Goal: Task Accomplishment & Management: Manage account settings

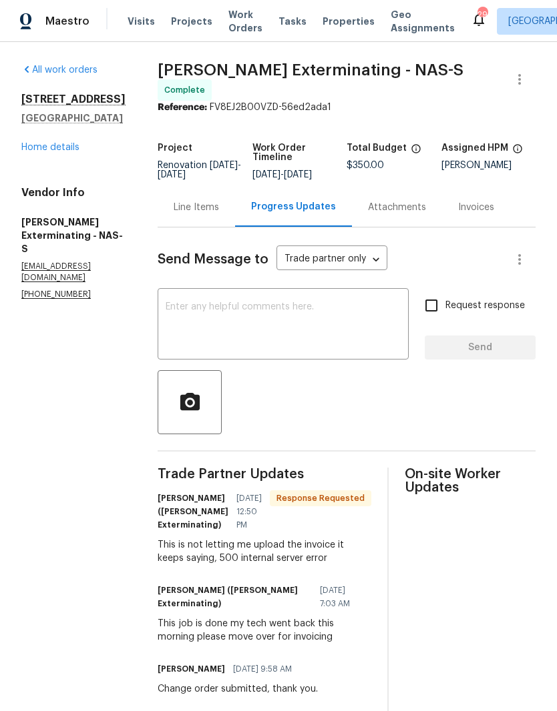
click at [65, 152] on link "Home details" at bounding box center [50, 147] width 58 height 9
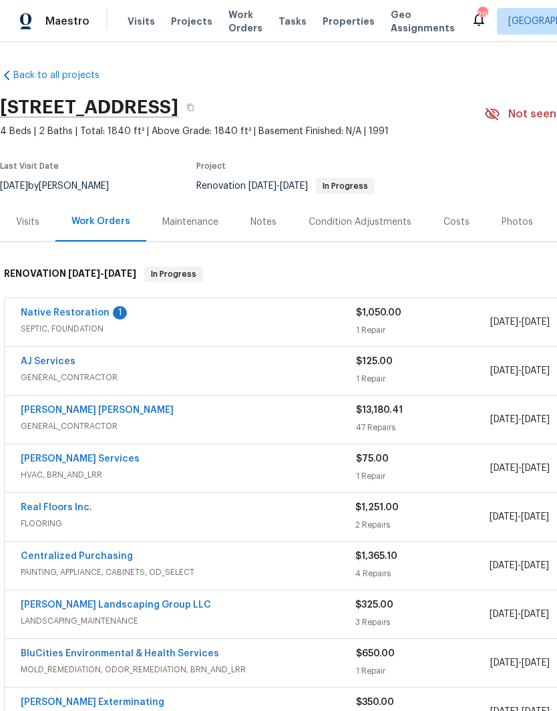
click at [77, 314] on link "Native Restoration" at bounding box center [65, 312] width 89 height 9
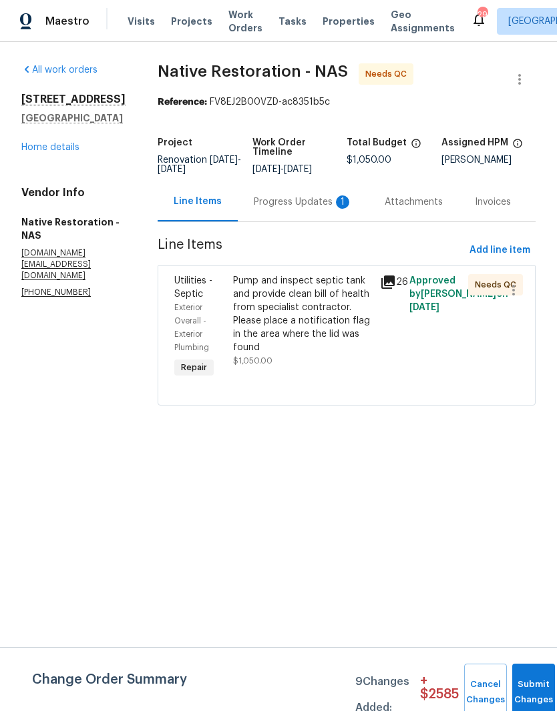
click at [296, 209] on div "Progress Updates 1" at bounding box center [303, 202] width 99 height 13
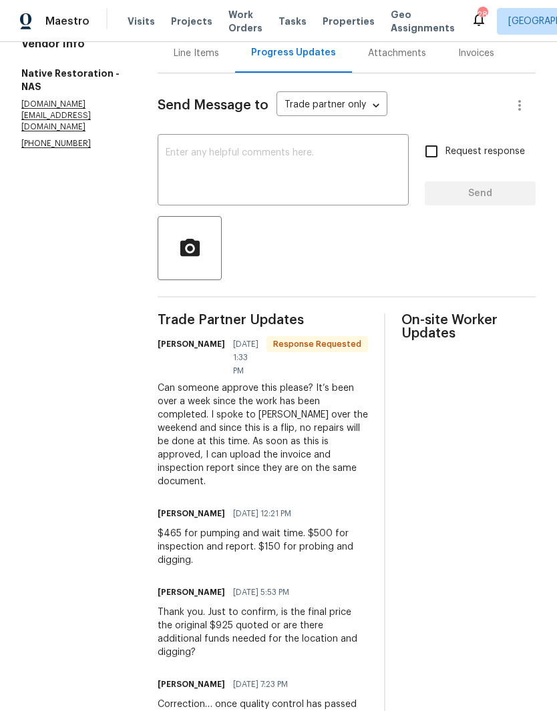
scroll to position [149, 0]
click at [273, 164] on textarea at bounding box center [283, 170] width 235 height 47
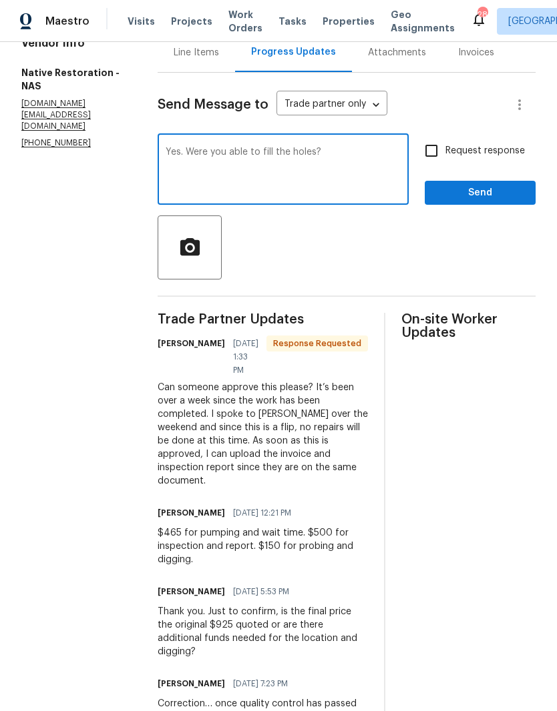
click at [210, 162] on textarea "Yes. Were you able to fill the holes?" at bounding box center [283, 170] width 235 height 47
click at [272, 174] on textarea "Yes, I will approve this for you. Were you able to fill the holes?" at bounding box center [283, 170] width 235 height 47
click at [182, 152] on div "Yes, I will approve this for you. Were you able to fill the holes? x ​" at bounding box center [283, 171] width 251 height 68
click at [189, 158] on textarea "Yes, I will approve this for you. Were you able to fill the holes?" at bounding box center [283, 170] width 235 height 47
type textarea "Hi Matt, Yes, I will approve this for you. Were you able to fill the holes?"
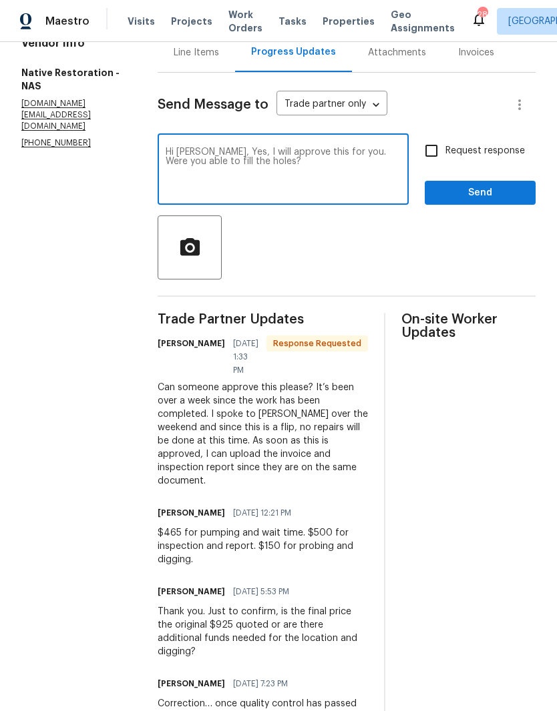
click at [499, 198] on span "Send" at bounding box center [479, 193] width 89 height 17
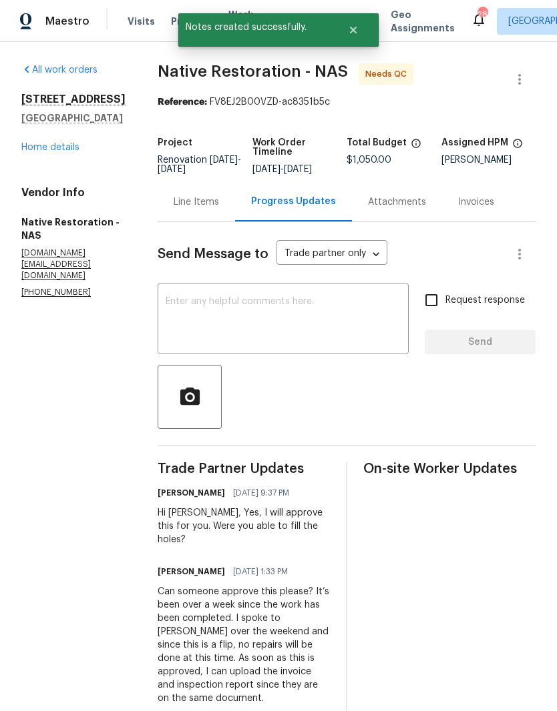
click at [219, 209] on div "Line Items" at bounding box center [196, 202] width 45 height 13
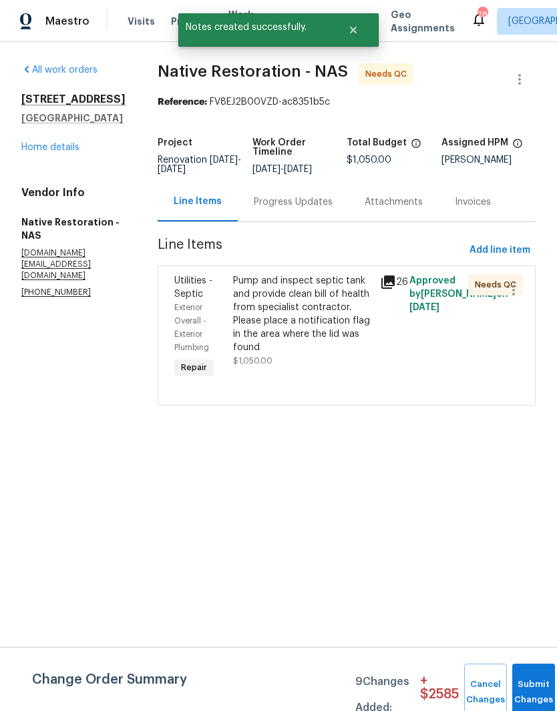
click at [343, 286] on div "Pump and inspect septic tank and provide clean bill of health from specialist c…" at bounding box center [302, 314] width 139 height 80
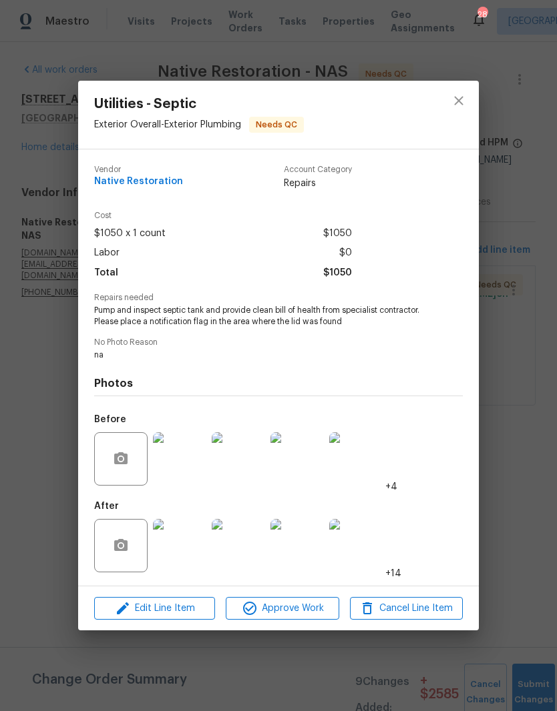
click at [190, 551] on img at bounding box center [179, 545] width 53 height 53
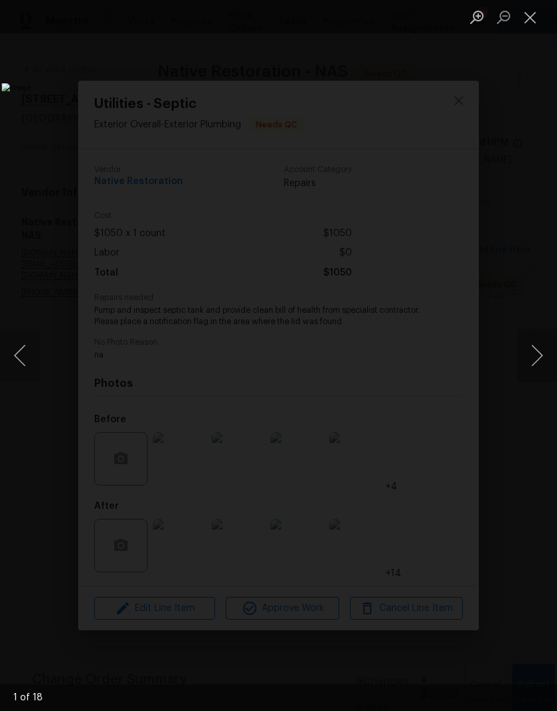
click at [537, 351] on button "Next image" at bounding box center [537, 355] width 40 height 53
click at [537, 346] on button "Next image" at bounding box center [537, 355] width 40 height 53
click at [538, 354] on button "Next image" at bounding box center [537, 355] width 40 height 53
click at [532, 356] on button "Next image" at bounding box center [537, 355] width 40 height 53
click at [536, 350] on button "Next image" at bounding box center [537, 355] width 40 height 53
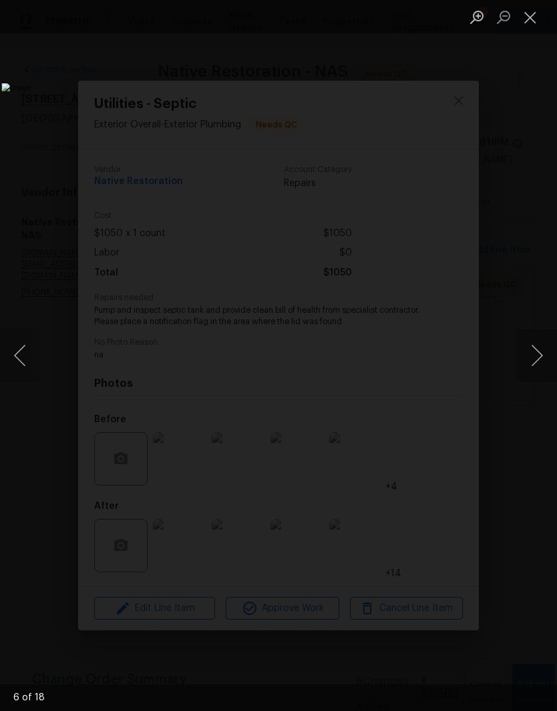
click at [540, 352] on button "Next image" at bounding box center [537, 355] width 40 height 53
click at [540, 351] on button "Next image" at bounding box center [537, 355] width 40 height 53
click at [538, 362] on button "Next image" at bounding box center [537, 355] width 40 height 53
click at [538, 365] on button "Next image" at bounding box center [537, 355] width 40 height 53
click at [537, 358] on button "Next image" at bounding box center [537, 355] width 40 height 53
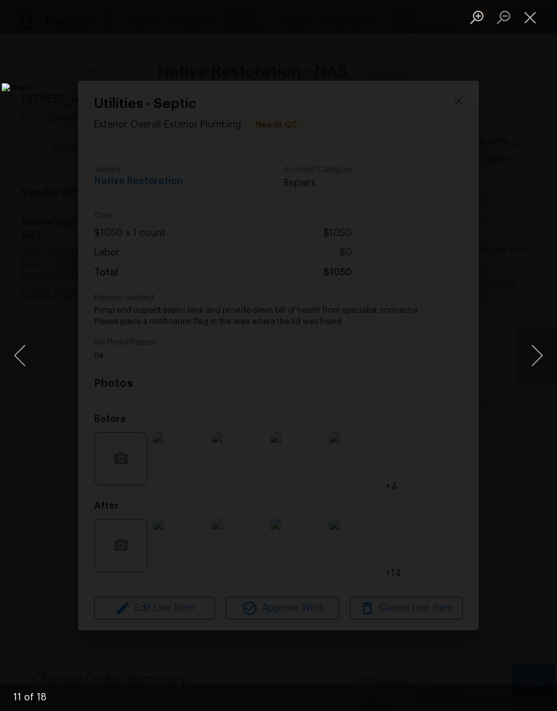
click at [541, 360] on button "Next image" at bounding box center [537, 355] width 40 height 53
click at [537, 356] on button "Next image" at bounding box center [537, 355] width 40 height 53
click at [541, 354] on button "Next image" at bounding box center [537, 355] width 40 height 53
click at [539, 356] on button "Next image" at bounding box center [537, 355] width 40 height 53
click at [531, 21] on button "Close lightbox" at bounding box center [530, 16] width 27 height 23
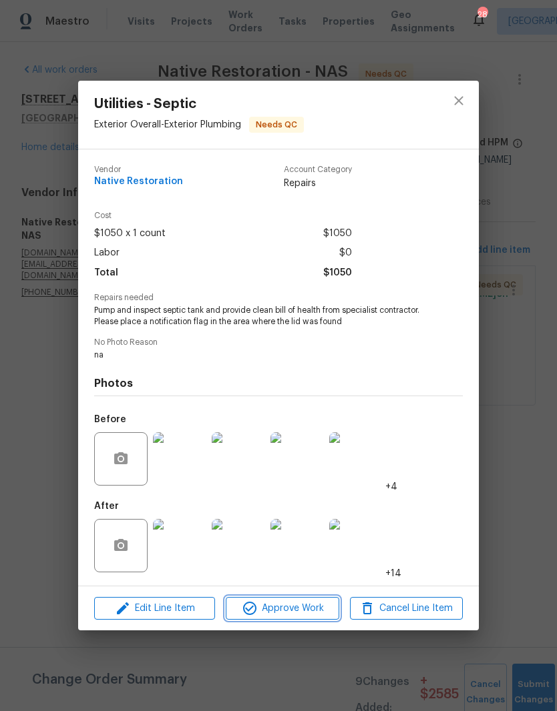
click at [300, 613] on span "Approve Work" at bounding box center [282, 609] width 105 height 17
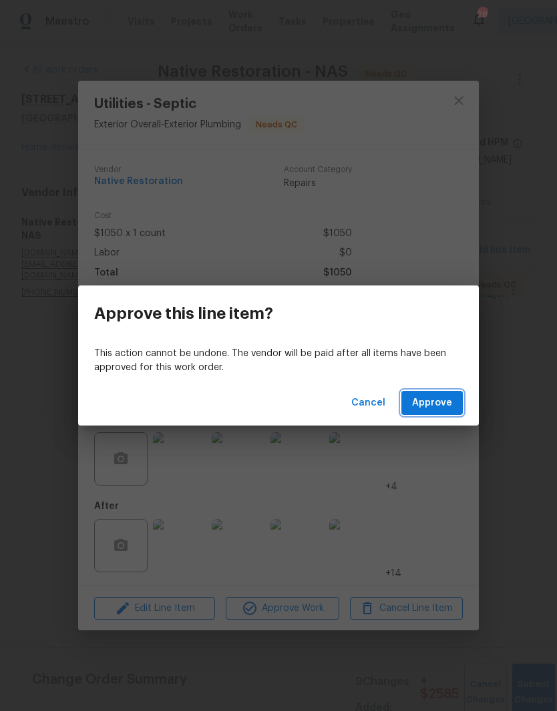
click at [437, 401] on span "Approve" at bounding box center [432, 403] width 40 height 17
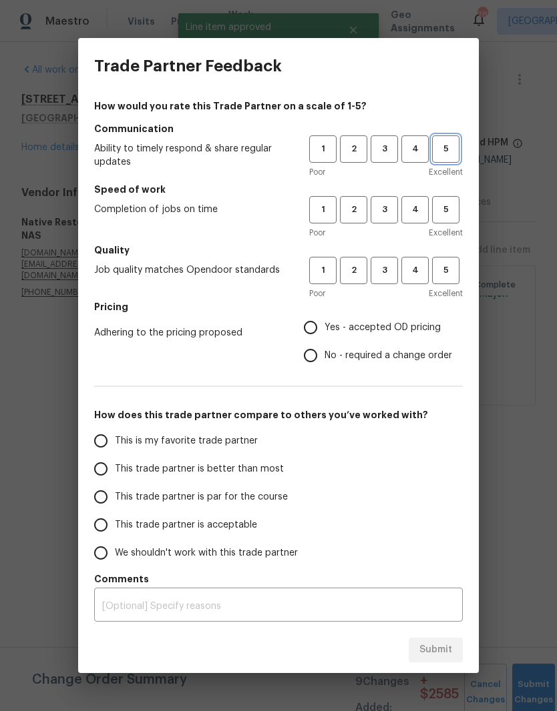
click at [452, 150] on span "5" at bounding box center [445, 148] width 25 height 15
click at [444, 209] on span "5" at bounding box center [445, 209] width 25 height 15
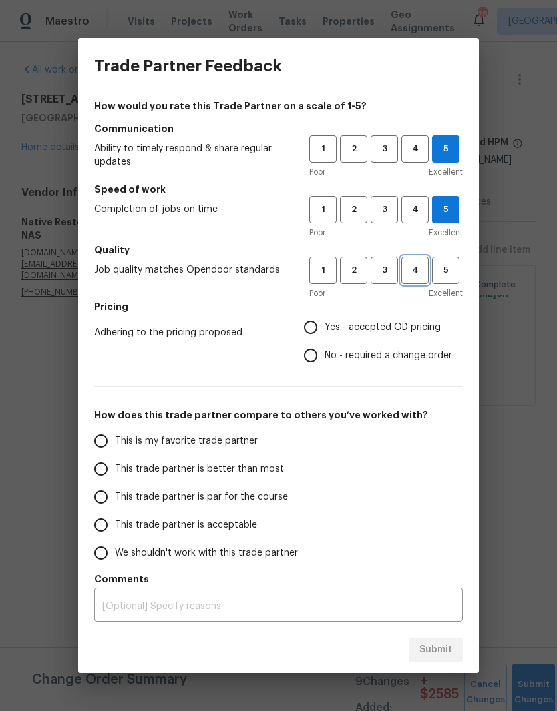
click at [416, 273] on span "4" at bounding box center [414, 270] width 25 height 15
click at [316, 332] on input "Yes - accepted OD pricing" at bounding box center [310, 328] width 28 height 28
radio input "true"
click at [105, 473] on input "This trade partner is better than most" at bounding box center [101, 469] width 28 height 28
click at [446, 651] on span "Submit" at bounding box center [435, 650] width 33 height 17
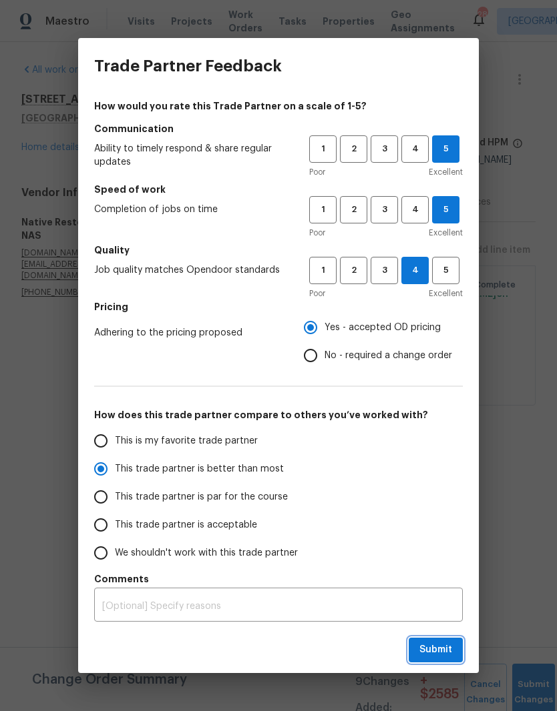
radio input "true"
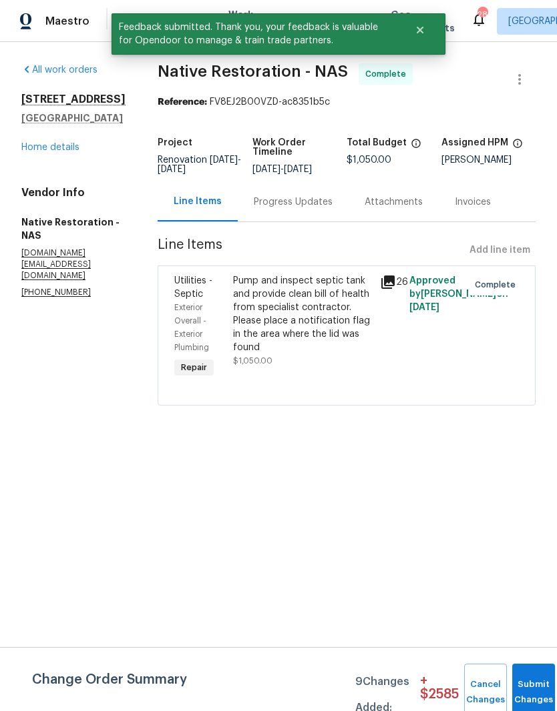
click at [73, 145] on link "Home details" at bounding box center [50, 147] width 58 height 9
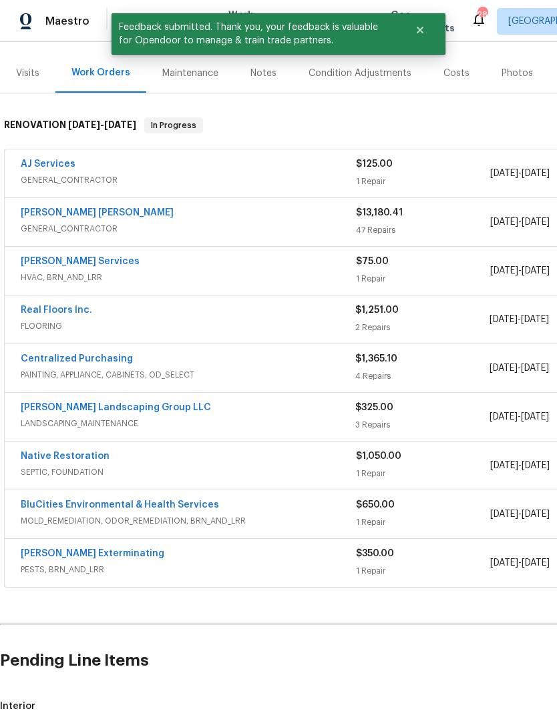
scroll to position [150, 0]
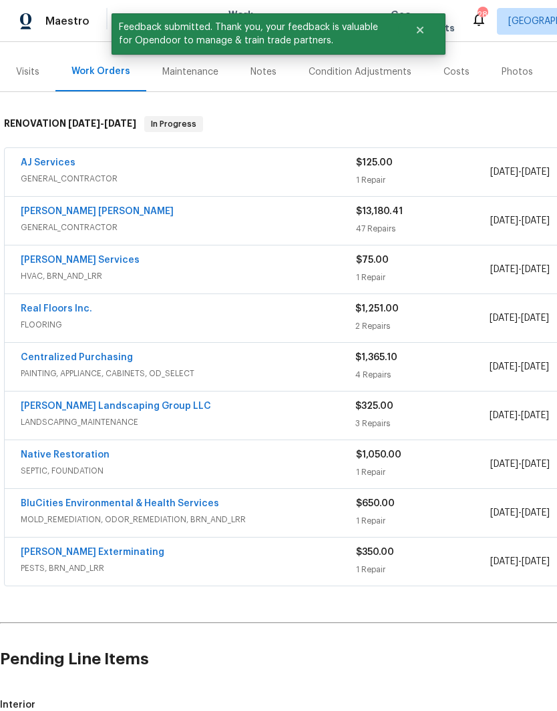
click at [166, 409] on link "[PERSON_NAME] Landscaping Group LLC" at bounding box center [116, 406] width 190 height 9
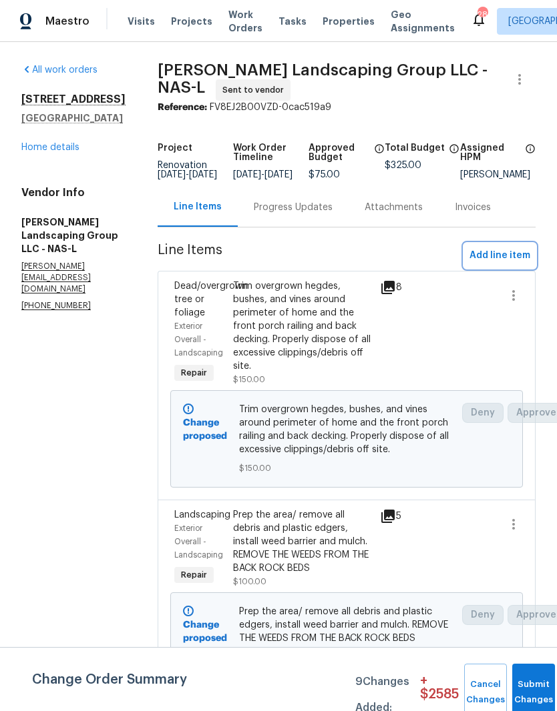
click at [511, 264] on span "Add line item" at bounding box center [499, 256] width 61 height 17
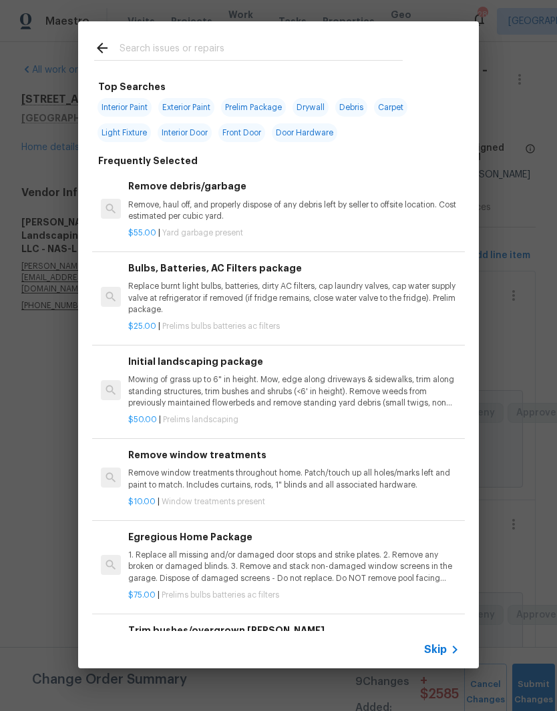
click at [198, 45] on input "text" at bounding box center [260, 50] width 283 height 20
type input "Seed"
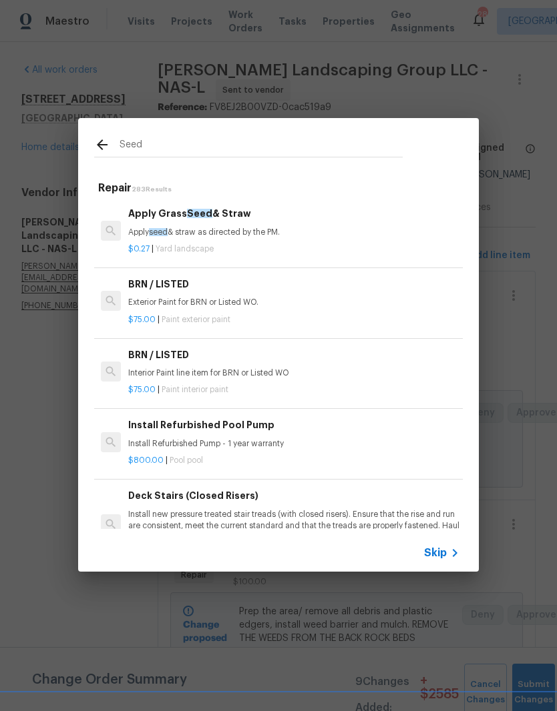
click at [221, 217] on h6 "Apply Grass Seed & Straw" at bounding box center [293, 213] width 331 height 15
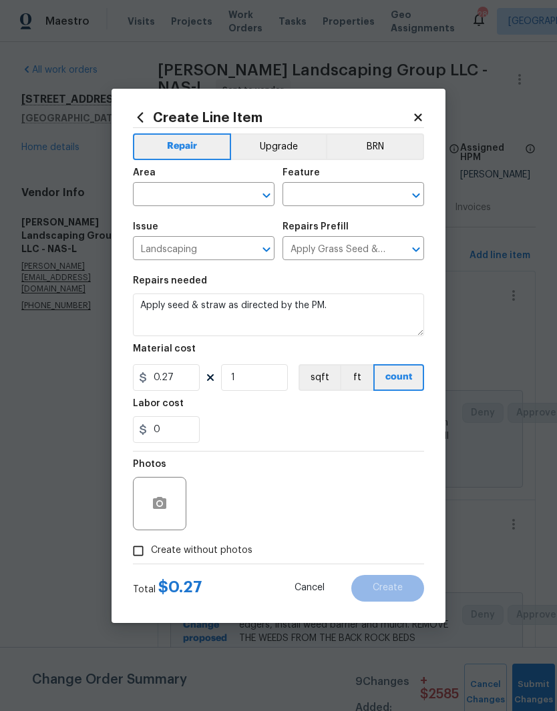
click at [235, 186] on input "text" at bounding box center [185, 196] width 104 height 21
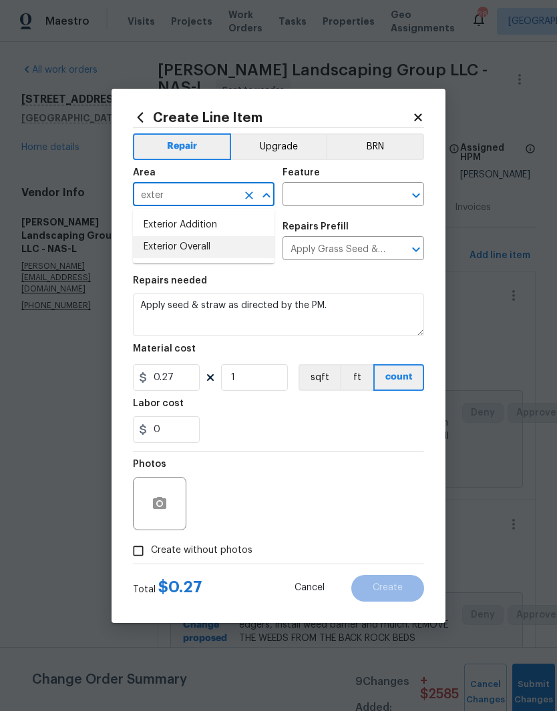
click at [202, 254] on li "Exterior Overall" at bounding box center [203, 247] width 141 height 22
type input "Exterior Overall"
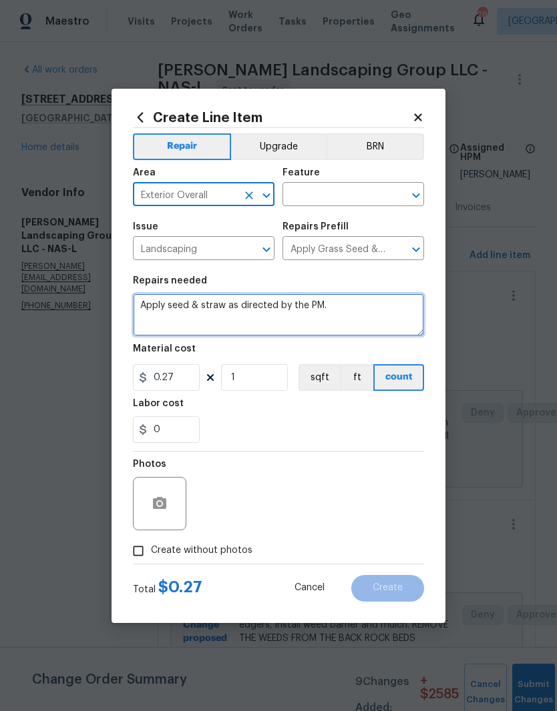
click at [349, 304] on textarea "Apply seed & straw as directed by the PM." at bounding box center [278, 315] width 291 height 43
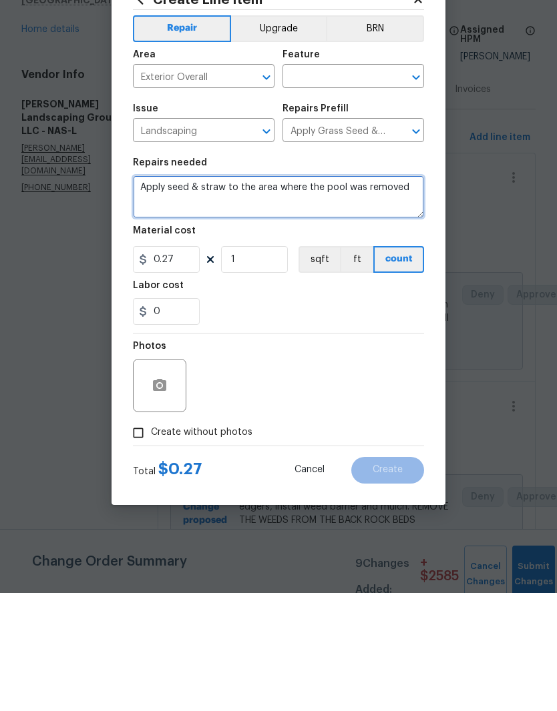
type textarea "Apply seed & straw to the area where the pool was removed"
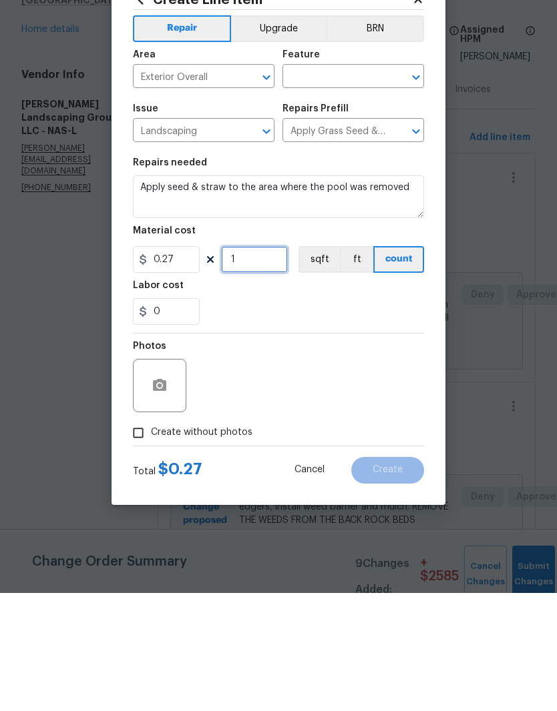
click at [260, 364] on input "1" at bounding box center [254, 377] width 67 height 27
click at [182, 364] on input "0.27" at bounding box center [166, 377] width 67 height 27
click at [184, 364] on input "0.27" at bounding box center [166, 377] width 67 height 27
click at [169, 488] on button "button" at bounding box center [159, 504] width 32 height 32
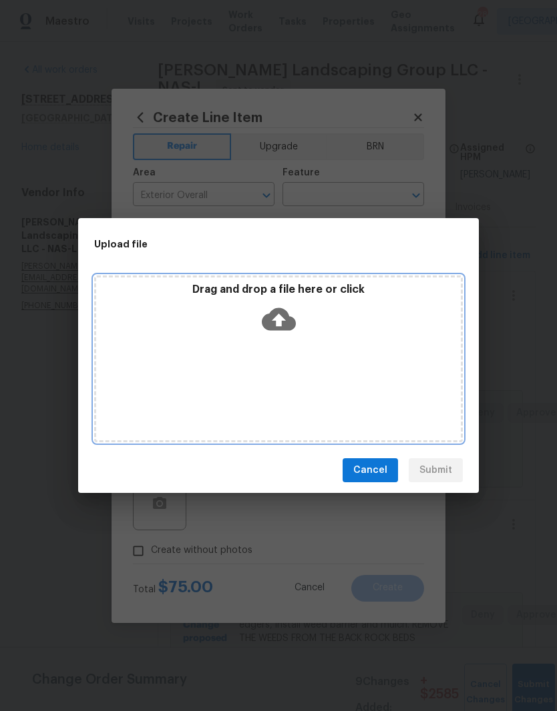
click at [341, 355] on div "Drag and drop a file here or click" at bounding box center [278, 359] width 368 height 167
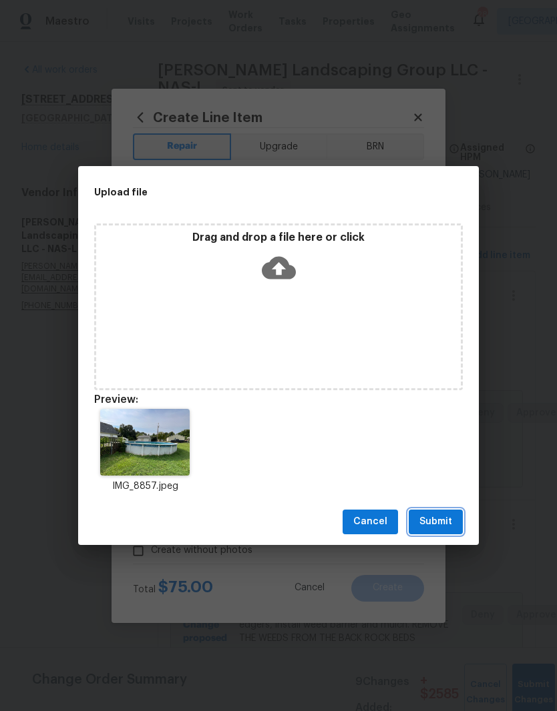
click at [451, 516] on span "Submit" at bounding box center [435, 522] width 33 height 17
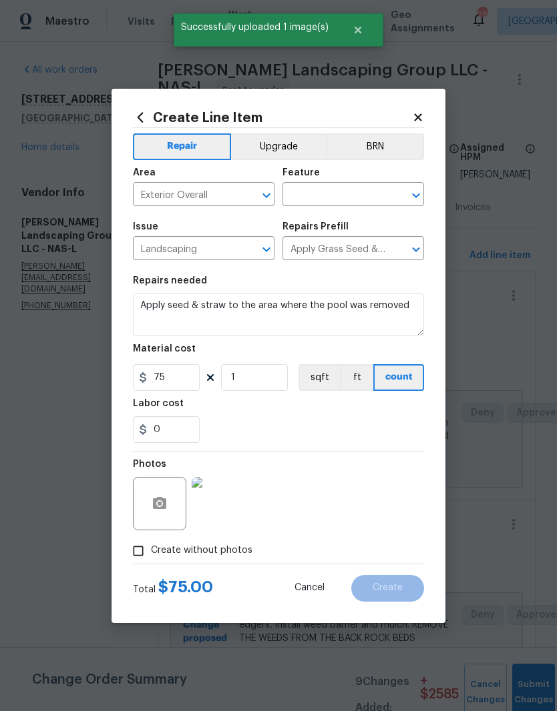
click at [227, 505] on img at bounding box center [218, 503] width 53 height 53
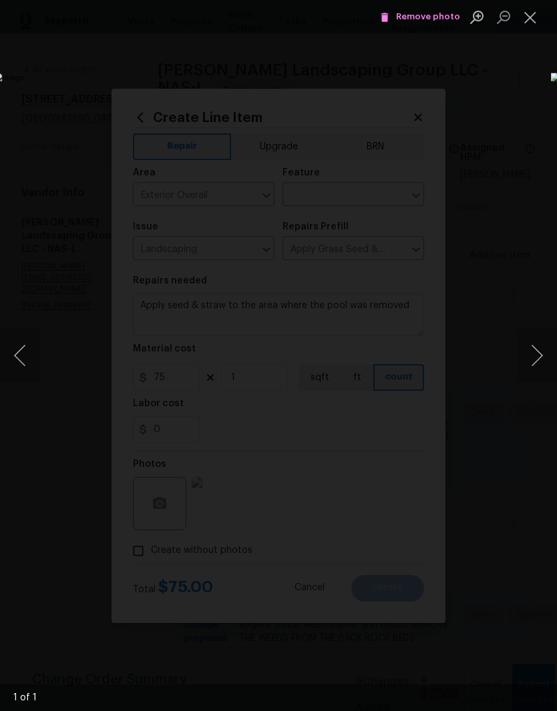
click at [533, 17] on button "Close lightbox" at bounding box center [530, 16] width 27 height 23
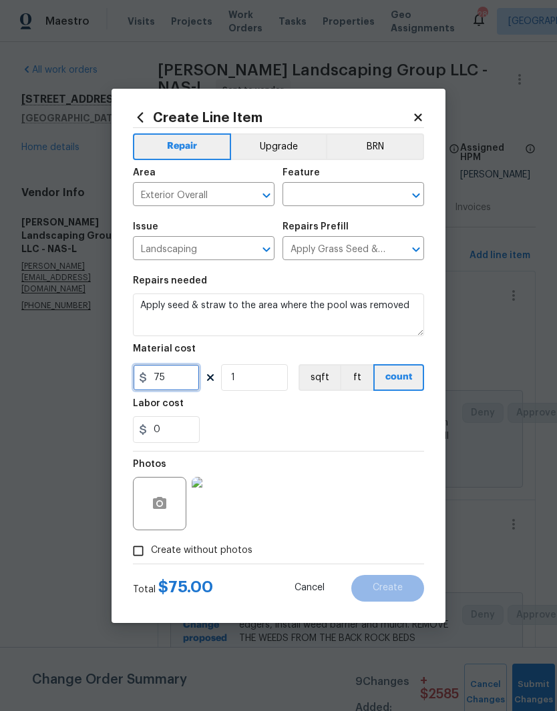
click at [184, 375] on input "75" at bounding box center [166, 377] width 67 height 27
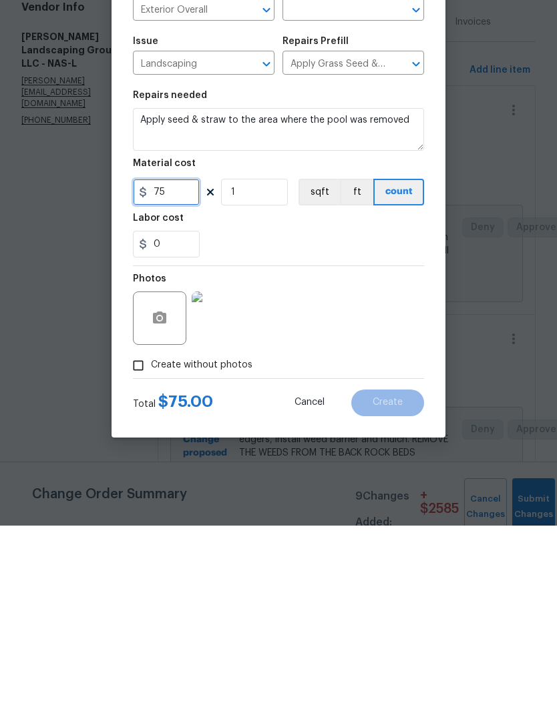
type input "75"
click at [384, 452] on div "Photos" at bounding box center [278, 495] width 291 height 87
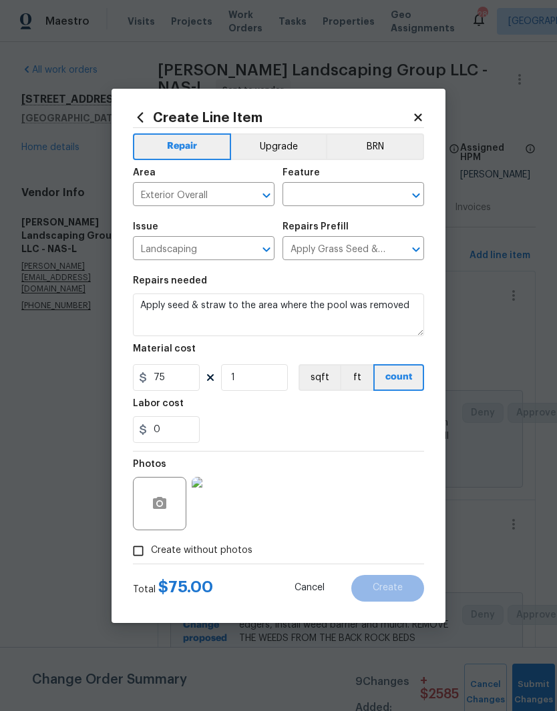
click at [362, 191] on input "text" at bounding box center [334, 196] width 104 height 21
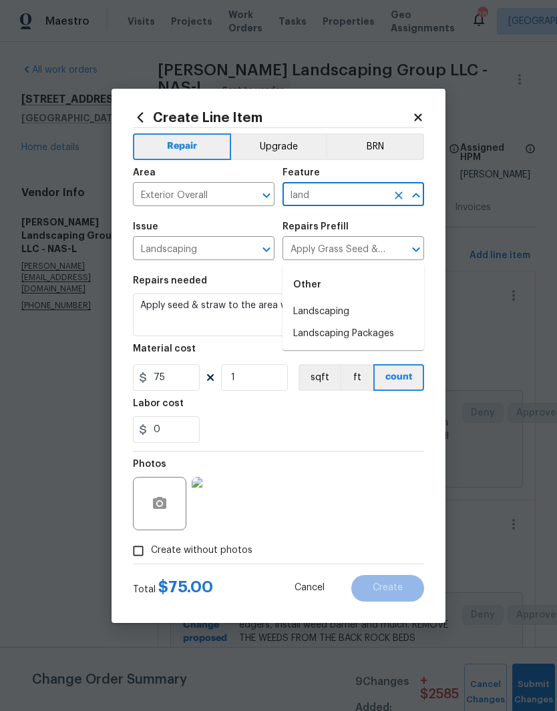
click at [341, 301] on li "Landscaping" at bounding box center [352, 312] width 141 height 22
type input "Landscaping"
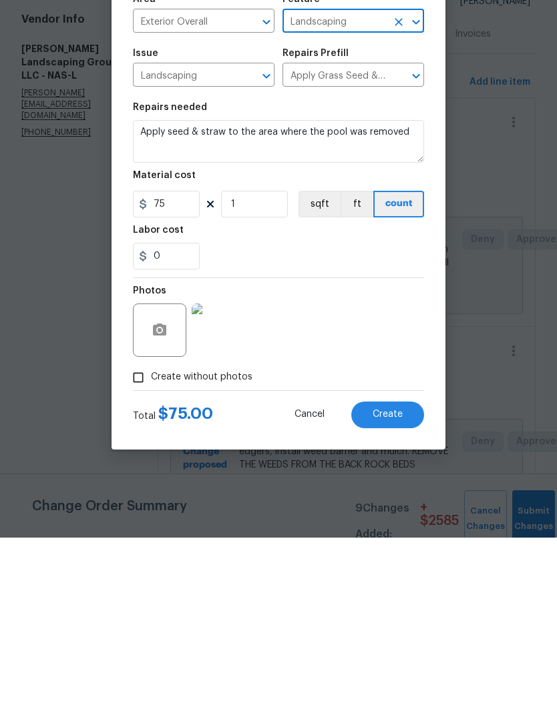
click at [402, 575] on button "Create" at bounding box center [387, 588] width 73 height 27
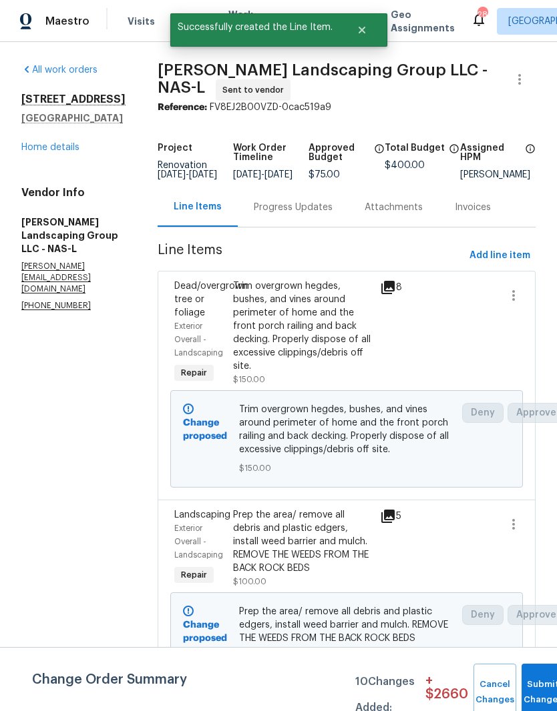
scroll to position [0, 0]
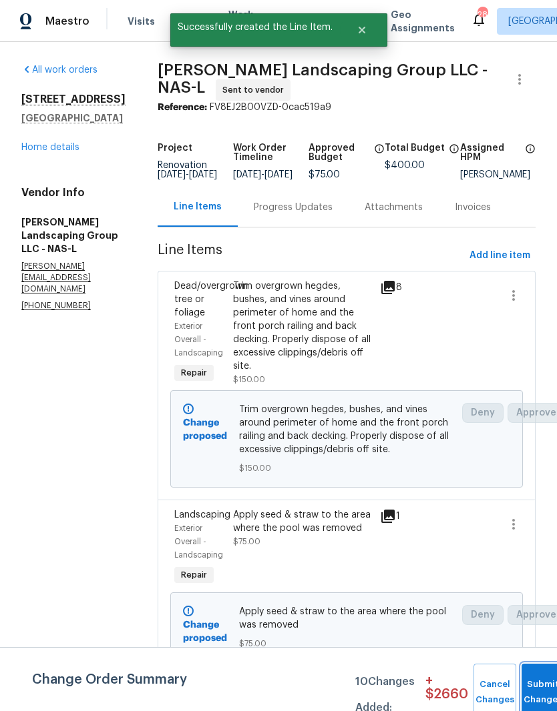
click at [533, 681] on button "Submit Changes" at bounding box center [542, 692] width 43 height 57
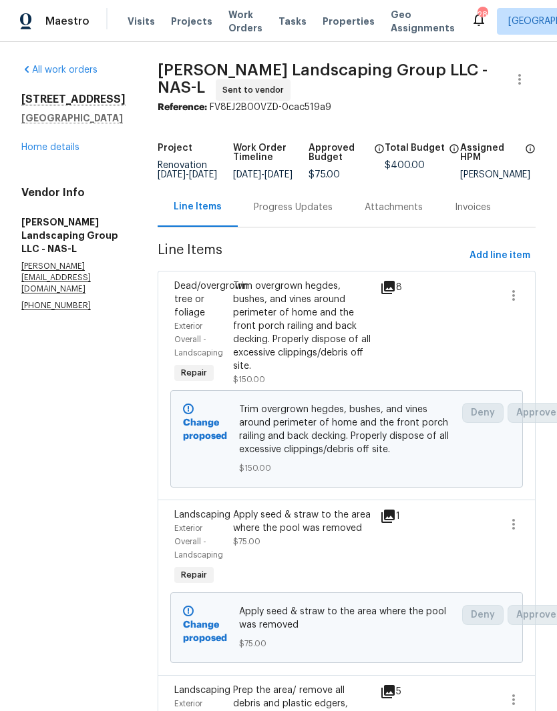
click at [332, 213] on div "Progress Updates" at bounding box center [293, 207] width 79 height 13
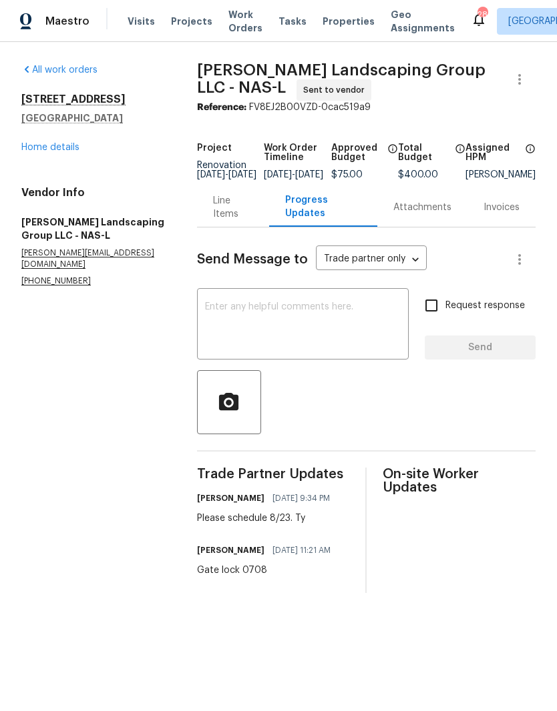
click at [67, 150] on link "Home details" at bounding box center [50, 147] width 58 height 9
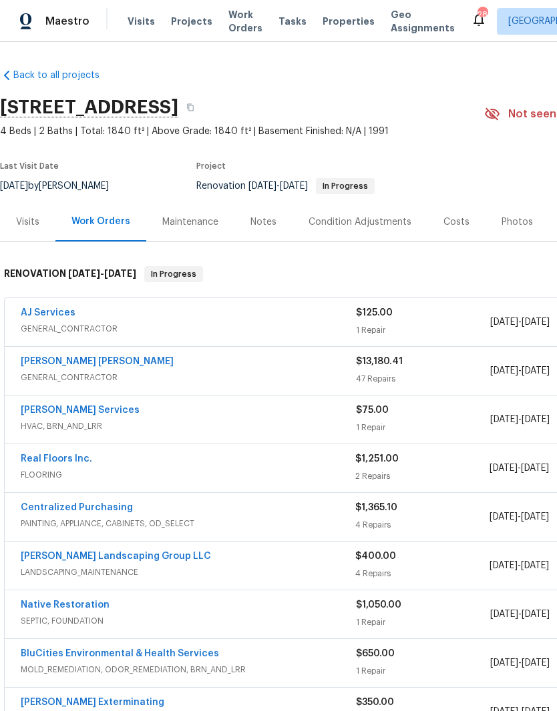
click at [460, 222] on div "Costs" at bounding box center [456, 222] width 26 height 13
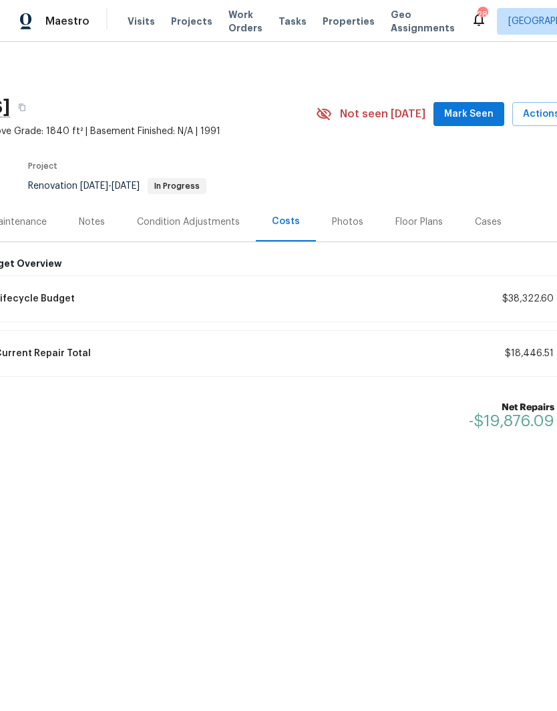
scroll to position [0, 174]
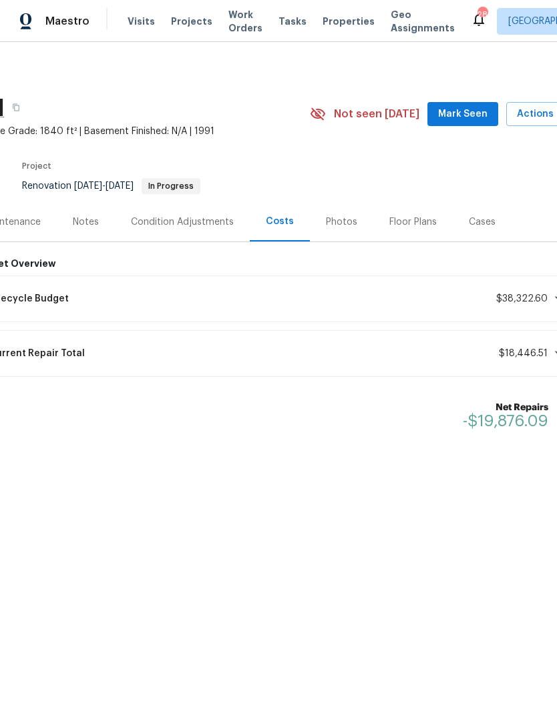
click at [461, 115] on span "Mark Seen" at bounding box center [462, 114] width 49 height 17
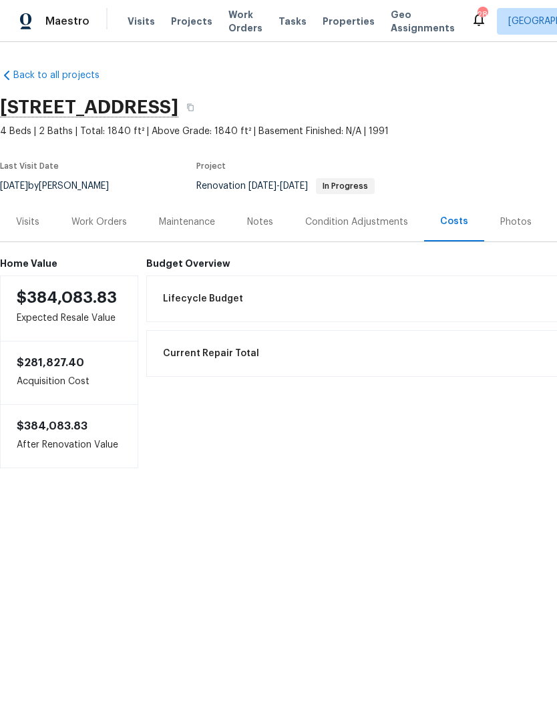
scroll to position [0, 0]
click at [111, 222] on div "Work Orders" at bounding box center [98, 222] width 55 height 13
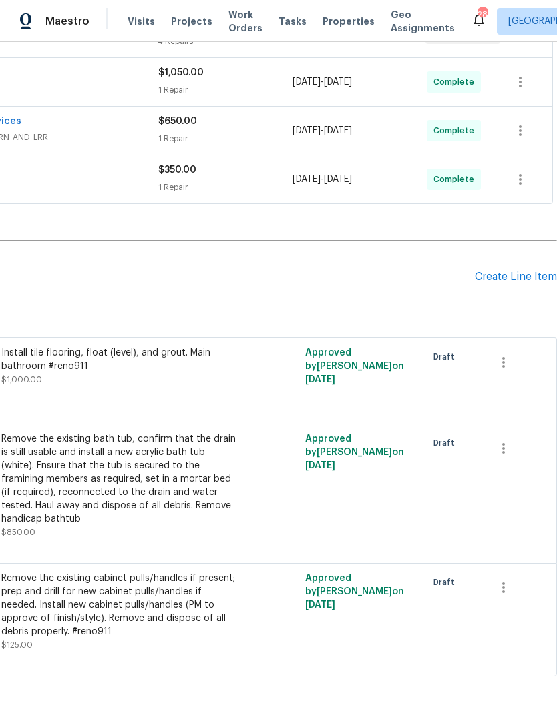
scroll to position [533, 198]
click at [511, 448] on icon "button" at bounding box center [503, 448] width 16 height 16
click at [510, 449] on li "Cancel" at bounding box center [512, 449] width 51 height 22
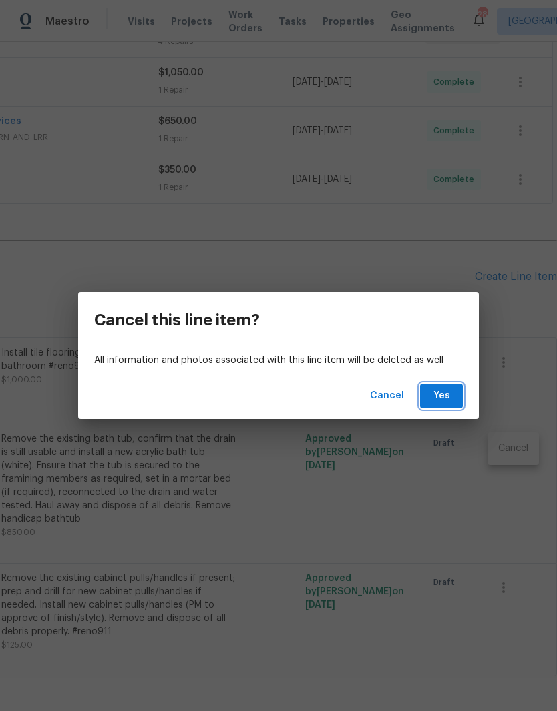
click at [446, 396] on span "Yes" at bounding box center [440, 396] width 21 height 17
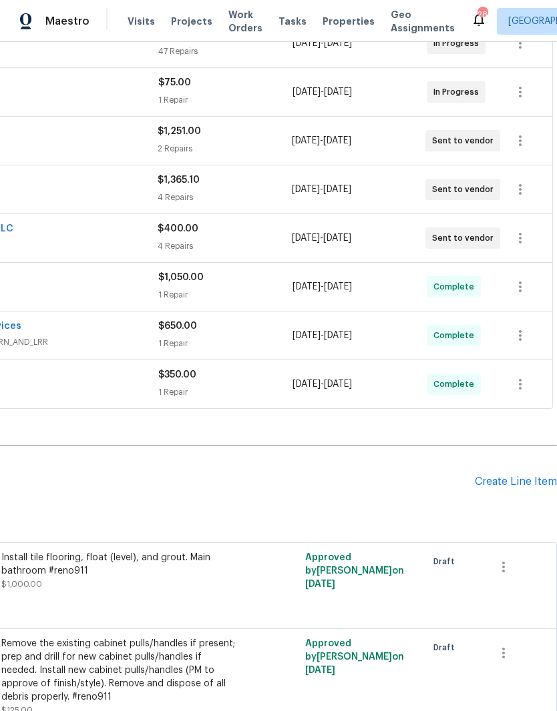
scroll to position [323, 198]
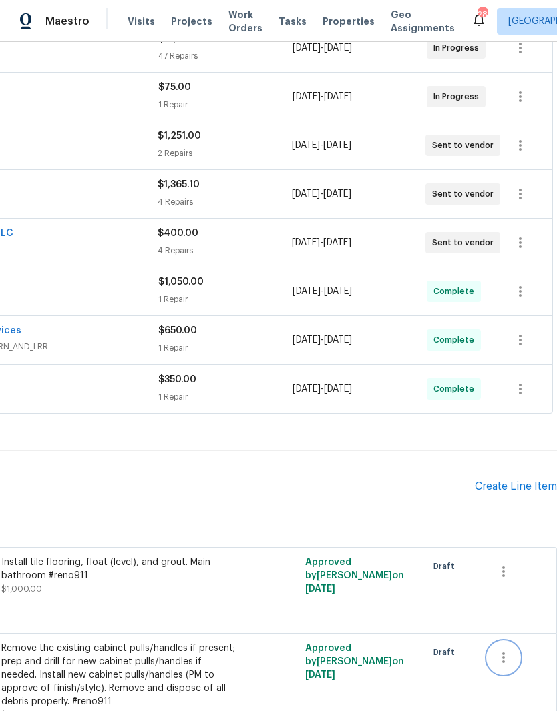
click at [509, 659] on icon "button" at bounding box center [503, 658] width 16 height 16
click at [519, 655] on li "Cancel" at bounding box center [512, 658] width 51 height 22
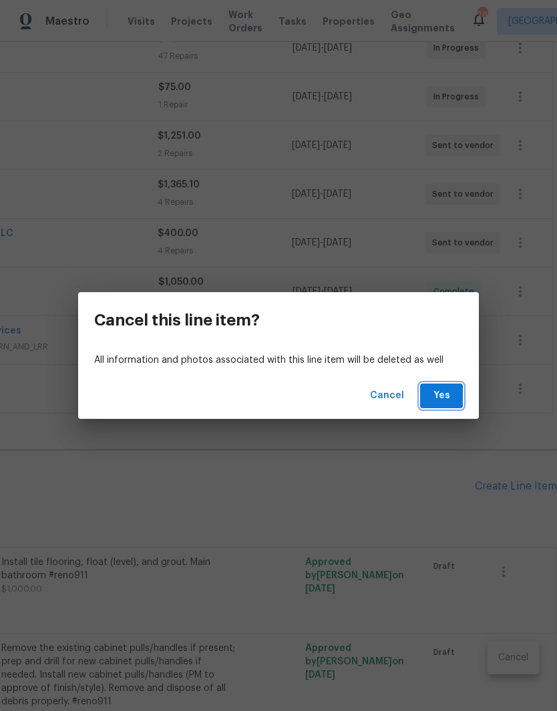
click at [454, 395] on button "Yes" at bounding box center [441, 396] width 43 height 25
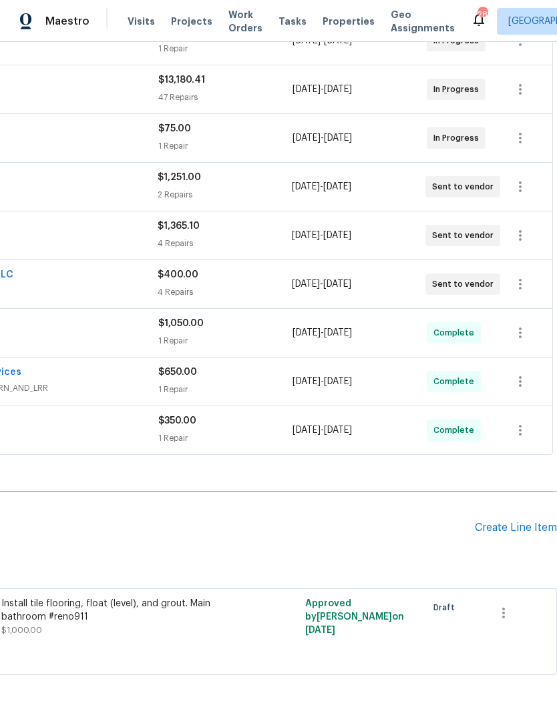
scroll to position [282, 198]
click at [504, 609] on icon "button" at bounding box center [503, 613] width 3 height 11
click at [511, 609] on li "Cancel" at bounding box center [512, 613] width 51 height 22
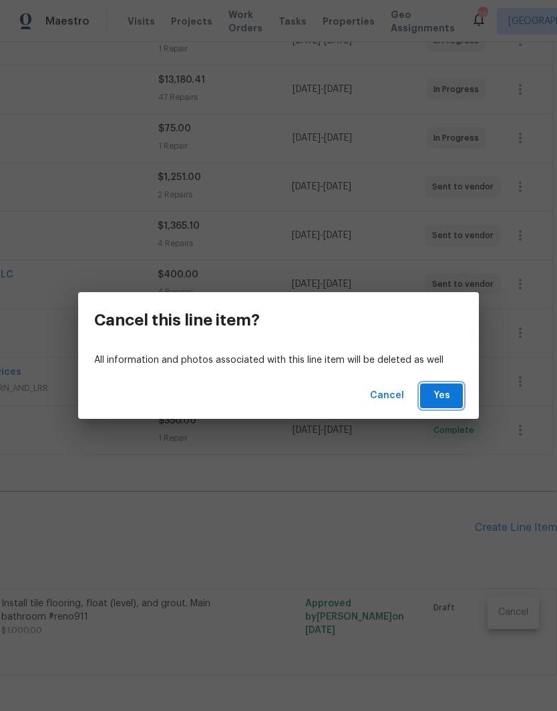
click at [450, 393] on span "Yes" at bounding box center [440, 396] width 21 height 17
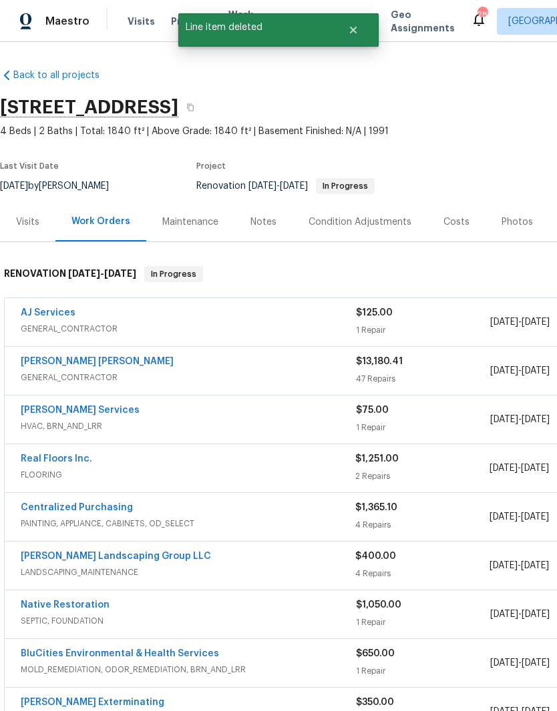
scroll to position [0, 0]
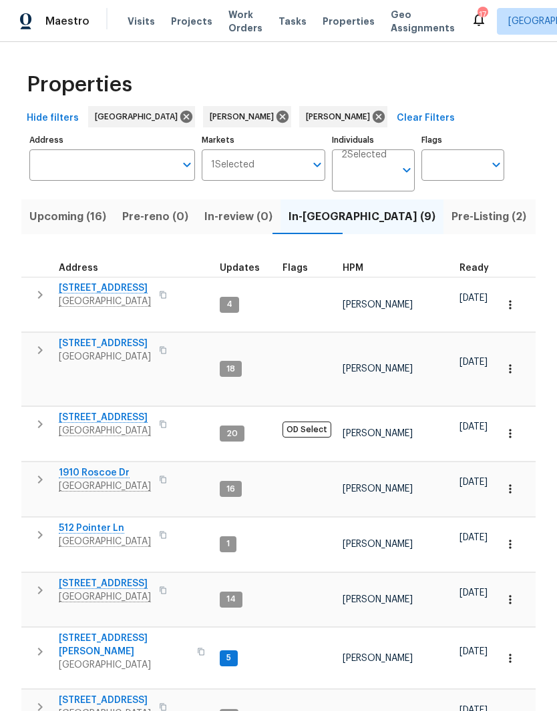
click at [124, 411] on span "6112 Gardendale Dr" at bounding box center [105, 417] width 92 height 13
click at [123, 694] on span "1943 Odessa Ave" at bounding box center [105, 700] width 92 height 13
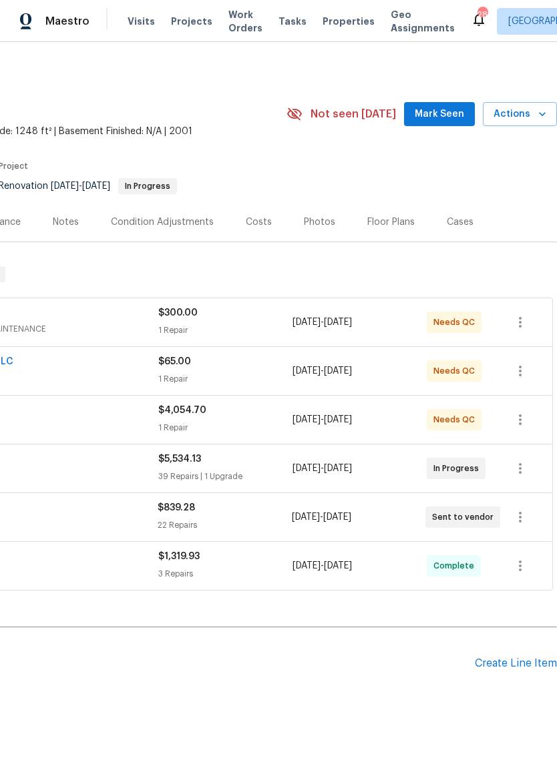
scroll to position [0, 198]
click at [451, 112] on span "Mark Seen" at bounding box center [438, 114] width 49 height 17
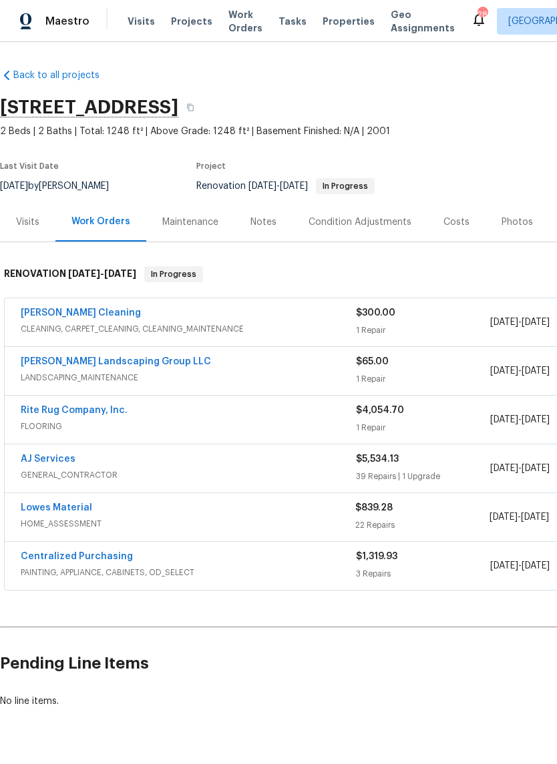
scroll to position [0, 0]
click at [61, 461] on link "AJ Services" at bounding box center [48, 458] width 55 height 9
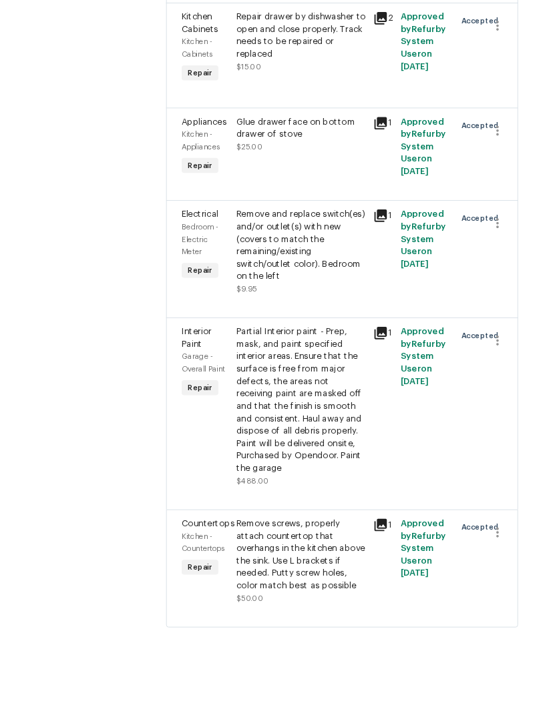
scroll to position [55, 0]
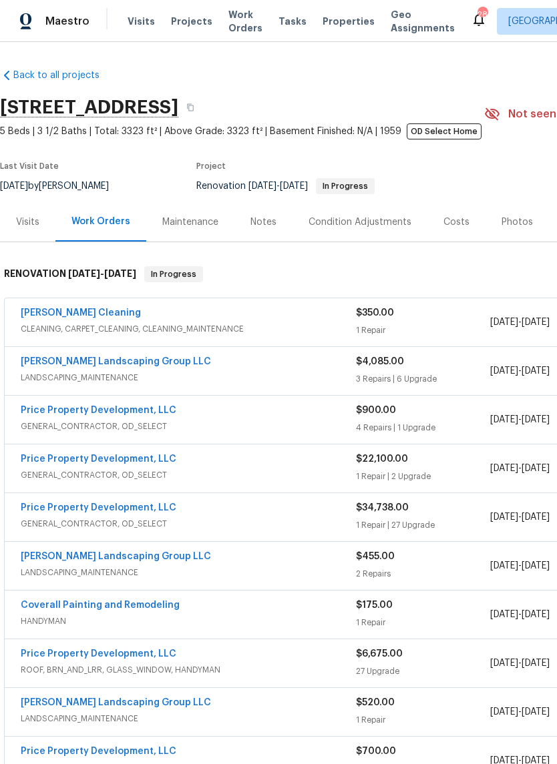
click at [125, 410] on link "Price Property Development, LLC" at bounding box center [99, 410] width 156 height 9
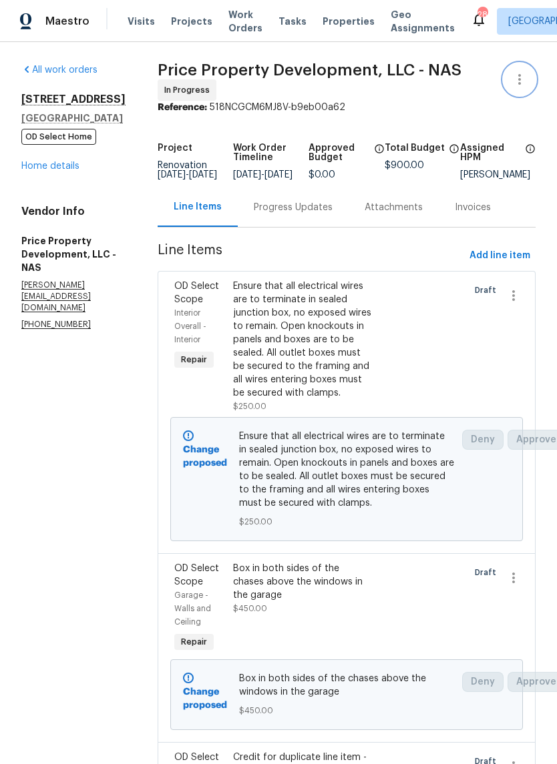
click at [523, 75] on icon "button" at bounding box center [519, 79] width 16 height 16
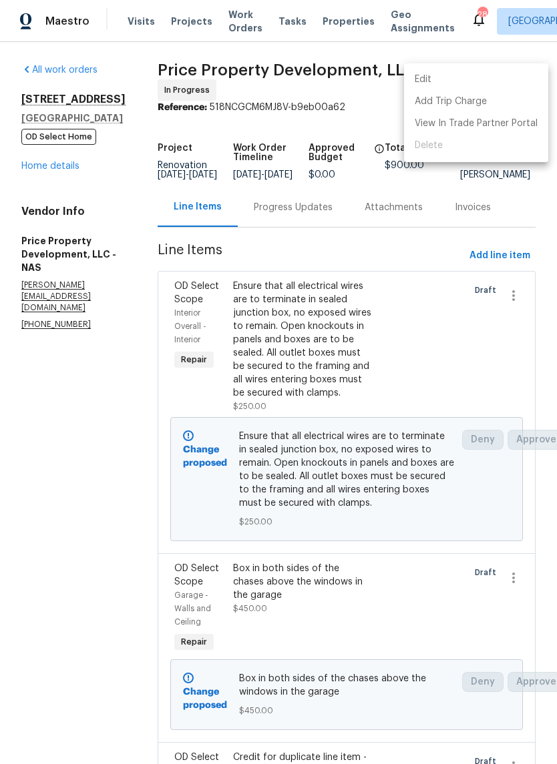
click at [438, 73] on li "Edit" at bounding box center [476, 80] width 144 height 22
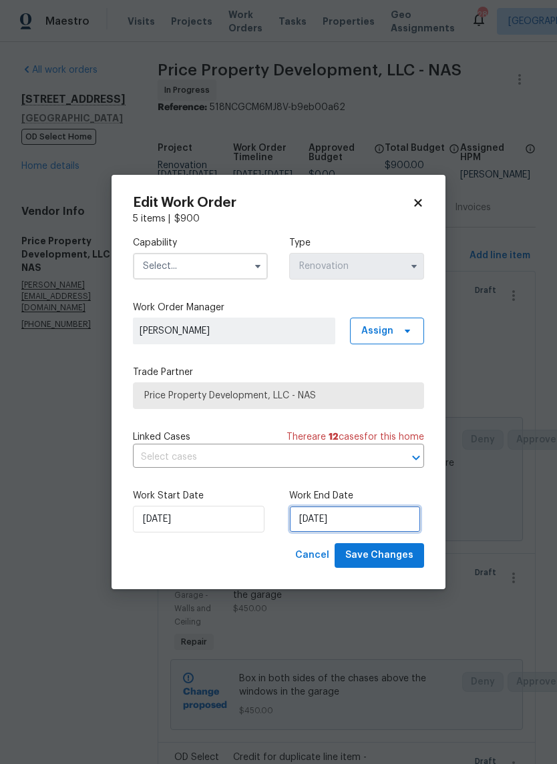
click at [365, 514] on input "[DATE]" at bounding box center [354, 519] width 131 height 27
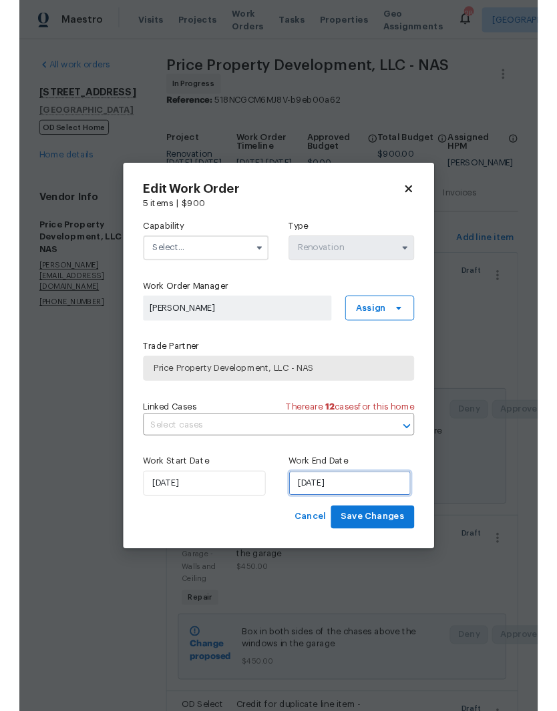
scroll to position [37, 0]
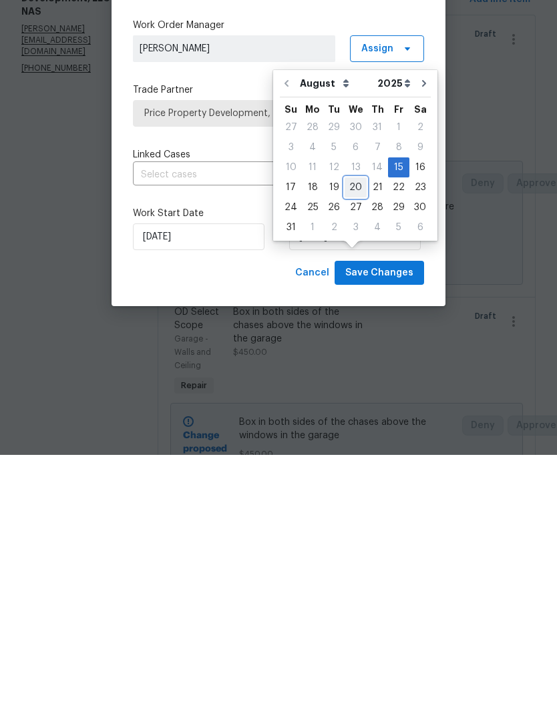
click at [353, 434] on div "20" at bounding box center [355, 443] width 22 height 19
type input "[DATE]"
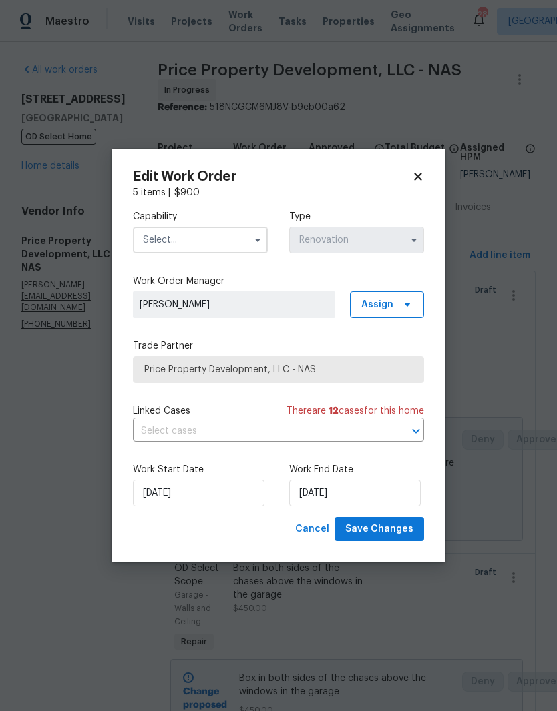
click at [236, 238] on input "text" at bounding box center [200, 240] width 135 height 27
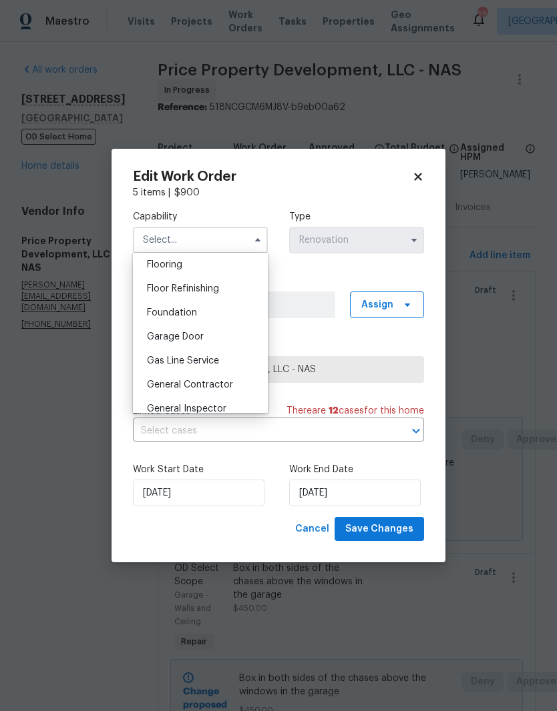
scroll to position [531, 0]
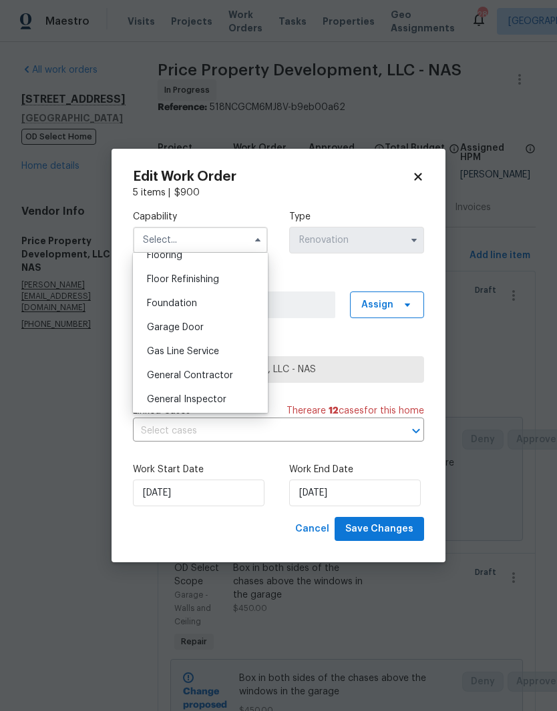
click at [218, 372] on span "General Contractor" at bounding box center [190, 375] width 86 height 9
type input "General Contractor"
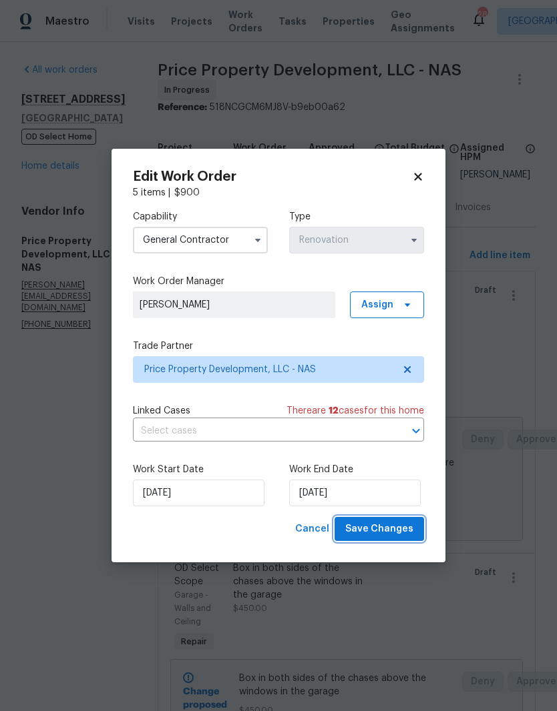
click at [394, 525] on span "Save Changes" at bounding box center [379, 529] width 68 height 17
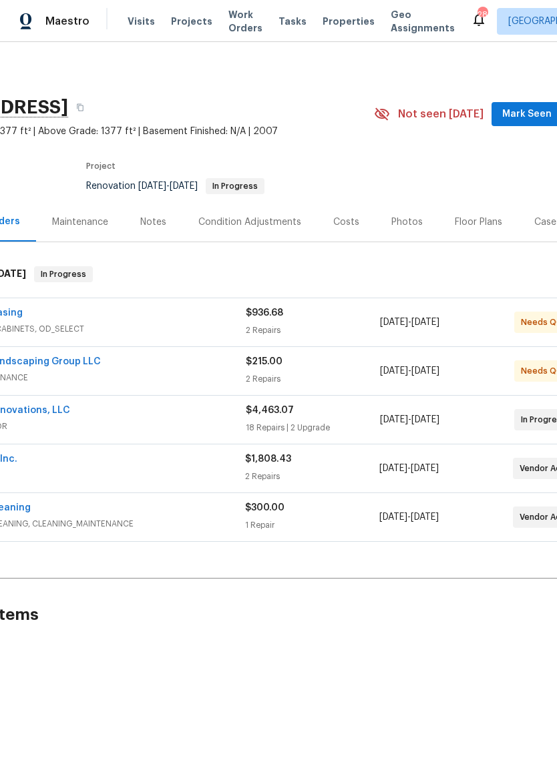
scroll to position [0, 111]
click at [528, 105] on button "Mark Seen" at bounding box center [526, 114] width 71 height 25
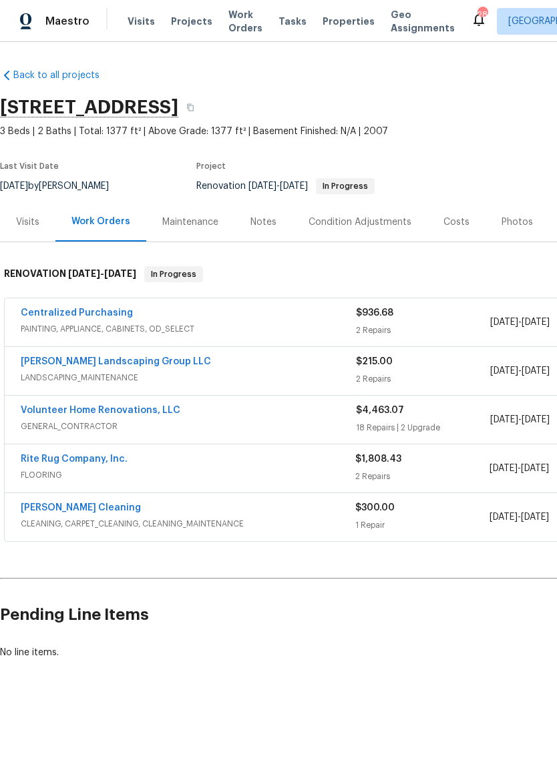
scroll to position [0, 0]
click at [137, 413] on link "Volunteer Home Renovations, LLC" at bounding box center [101, 410] width 160 height 9
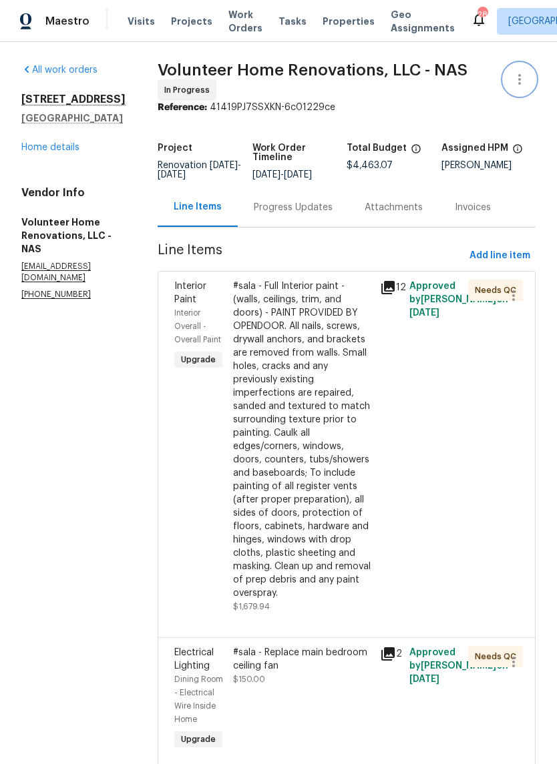
click at [523, 74] on icon "button" at bounding box center [519, 79] width 16 height 16
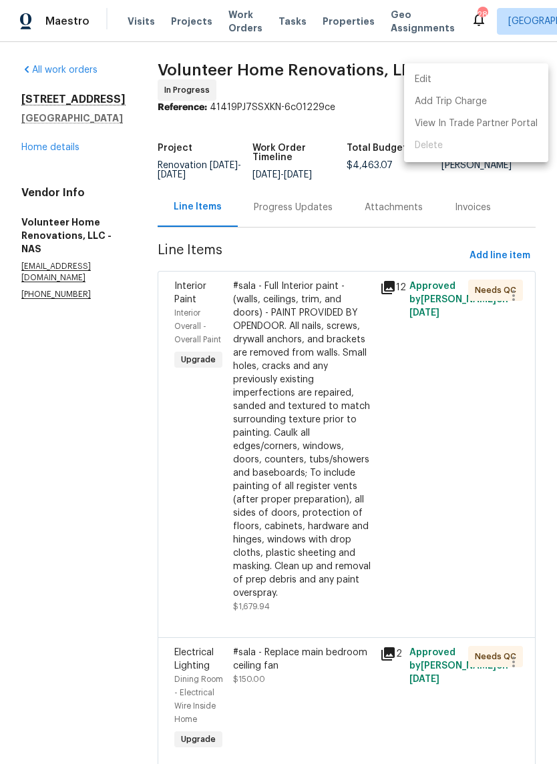
click at [438, 72] on li "Edit" at bounding box center [476, 80] width 144 height 22
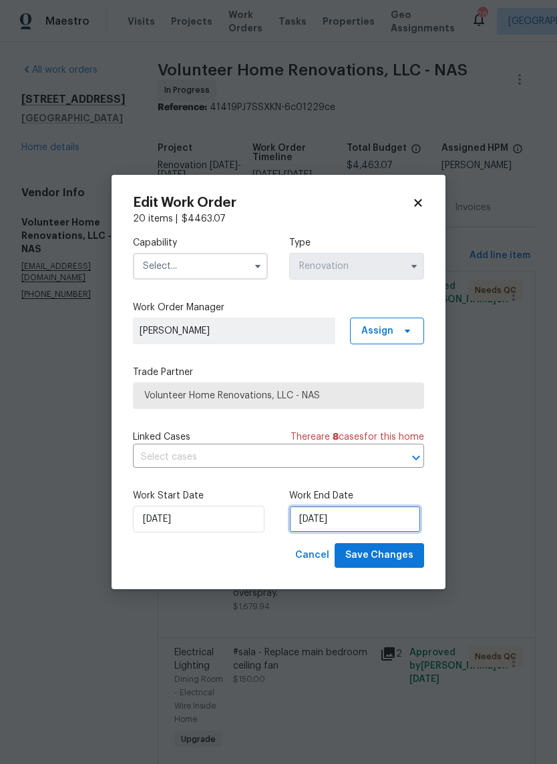
click at [377, 519] on input "[DATE]" at bounding box center [354, 519] width 131 height 27
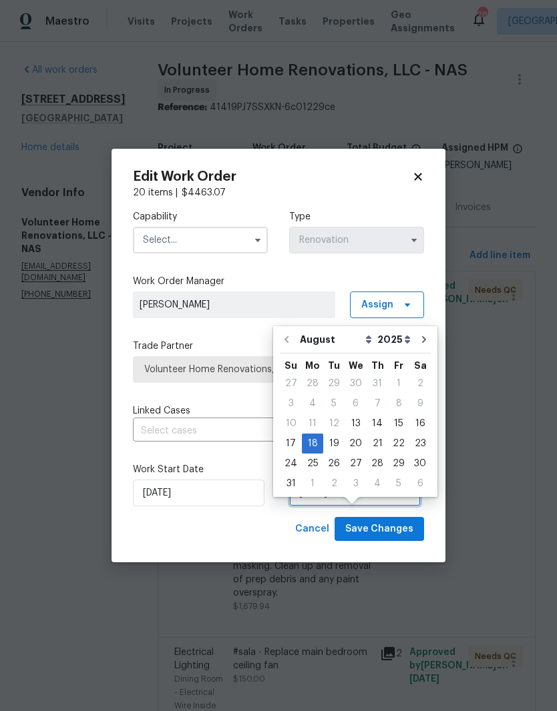
scroll to position [37, 0]
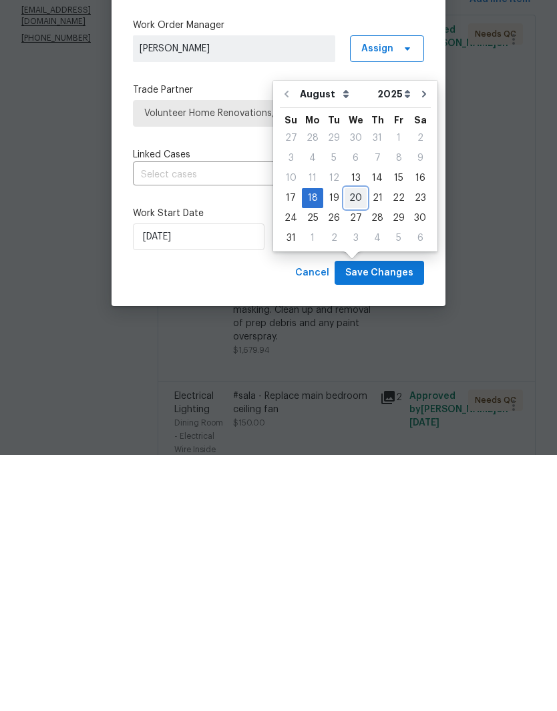
click at [356, 445] on div "20" at bounding box center [355, 454] width 22 height 19
type input "8/20/2025"
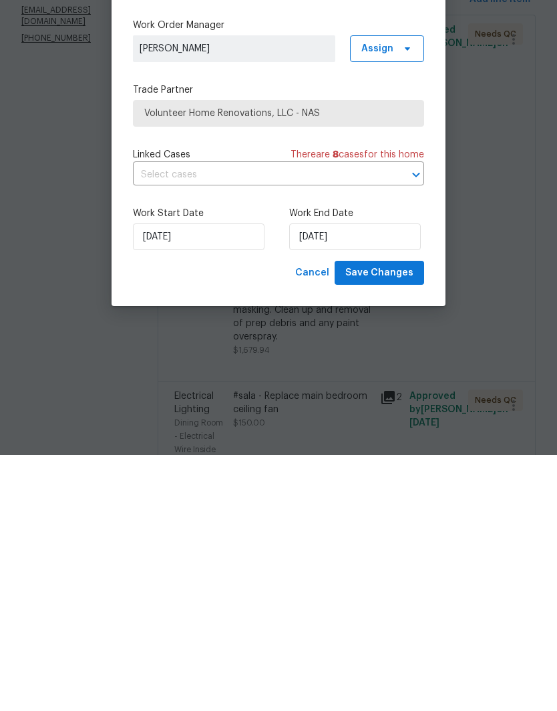
scroll to position [55, 0]
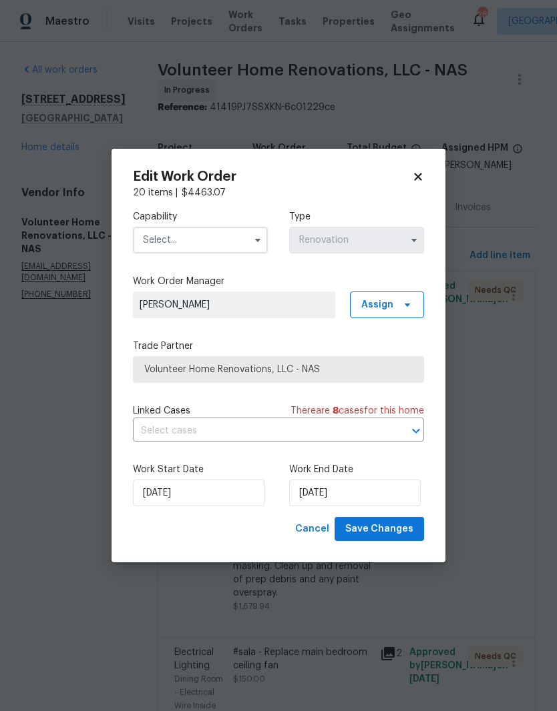
click at [232, 235] on input "text" at bounding box center [200, 240] width 135 height 27
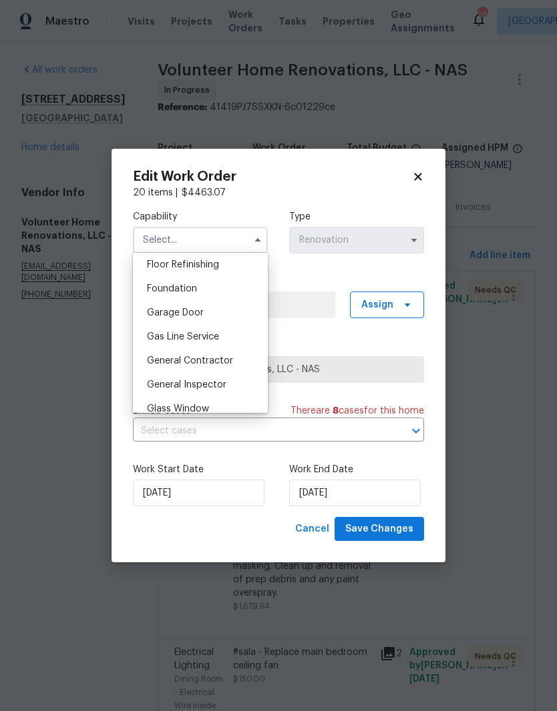
scroll to position [550, 0]
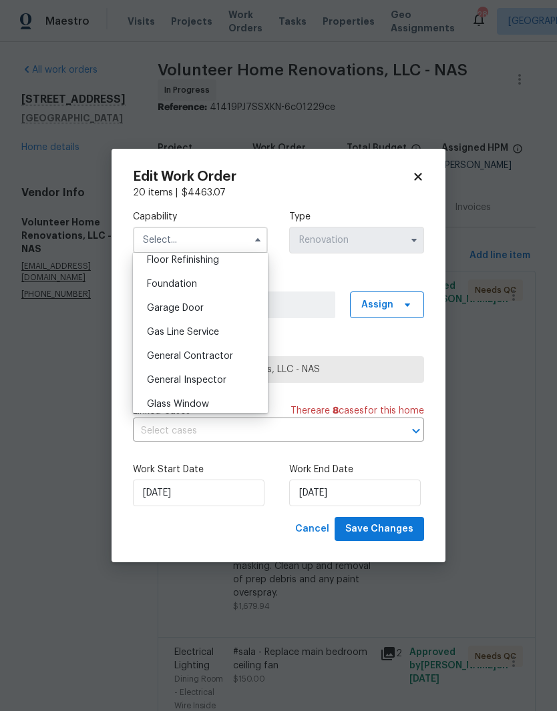
click at [219, 356] on span "General Contractor" at bounding box center [190, 356] width 86 height 9
type input "General Contractor"
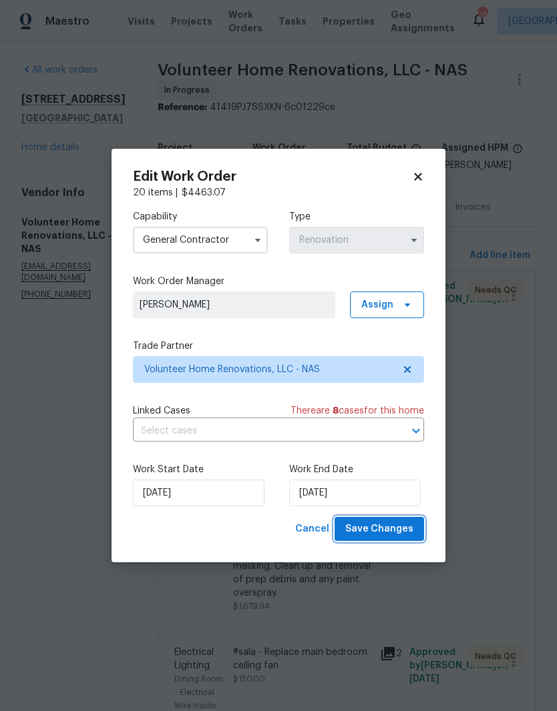
click at [396, 530] on span "Save Changes" at bounding box center [379, 529] width 68 height 17
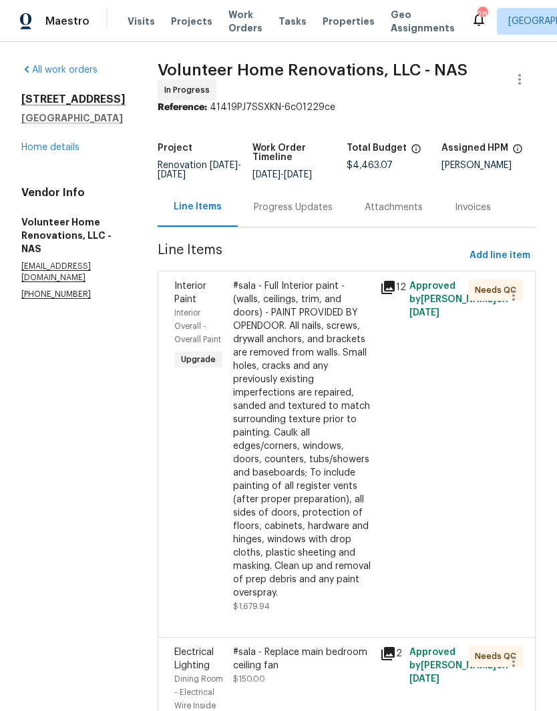
click at [69, 143] on link "Home details" at bounding box center [50, 147] width 58 height 9
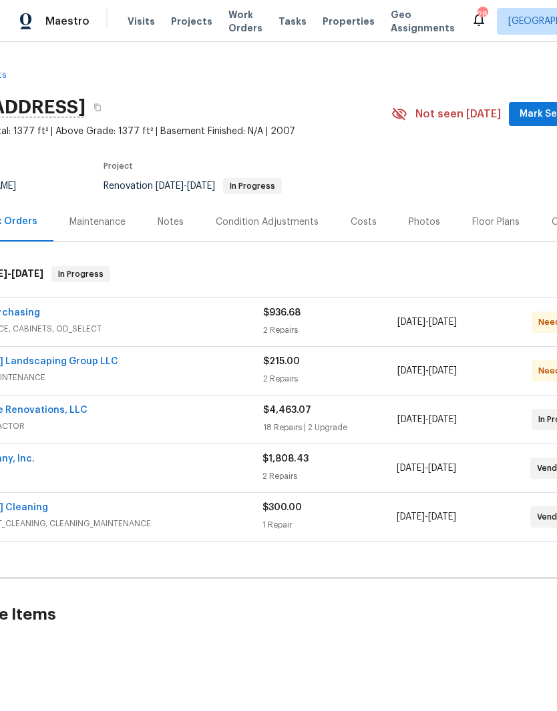
scroll to position [0, 156]
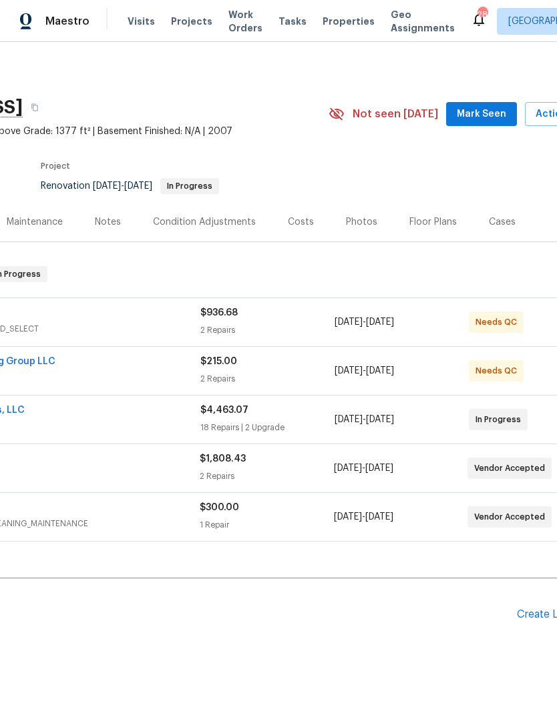
click at [489, 102] on button "Mark Seen" at bounding box center [481, 114] width 71 height 25
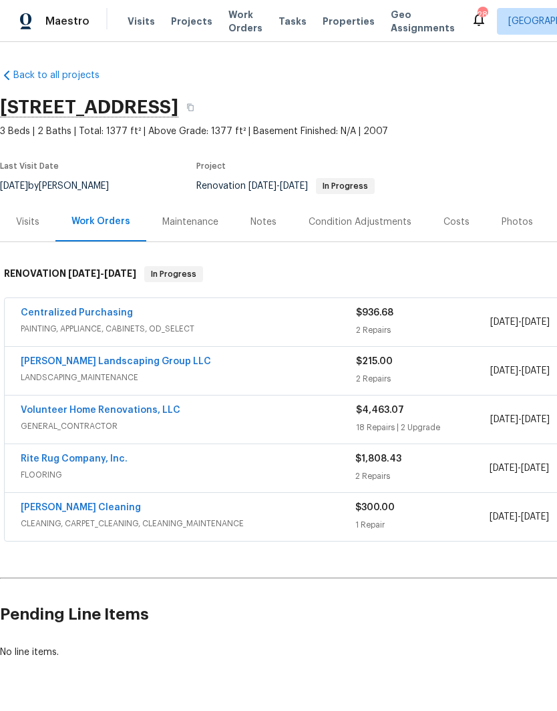
scroll to position [0, 0]
click at [87, 454] on link "Rite Rug Company, Inc." at bounding box center [74, 458] width 107 height 9
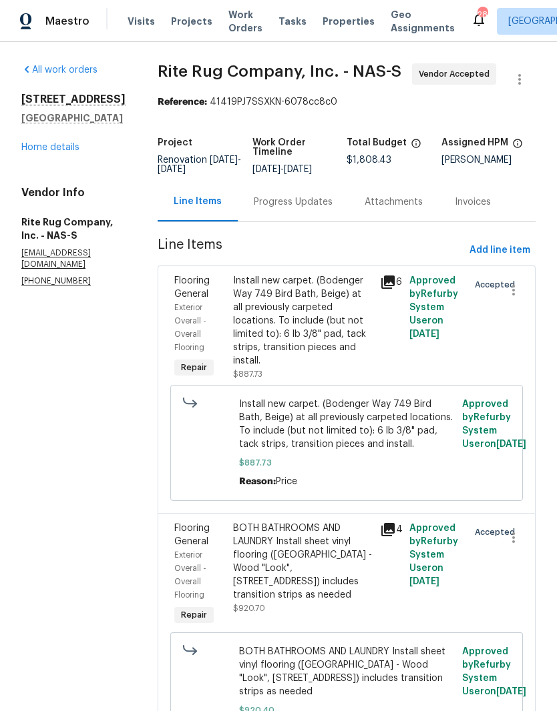
click at [330, 209] on div "Progress Updates" at bounding box center [293, 202] width 79 height 13
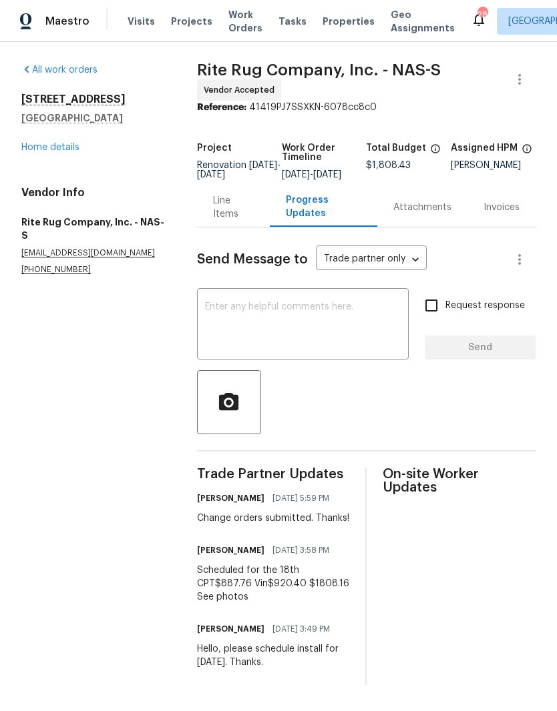
click at [65, 151] on link "Home details" at bounding box center [50, 147] width 58 height 9
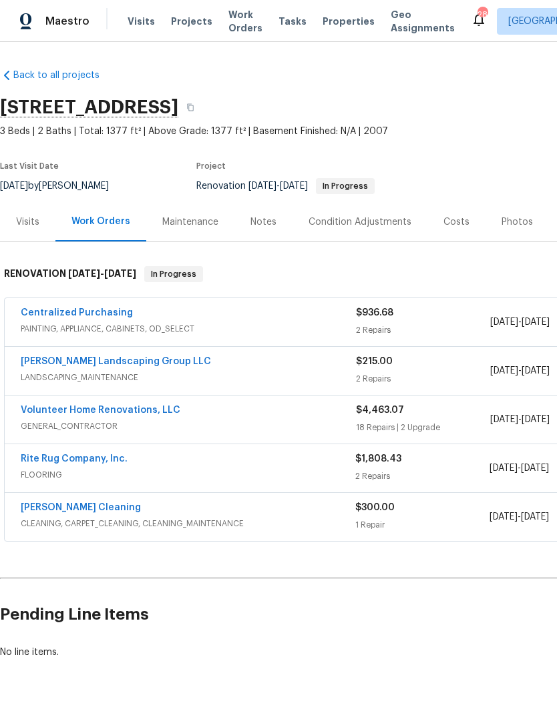
click at [91, 509] on link "Soledad Cleaning" at bounding box center [81, 507] width 120 height 9
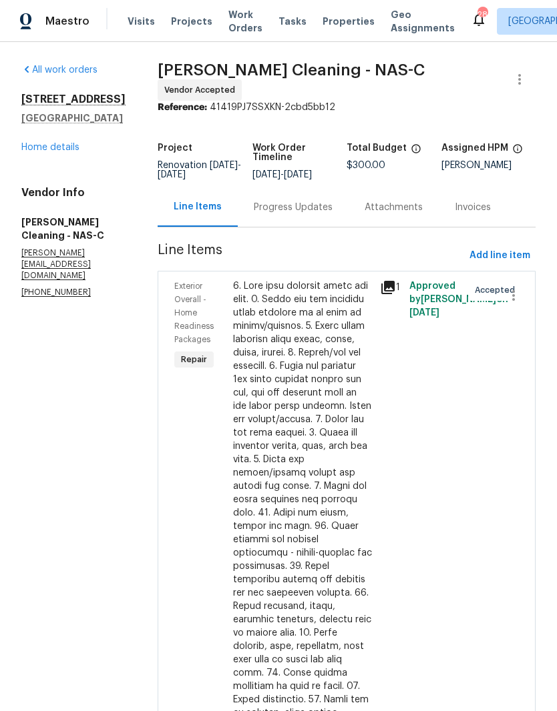
click at [324, 212] on div "Progress Updates" at bounding box center [293, 207] width 79 height 13
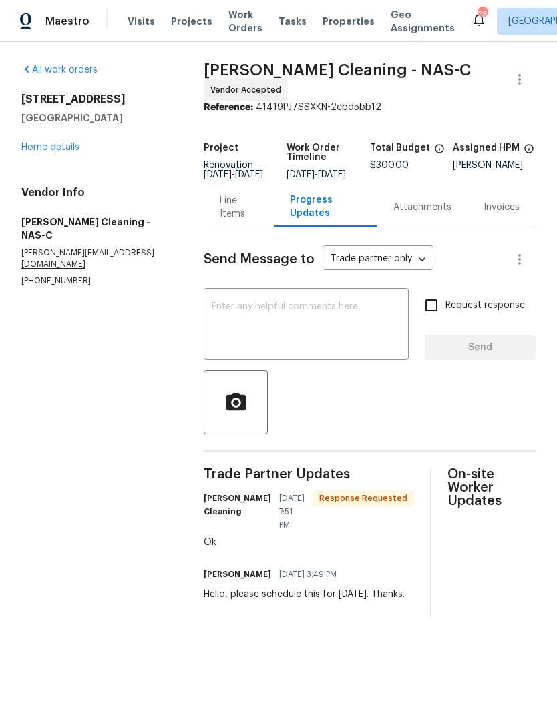
click at [71, 150] on link "Home details" at bounding box center [50, 147] width 58 height 9
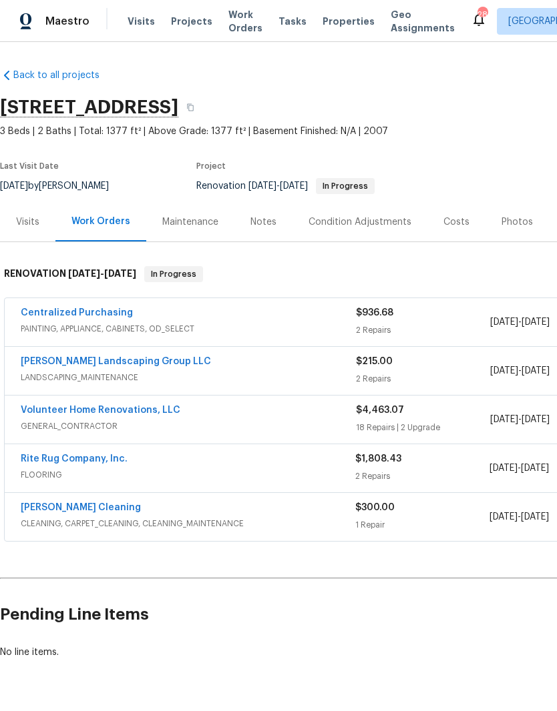
click at [138, 412] on link "Volunteer Home Renovations, LLC" at bounding box center [101, 410] width 160 height 9
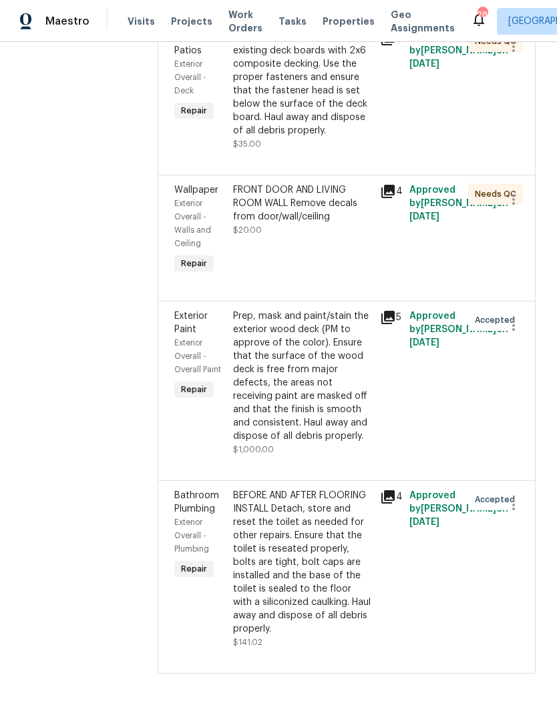
scroll to position [2739, 0]
click at [342, 137] on div "Remove and replace the existing deck boards with 2x6 composite decking. Use the…" at bounding box center [302, 84] width 139 height 107
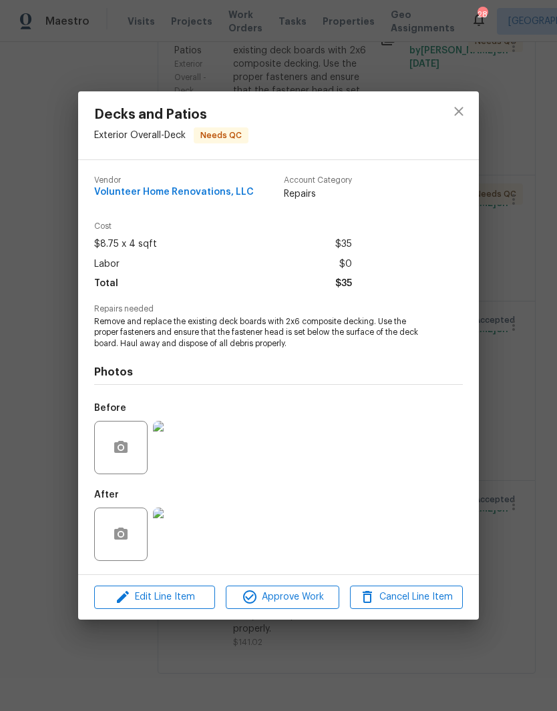
click at [194, 539] on img at bounding box center [179, 534] width 53 height 53
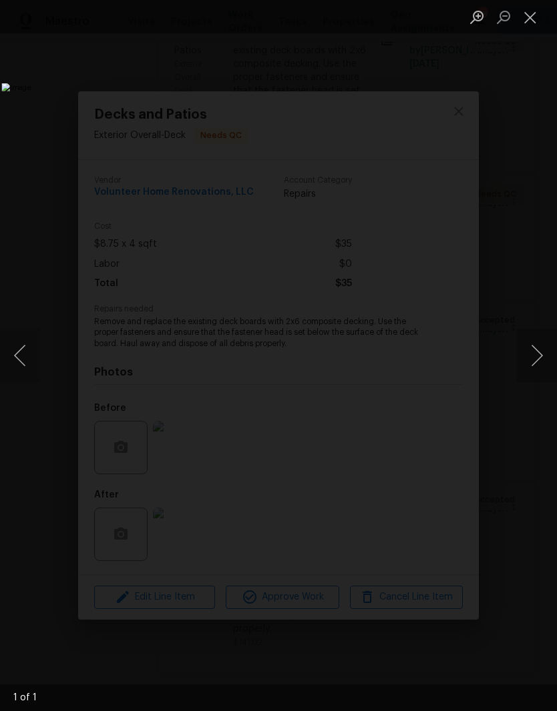
click at [535, 25] on button "Close lightbox" at bounding box center [530, 16] width 27 height 23
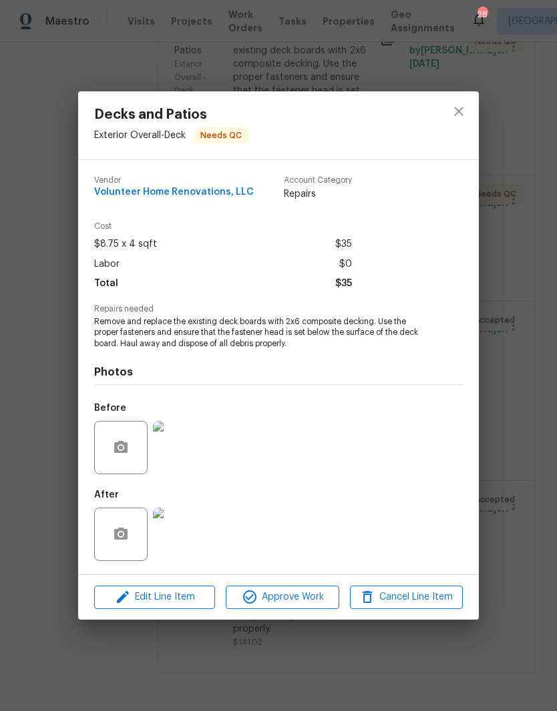
click at [535, 25] on button "Close lightbox" at bounding box center [530, 16] width 27 height 23
click at [464, 113] on icon "close" at bounding box center [458, 111] width 16 height 16
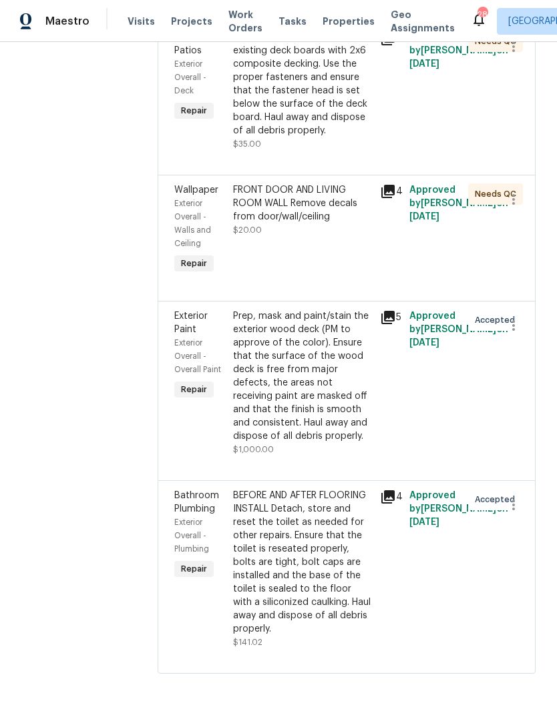
scroll to position [2930, 0]
click at [356, 322] on div "Prep, mask and paint/stain the exterior wood deck (PM to approve of the color).…" at bounding box center [302, 376] width 139 height 133
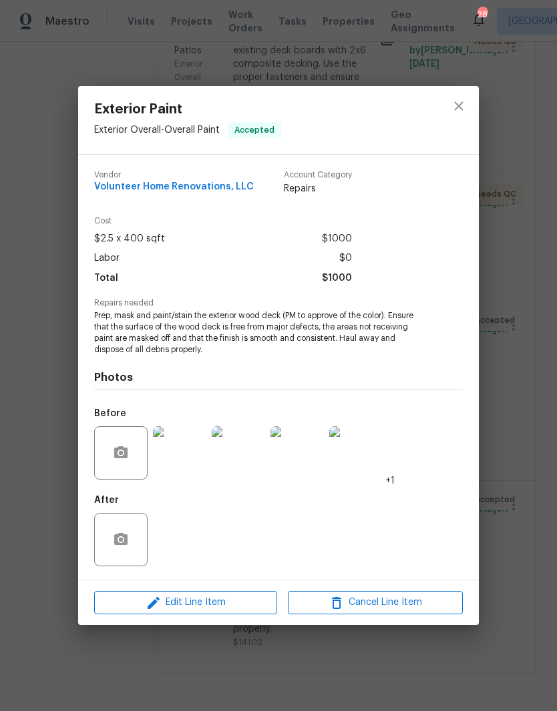
click at [186, 461] on img at bounding box center [179, 452] width 53 height 53
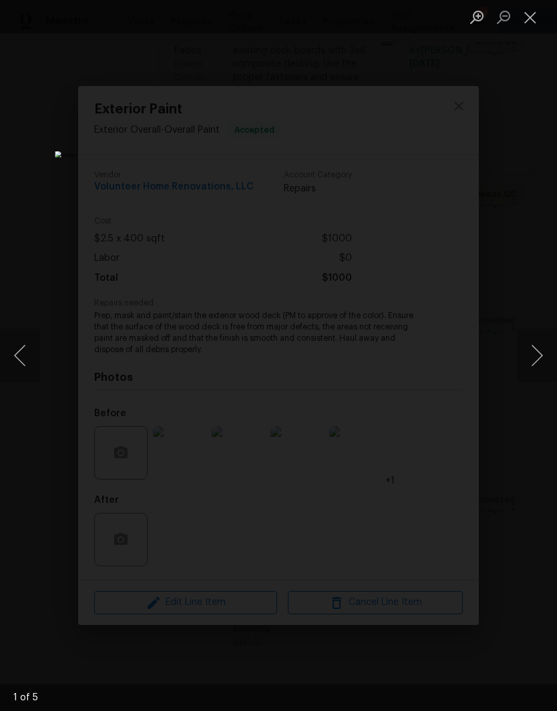
click at [537, 357] on button "Next image" at bounding box center [537, 355] width 40 height 53
click at [538, 355] on button "Next image" at bounding box center [537, 355] width 40 height 53
click at [540, 357] on button "Next image" at bounding box center [537, 355] width 40 height 53
click at [537, 356] on button "Next image" at bounding box center [537, 355] width 40 height 53
click at [537, 354] on button "Next image" at bounding box center [537, 355] width 40 height 53
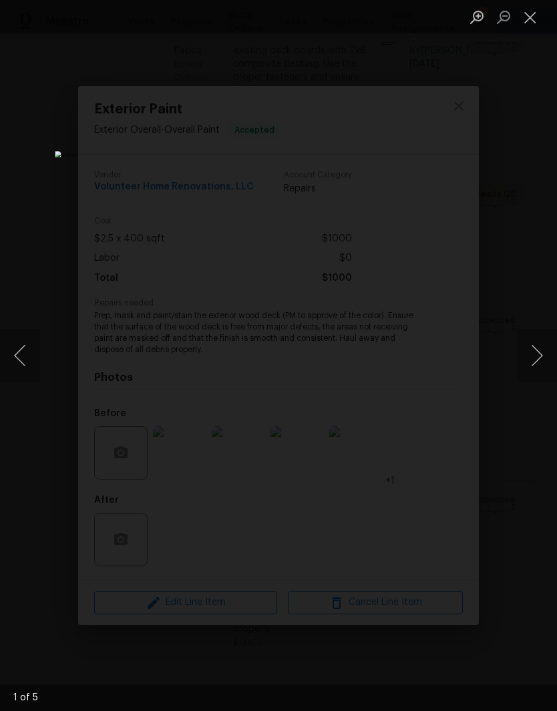
click at [537, 353] on button "Next image" at bounding box center [537, 355] width 40 height 53
click at [534, 17] on button "Close lightbox" at bounding box center [530, 16] width 27 height 23
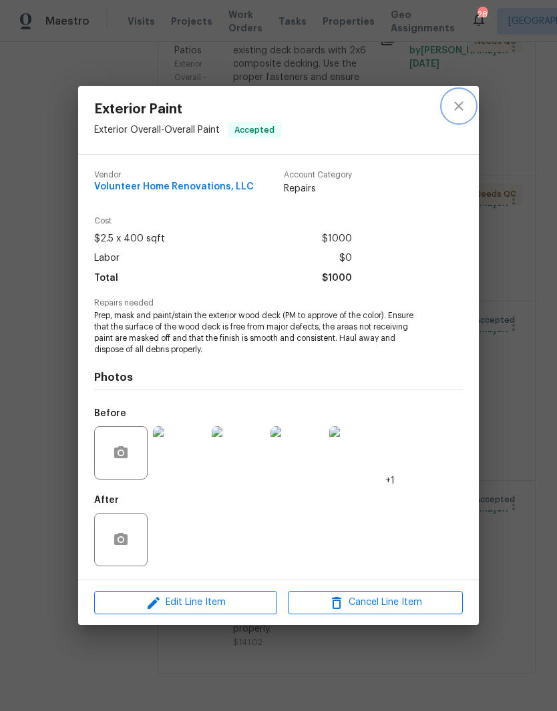
click at [461, 113] on icon "close" at bounding box center [458, 106] width 16 height 16
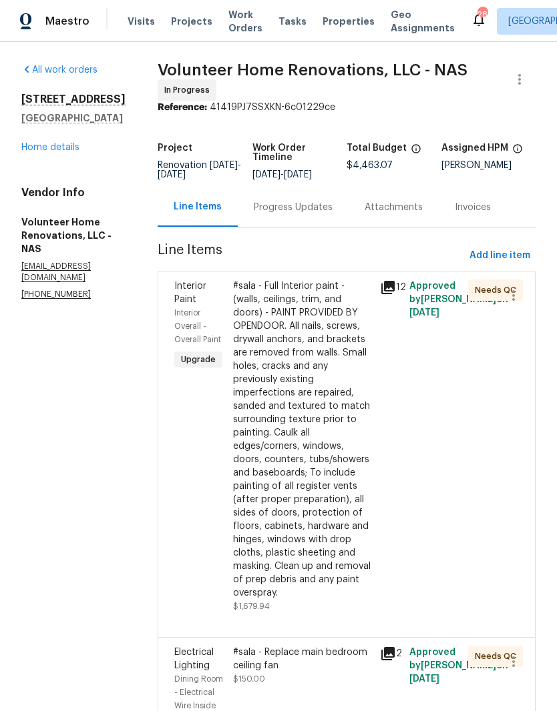
scroll to position [0, 0]
click at [316, 214] on div "Progress Updates" at bounding box center [293, 207] width 79 height 13
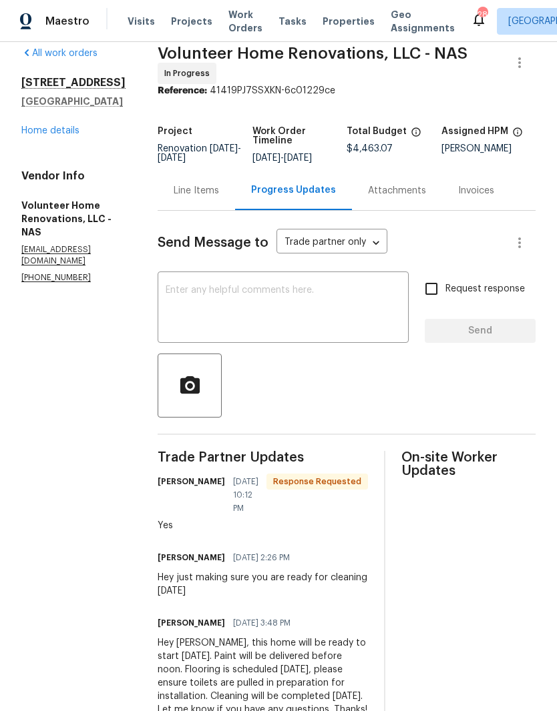
click at [272, 306] on textarea at bounding box center [283, 309] width 235 height 47
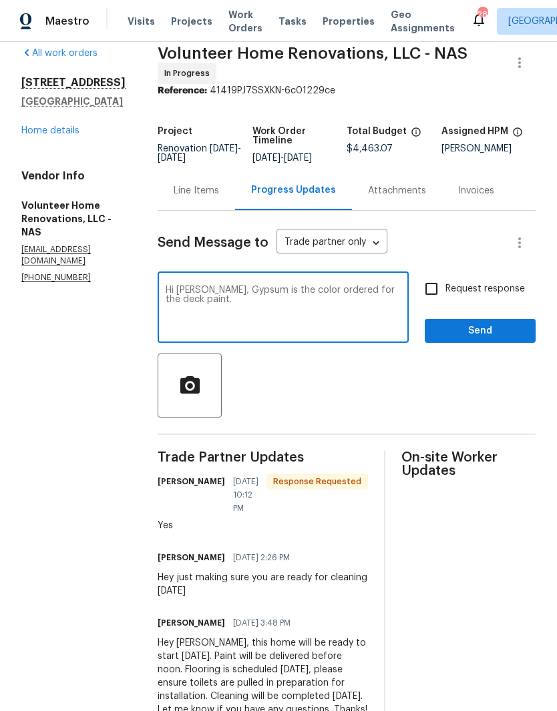
click at [317, 296] on textarea "Hi Sean, Gypsum is the color ordered for the deck paint." at bounding box center [283, 309] width 235 height 47
click at [340, 311] on textarea "Hi Sean, Gypsum is the confirmed color ordered for the deck paint." at bounding box center [283, 309] width 235 height 47
type textarea "Hi Sean, Gypsum is the confirmed color ordered for the deck paint. Please proce…"
click at [486, 338] on span "Send" at bounding box center [479, 331] width 89 height 17
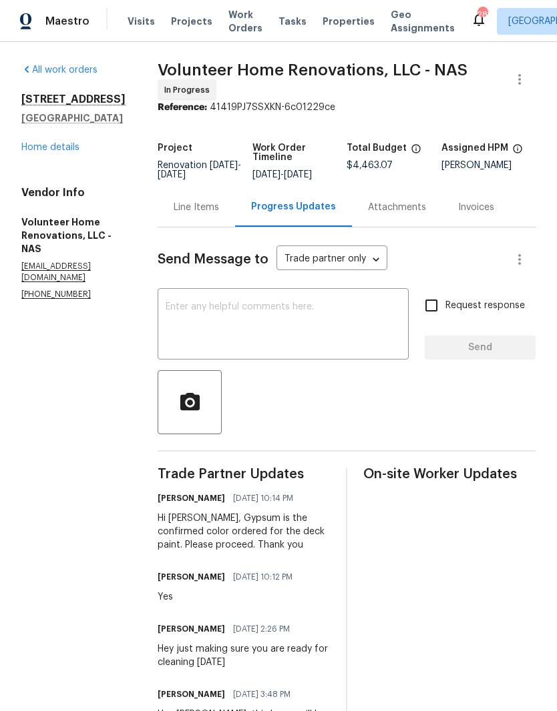
click at [67, 148] on link "Home details" at bounding box center [50, 147] width 58 height 9
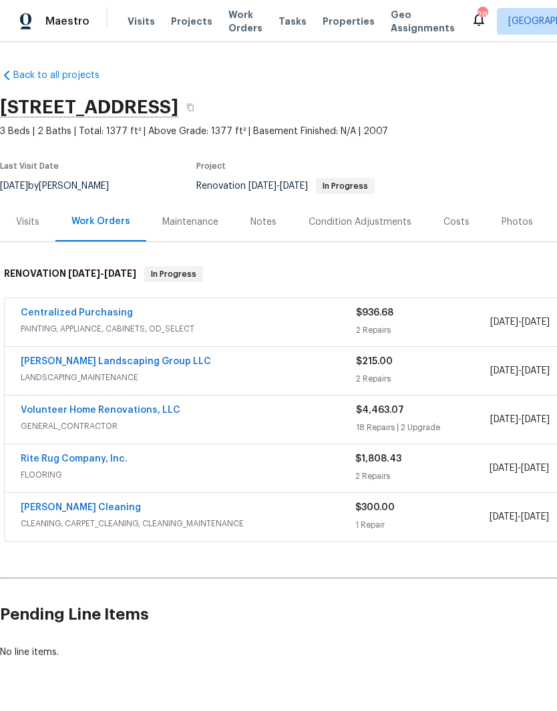
click at [116, 414] on link "Volunteer Home Renovations, LLC" at bounding box center [101, 410] width 160 height 9
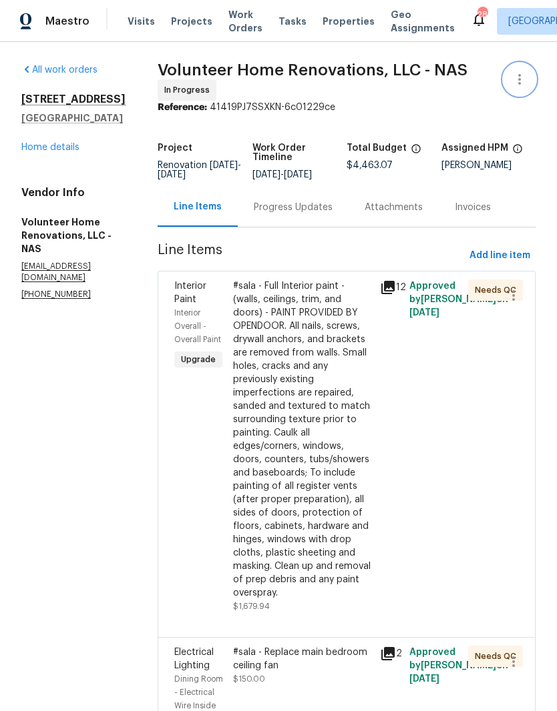
click at [519, 79] on icon "button" at bounding box center [519, 79] width 3 height 11
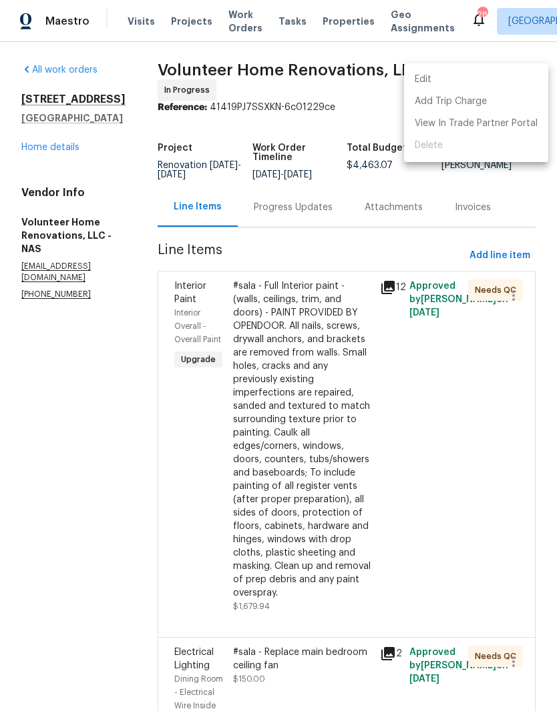
click at [457, 75] on li "Edit" at bounding box center [476, 80] width 144 height 22
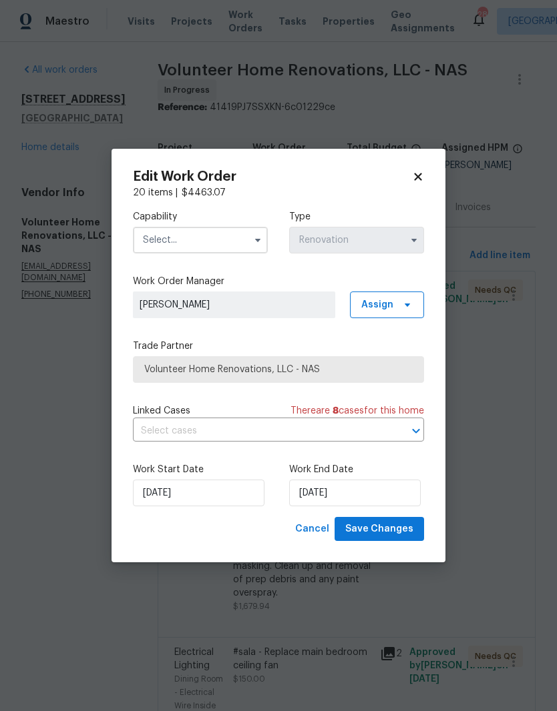
click at [418, 174] on icon at bounding box center [417, 176] width 7 height 7
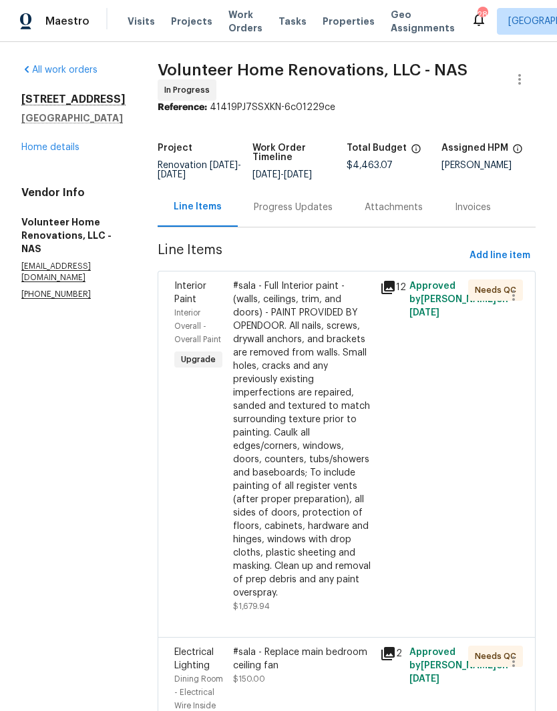
click at [232, 21] on span "Work Orders" at bounding box center [245, 21] width 34 height 27
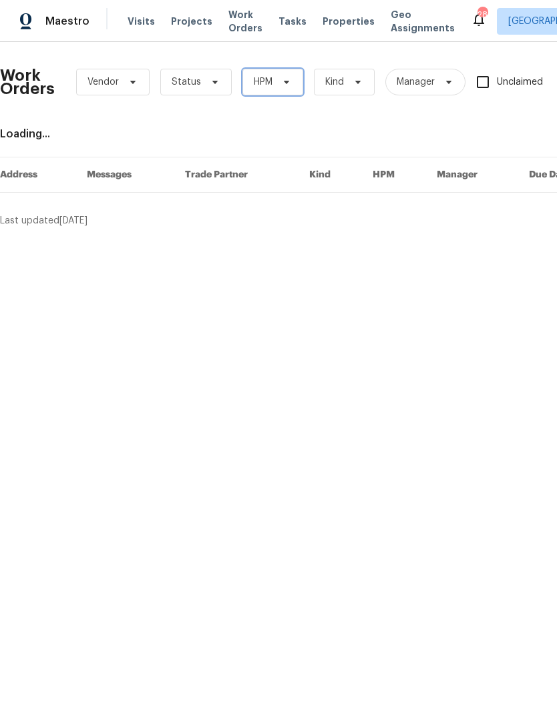
click at [283, 79] on icon at bounding box center [286, 82] width 11 height 11
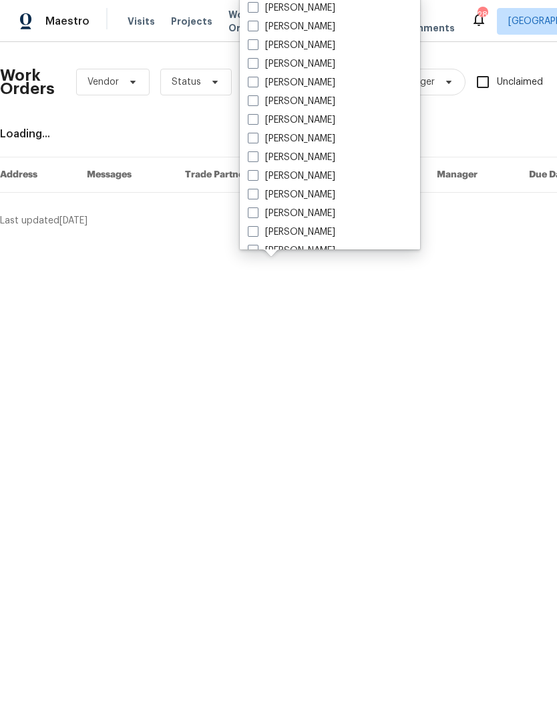
click at [314, 156] on label "[PERSON_NAME]" at bounding box center [291, 157] width 87 height 13
click at [256, 156] on input "[PERSON_NAME]" at bounding box center [252, 155] width 9 height 9
checkbox input "true"
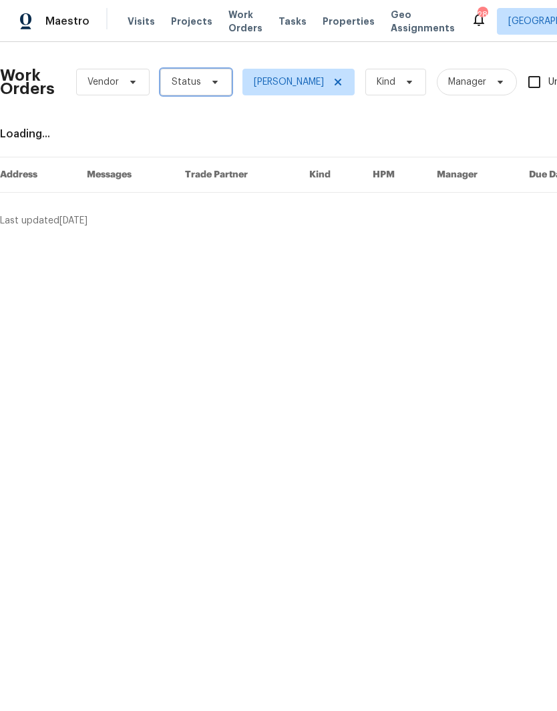
click at [210, 79] on icon at bounding box center [215, 82] width 11 height 11
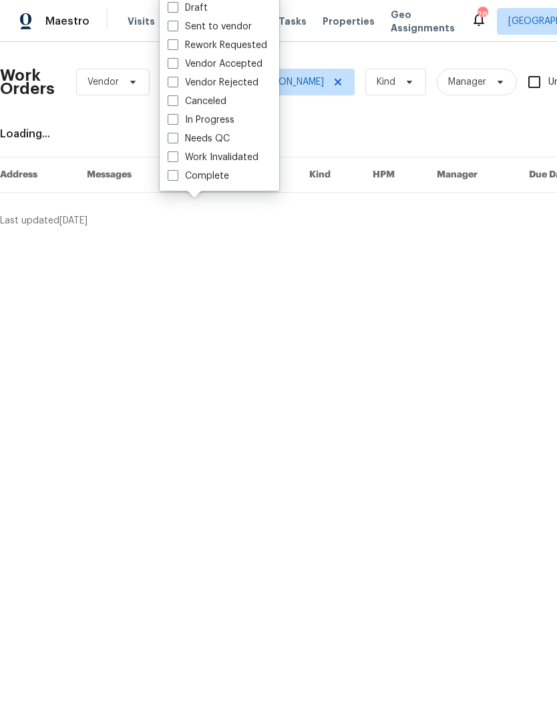
click at [217, 136] on label "Needs QC" at bounding box center [199, 138] width 62 height 13
click at [176, 136] on input "Needs QC" at bounding box center [172, 136] width 9 height 9
checkbox input "true"
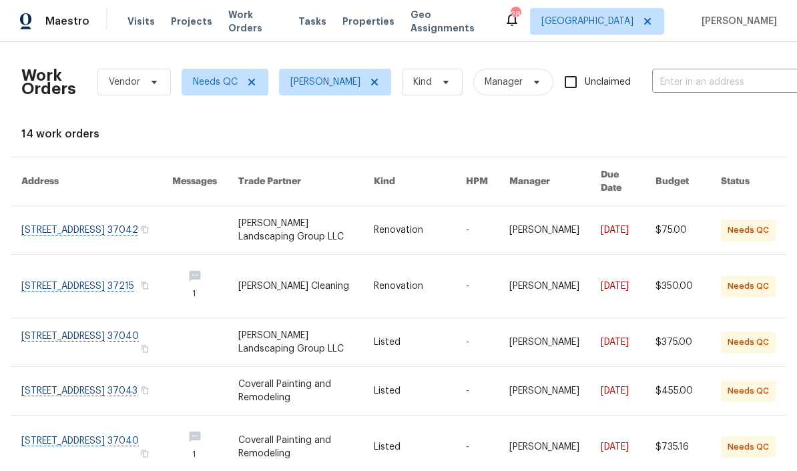
click at [52, 210] on link at bounding box center [96, 230] width 151 height 48
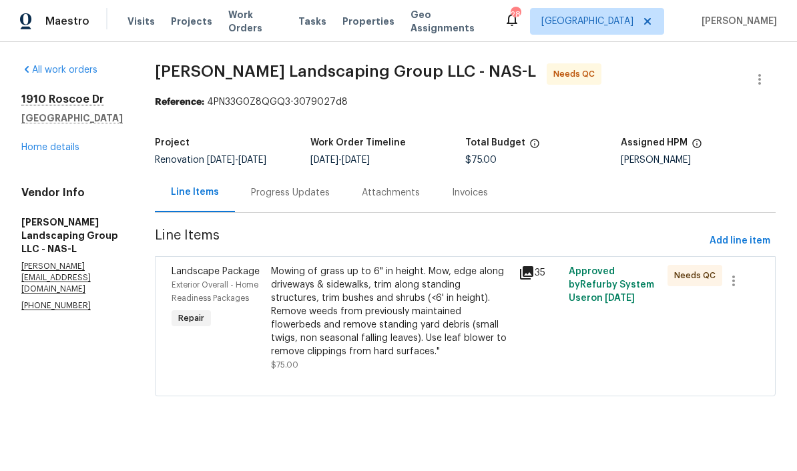
click at [471, 281] on div "Mowing of grass up to 6" in height. Mow, edge along driveways & sidewalks, trim…" at bounding box center [391, 311] width 240 height 93
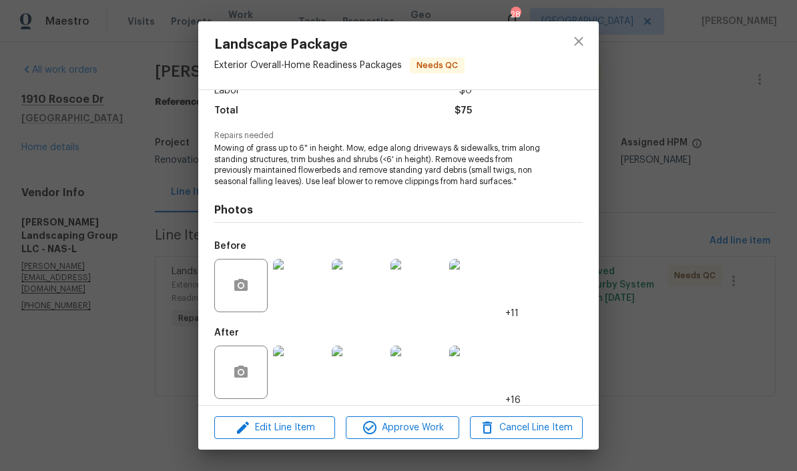
scroll to position [111, 0]
click at [308, 369] on img at bounding box center [299, 372] width 53 height 53
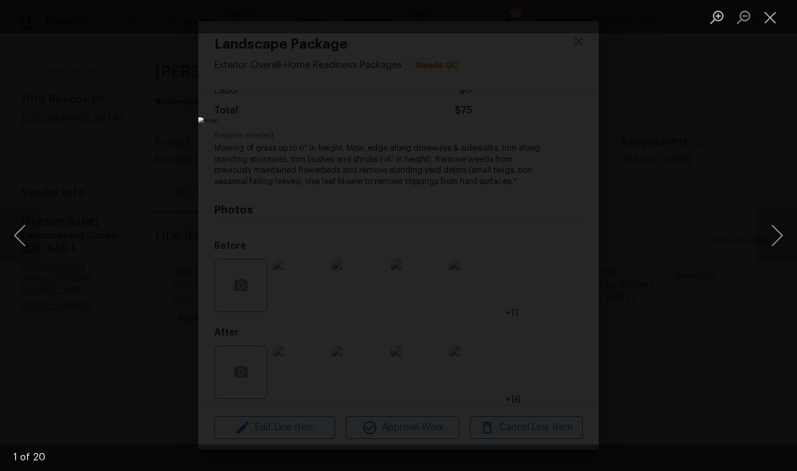
click at [556, 239] on button "Next image" at bounding box center [777, 235] width 40 height 53
click at [556, 232] on button "Next image" at bounding box center [777, 235] width 40 height 53
click at [556, 233] on button "Next image" at bounding box center [777, 235] width 40 height 53
click at [556, 235] on button "Next image" at bounding box center [777, 235] width 40 height 53
click at [556, 236] on button "Next image" at bounding box center [777, 235] width 40 height 53
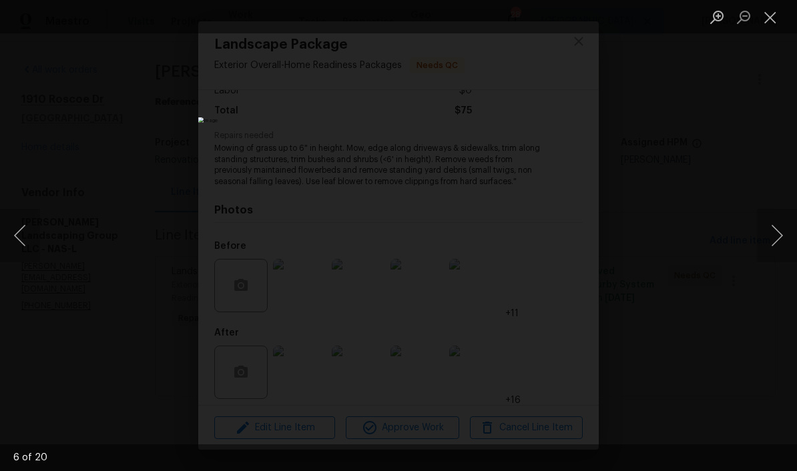
click at [556, 236] on button "Next image" at bounding box center [777, 235] width 40 height 53
click at [556, 234] on button "Next image" at bounding box center [777, 235] width 40 height 53
click at [556, 21] on button "Close lightbox" at bounding box center [770, 16] width 27 height 23
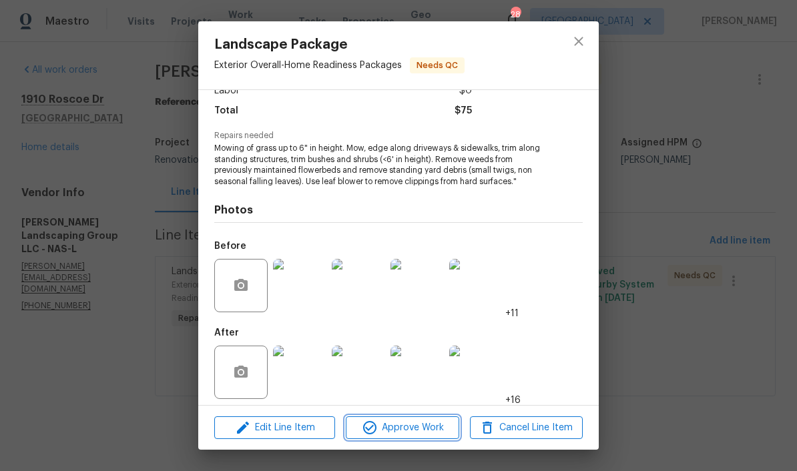
click at [440, 427] on span "Approve Work" at bounding box center [402, 428] width 105 height 17
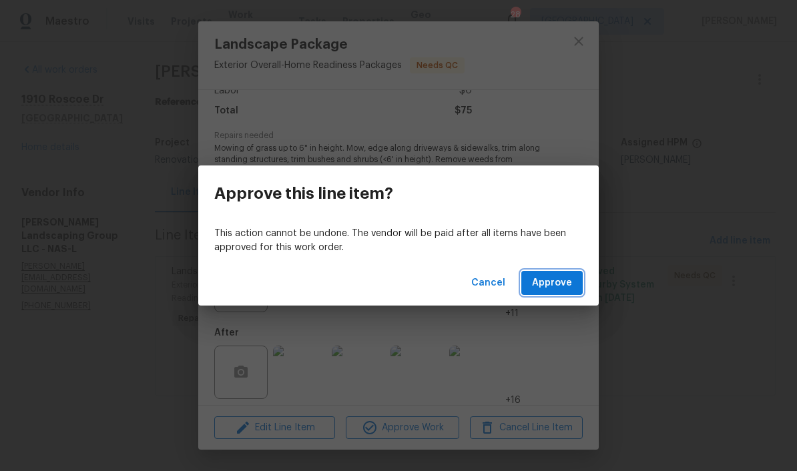
click at [556, 284] on button "Approve" at bounding box center [551, 283] width 61 height 25
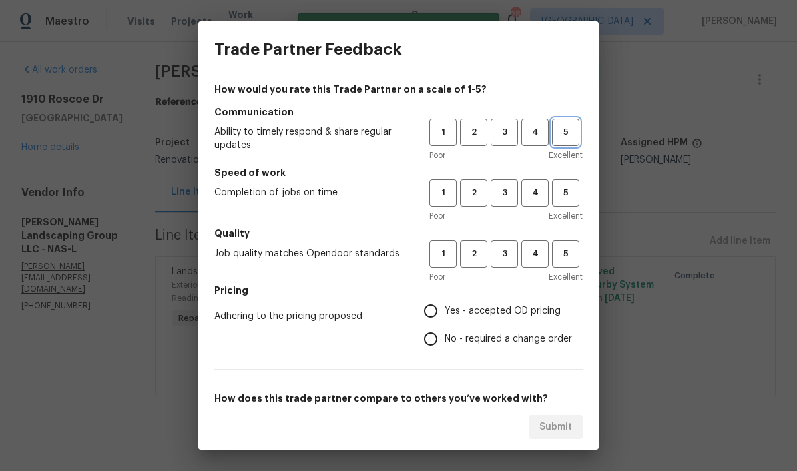
click at [556, 136] on span "5" at bounding box center [565, 132] width 25 height 15
click at [556, 194] on span "5" at bounding box center [565, 193] width 25 height 15
click at [556, 255] on span "5" at bounding box center [565, 253] width 25 height 15
click at [436, 311] on input "Yes - accepted OD pricing" at bounding box center [430, 311] width 28 height 28
radio input "true"
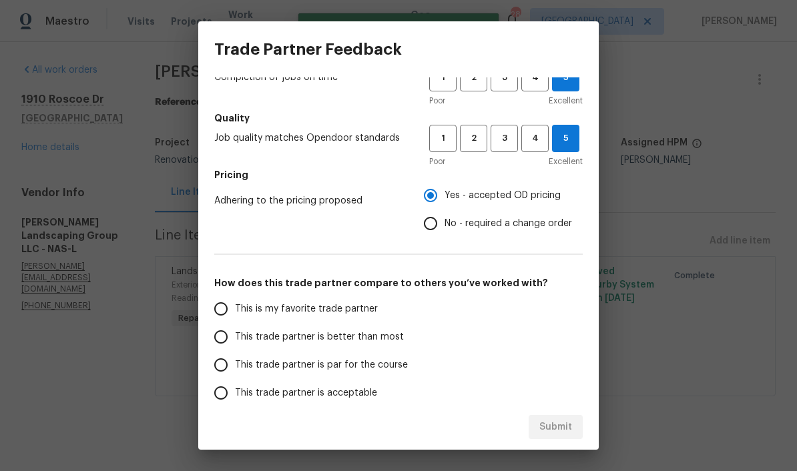
scroll to position [115, 0]
click at [222, 316] on input "This is my favorite trade partner" at bounding box center [221, 310] width 28 height 28
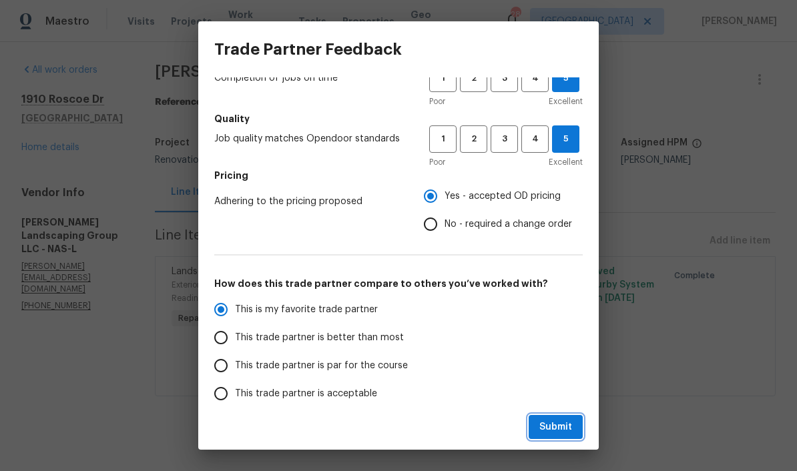
click at [556, 431] on span "Submit" at bounding box center [555, 427] width 33 height 17
radio input "true"
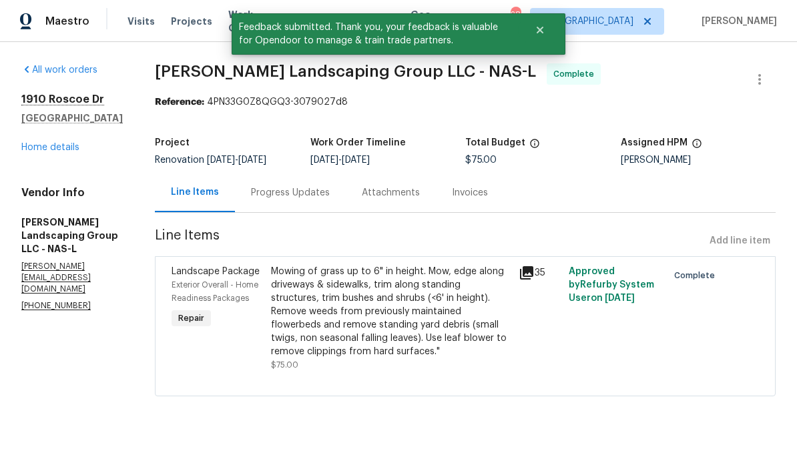
click at [71, 143] on link "Home details" at bounding box center [50, 147] width 58 height 9
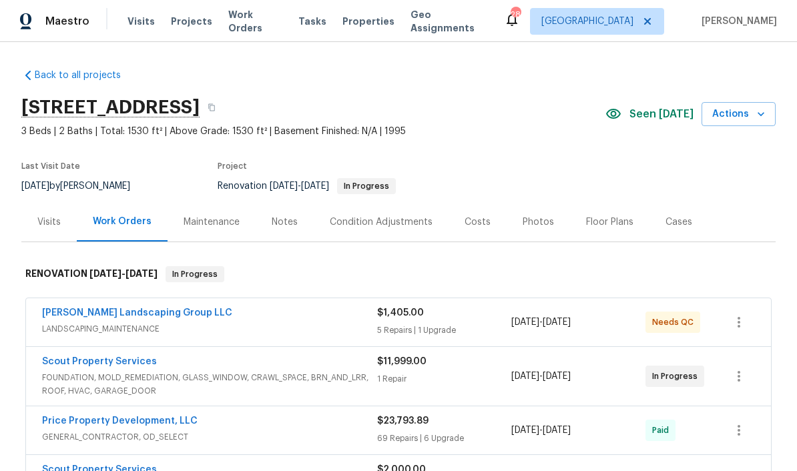
click at [251, 21] on span "Work Orders" at bounding box center [255, 21] width 54 height 27
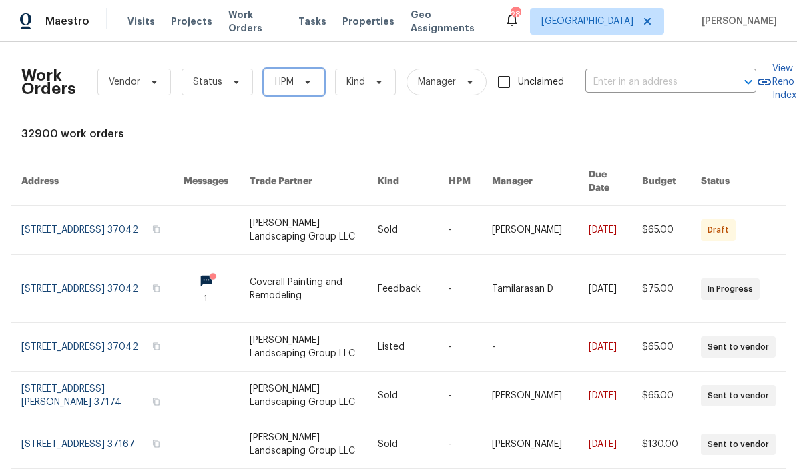
click at [300, 83] on span at bounding box center [305, 82] width 15 height 11
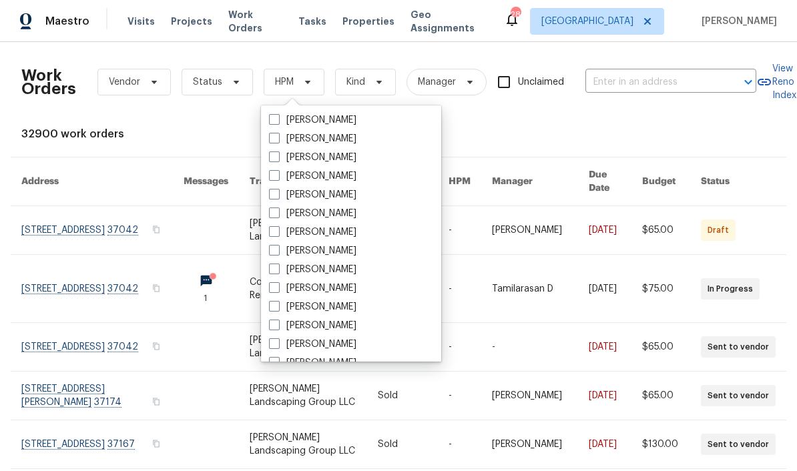
click at [348, 268] on label "[PERSON_NAME]" at bounding box center [312, 269] width 87 height 13
click at [278, 268] on input "[PERSON_NAME]" at bounding box center [273, 267] width 9 height 9
checkbox input "true"
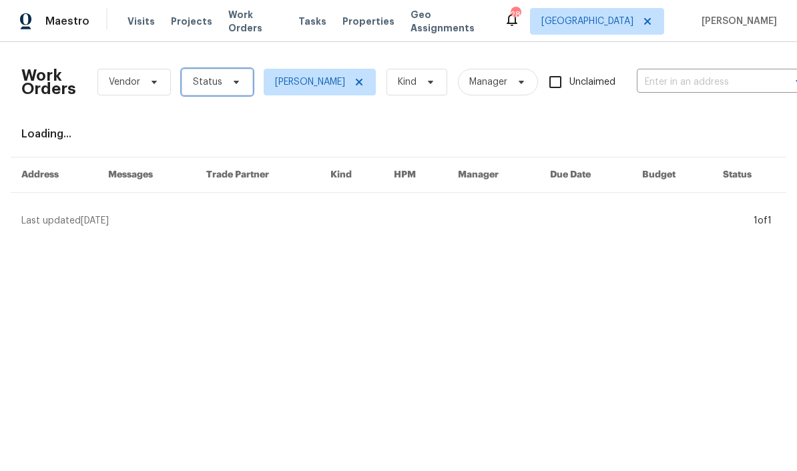
click at [232, 79] on icon at bounding box center [236, 82] width 11 height 11
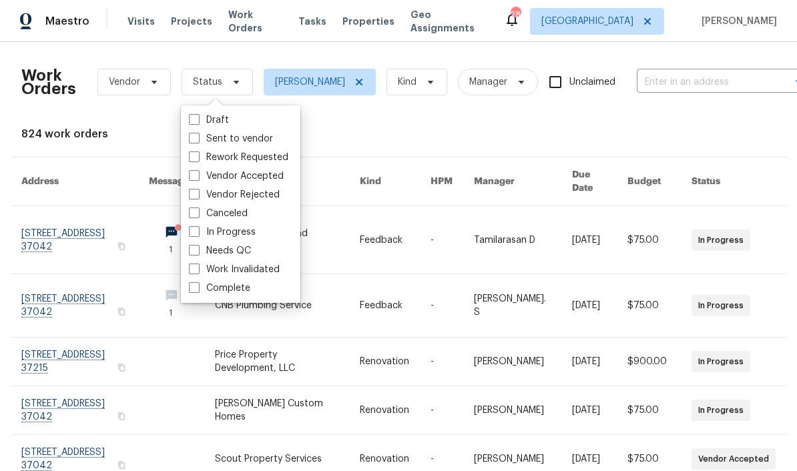
click at [239, 248] on label "Needs QC" at bounding box center [220, 250] width 62 height 13
click at [198, 248] on input "Needs QC" at bounding box center [193, 248] width 9 height 9
checkbox input "true"
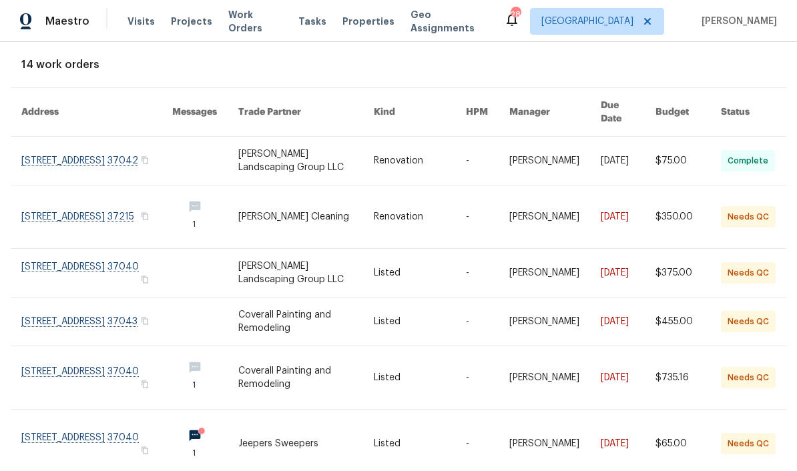
scroll to position [85, 2]
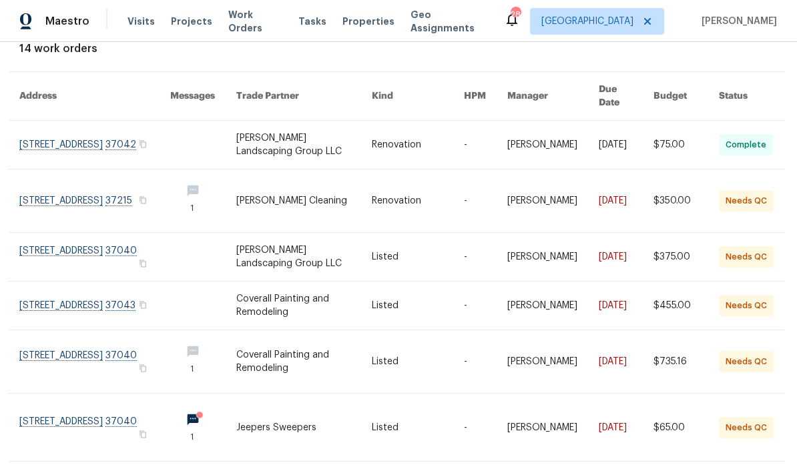
click at [107, 180] on link at bounding box center [94, 201] width 151 height 63
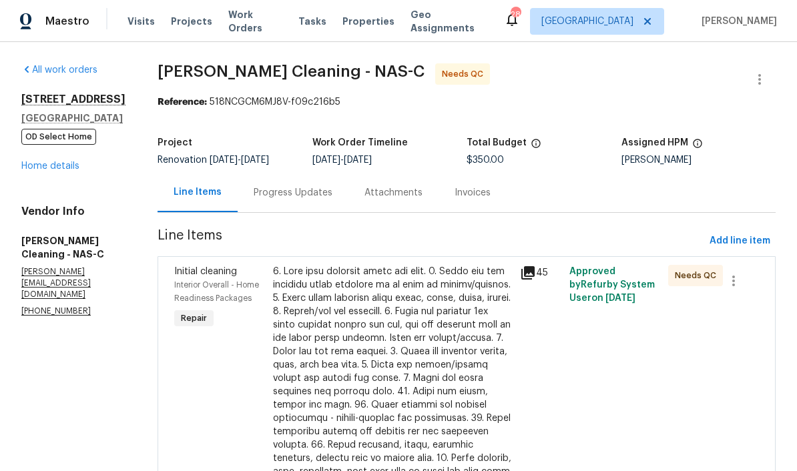
click at [471, 285] on div at bounding box center [392, 445] width 239 height 360
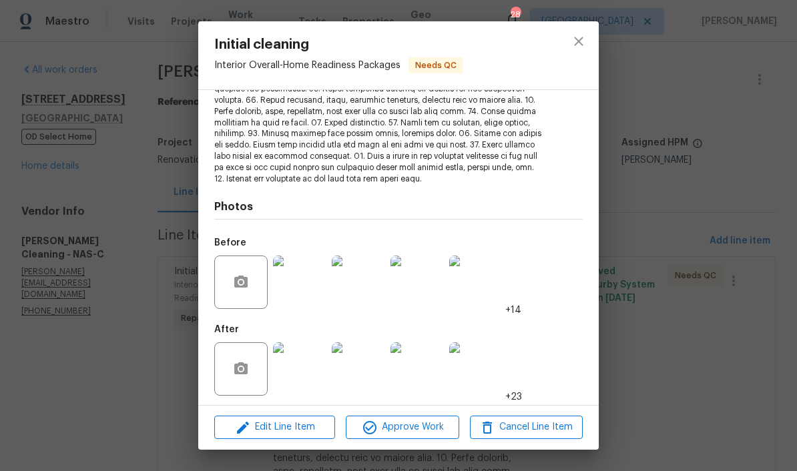
scroll to position [240, 0]
click at [312, 286] on img at bounding box center [299, 282] width 53 height 53
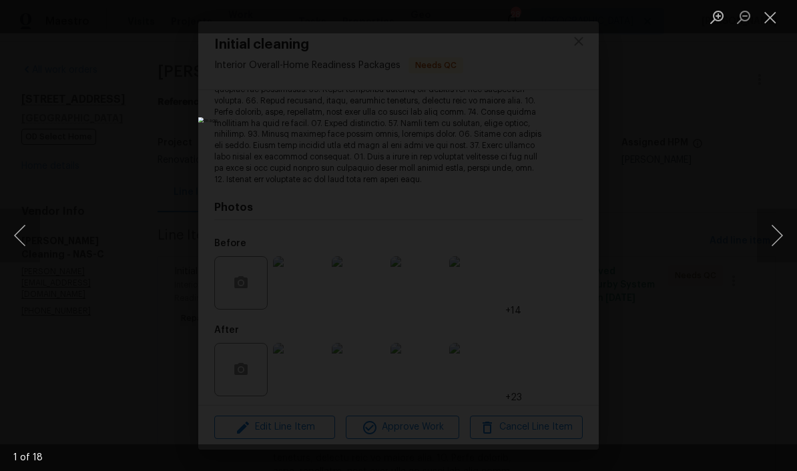
click at [556, 240] on button "Next image" at bounding box center [777, 235] width 40 height 53
click at [556, 238] on button "Next image" at bounding box center [777, 235] width 40 height 53
click at [556, 236] on button "Next image" at bounding box center [777, 235] width 40 height 53
click at [556, 234] on button "Next image" at bounding box center [777, 235] width 40 height 53
click at [556, 237] on button "Next image" at bounding box center [777, 235] width 40 height 53
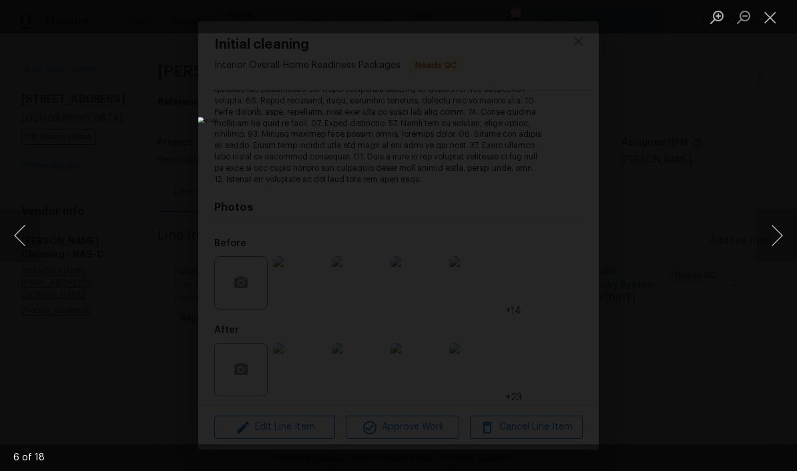
click at [556, 238] on button "Next image" at bounding box center [777, 235] width 40 height 53
click at [556, 236] on button "Next image" at bounding box center [777, 235] width 40 height 53
click at [556, 235] on button "Next image" at bounding box center [777, 235] width 40 height 53
click at [556, 240] on button "Next image" at bounding box center [777, 235] width 40 height 53
click at [556, 242] on button "Next image" at bounding box center [777, 235] width 40 height 53
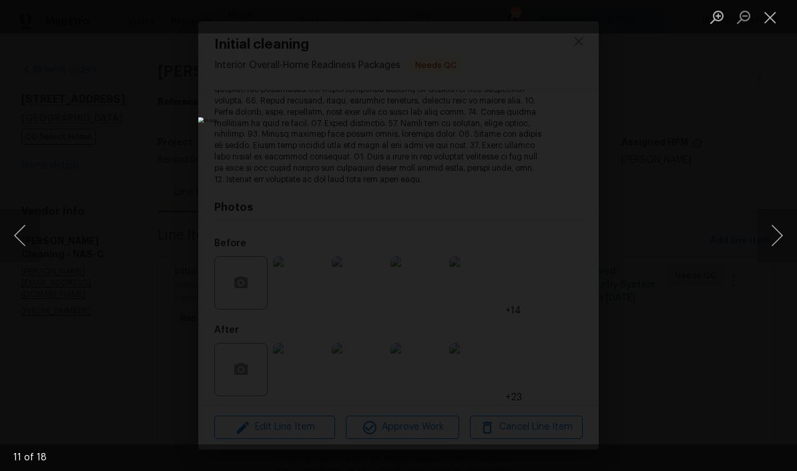
click at [556, 244] on button "Next image" at bounding box center [777, 235] width 40 height 53
click at [556, 243] on button "Next image" at bounding box center [777, 235] width 40 height 53
click at [556, 22] on button "Close lightbox" at bounding box center [770, 16] width 27 height 23
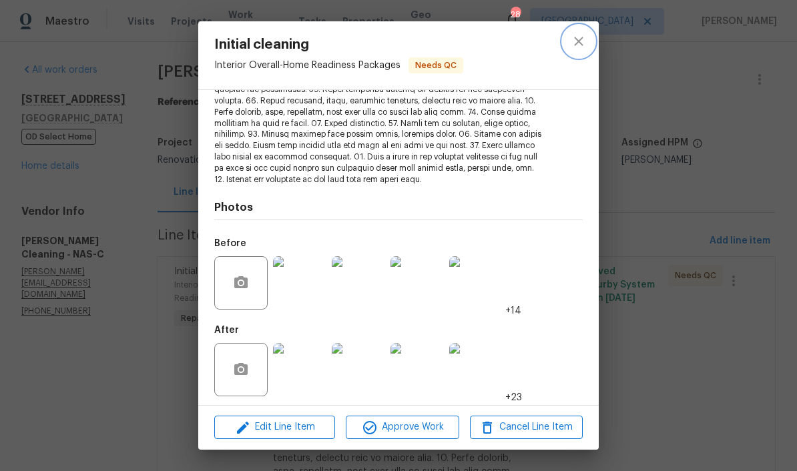
click at [556, 50] on button "close" at bounding box center [579, 41] width 32 height 32
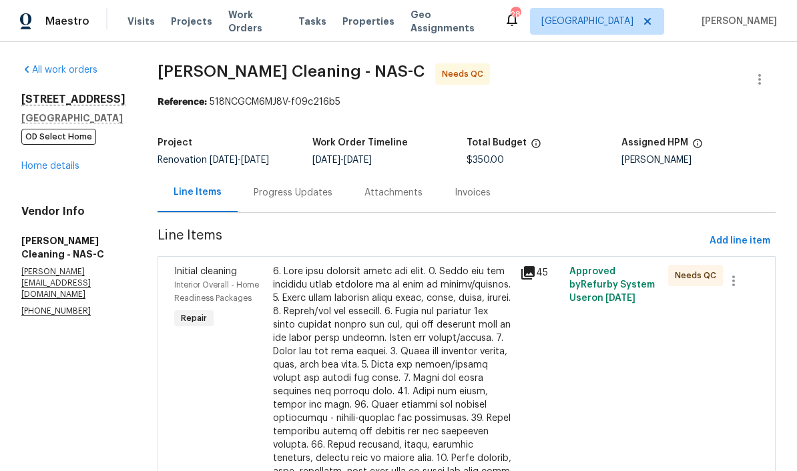
click at [265, 19] on span "Work Orders" at bounding box center [255, 21] width 54 height 27
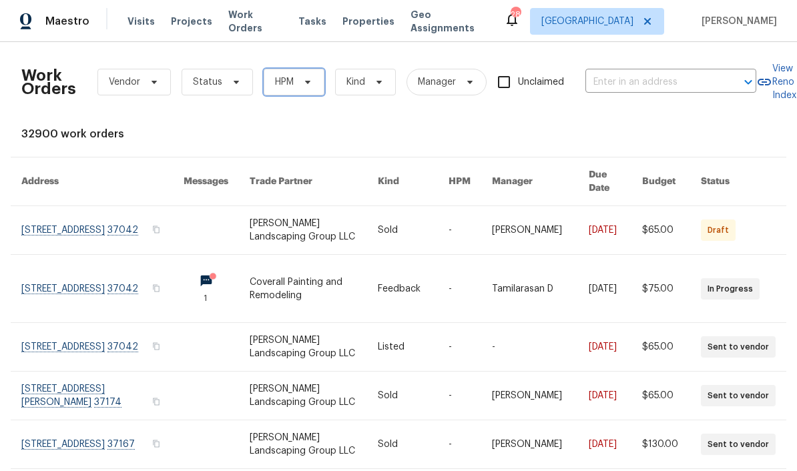
click at [306, 82] on icon at bounding box center [307, 82] width 5 height 3
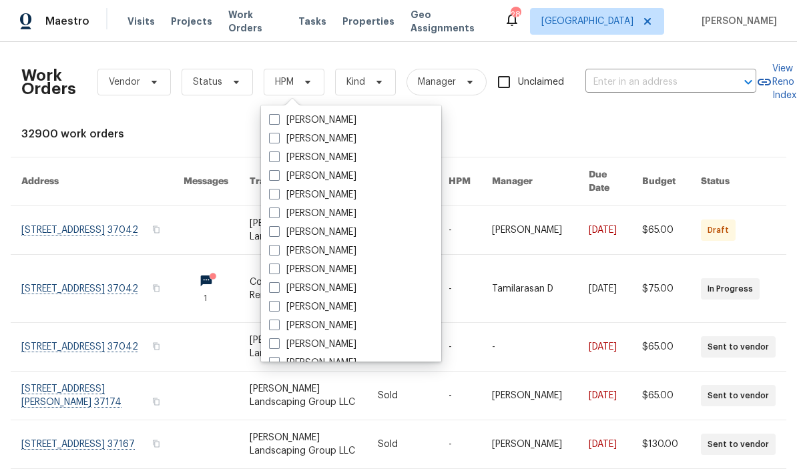
click at [346, 268] on label "[PERSON_NAME]" at bounding box center [312, 269] width 87 height 13
click at [278, 268] on input "[PERSON_NAME]" at bounding box center [273, 267] width 9 height 9
checkbox input "true"
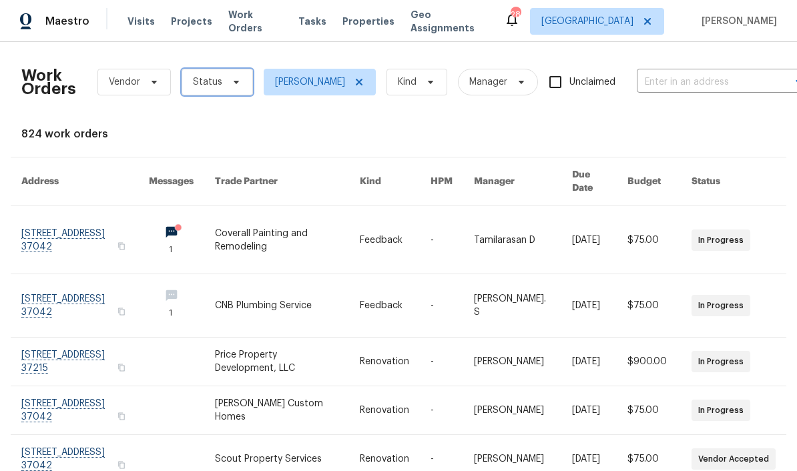
click at [240, 83] on span "Status" at bounding box center [217, 82] width 71 height 27
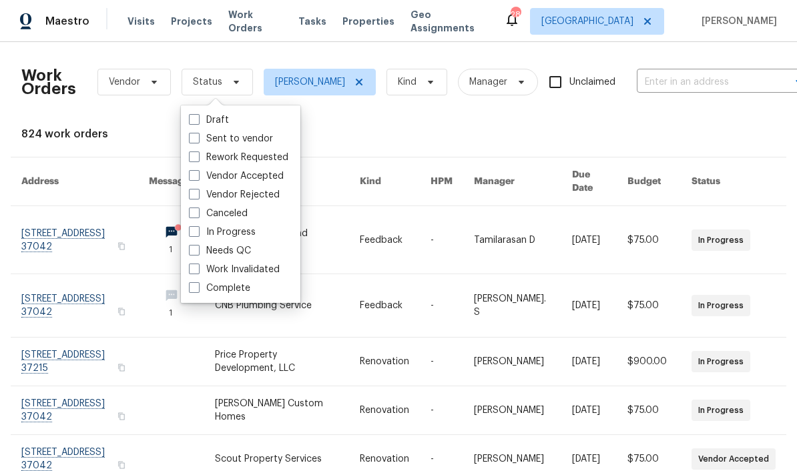
click at [248, 250] on label "Needs QC" at bounding box center [220, 250] width 62 height 13
click at [198, 250] on input "Needs QC" at bounding box center [193, 248] width 9 height 9
checkbox input "true"
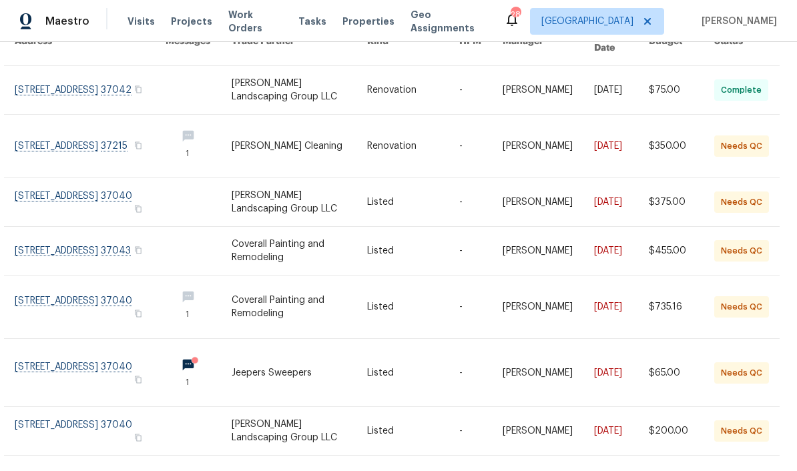
scroll to position [140, 7]
click at [97, 179] on link at bounding box center [89, 202] width 151 height 48
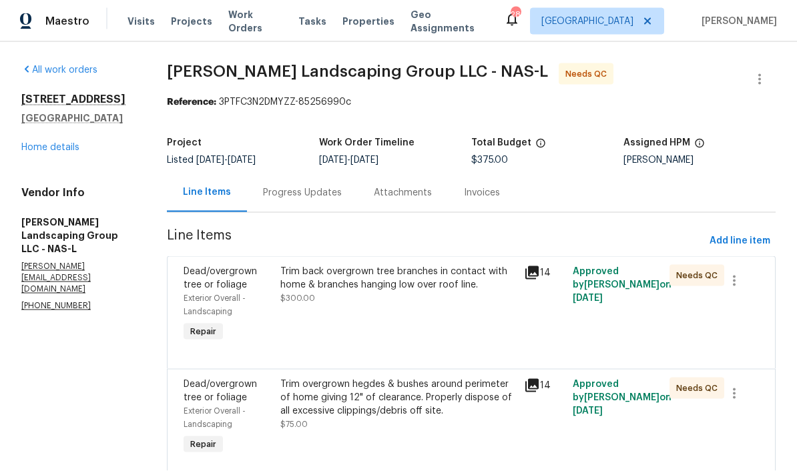
scroll to position [51, 0]
click at [467, 265] on div "Trim back overgrown tree branches in contact with home & branches hanging low o…" at bounding box center [397, 278] width 235 height 27
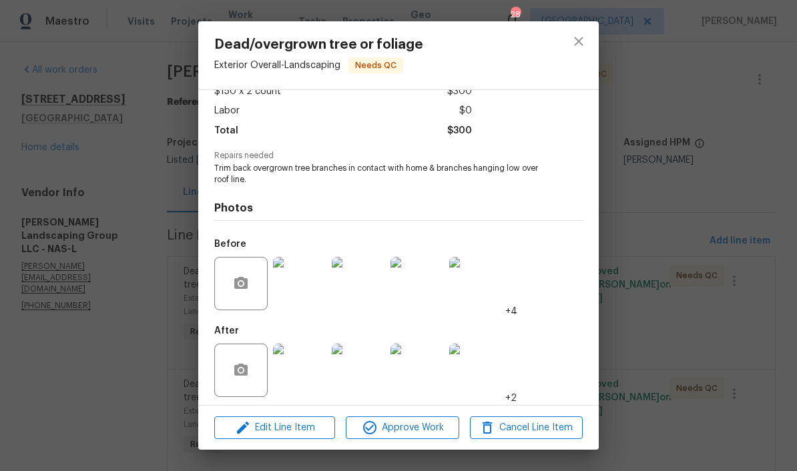
scroll to position [91, 0]
click at [306, 286] on img at bounding box center [299, 284] width 53 height 53
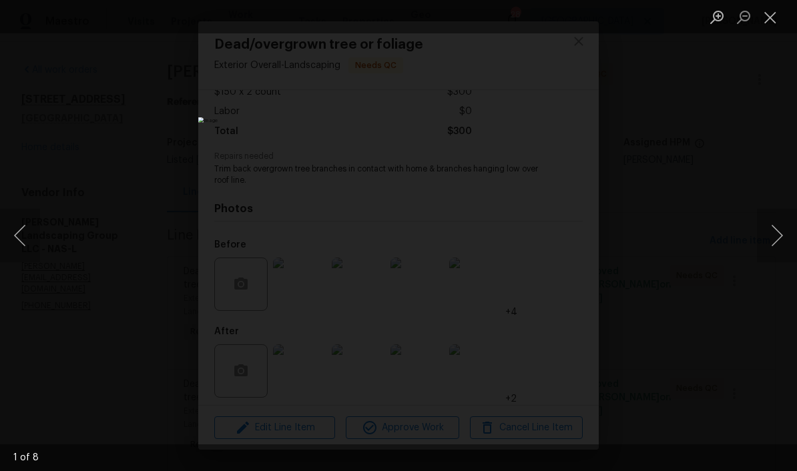
click at [556, 240] on button "Next image" at bounding box center [777, 235] width 40 height 53
click at [556, 241] on button "Next image" at bounding box center [777, 235] width 40 height 53
click at [556, 246] on button "Next image" at bounding box center [777, 235] width 40 height 53
click at [556, 244] on button "Next image" at bounding box center [777, 235] width 40 height 53
click at [556, 246] on button "Next image" at bounding box center [777, 235] width 40 height 53
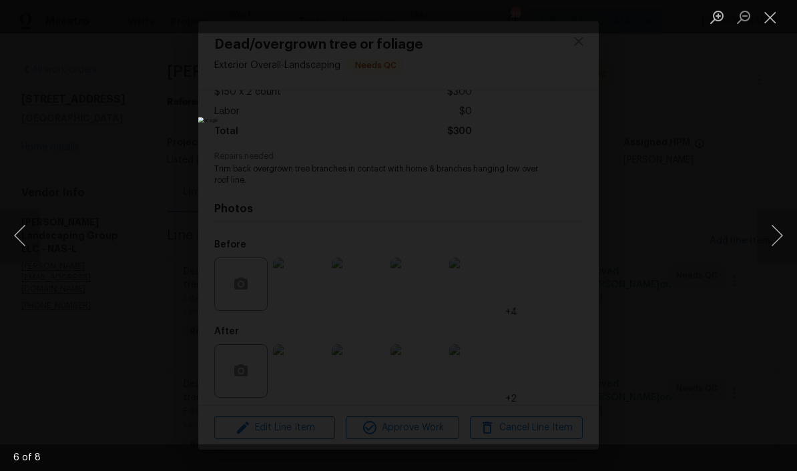
click at [556, 244] on button "Next image" at bounding box center [777, 235] width 40 height 53
click at [556, 241] on button "Next image" at bounding box center [777, 235] width 40 height 53
click at [556, 247] on button "Next image" at bounding box center [777, 235] width 40 height 53
click at [556, 244] on button "Next image" at bounding box center [777, 235] width 40 height 53
click at [556, 24] on button "Close lightbox" at bounding box center [770, 16] width 27 height 23
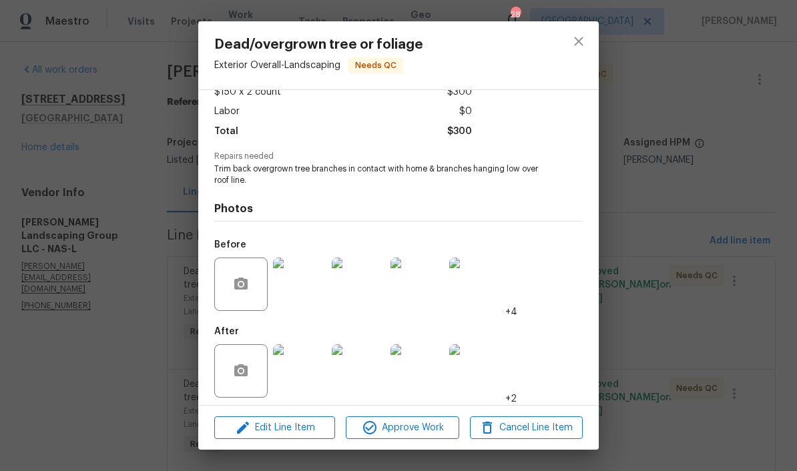
click at [306, 374] on img at bounding box center [299, 370] width 53 height 53
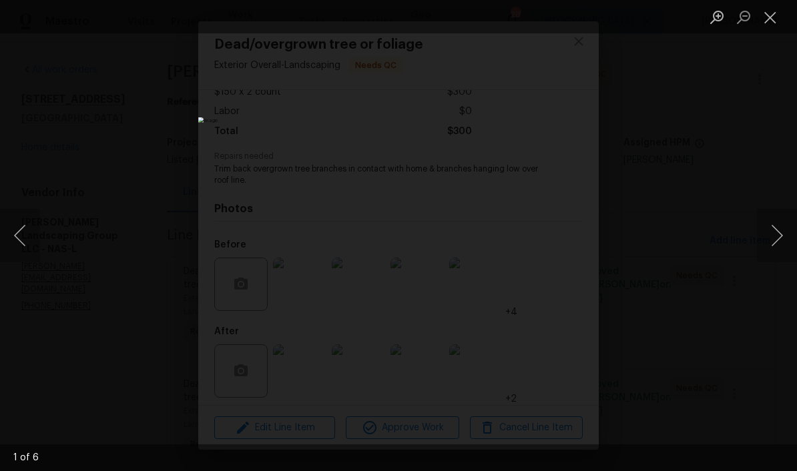
click at [556, 238] on button "Next image" at bounding box center [777, 235] width 40 height 53
click at [556, 243] on button "Next image" at bounding box center [777, 235] width 40 height 53
click at [556, 240] on button "Next image" at bounding box center [777, 235] width 40 height 53
click at [556, 233] on button "Next image" at bounding box center [777, 235] width 40 height 53
click at [556, 241] on button "Next image" at bounding box center [777, 235] width 40 height 53
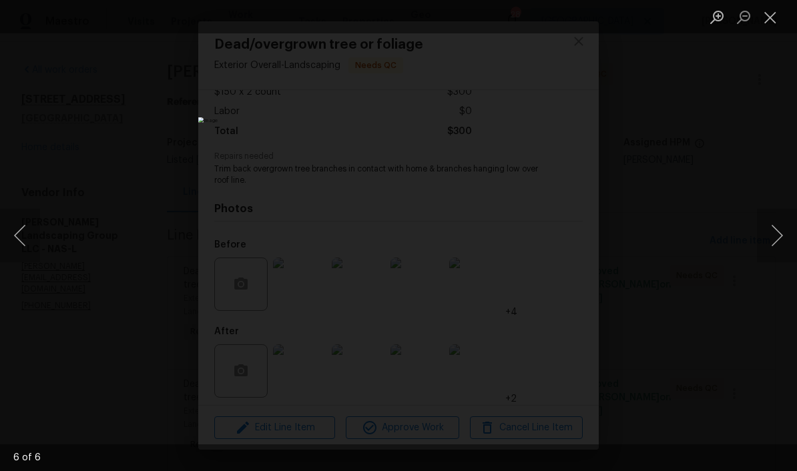
click at [556, 238] on button "Next image" at bounding box center [777, 235] width 40 height 53
click at [556, 245] on button "Next image" at bounding box center [777, 235] width 40 height 53
click at [556, 20] on button "Close lightbox" at bounding box center [770, 16] width 27 height 23
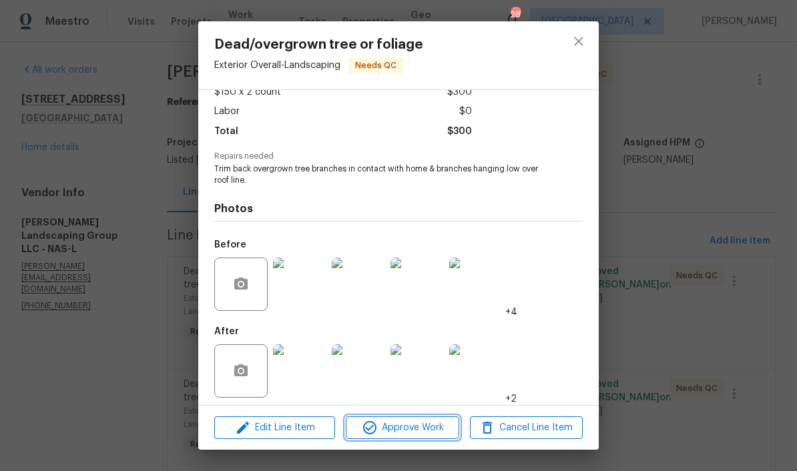
click at [426, 434] on span "Approve Work" at bounding box center [402, 428] width 105 height 17
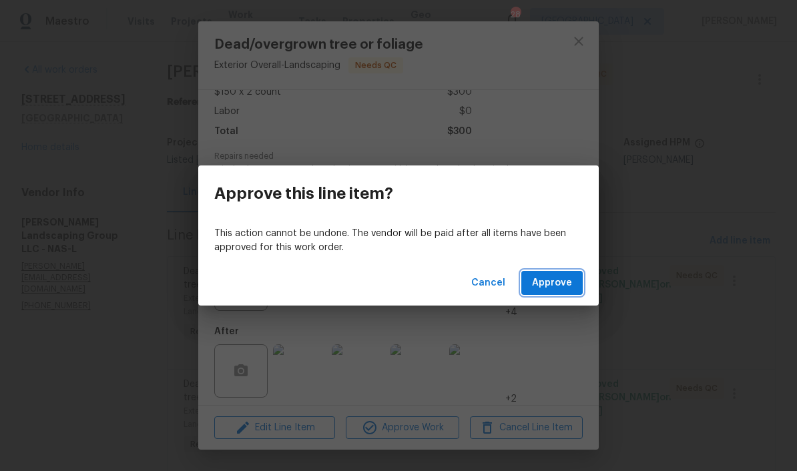
click at [553, 287] on span "Approve" at bounding box center [552, 283] width 40 height 17
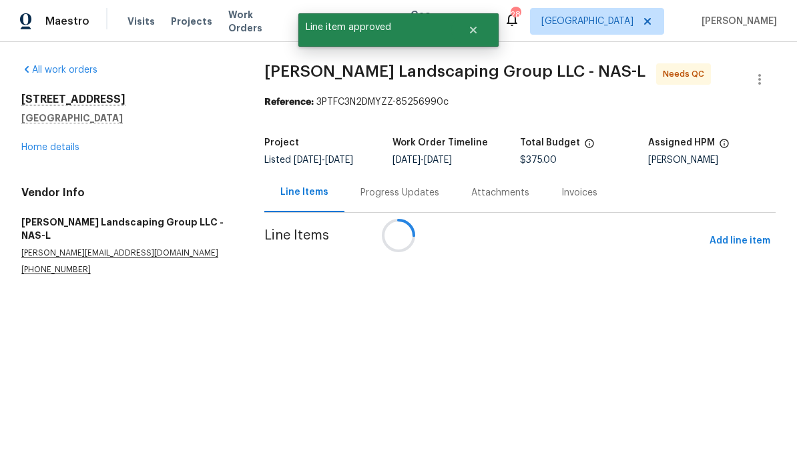
scroll to position [0, 0]
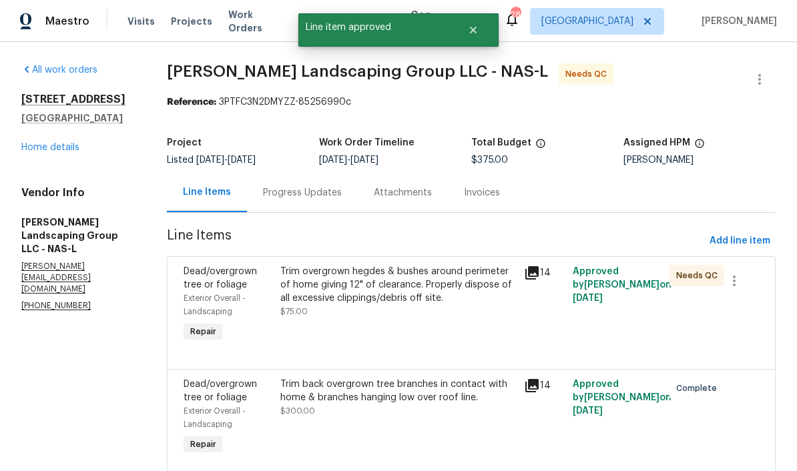
click at [448, 277] on div "Trim overgrown hegdes & bushes around perimeter of home giving 12" of clearance…" at bounding box center [397, 285] width 235 height 40
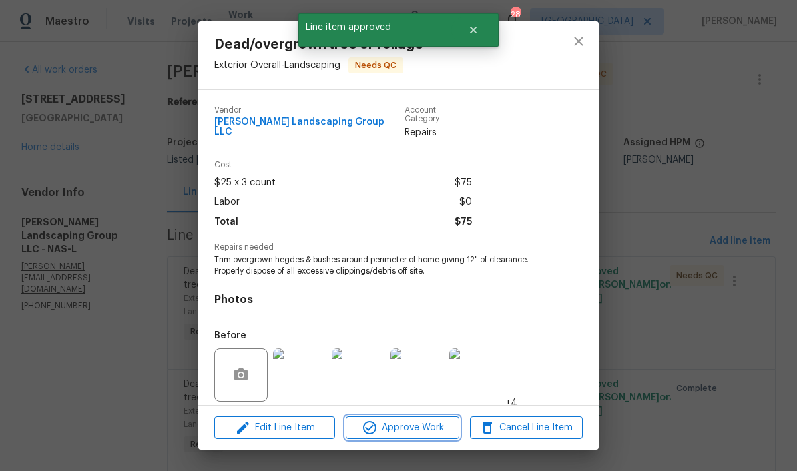
click at [428, 428] on span "Approve Work" at bounding box center [402, 428] width 105 height 17
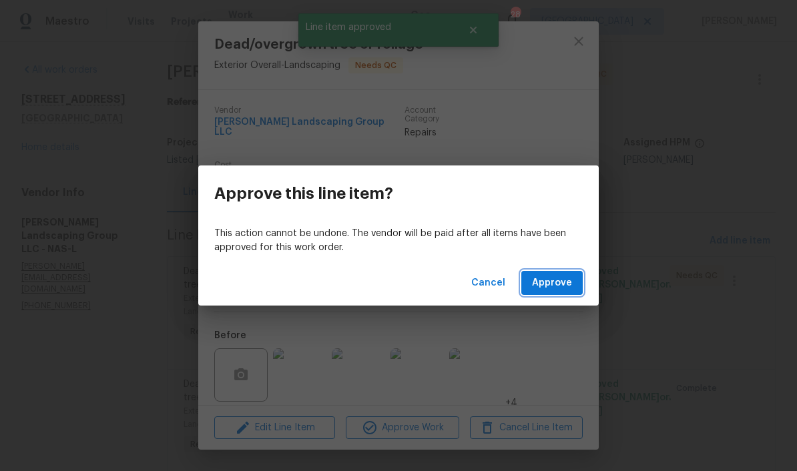
click at [556, 284] on span "Approve" at bounding box center [552, 283] width 40 height 17
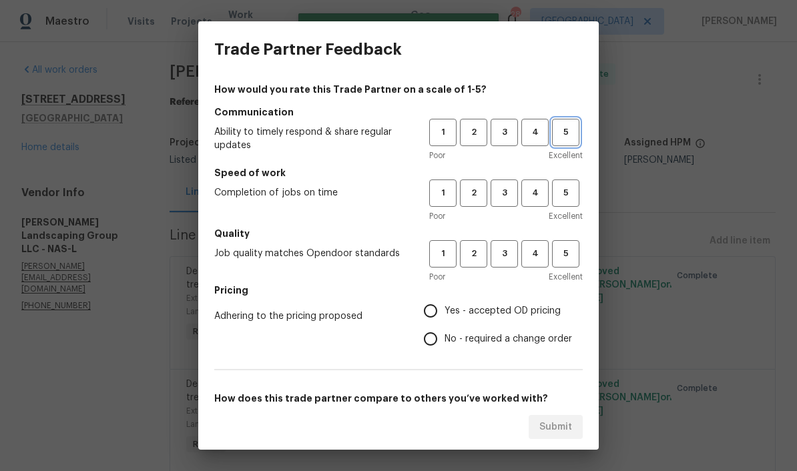
click at [556, 138] on span "5" at bounding box center [565, 132] width 25 height 15
click at [556, 192] on span "5" at bounding box center [565, 193] width 25 height 15
click at [556, 255] on span "5" at bounding box center [565, 253] width 25 height 15
click at [436, 309] on input "Yes - accepted OD pricing" at bounding box center [430, 311] width 28 height 28
radio input "true"
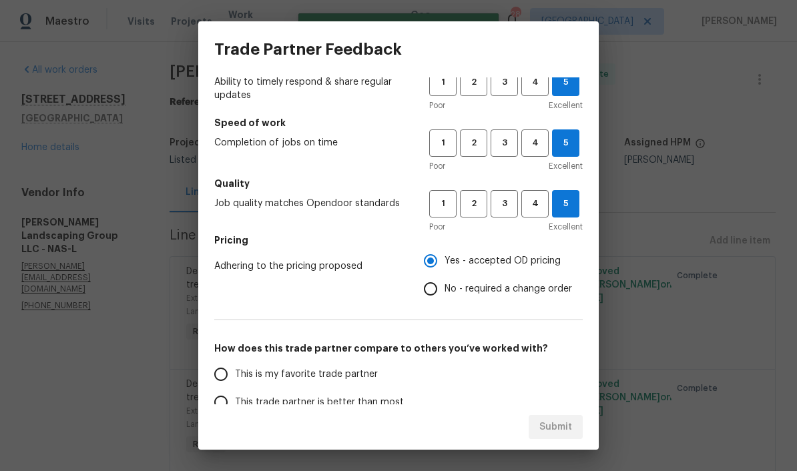
scroll to position [104, 0]
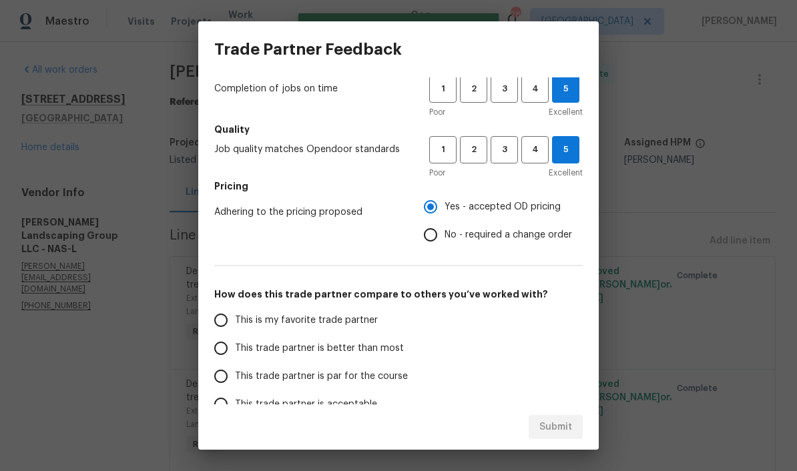
click at [221, 325] on input "This is my favorite trade partner" at bounding box center [221, 320] width 28 height 28
click at [556, 428] on span "Submit" at bounding box center [555, 427] width 33 height 17
radio input "true"
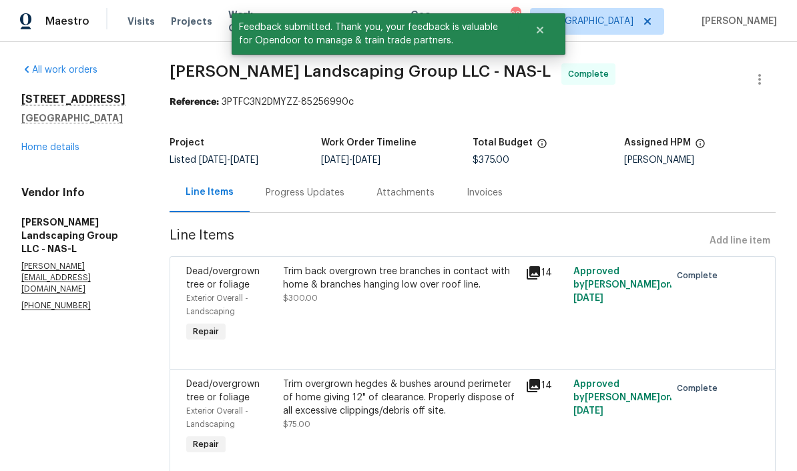
click at [74, 148] on link "Home details" at bounding box center [50, 147] width 58 height 9
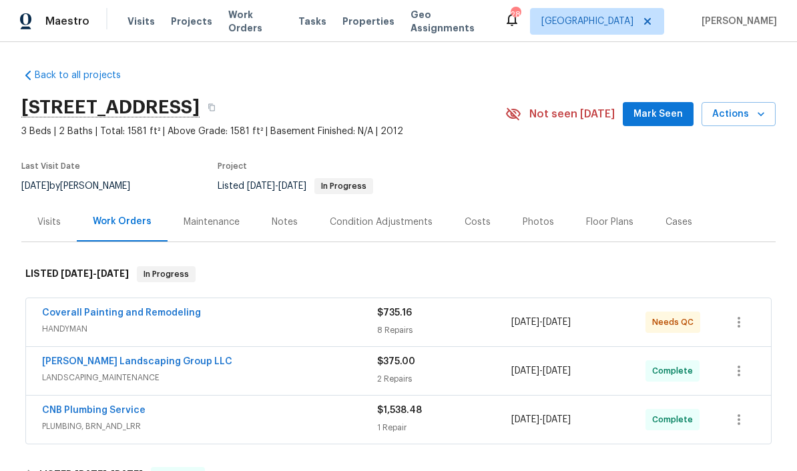
click at [164, 316] on link "Coverall Painting and Remodeling" at bounding box center [121, 312] width 159 height 9
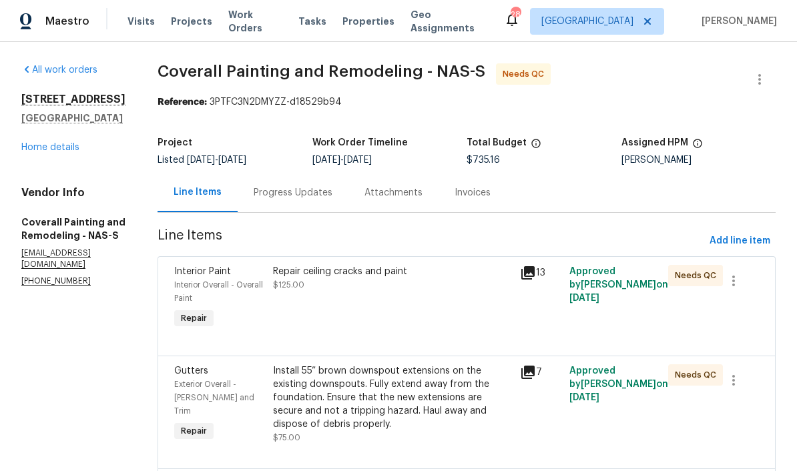
click at [436, 274] on div "Repair ceiling cracks and paint" at bounding box center [392, 271] width 239 height 13
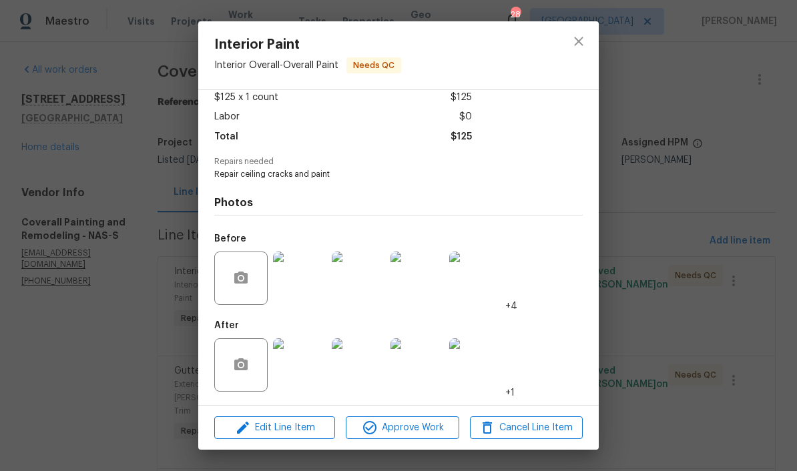
scroll to position [80, 0]
click at [306, 370] on img at bounding box center [299, 364] width 53 height 53
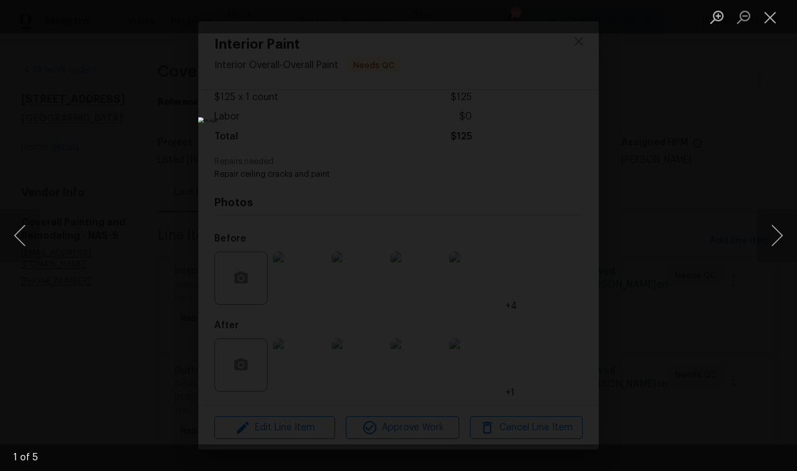
click at [556, 238] on button "Next image" at bounding box center [777, 235] width 40 height 53
click at [556, 237] on button "Next image" at bounding box center [777, 235] width 40 height 53
click at [556, 235] on button "Next image" at bounding box center [777, 235] width 40 height 53
click at [556, 234] on button "Next image" at bounding box center [777, 235] width 40 height 53
click at [556, 235] on button "Next image" at bounding box center [777, 235] width 40 height 53
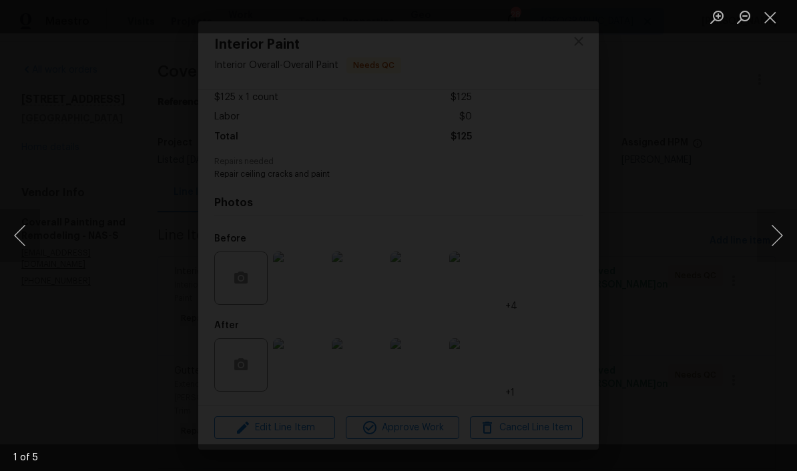
click at [556, 24] on button "Close lightbox" at bounding box center [770, 16] width 27 height 23
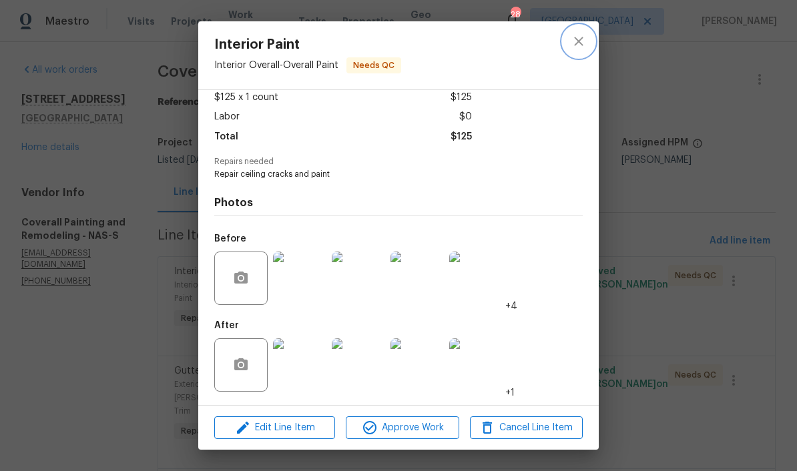
click at [556, 43] on icon "close" at bounding box center [579, 41] width 16 height 16
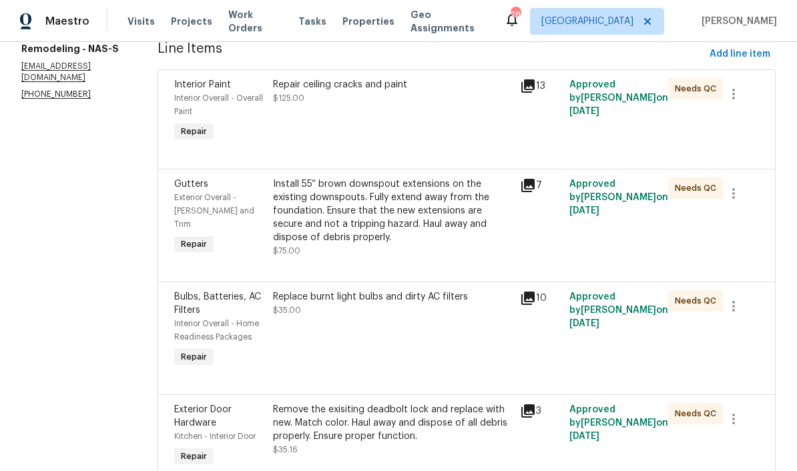
scroll to position [186, 0]
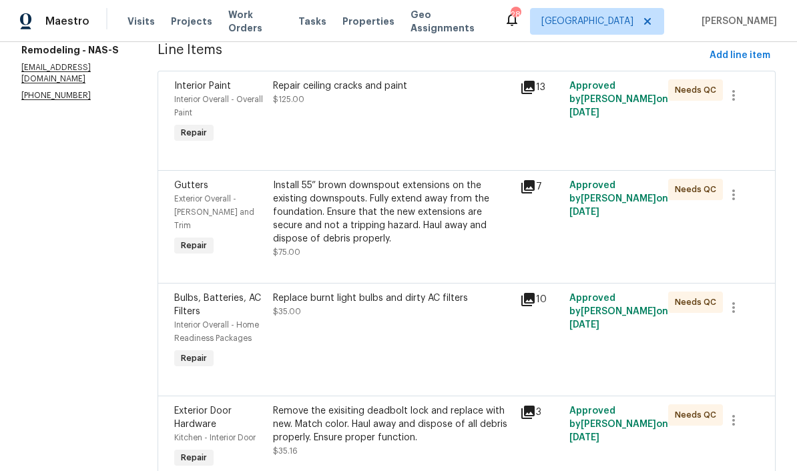
click at [481, 194] on div "Install 55” brown downspout extensions on the existing downspouts. Fully extend…" at bounding box center [392, 212] width 239 height 67
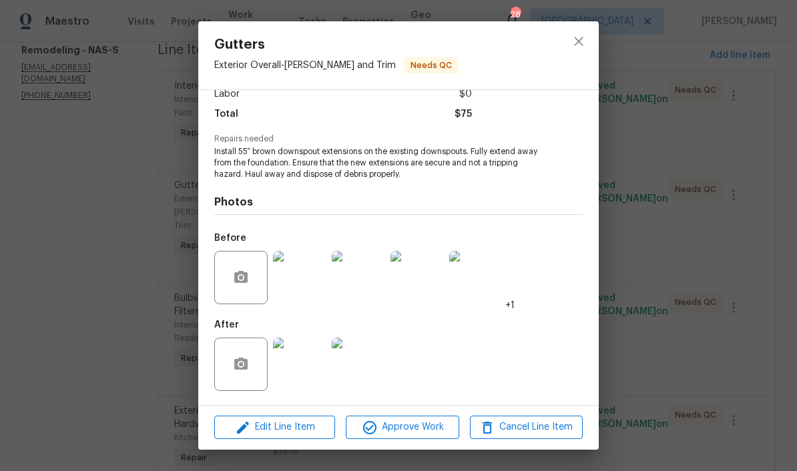
scroll to position [101, 0]
click at [309, 360] on img at bounding box center [299, 364] width 53 height 53
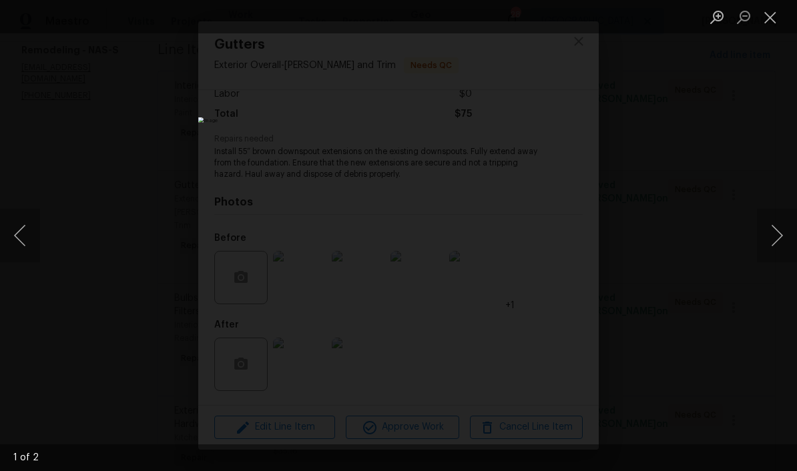
click at [556, 242] on button "Next image" at bounding box center [777, 235] width 40 height 53
click at [556, 238] on button "Next image" at bounding box center [777, 235] width 40 height 53
click at [556, 239] on button "Next image" at bounding box center [777, 235] width 40 height 53
click at [556, 20] on button "Close lightbox" at bounding box center [770, 16] width 27 height 23
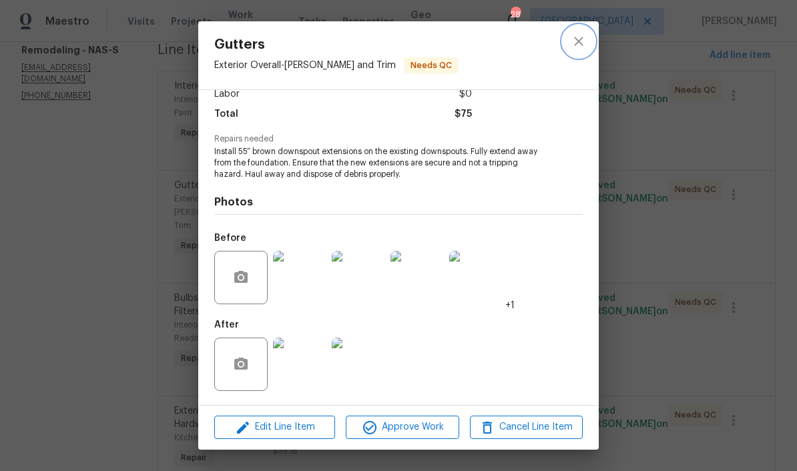
click at [556, 45] on icon "close" at bounding box center [578, 41] width 9 height 9
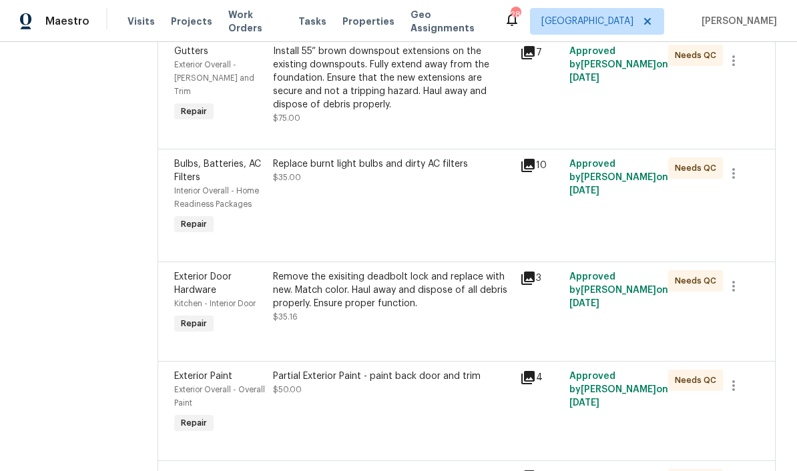
scroll to position [320, 0]
click at [438, 173] on div "Replace burnt light bulbs and dirty AC filters $35.00" at bounding box center [392, 170] width 239 height 27
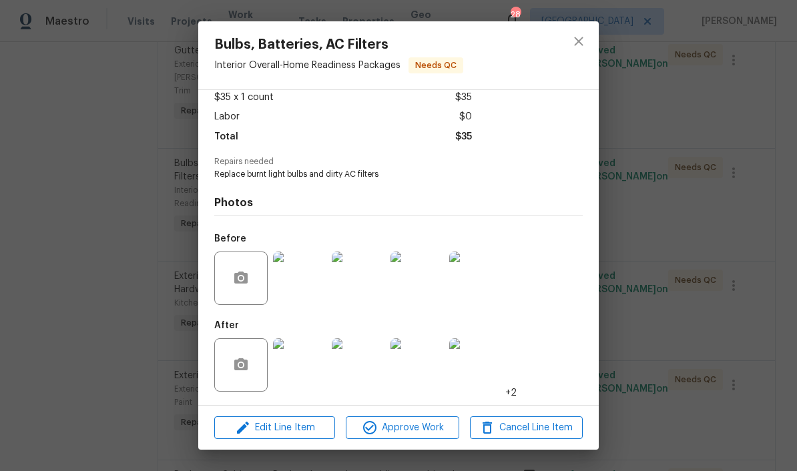
scroll to position [80, 0]
click at [364, 360] on img at bounding box center [358, 364] width 53 height 53
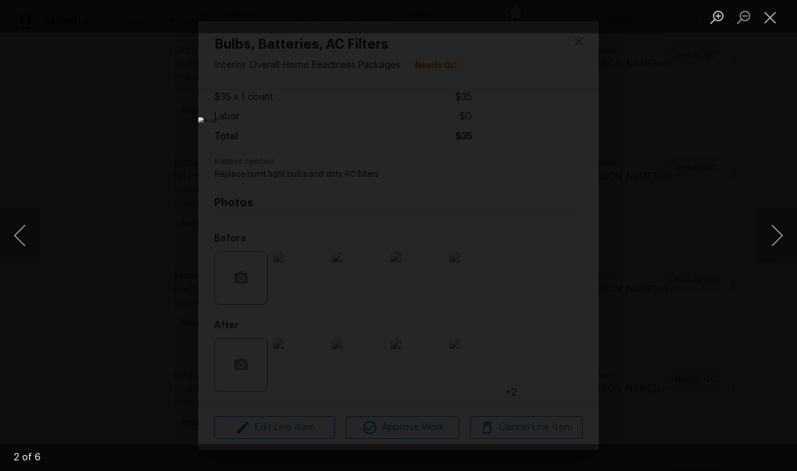
click at [556, 25] on button "Close lightbox" at bounding box center [770, 16] width 27 height 23
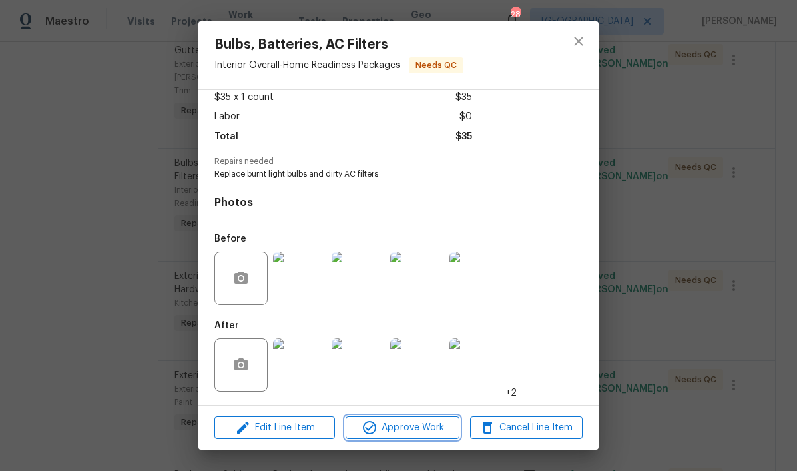
click at [428, 426] on span "Approve Work" at bounding box center [402, 428] width 105 height 17
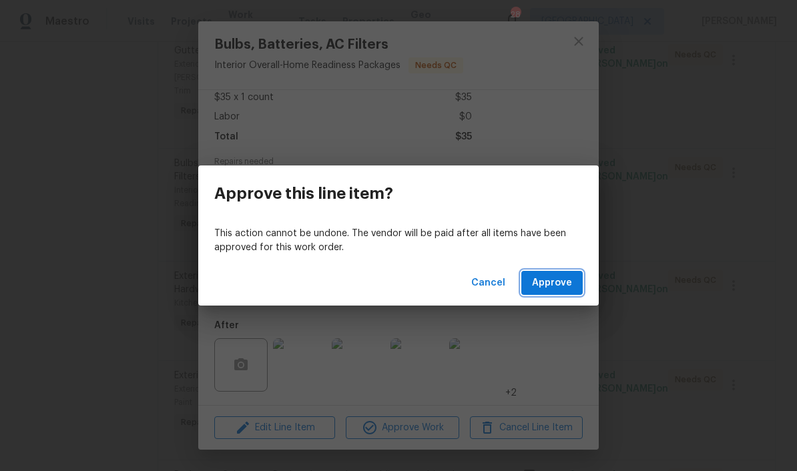
click at [556, 284] on span "Approve" at bounding box center [552, 283] width 40 height 17
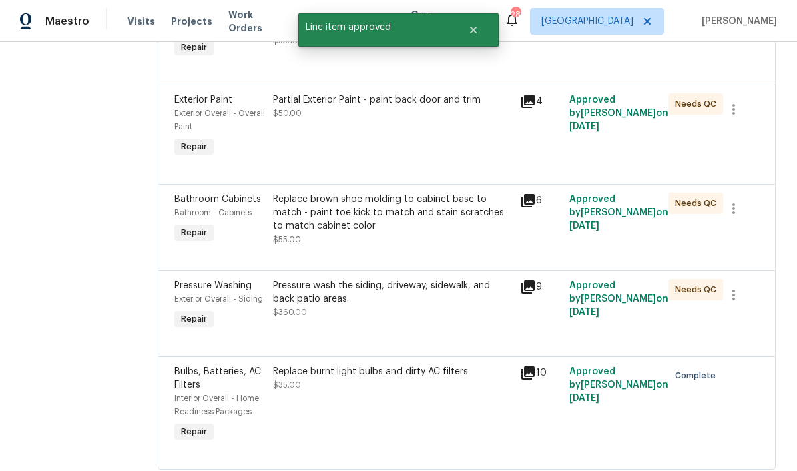
scroll to position [490, 0]
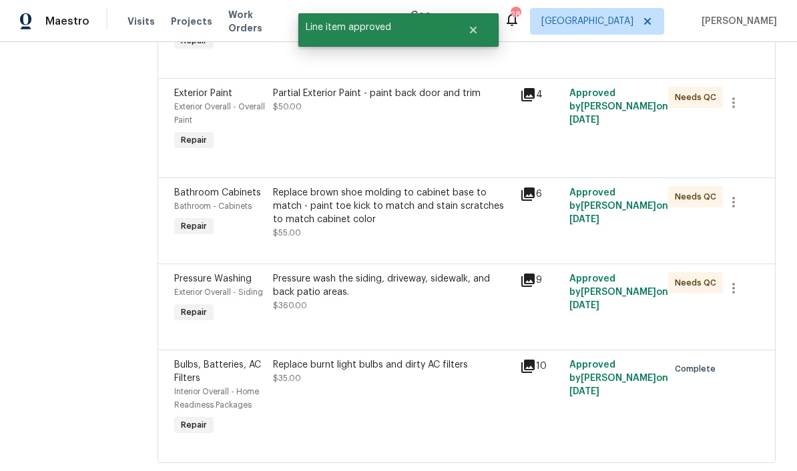
click at [481, 100] on div "Partial Exterior Paint - paint back door and trim" at bounding box center [392, 93] width 239 height 13
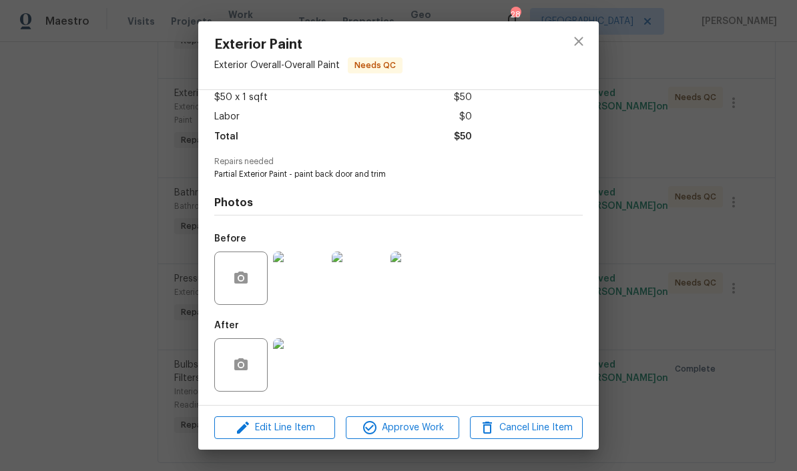
scroll to position [80, 0]
click at [302, 369] on img at bounding box center [299, 364] width 53 height 53
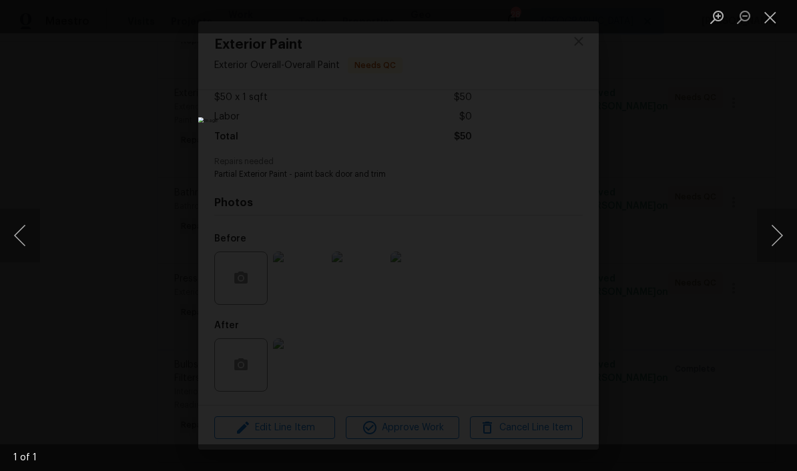
click at [556, 17] on button "Close lightbox" at bounding box center [770, 16] width 27 height 23
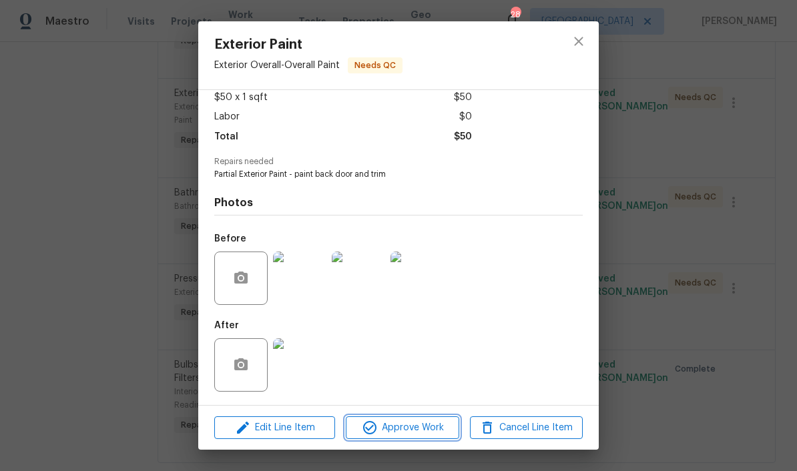
click at [425, 432] on span "Approve Work" at bounding box center [402, 428] width 105 height 17
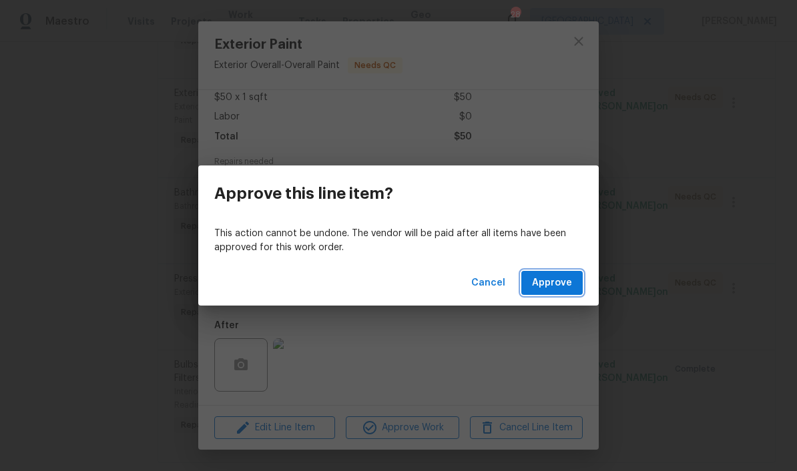
click at [556, 282] on span "Approve" at bounding box center [552, 283] width 40 height 17
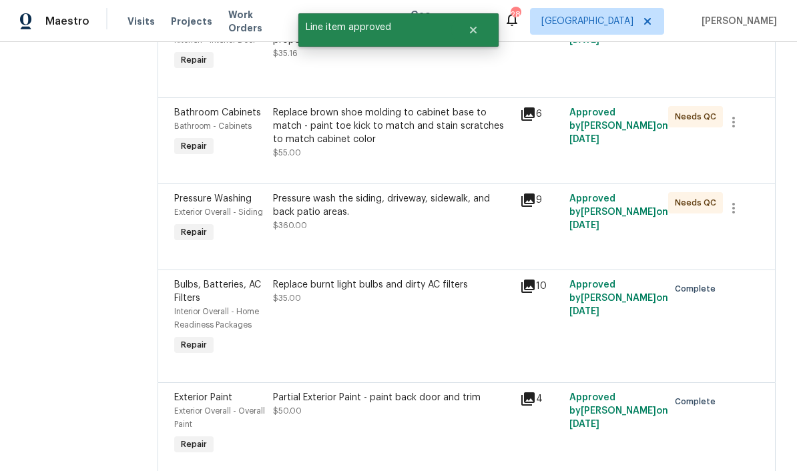
scroll to position [464, 0]
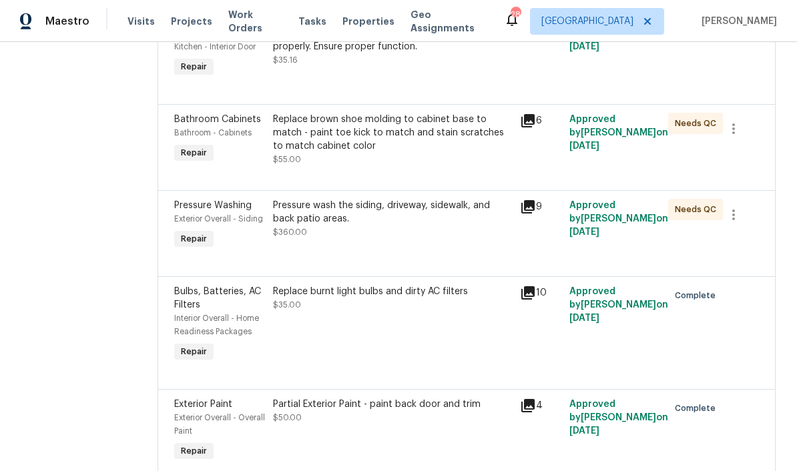
click at [402, 226] on div "Pressure wash the siding, driveway, sidewalk, and back patio areas." at bounding box center [392, 212] width 239 height 27
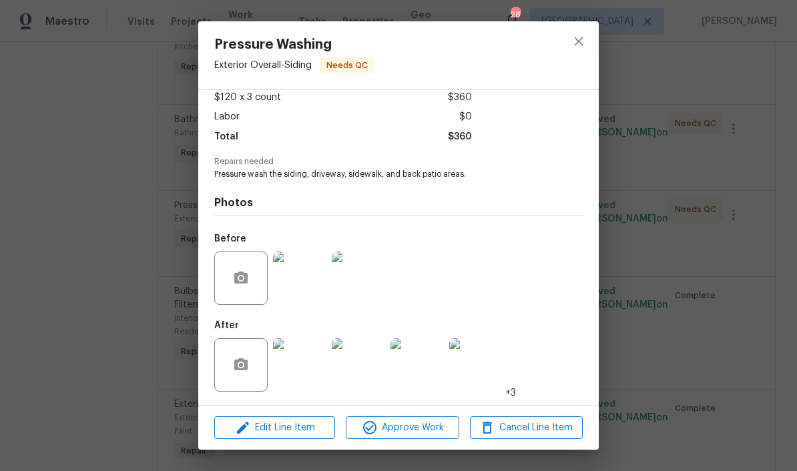
scroll to position [80, 0]
click at [425, 430] on span "Approve Work" at bounding box center [402, 428] width 105 height 17
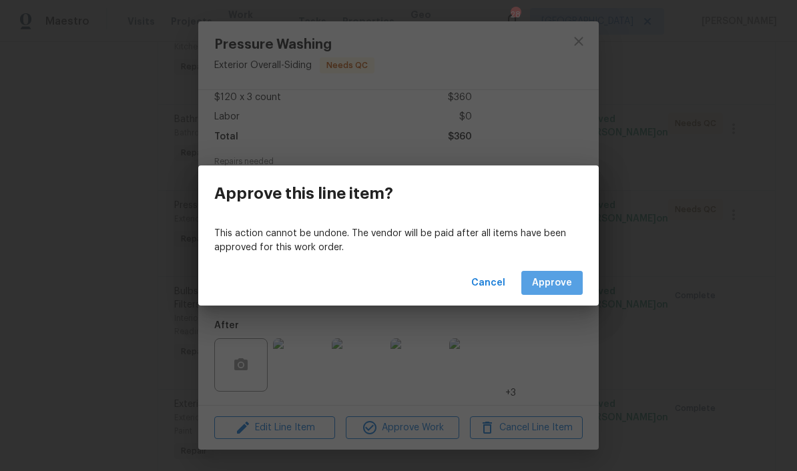
click at [556, 285] on span "Approve" at bounding box center [552, 283] width 40 height 17
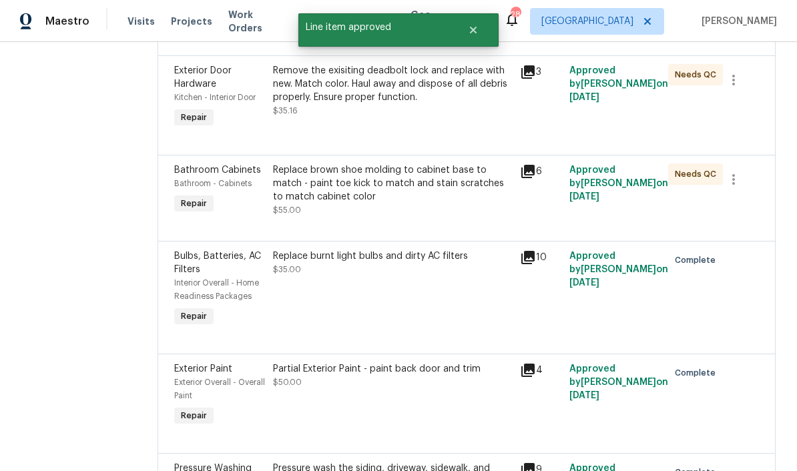
scroll to position [401, 0]
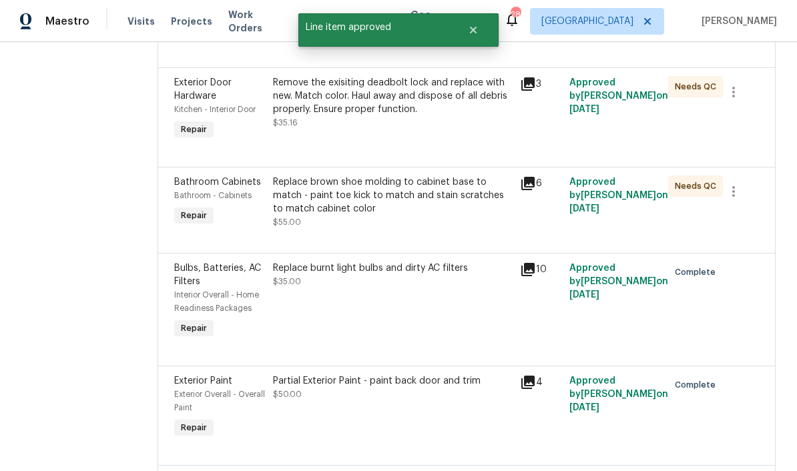
click at [481, 212] on div "Replace brown shoe molding to cabinet base to match - paint toe kick to match a…" at bounding box center [392, 196] width 239 height 40
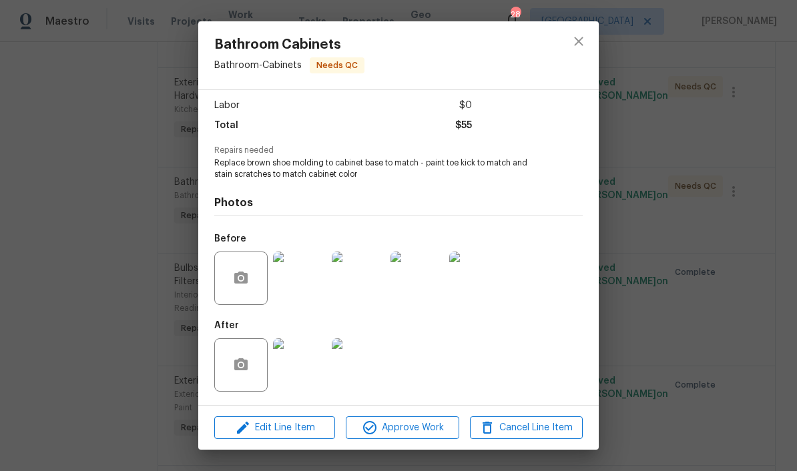
scroll to position [91, 0]
click at [304, 374] on img at bounding box center [299, 364] width 53 height 53
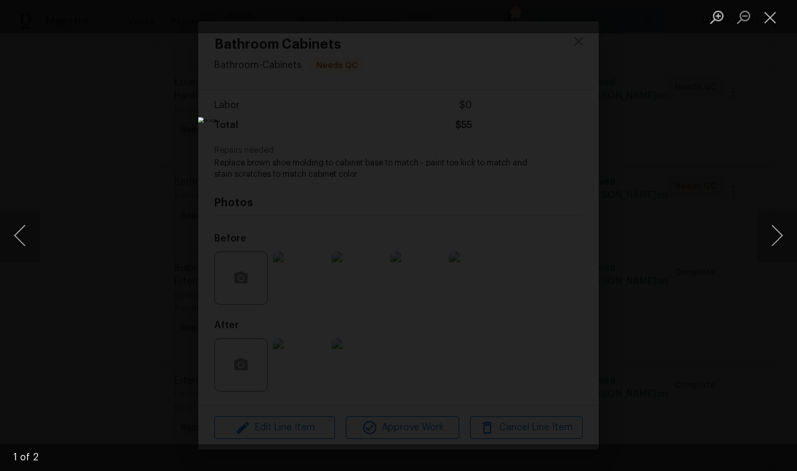
click at [556, 239] on button "Next image" at bounding box center [777, 235] width 40 height 53
click at [556, 21] on button "Close lightbox" at bounding box center [770, 16] width 27 height 23
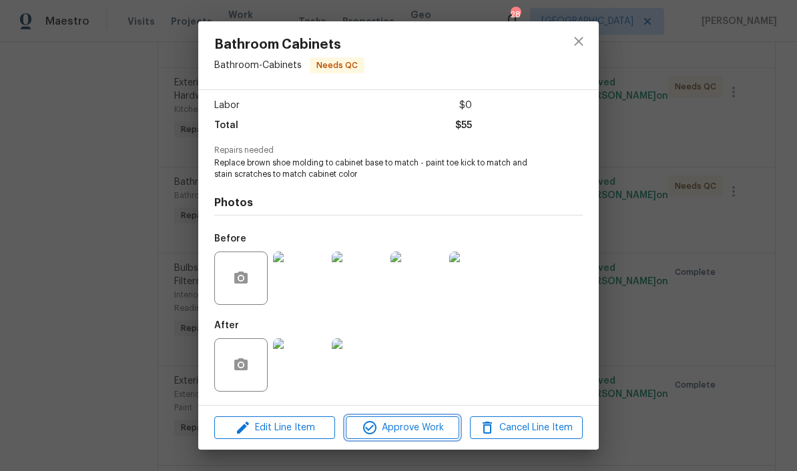
click at [429, 432] on span "Approve Work" at bounding box center [402, 428] width 105 height 17
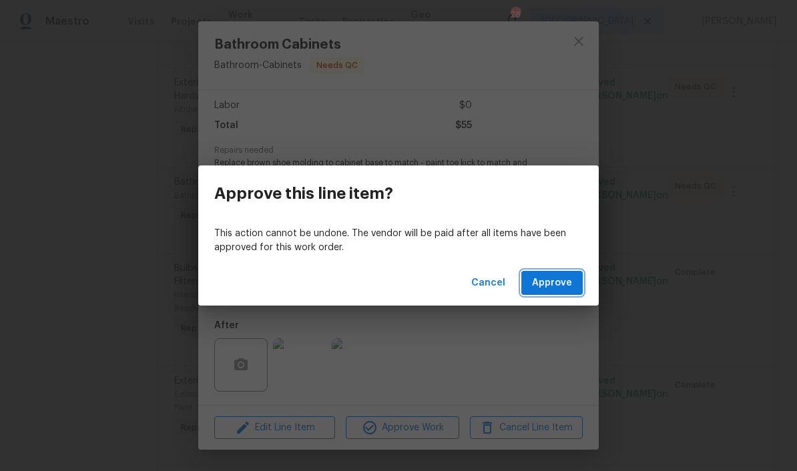
click at [553, 281] on span "Approve" at bounding box center [552, 283] width 40 height 17
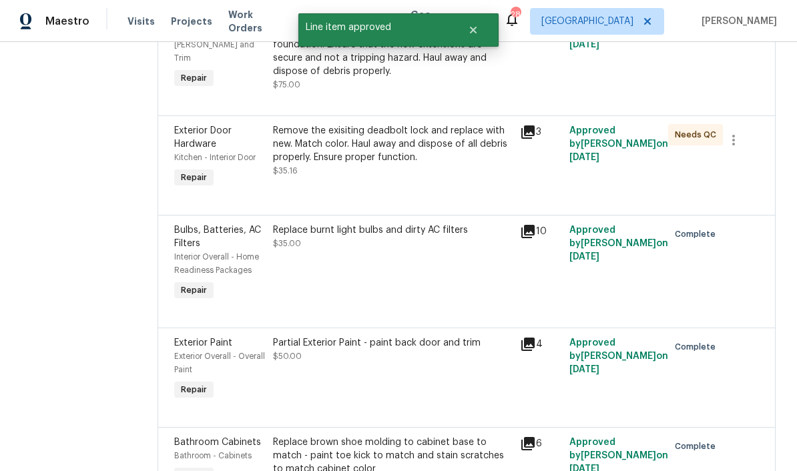
scroll to position [332, 0]
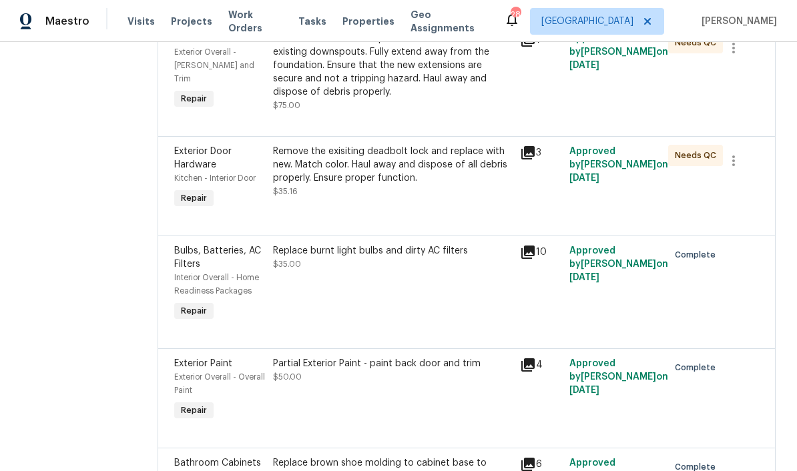
click at [495, 168] on div "Remove the exisiting deadbolt lock and replace with new. Match color. Haul away…" at bounding box center [392, 165] width 239 height 40
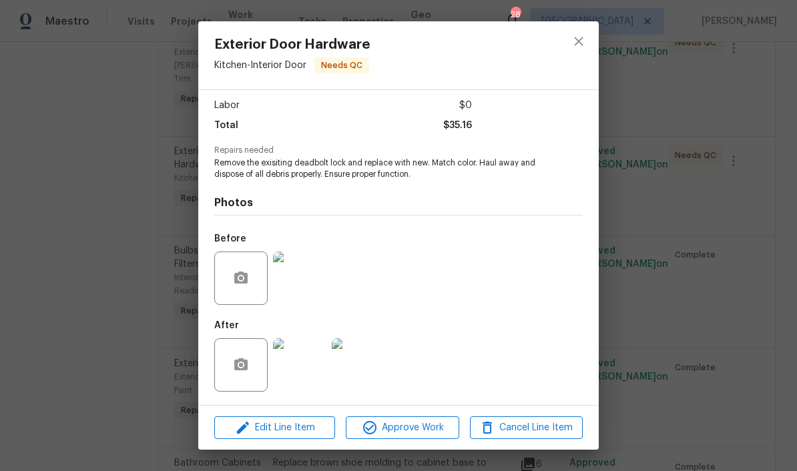
scroll to position [91, 0]
click at [366, 368] on img at bounding box center [358, 364] width 53 height 53
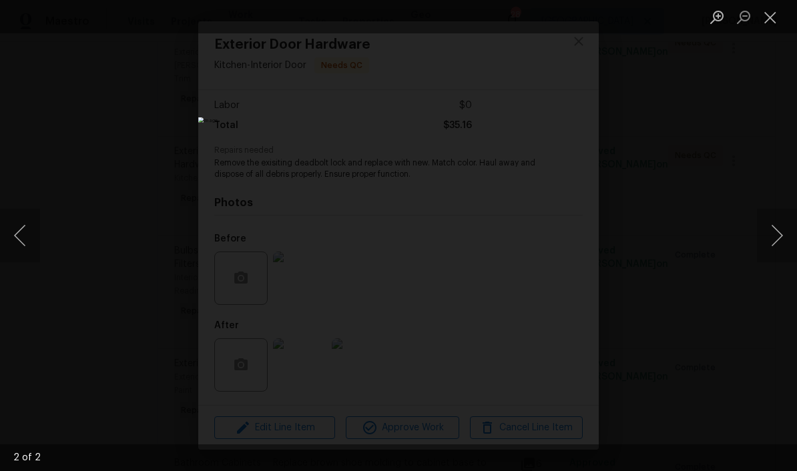
click at [556, 23] on button "Close lightbox" at bounding box center [770, 16] width 27 height 23
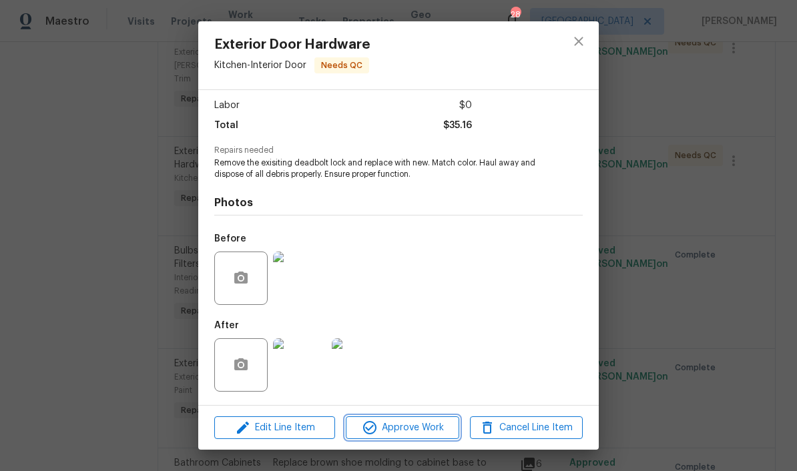
click at [422, 430] on span "Approve Work" at bounding box center [402, 428] width 105 height 17
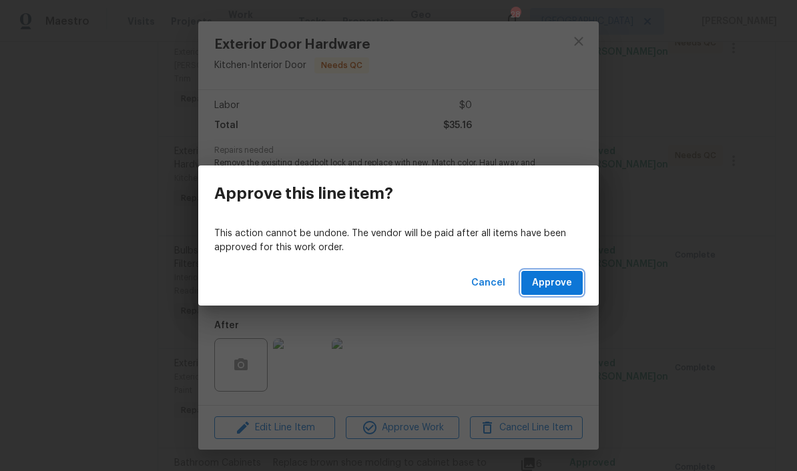
click at [556, 282] on span "Approve" at bounding box center [552, 283] width 40 height 17
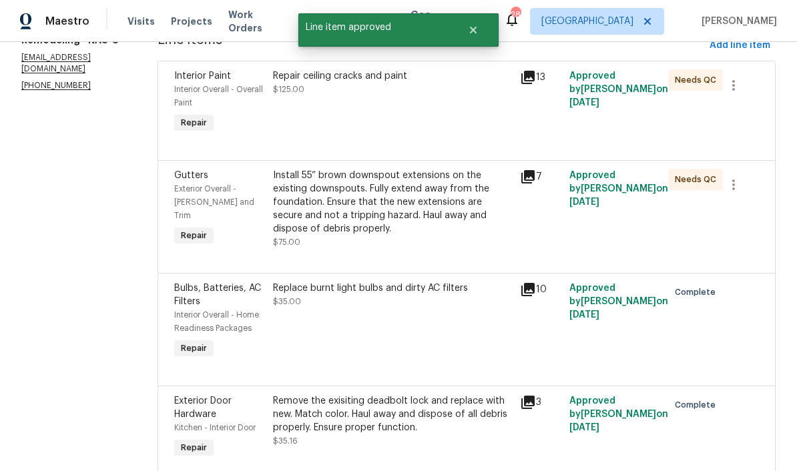
scroll to position [189, 0]
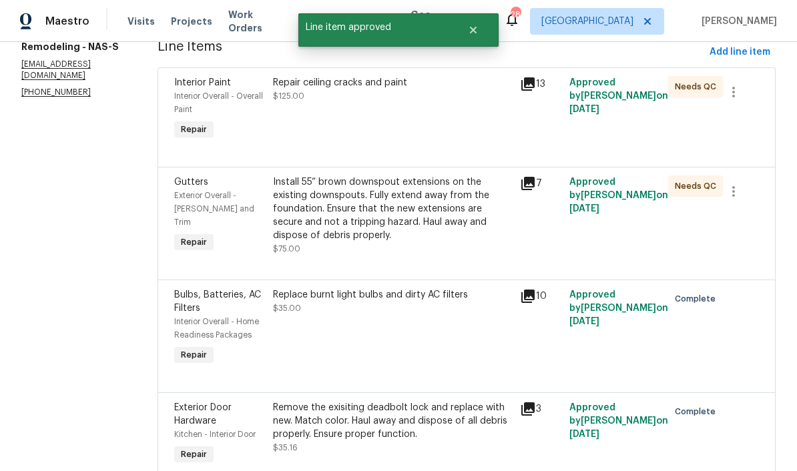
click at [485, 195] on div "Install 55” brown downspout extensions on the existing downspouts. Fully extend…" at bounding box center [392, 209] width 239 height 67
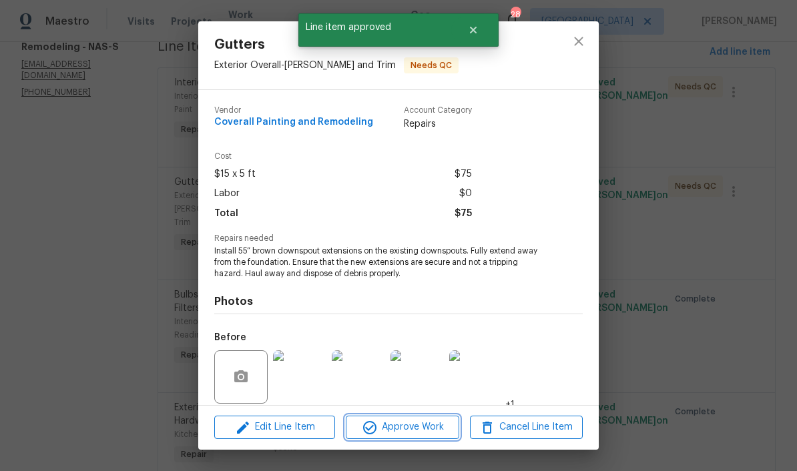
click at [426, 429] on span "Approve Work" at bounding box center [402, 427] width 105 height 17
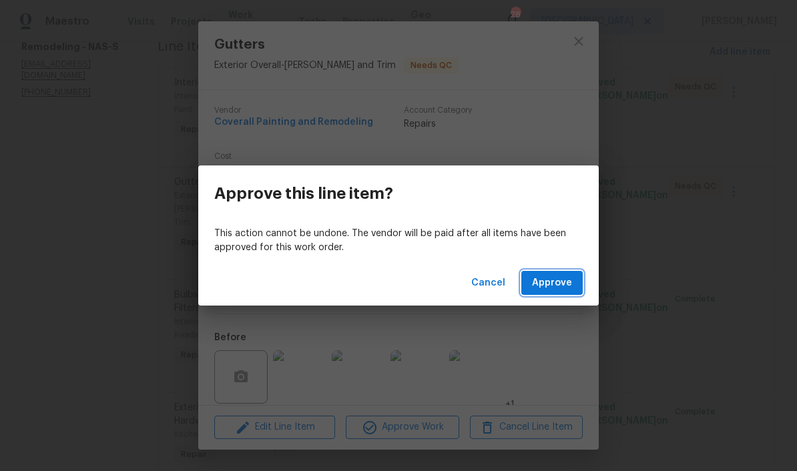
click at [556, 284] on span "Approve" at bounding box center [552, 283] width 40 height 17
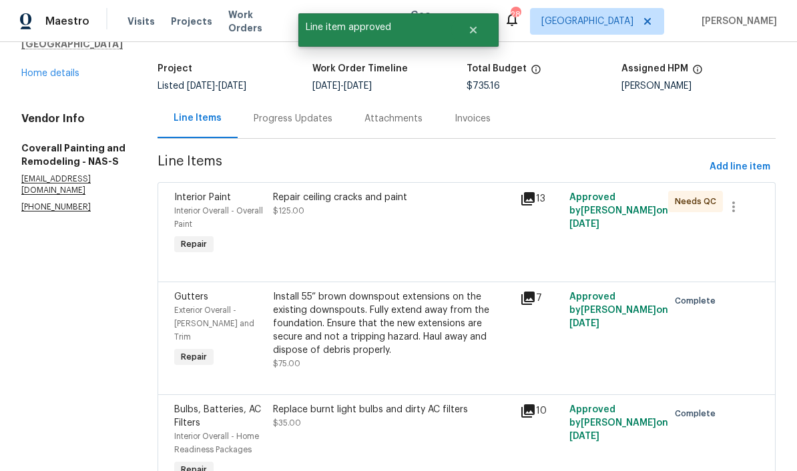
scroll to position [60, 0]
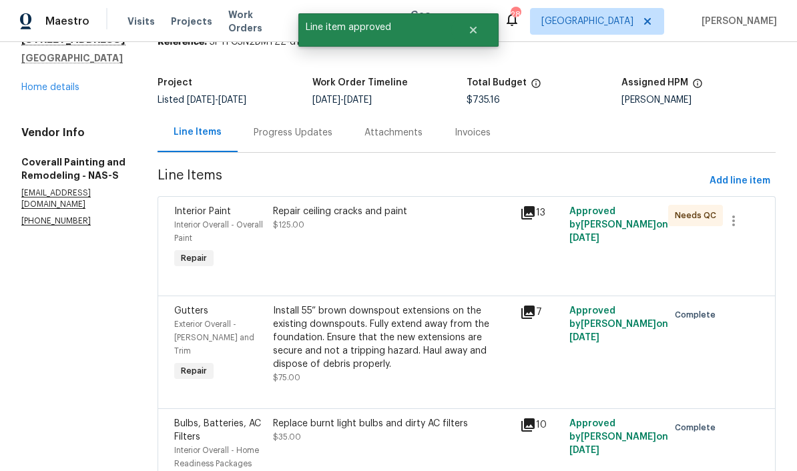
click at [432, 212] on div "Repair ceiling cracks and paint" at bounding box center [392, 211] width 239 height 13
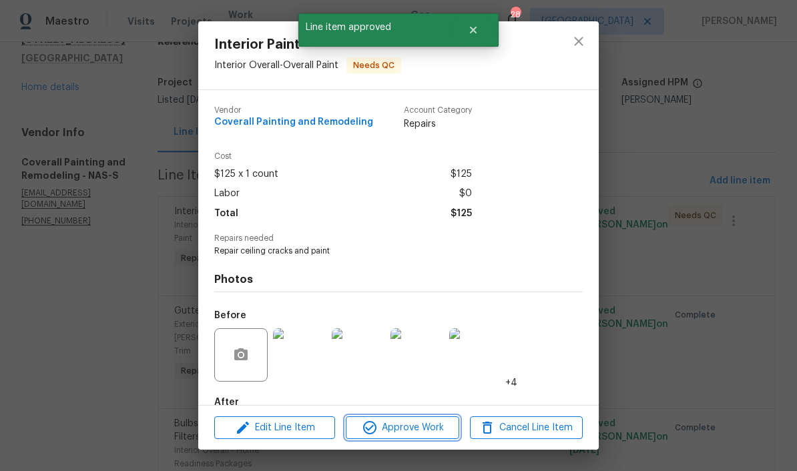
click at [427, 430] on span "Approve Work" at bounding box center [402, 428] width 105 height 17
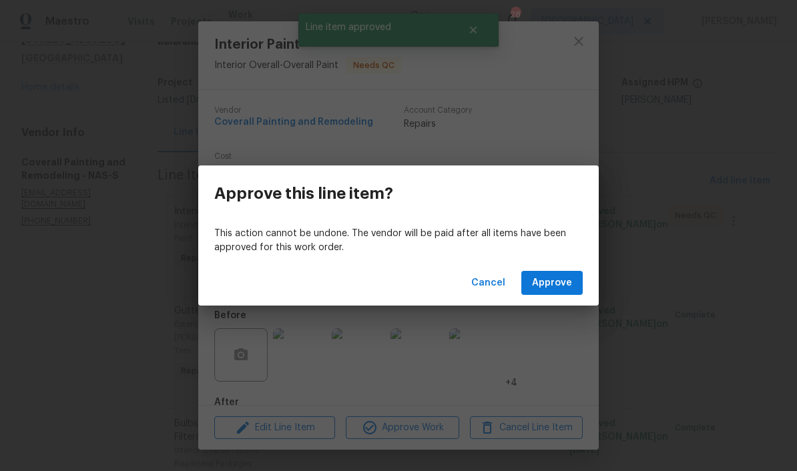
click at [555, 284] on span "Approve" at bounding box center [552, 283] width 40 height 17
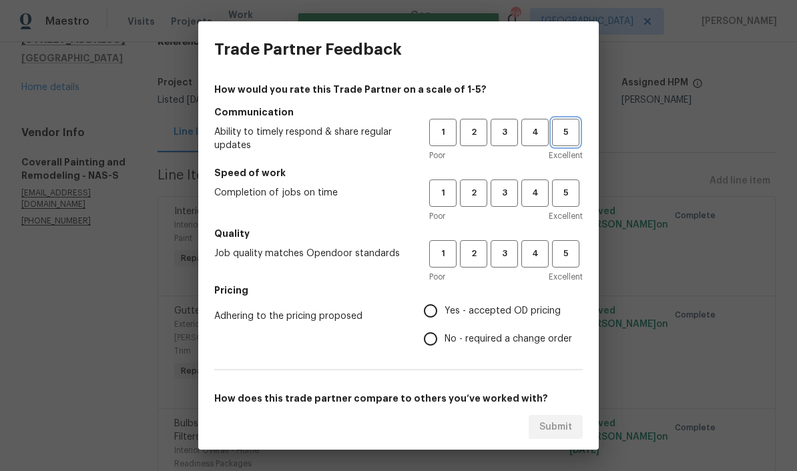
click at [556, 140] on button "5" at bounding box center [565, 132] width 27 height 27
click at [556, 195] on span "5" at bounding box center [565, 193] width 25 height 15
click at [529, 257] on span "4" at bounding box center [535, 253] width 25 height 15
click at [435, 316] on input "Yes - accepted OD pricing" at bounding box center [430, 311] width 28 height 28
radio input "true"
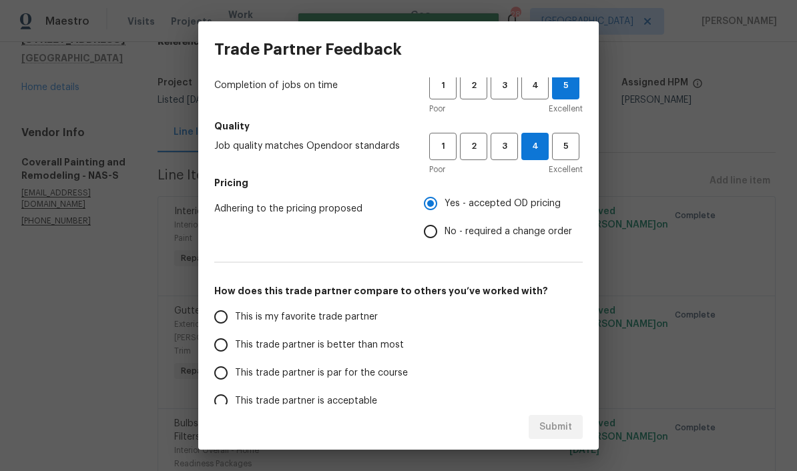
scroll to position [109, 0]
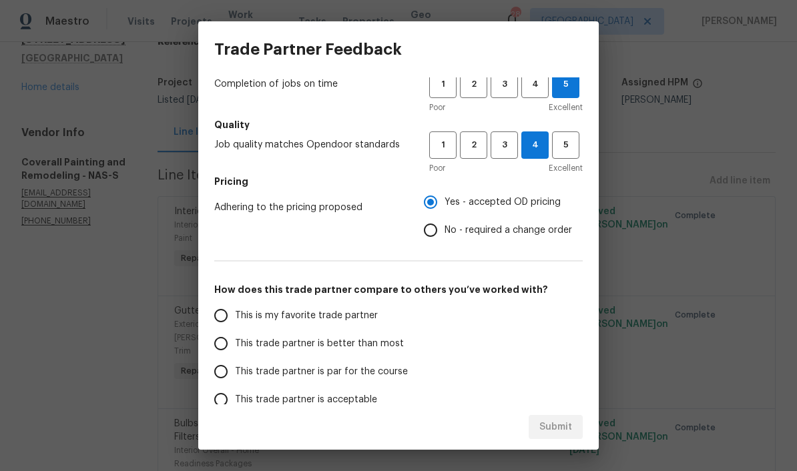
click at [228, 321] on input "This is my favorite trade partner" at bounding box center [221, 316] width 28 height 28
click at [556, 424] on span "Submit" at bounding box center [555, 427] width 33 height 17
radio input "true"
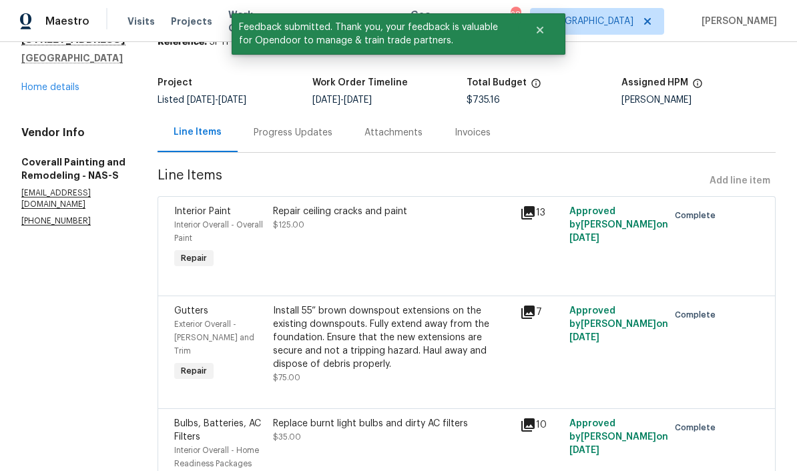
click at [60, 90] on link "Home details" at bounding box center [50, 87] width 58 height 9
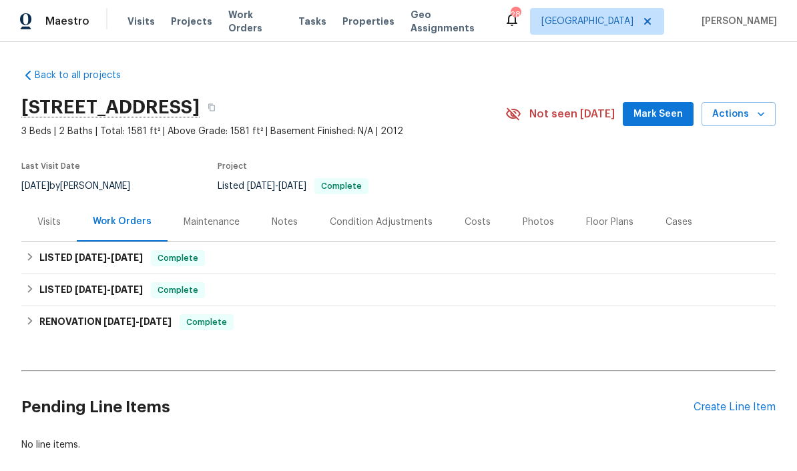
click at [556, 109] on span "Mark Seen" at bounding box center [657, 114] width 49 height 17
click at [288, 223] on div "Notes" at bounding box center [285, 222] width 26 height 13
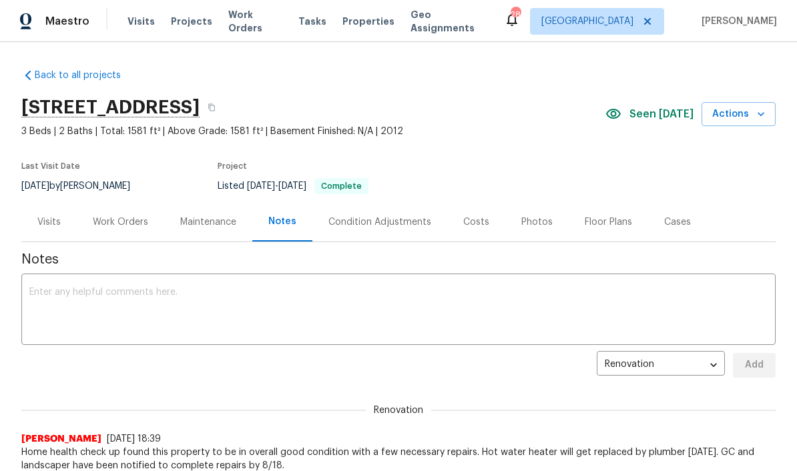
click at [295, 290] on textarea at bounding box center [398, 311] width 738 height 47
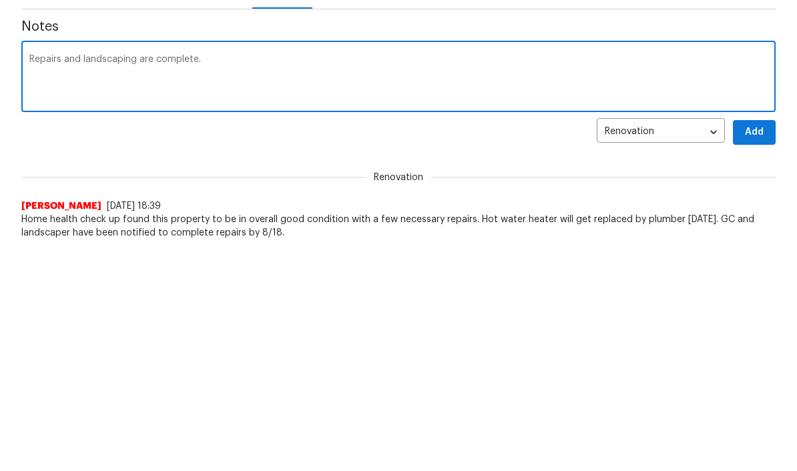
type textarea "Repairs and landscaping are complete."
click at [556, 357] on span "Add" at bounding box center [753, 365] width 21 height 17
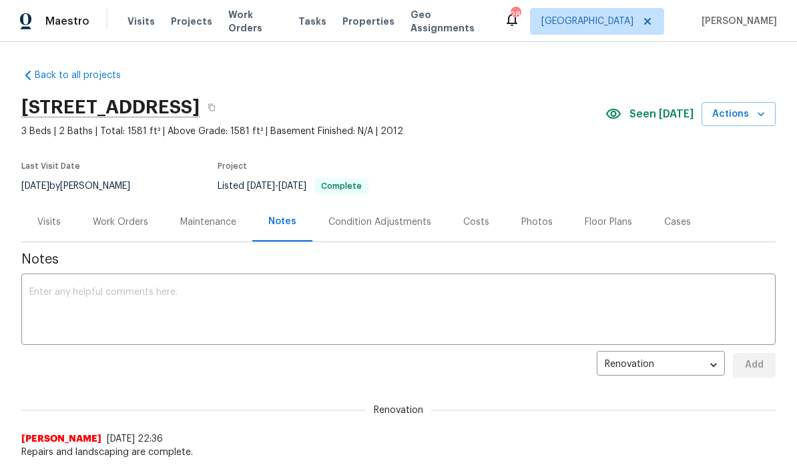
click at [262, 23] on span "Work Orders" at bounding box center [255, 21] width 54 height 27
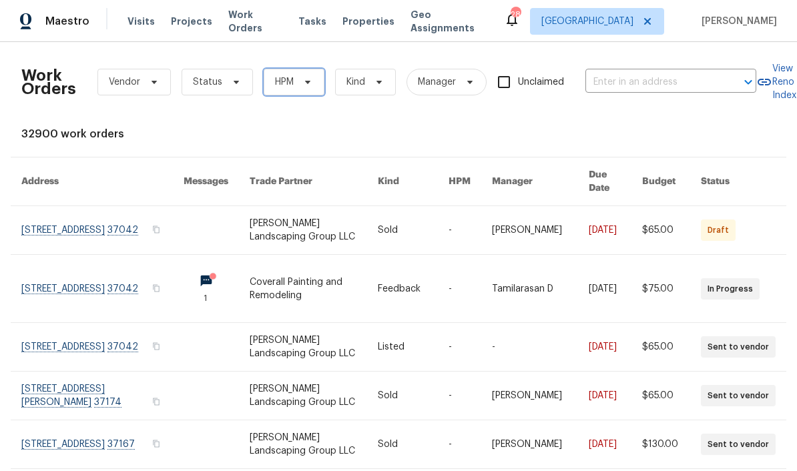
click at [312, 85] on icon at bounding box center [307, 82] width 11 height 11
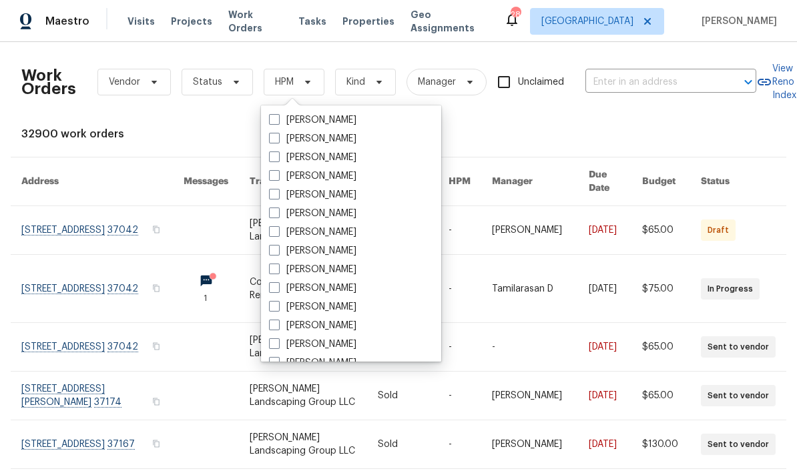
click at [342, 270] on label "[PERSON_NAME]" at bounding box center [312, 269] width 87 height 13
click at [278, 270] on input "[PERSON_NAME]" at bounding box center [273, 267] width 9 height 9
checkbox input "true"
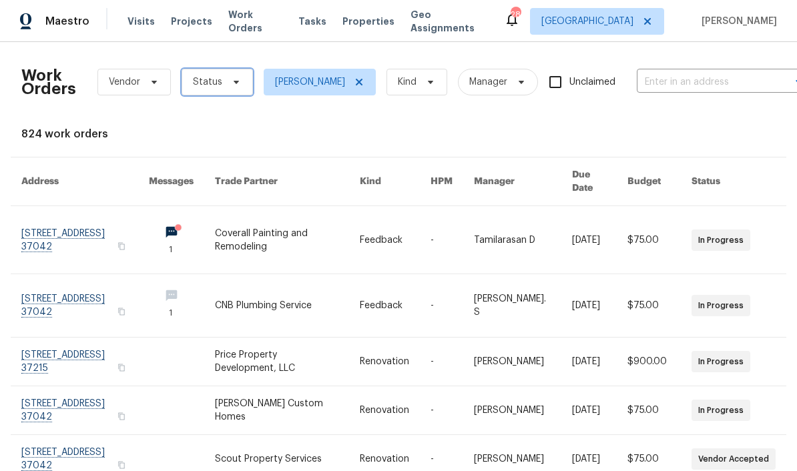
click at [241, 79] on span "Status" at bounding box center [217, 82] width 71 height 27
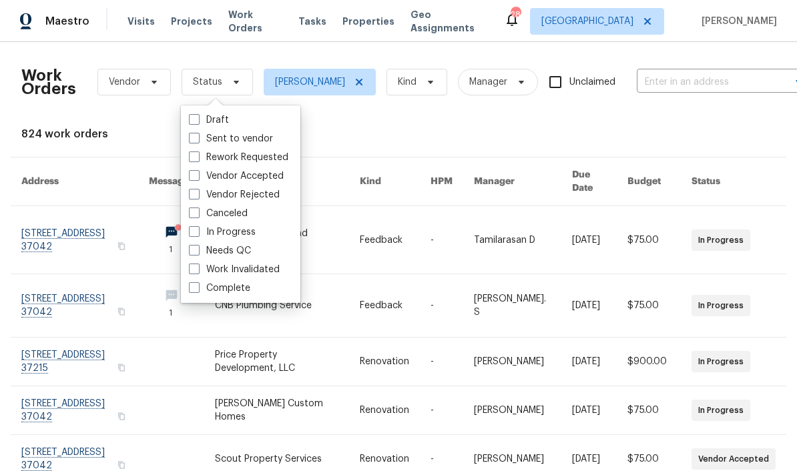
click at [249, 248] on label "Needs QC" at bounding box center [220, 250] width 62 height 13
click at [198, 248] on input "Needs QC" at bounding box center [193, 248] width 9 height 9
checkbox input "true"
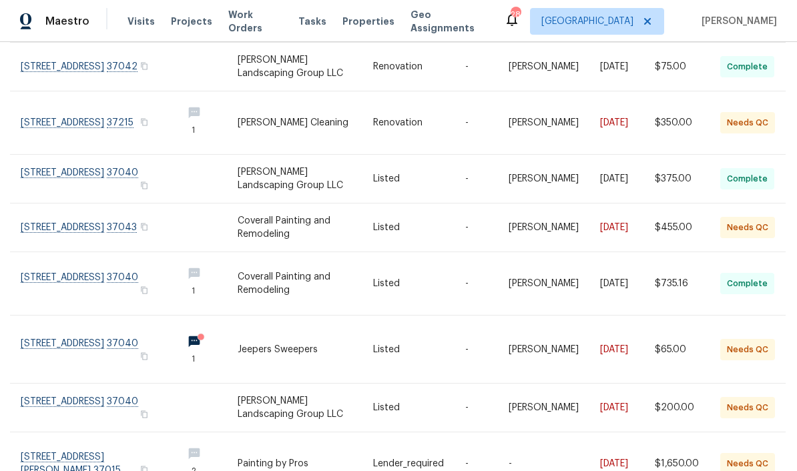
scroll to position [164, 0]
click at [49, 225] on link at bounding box center [96, 228] width 151 height 48
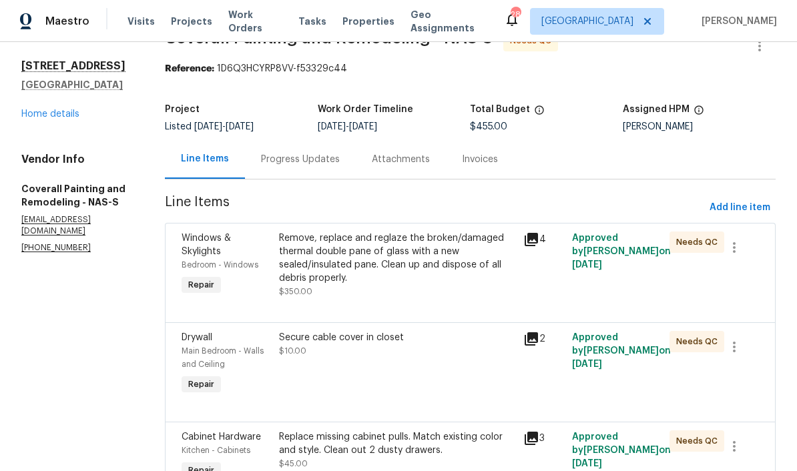
scroll to position [86, 0]
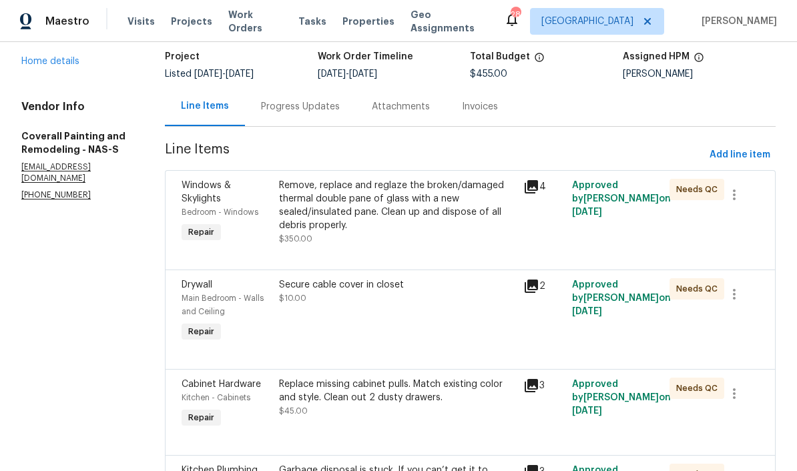
click at [458, 198] on div "Remove, replace and reglaze the broken/damaged thermal double pane of glass wit…" at bounding box center [397, 205] width 236 height 53
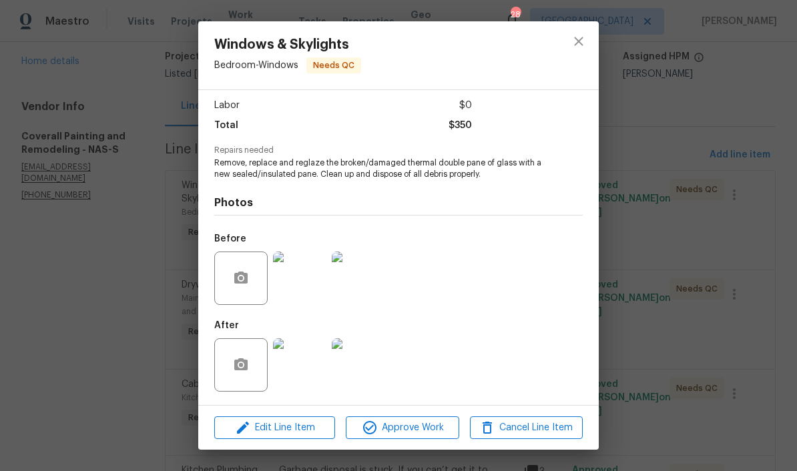
scroll to position [91, 0]
click at [305, 361] on img at bounding box center [299, 364] width 53 height 53
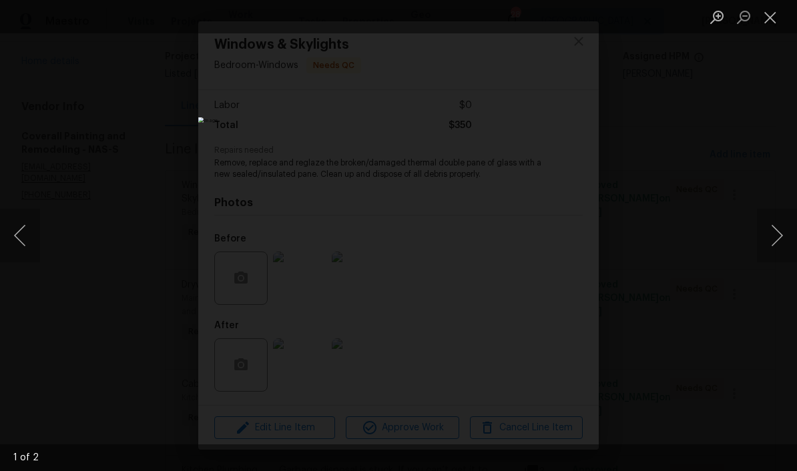
click at [556, 236] on button "Next image" at bounding box center [777, 235] width 40 height 53
click at [556, 23] on button "Close lightbox" at bounding box center [770, 16] width 27 height 23
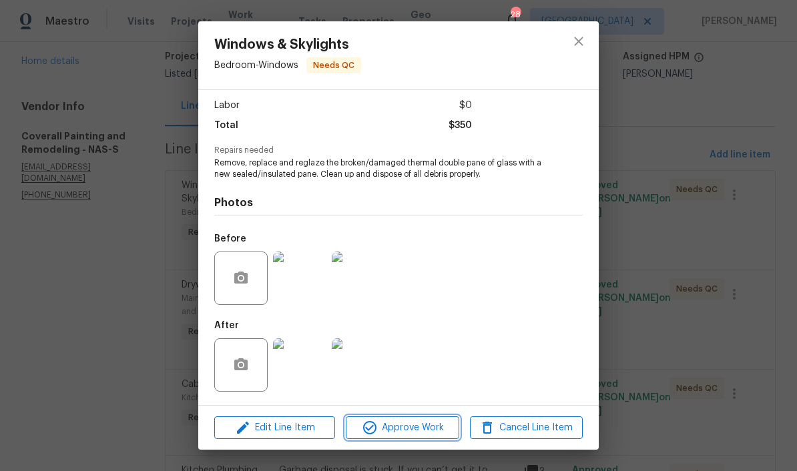
click at [439, 431] on span "Approve Work" at bounding box center [402, 428] width 105 height 17
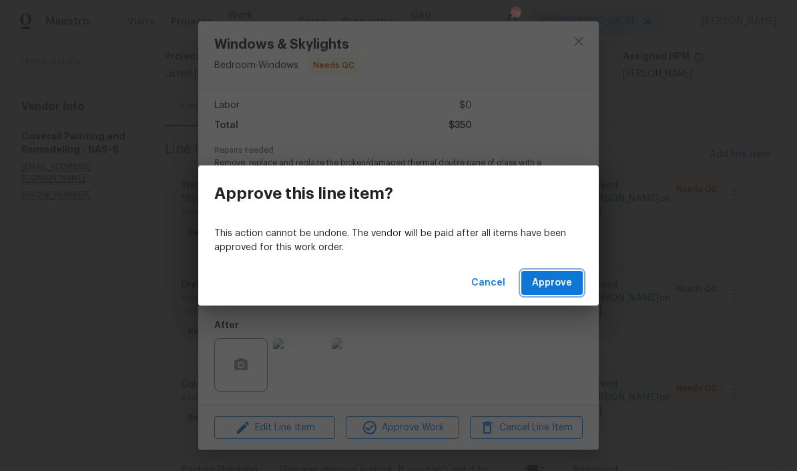
click at [556, 287] on span "Approve" at bounding box center [552, 283] width 40 height 17
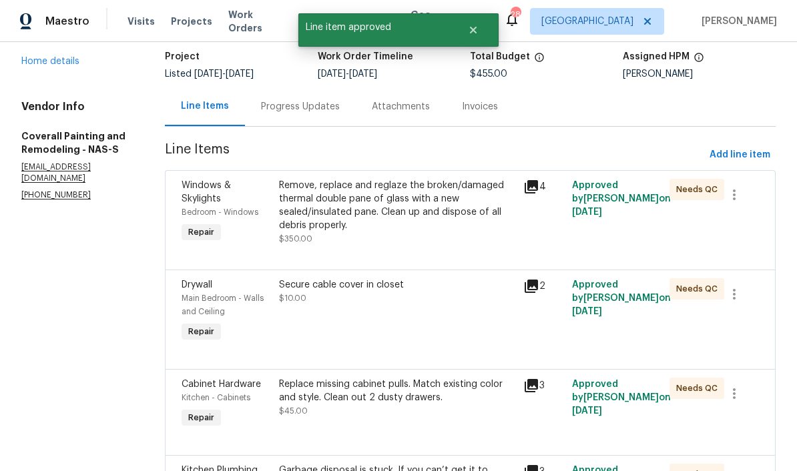
scroll to position [0, 0]
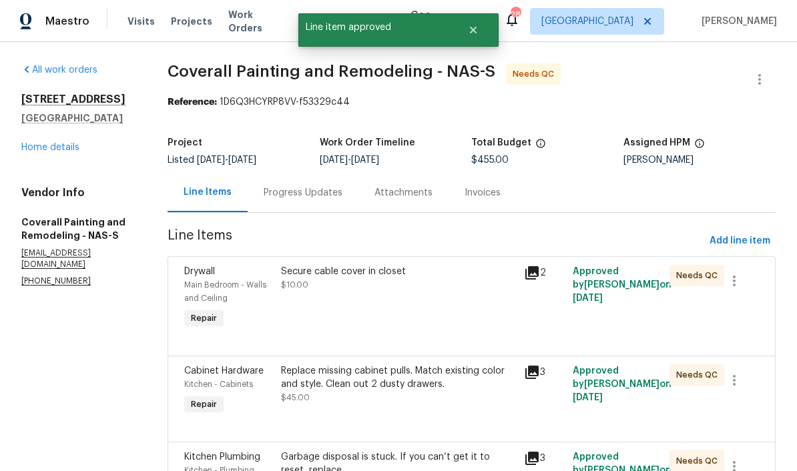
click at [442, 271] on div "Secure cable cover in closet" at bounding box center [398, 271] width 235 height 13
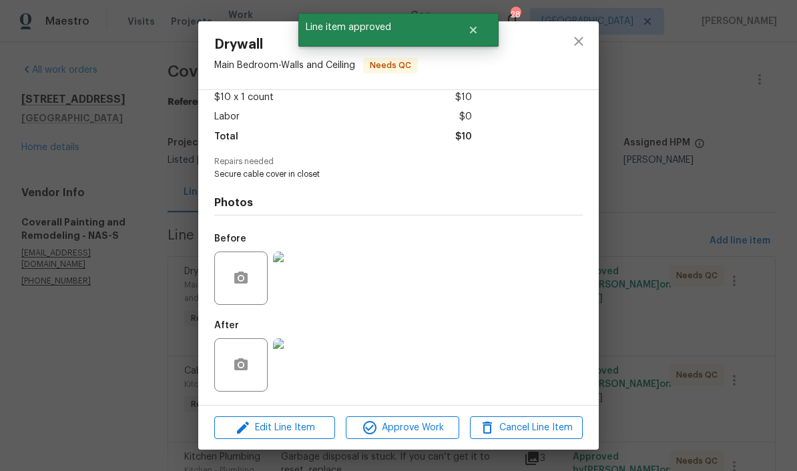
scroll to position [80, 0]
click at [310, 364] on img at bounding box center [299, 364] width 53 height 53
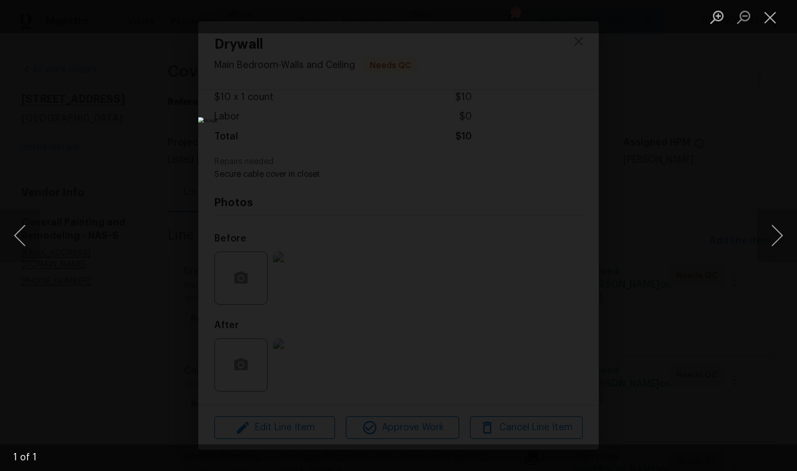
click at [556, 18] on button "Close lightbox" at bounding box center [770, 16] width 27 height 23
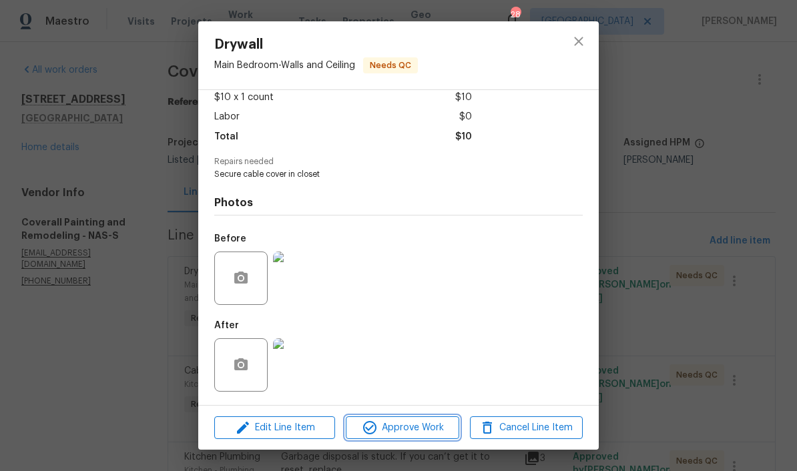
click at [434, 425] on span "Approve Work" at bounding box center [402, 428] width 105 height 17
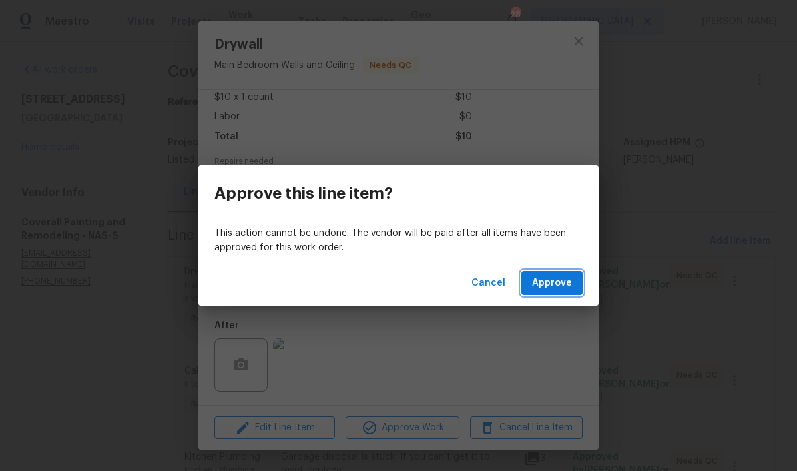
click at [556, 286] on span "Approve" at bounding box center [552, 283] width 40 height 17
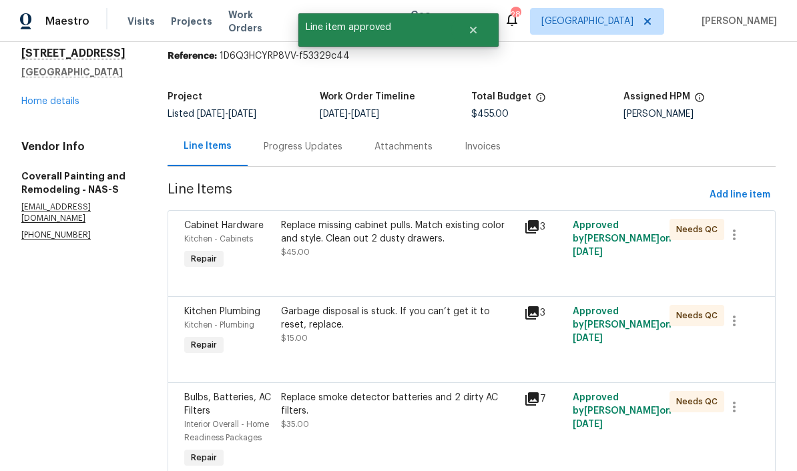
scroll to position [114, 0]
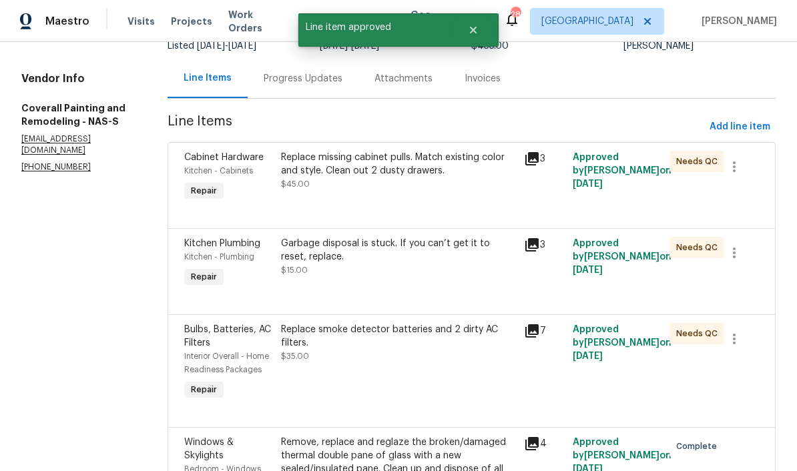
click at [465, 175] on div "Replace missing cabinet pulls. Match existing color and style. Clean out 2 dust…" at bounding box center [398, 164] width 235 height 27
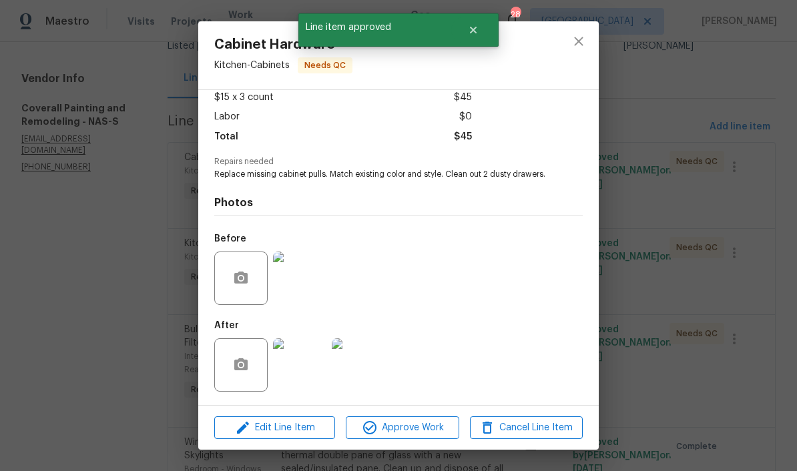
scroll to position [91, 0]
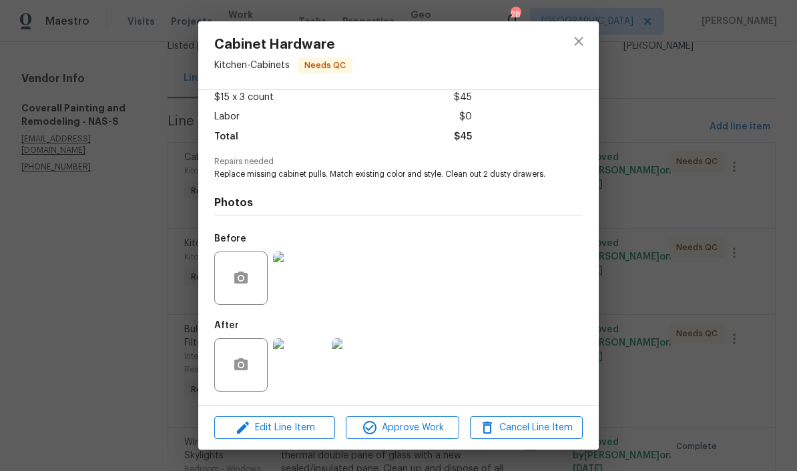
click at [307, 372] on img at bounding box center [299, 364] width 53 height 53
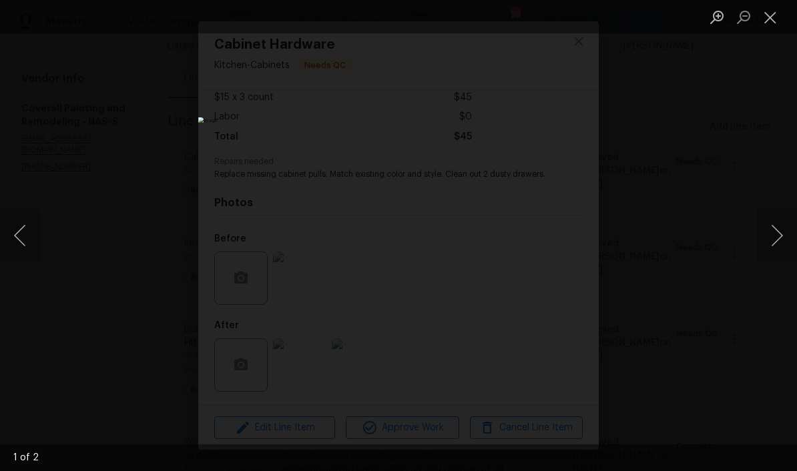
click at [556, 237] on button "Next image" at bounding box center [777, 235] width 40 height 53
click at [556, 22] on button "Close lightbox" at bounding box center [770, 16] width 27 height 23
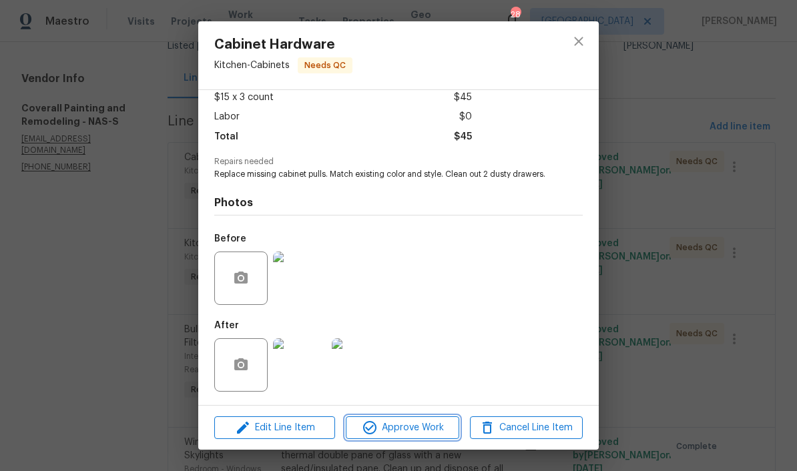
click at [429, 434] on span "Approve Work" at bounding box center [402, 428] width 105 height 17
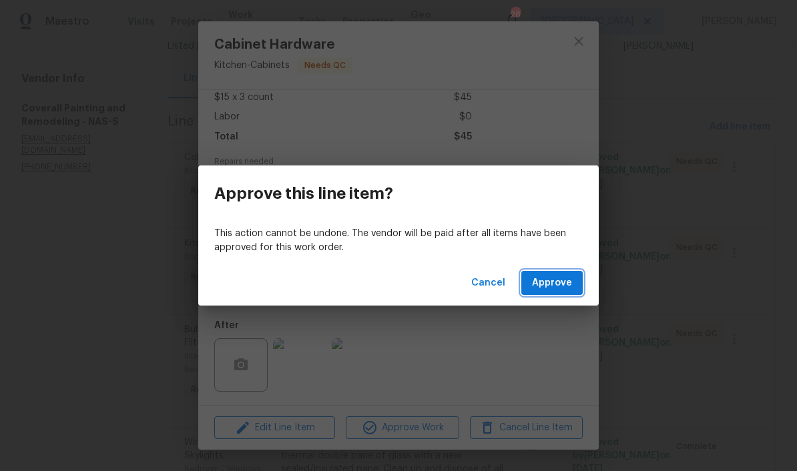
click at [556, 279] on span "Approve" at bounding box center [552, 283] width 40 height 17
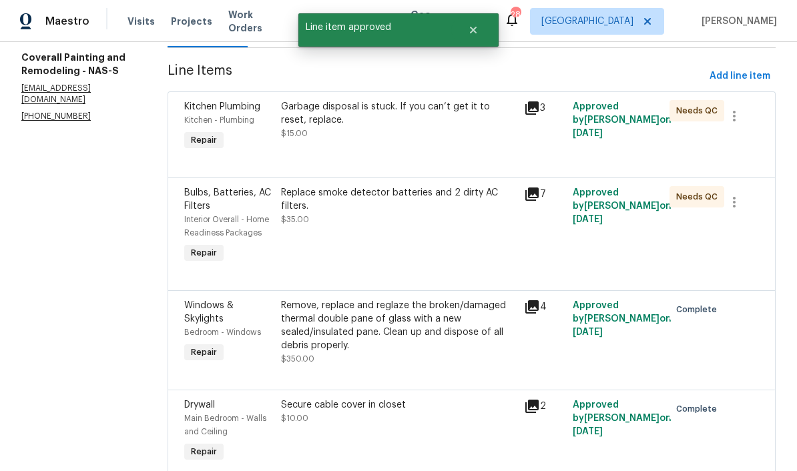
scroll to position [166, 0]
click at [452, 109] on div "Garbage disposal is stuck. If you can’t get it to reset, replace." at bounding box center [398, 112] width 235 height 27
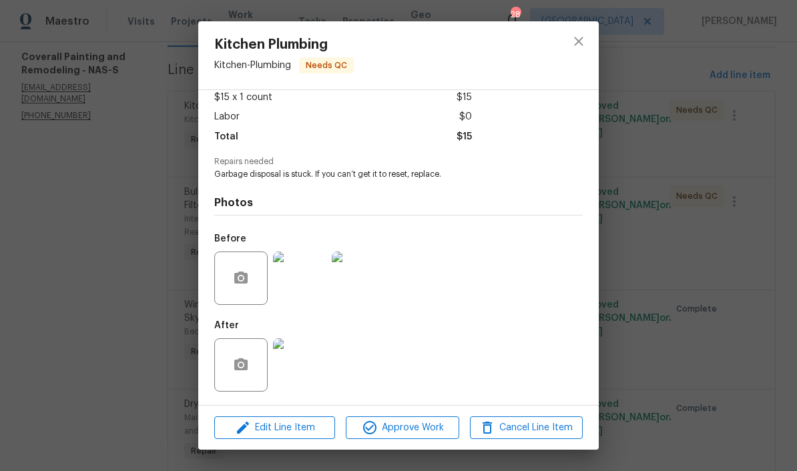
scroll to position [80, 0]
click at [304, 370] on img at bounding box center [299, 364] width 53 height 53
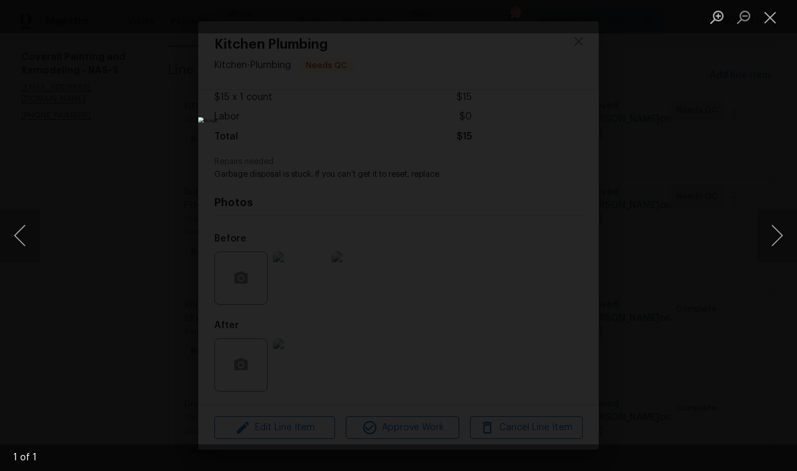
click at [556, 17] on button "Close lightbox" at bounding box center [770, 16] width 27 height 23
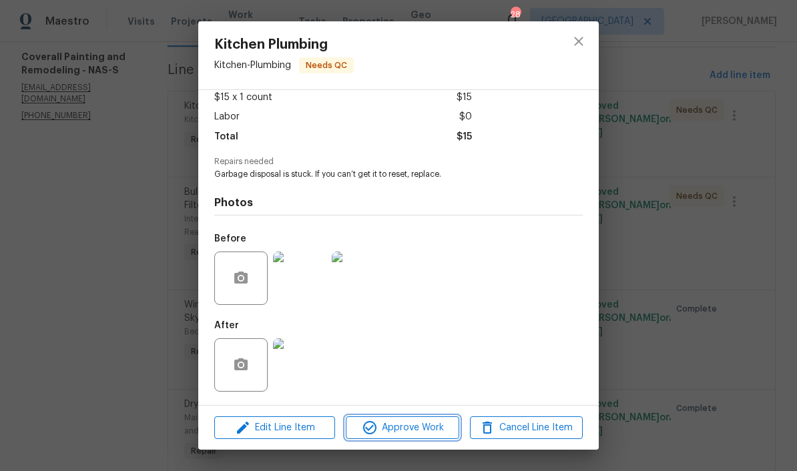
click at [426, 430] on span "Approve Work" at bounding box center [402, 428] width 105 height 17
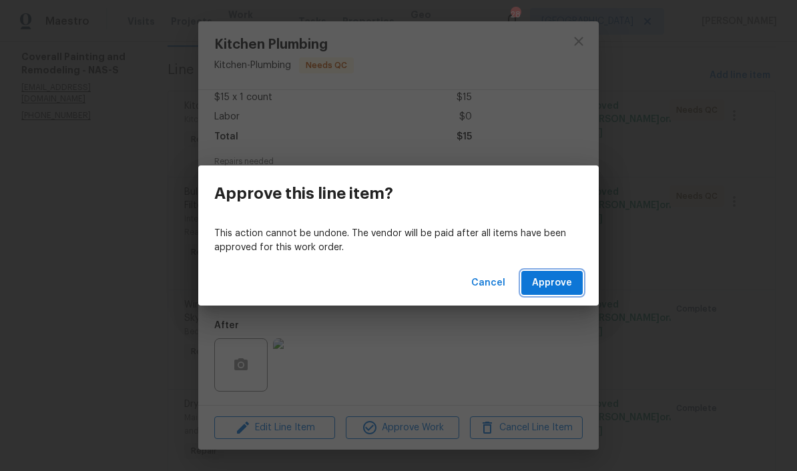
click at [556, 282] on span "Approve" at bounding box center [552, 283] width 40 height 17
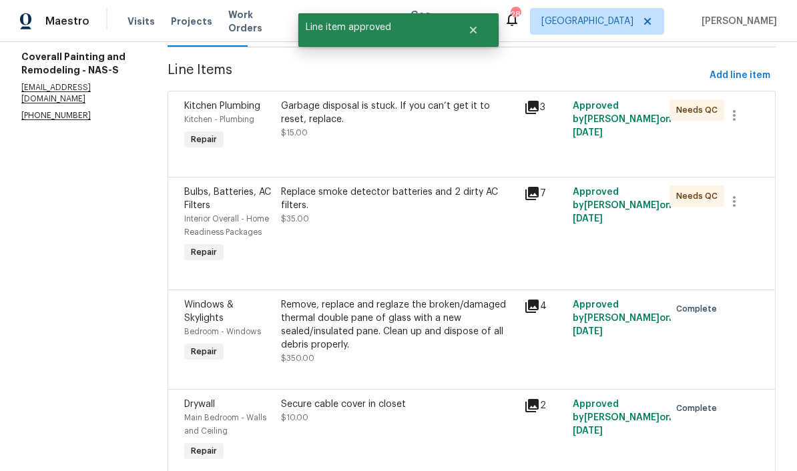
scroll to position [0, 0]
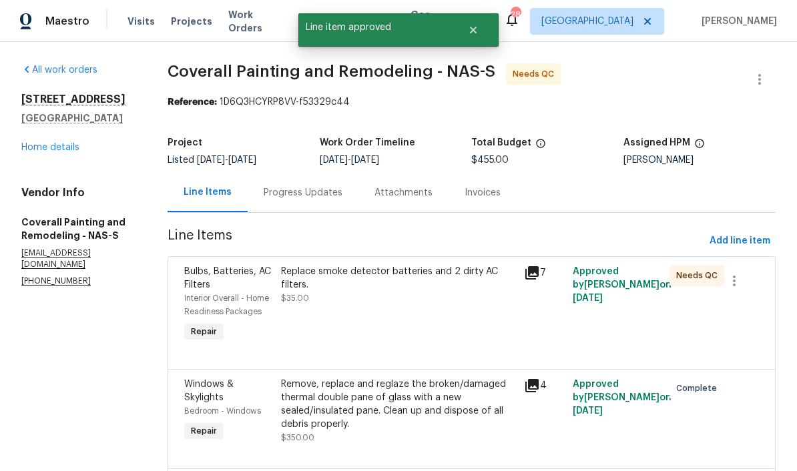
click at [479, 272] on div "Replace smoke detector batteries and 2 dirty AC filters." at bounding box center [398, 278] width 235 height 27
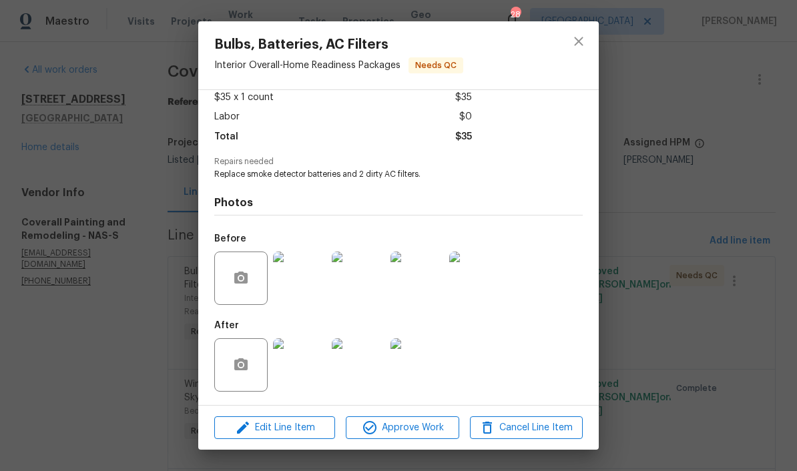
scroll to position [80, 0]
click at [309, 372] on img at bounding box center [299, 364] width 53 height 53
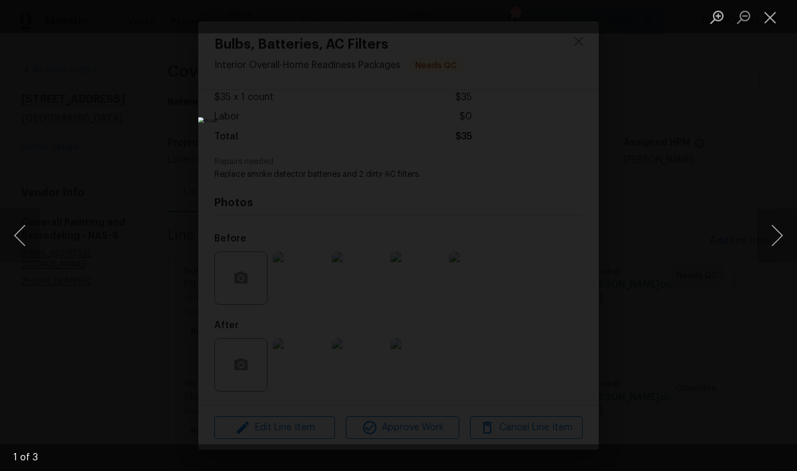
click at [556, 240] on button "Next image" at bounding box center [777, 235] width 40 height 53
click at [556, 248] on button "Next image" at bounding box center [777, 235] width 40 height 53
click at [556, 25] on button "Close lightbox" at bounding box center [770, 16] width 27 height 23
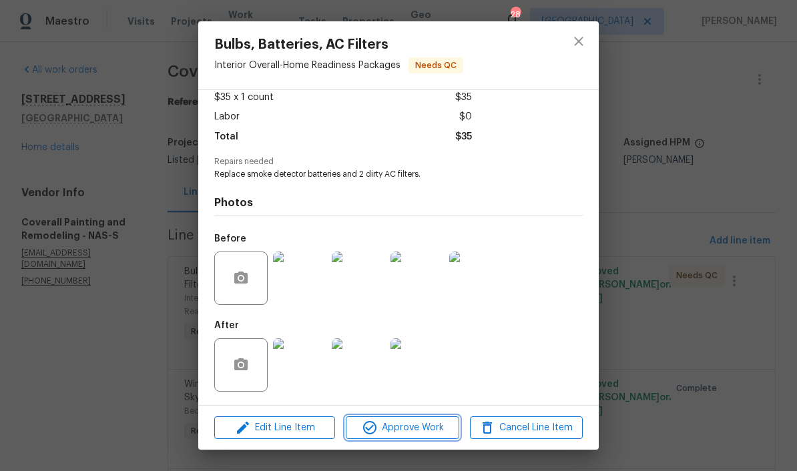
click at [430, 426] on span "Approve Work" at bounding box center [402, 428] width 105 height 17
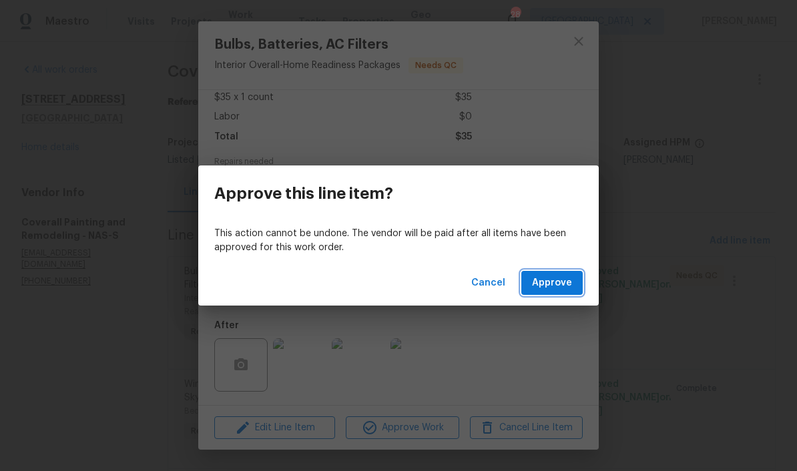
click at [556, 286] on span "Approve" at bounding box center [552, 283] width 40 height 17
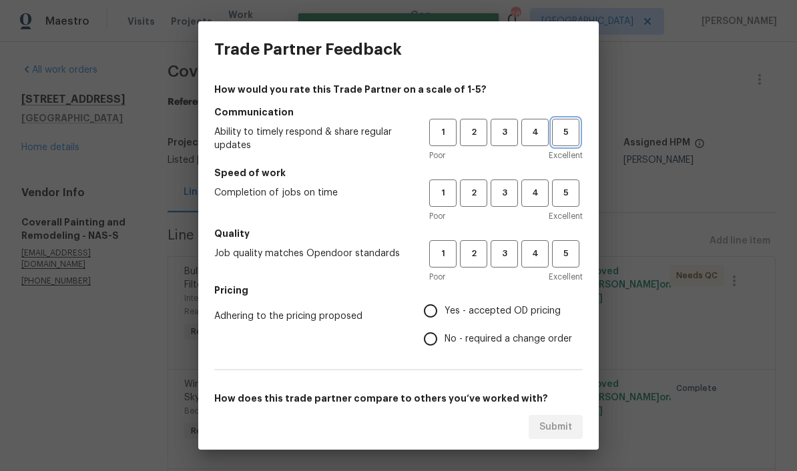
click at [556, 135] on span "5" at bounding box center [565, 132] width 25 height 15
click at [556, 192] on span "5" at bounding box center [565, 193] width 25 height 15
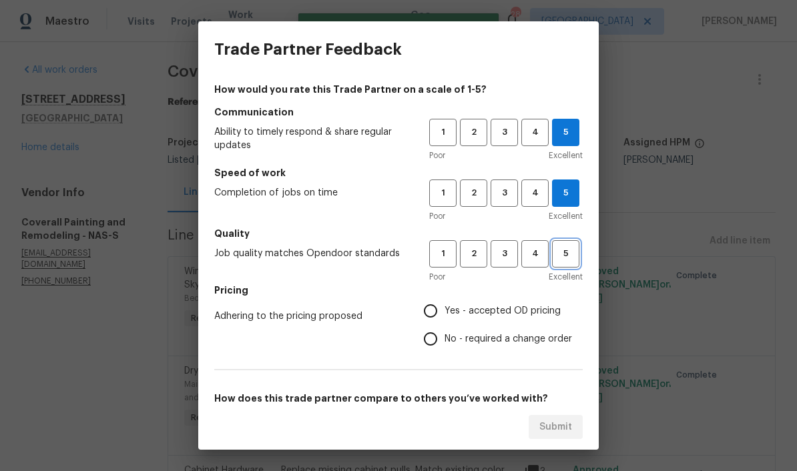
click at [556, 252] on span "5" at bounding box center [565, 253] width 25 height 15
click at [434, 310] on input "Yes - accepted OD pricing" at bounding box center [430, 311] width 28 height 28
radio input "true"
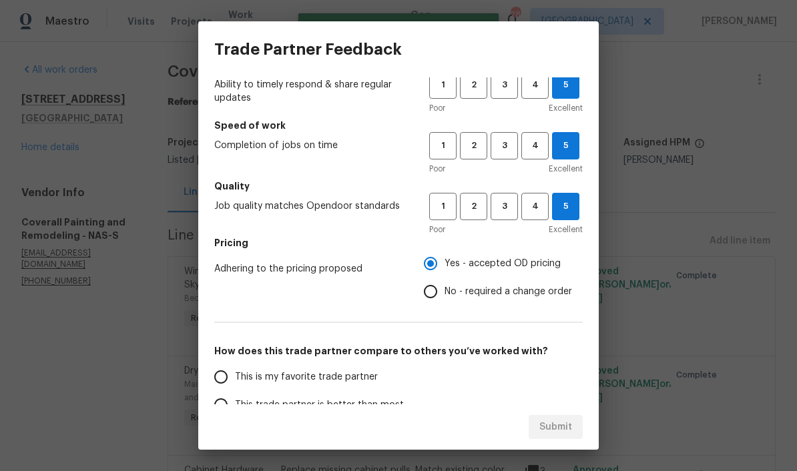
scroll to position [104, 0]
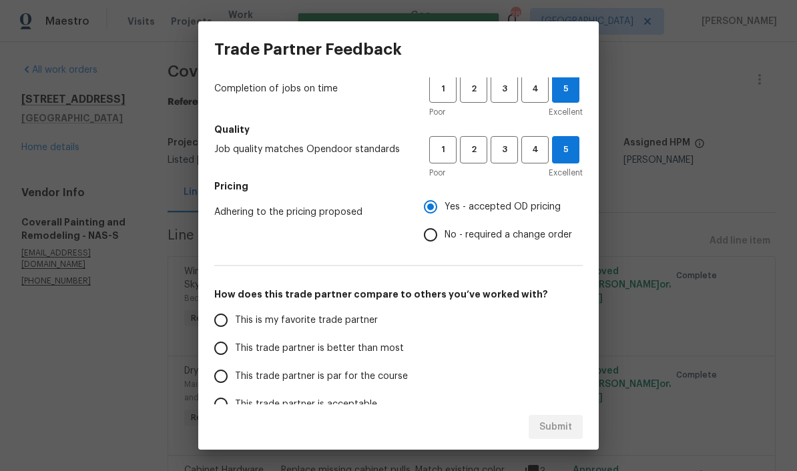
click at [229, 325] on input "This is my favorite trade partner" at bounding box center [221, 320] width 28 height 28
click at [556, 426] on span "Submit" at bounding box center [555, 427] width 33 height 17
radio input "true"
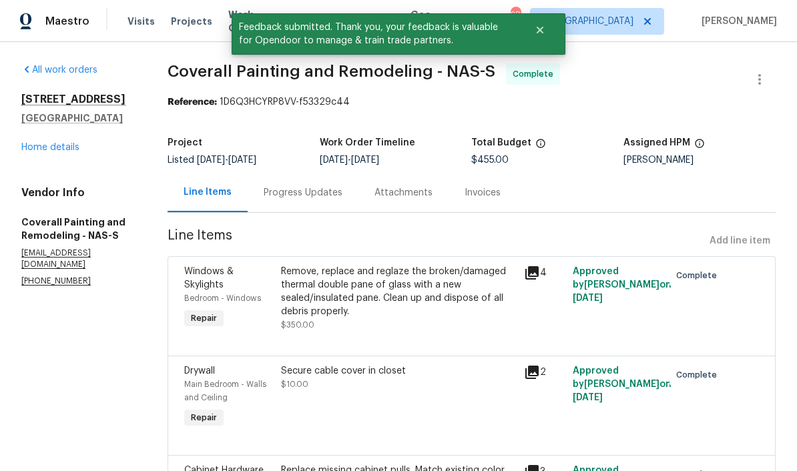
click at [61, 148] on link "Home details" at bounding box center [50, 147] width 58 height 9
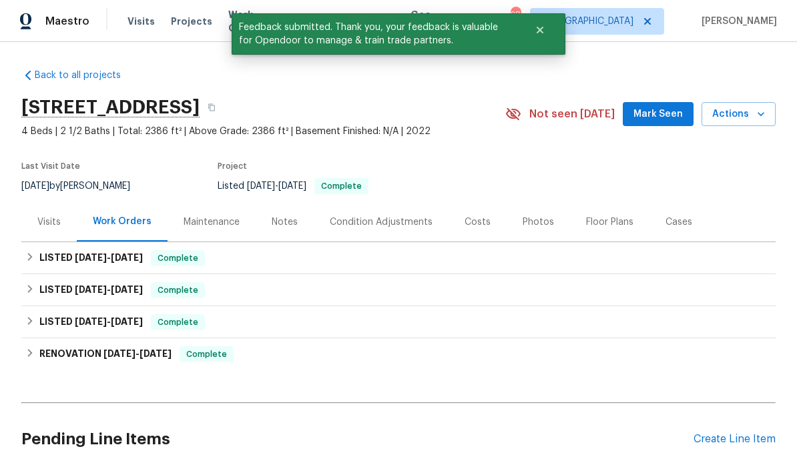
click at [556, 109] on span "Mark Seen" at bounding box center [657, 114] width 49 height 17
click at [284, 225] on div "Notes" at bounding box center [285, 222] width 26 height 13
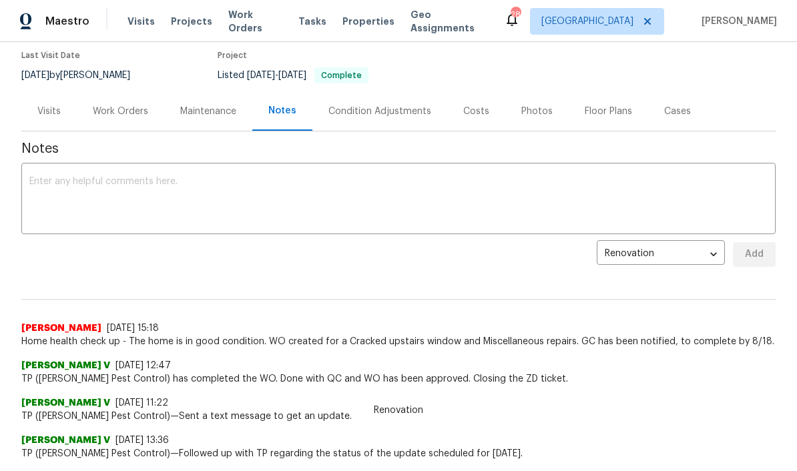
scroll to position [111, 0]
click at [253, 194] on textarea at bounding box center [398, 199] width 738 height 47
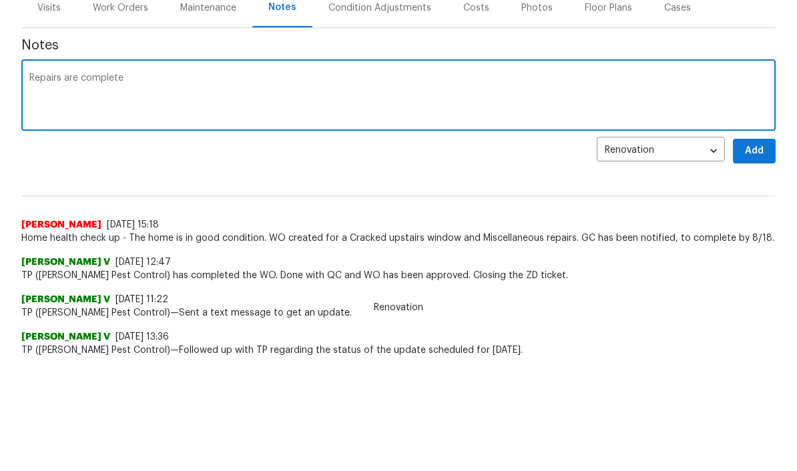
type textarea "Repairs are complete"
click at [556, 246] on span "Add" at bounding box center [753, 254] width 21 height 17
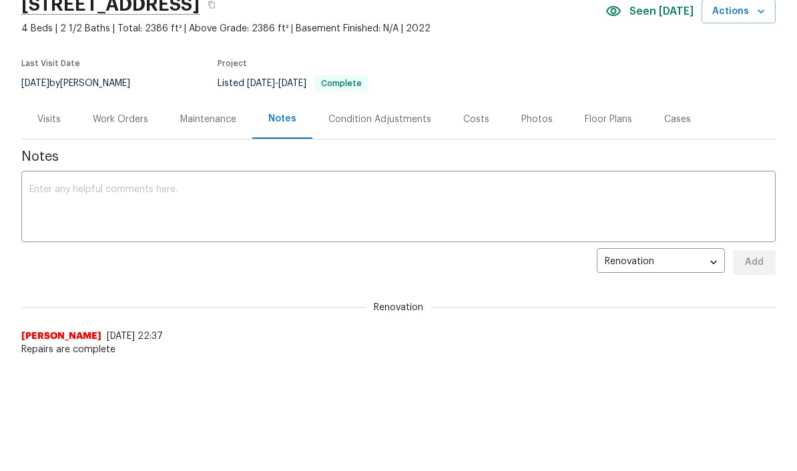
scroll to position [0, 0]
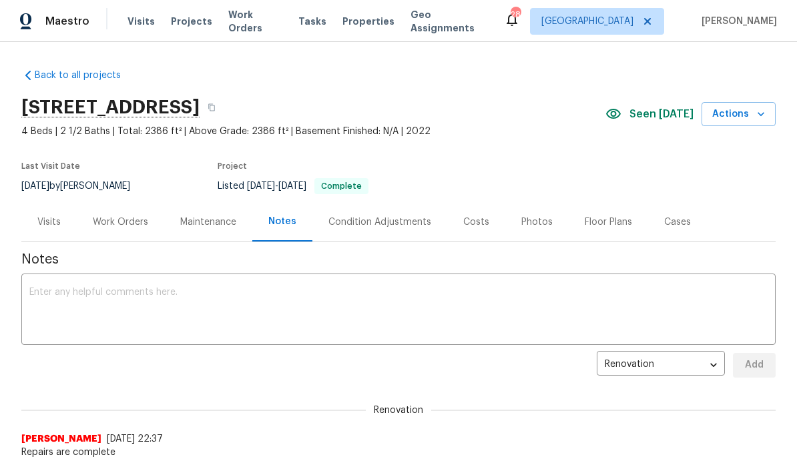
click at [256, 18] on span "Work Orders" at bounding box center [255, 21] width 54 height 27
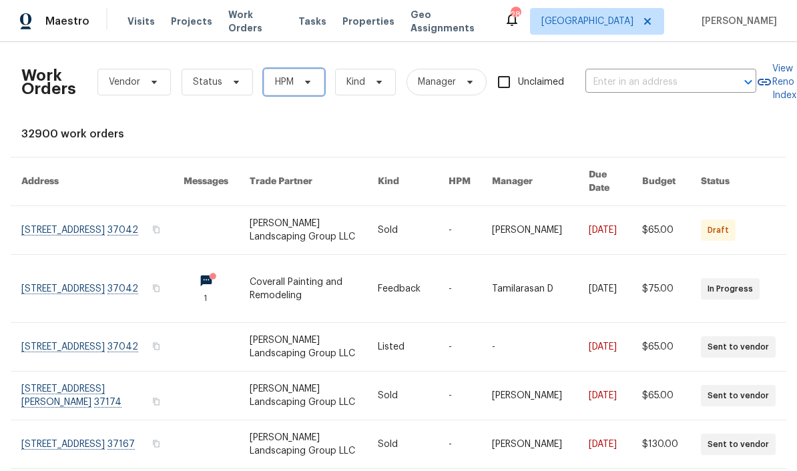
click at [305, 88] on span "HPM" at bounding box center [294, 82] width 61 height 27
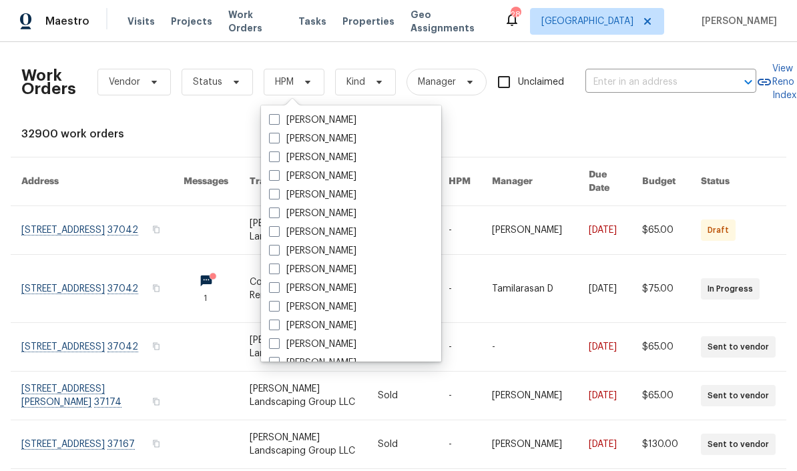
click at [346, 268] on label "[PERSON_NAME]" at bounding box center [312, 269] width 87 height 13
click at [278, 268] on input "[PERSON_NAME]" at bounding box center [273, 267] width 9 height 9
checkbox input "true"
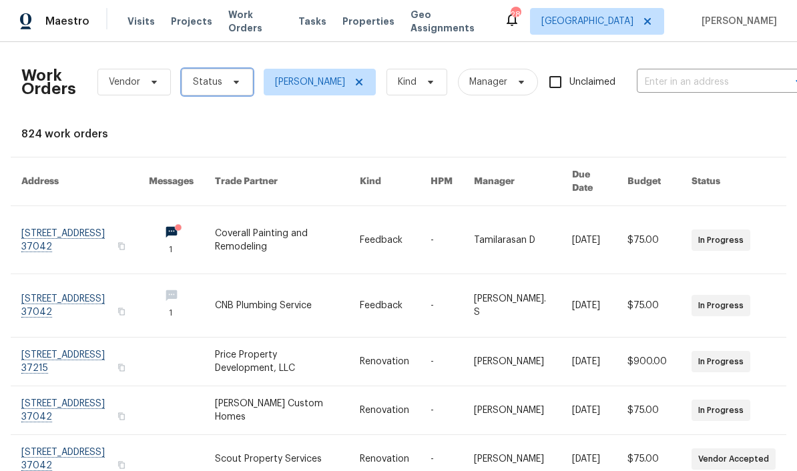
click at [227, 81] on span at bounding box center [234, 82] width 15 height 11
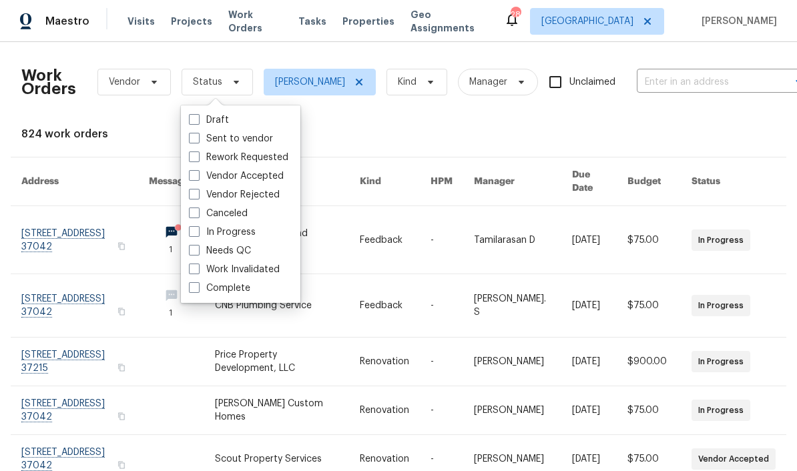
click at [245, 248] on label "Needs QC" at bounding box center [220, 250] width 62 height 13
click at [198, 248] on input "Needs QC" at bounding box center [193, 248] width 9 height 9
checkbox input "true"
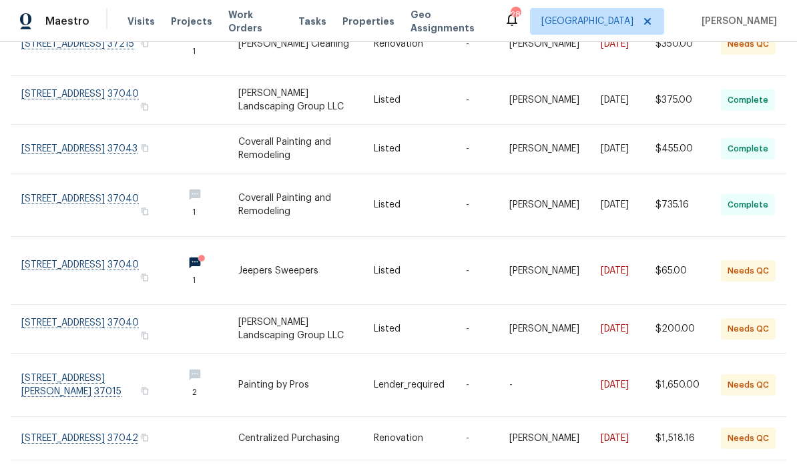
scroll to position [244, 0]
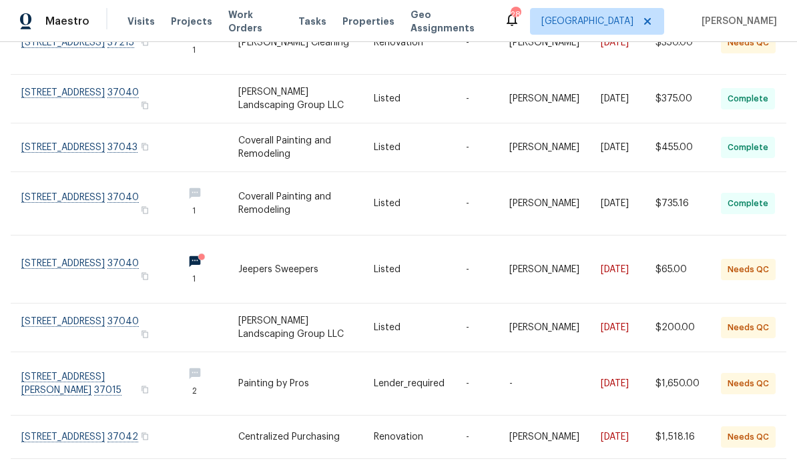
click at [121, 250] on link at bounding box center [96, 269] width 151 height 67
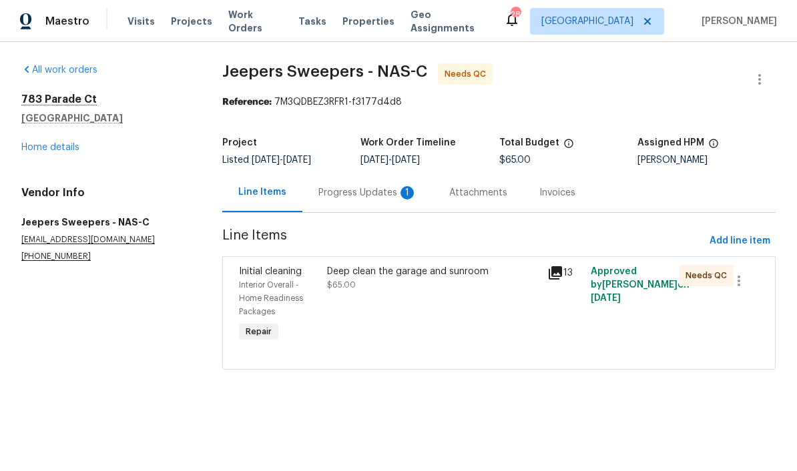
click at [375, 194] on div "Progress Updates 1" at bounding box center [367, 192] width 99 height 13
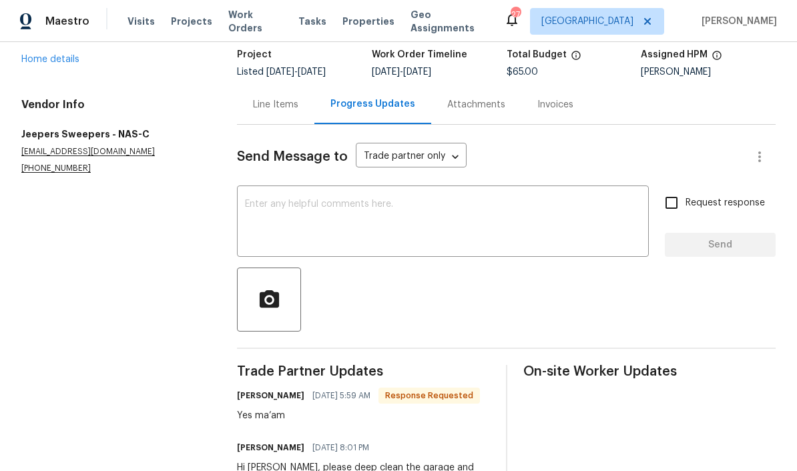
click at [298, 106] on div "Line Items" at bounding box center [275, 104] width 45 height 13
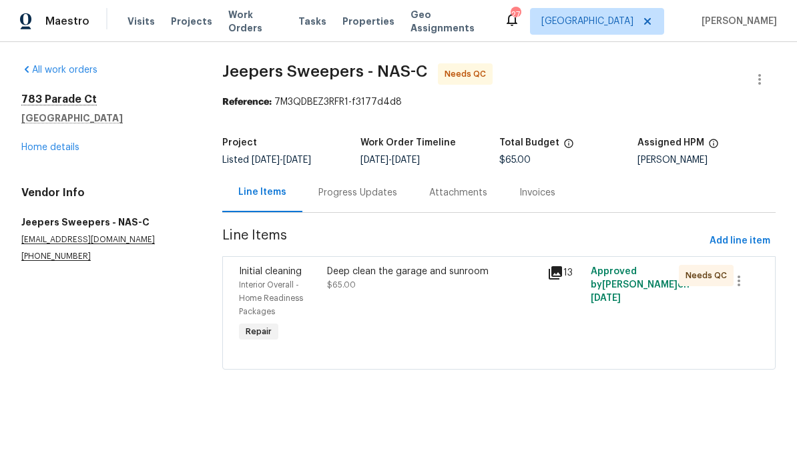
click at [391, 274] on div "Deep clean the garage and sunroom" at bounding box center [433, 271] width 212 height 13
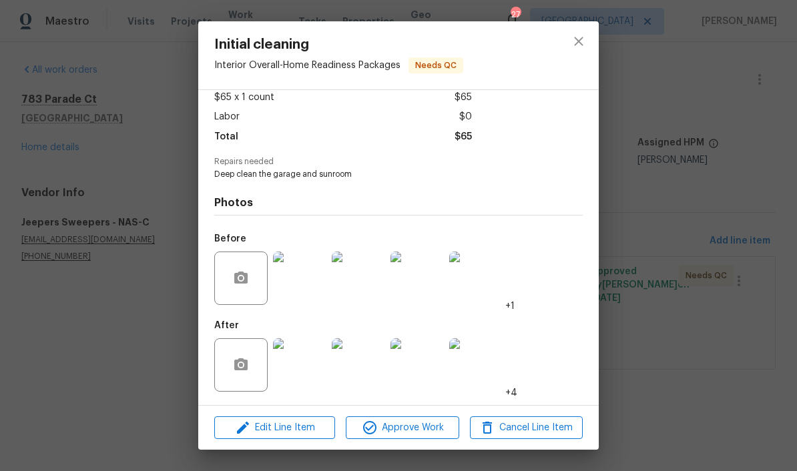
scroll to position [80, 0]
click at [309, 369] on img at bounding box center [299, 364] width 53 height 53
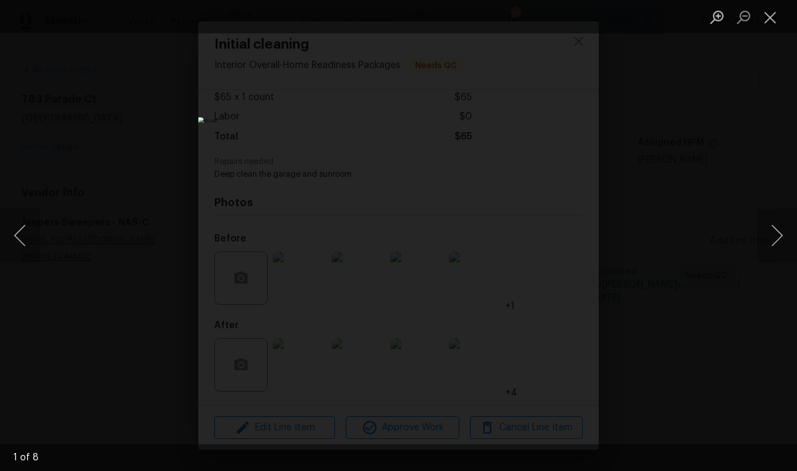
click at [556, 235] on button "Next image" at bounding box center [777, 235] width 40 height 53
click at [556, 240] on button "Next image" at bounding box center [777, 235] width 40 height 53
click at [556, 244] on button "Next image" at bounding box center [777, 235] width 40 height 53
click at [556, 242] on button "Next image" at bounding box center [777, 235] width 40 height 53
click at [556, 241] on button "Next image" at bounding box center [777, 235] width 40 height 53
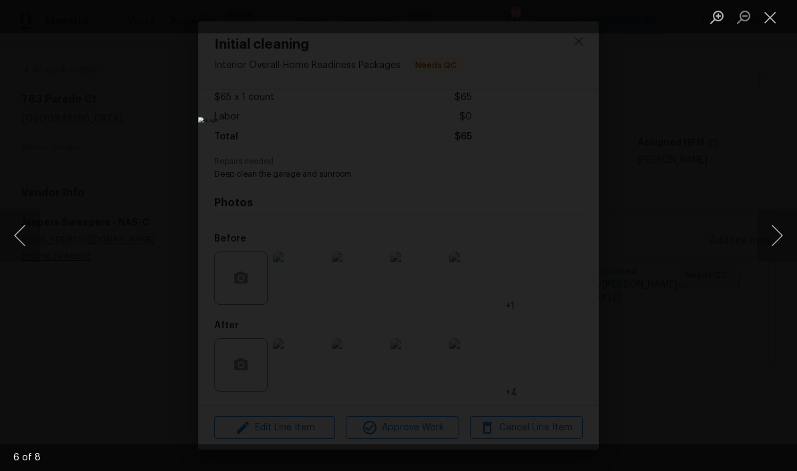
click at [556, 244] on button "Next image" at bounding box center [777, 235] width 40 height 53
click at [556, 242] on button "Next image" at bounding box center [777, 235] width 40 height 53
click at [556, 240] on button "Next image" at bounding box center [777, 235] width 40 height 53
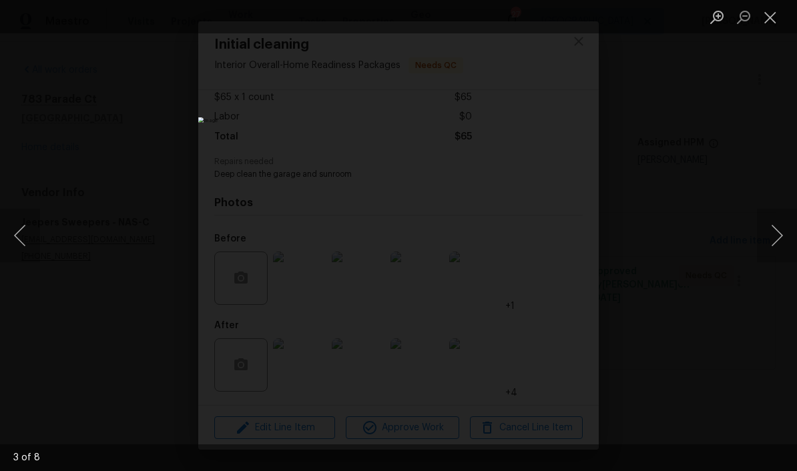
click at [556, 14] on button "Close lightbox" at bounding box center [770, 16] width 27 height 23
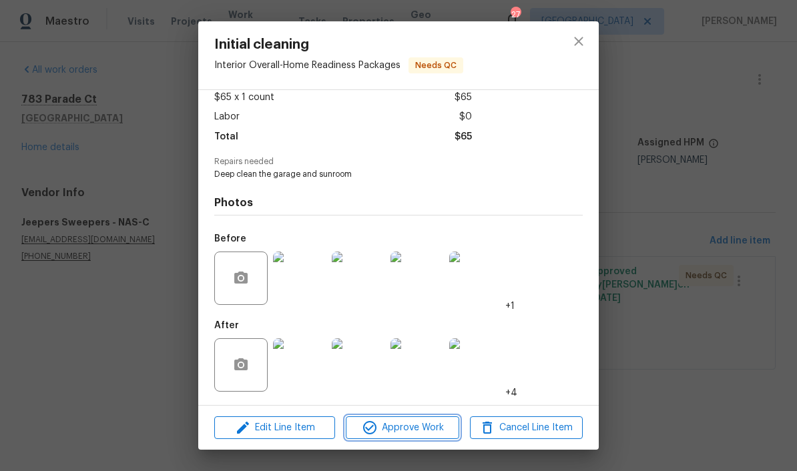
click at [422, 426] on span "Approve Work" at bounding box center [402, 428] width 105 height 17
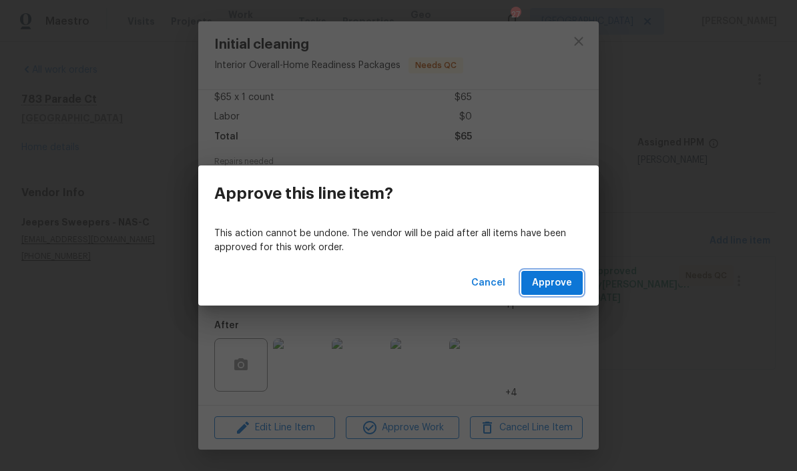
click at [552, 287] on span "Approve" at bounding box center [552, 283] width 40 height 17
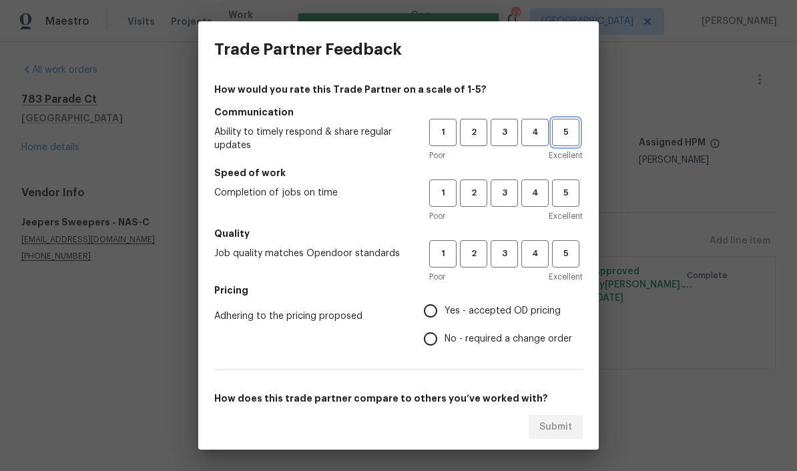
click at [556, 140] on button "5" at bounding box center [565, 132] width 27 height 27
click at [556, 192] on span "5" at bounding box center [565, 193] width 25 height 15
click at [532, 256] on span "4" at bounding box center [535, 253] width 25 height 15
click at [439, 314] on input "Yes - accepted OD pricing" at bounding box center [430, 311] width 28 height 28
radio input "true"
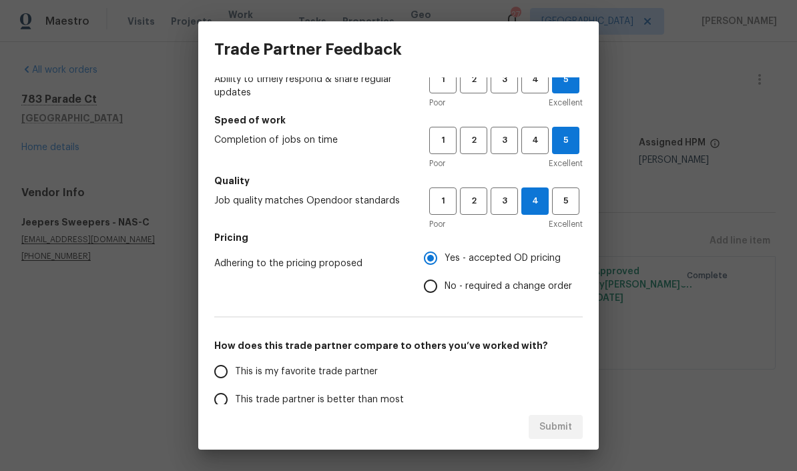
scroll to position [134, 0]
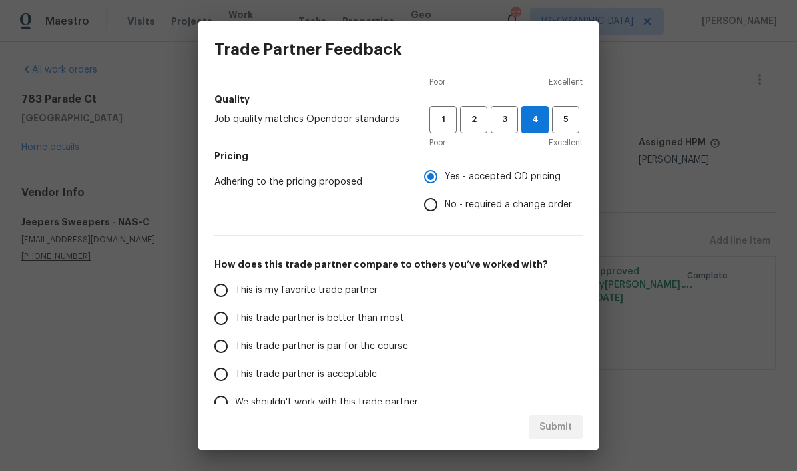
click at [226, 318] on input "This trade partner is better than most" at bounding box center [221, 318] width 28 height 28
click at [556, 430] on span "Submit" at bounding box center [555, 427] width 33 height 17
radio input "true"
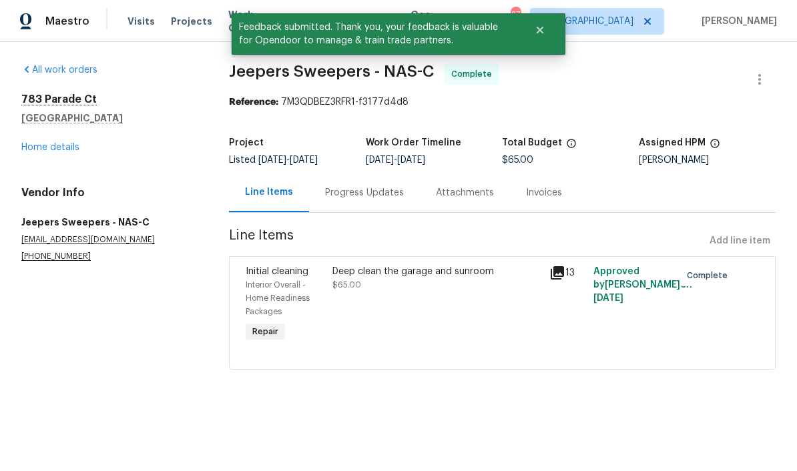
click at [70, 147] on link "Home details" at bounding box center [50, 147] width 58 height 9
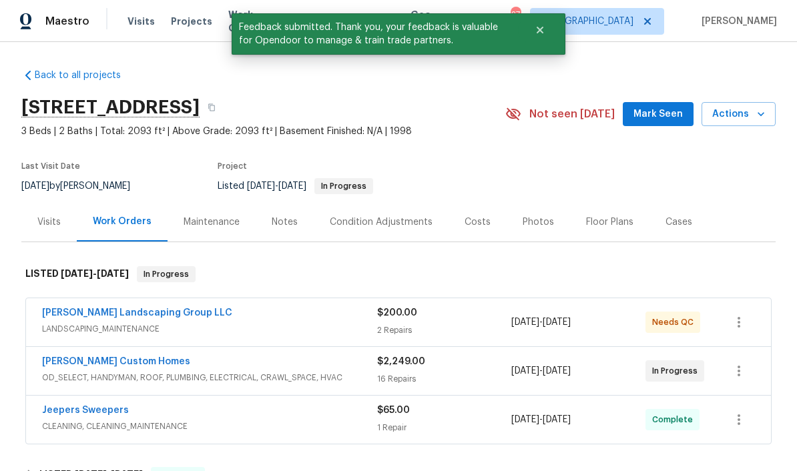
click at [158, 312] on link "[PERSON_NAME] Landscaping Group LLC" at bounding box center [137, 312] width 190 height 9
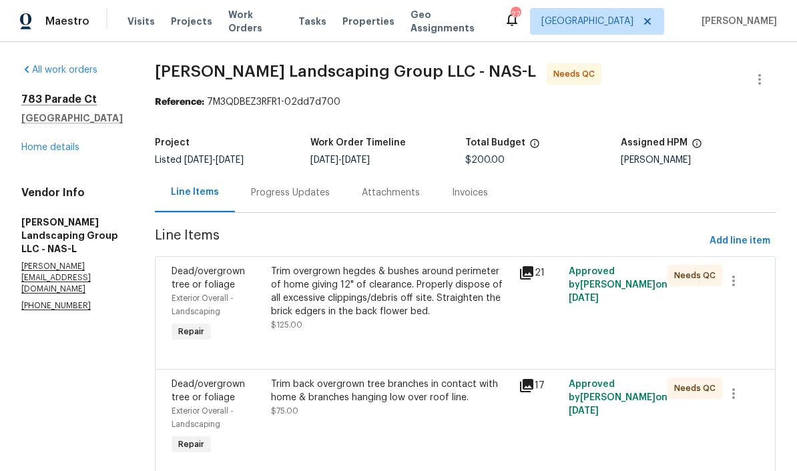
click at [424, 279] on div "Trim overgrown hegdes & bushes around perimeter of home giving 12" of clearance…" at bounding box center [391, 291] width 240 height 53
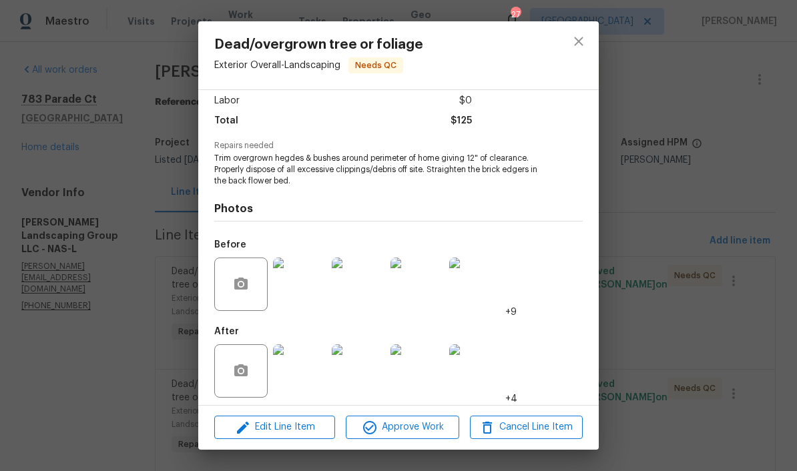
scroll to position [101, 0]
click at [310, 362] on img at bounding box center [299, 371] width 53 height 53
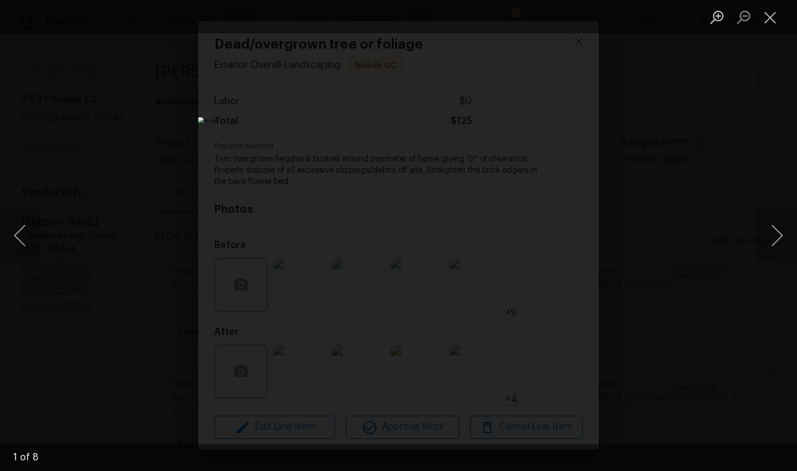
click at [556, 244] on button "Next image" at bounding box center [777, 235] width 40 height 53
click at [556, 242] on button "Next image" at bounding box center [777, 235] width 40 height 53
click at [556, 243] on button "Next image" at bounding box center [777, 235] width 40 height 53
click at [556, 244] on button "Next image" at bounding box center [777, 235] width 40 height 53
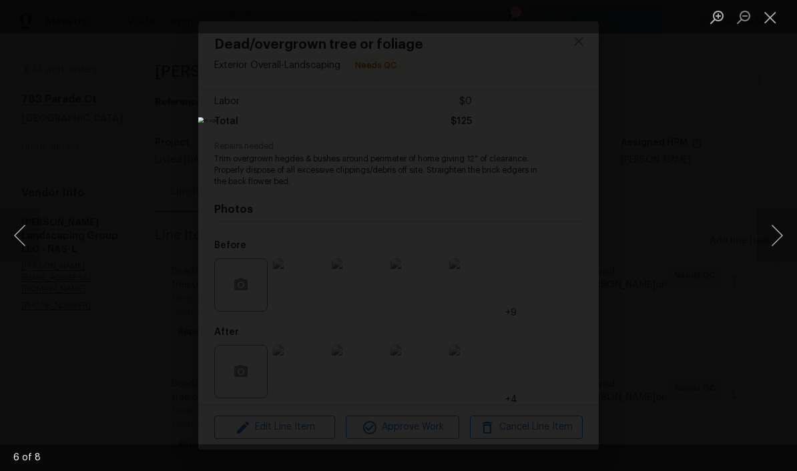
click at [556, 246] on button "Next image" at bounding box center [777, 235] width 40 height 53
click at [556, 247] on button "Next image" at bounding box center [777, 235] width 40 height 53
click at [556, 242] on button "Next image" at bounding box center [777, 235] width 40 height 53
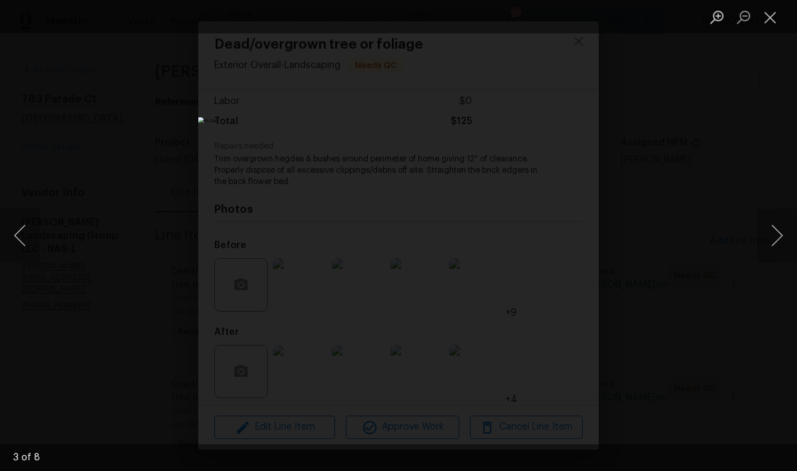
click at [556, 245] on button "Next image" at bounding box center [777, 235] width 40 height 53
click at [556, 244] on button "Next image" at bounding box center [777, 235] width 40 height 53
click at [556, 19] on button "Close lightbox" at bounding box center [770, 16] width 27 height 23
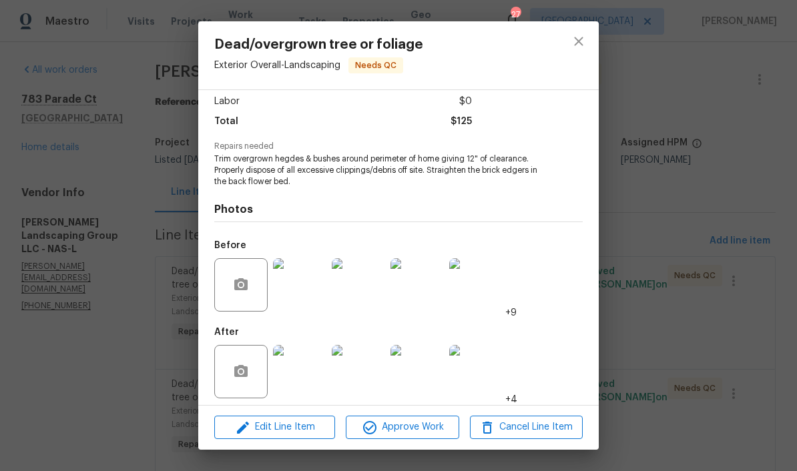
click at [314, 284] on img at bounding box center [299, 284] width 53 height 53
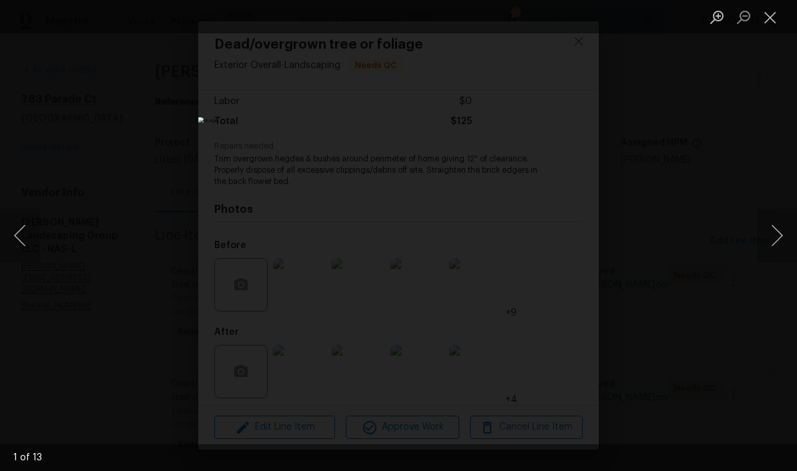
click at [556, 234] on button "Next image" at bounding box center [777, 235] width 40 height 53
click at [556, 238] on button "Next image" at bounding box center [777, 235] width 40 height 53
click at [556, 236] on button "Next image" at bounding box center [777, 235] width 40 height 53
click at [556, 237] on button "Next image" at bounding box center [777, 235] width 40 height 53
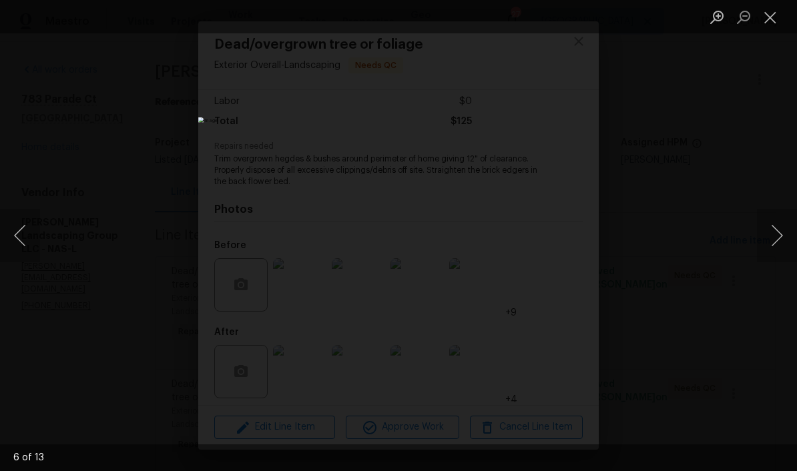
click at [556, 232] on button "Next image" at bounding box center [777, 235] width 40 height 53
click at [556, 236] on button "Next image" at bounding box center [777, 235] width 40 height 53
click at [30, 226] on button "Previous image" at bounding box center [20, 235] width 40 height 53
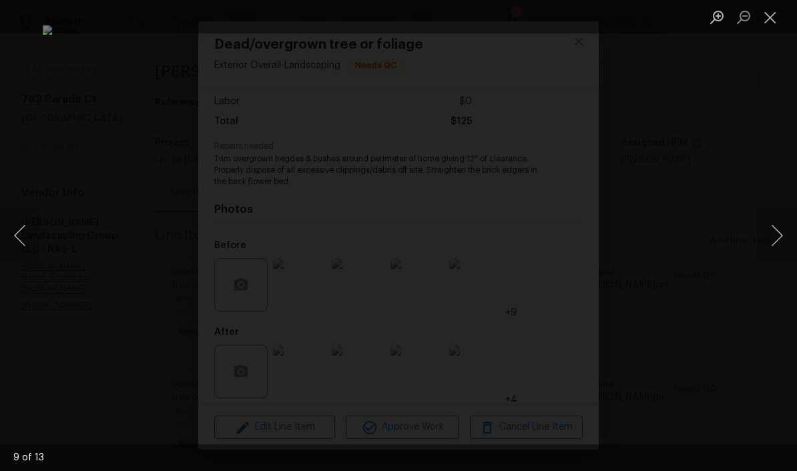
click at [556, 234] on button "Next image" at bounding box center [777, 235] width 40 height 53
click at [556, 239] on button "Next image" at bounding box center [777, 235] width 40 height 53
click at [556, 236] on button "Next image" at bounding box center [777, 235] width 40 height 53
click at [556, 238] on button "Next image" at bounding box center [777, 235] width 40 height 53
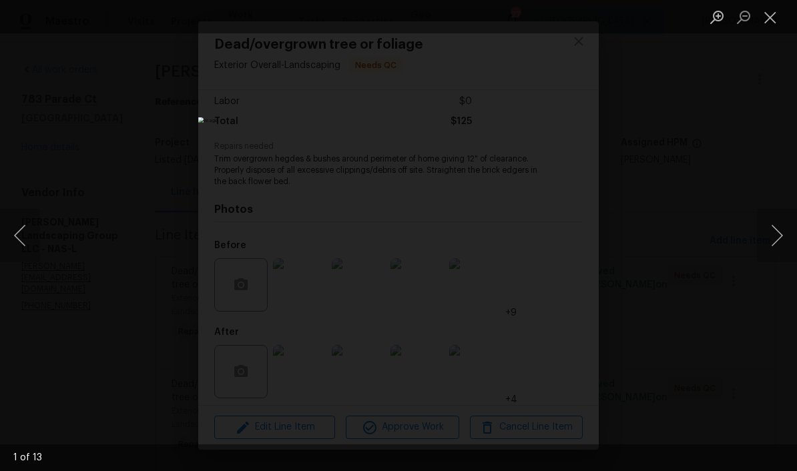
click at [556, 236] on button "Next image" at bounding box center [777, 235] width 40 height 53
click at [556, 13] on button "Close lightbox" at bounding box center [770, 16] width 27 height 23
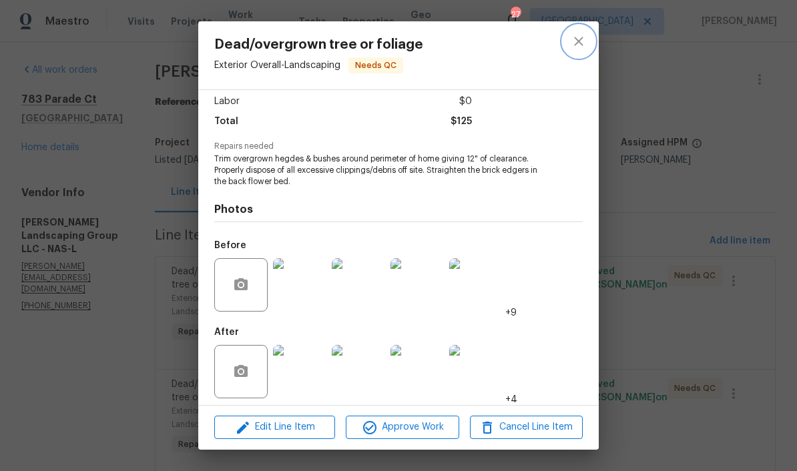
click at [556, 50] on button "close" at bounding box center [579, 41] width 32 height 32
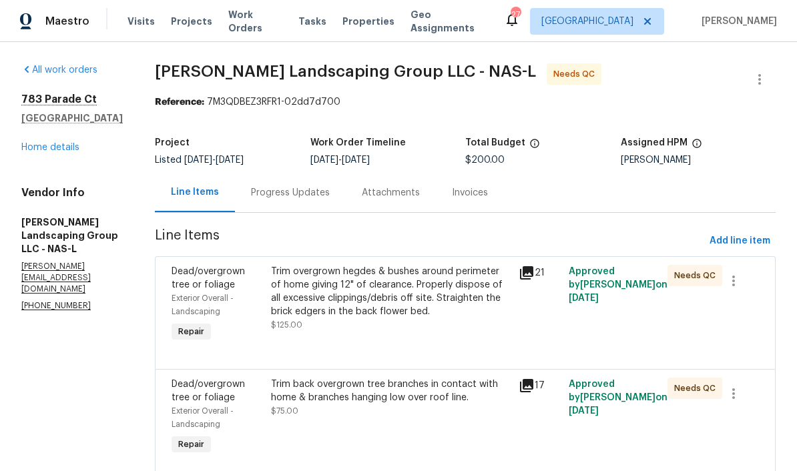
scroll to position [51, 0]
click at [417, 378] on div "Trim back overgrown tree branches in contact with home & branches hanging low o…" at bounding box center [391, 391] width 240 height 27
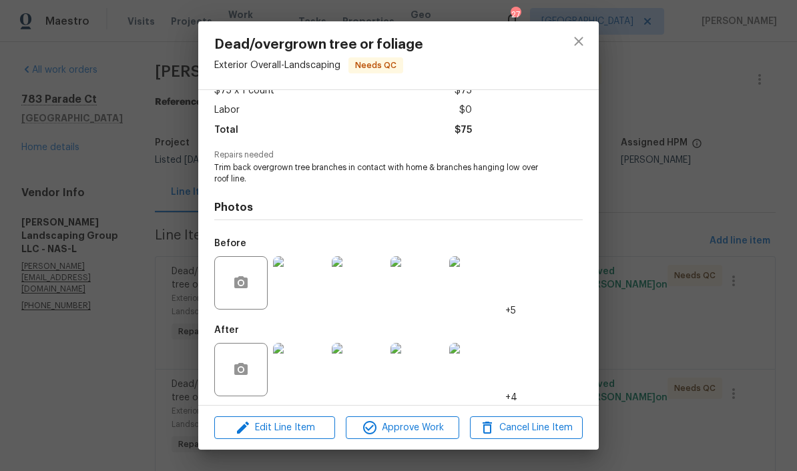
scroll to position [91, 0]
click at [313, 370] on img at bounding box center [299, 370] width 53 height 53
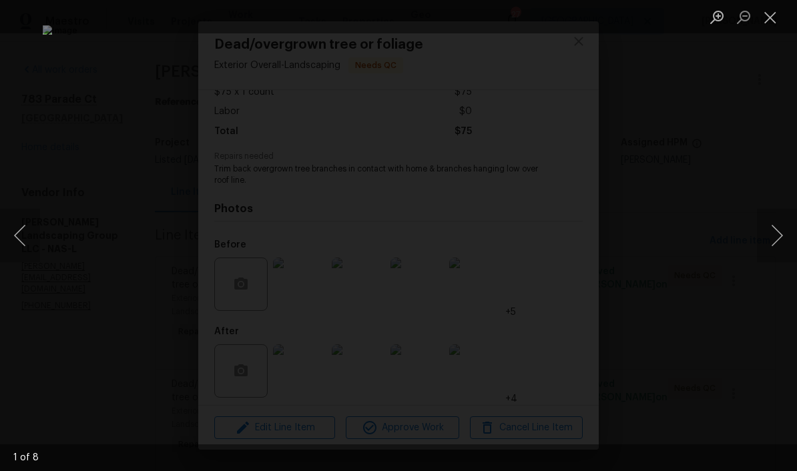
click at [556, 233] on button "Next image" at bounding box center [777, 235] width 40 height 53
click at [556, 234] on button "Next image" at bounding box center [777, 235] width 40 height 53
click at [556, 238] on button "Next image" at bounding box center [777, 235] width 40 height 53
click at [556, 241] on button "Next image" at bounding box center [777, 235] width 40 height 53
click at [556, 240] on button "Next image" at bounding box center [777, 235] width 40 height 53
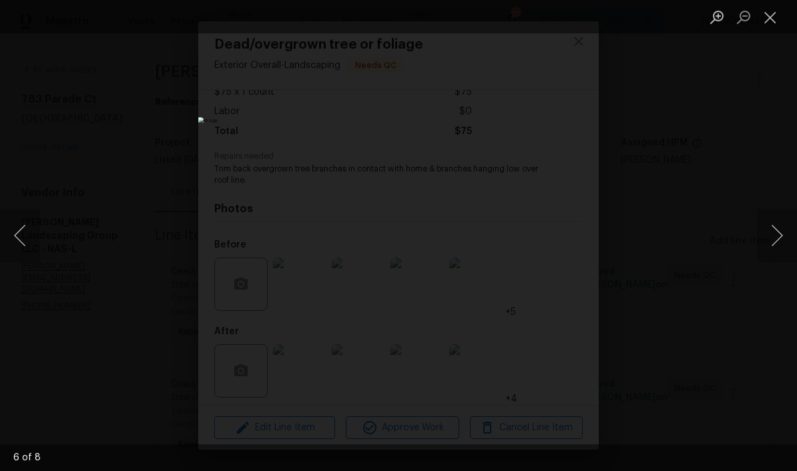
click at [556, 238] on button "Next image" at bounding box center [777, 235] width 40 height 53
click at [556, 239] on button "Next image" at bounding box center [777, 235] width 40 height 53
click at [556, 238] on button "Next image" at bounding box center [777, 235] width 40 height 53
click at [556, 236] on button "Next image" at bounding box center [777, 235] width 40 height 53
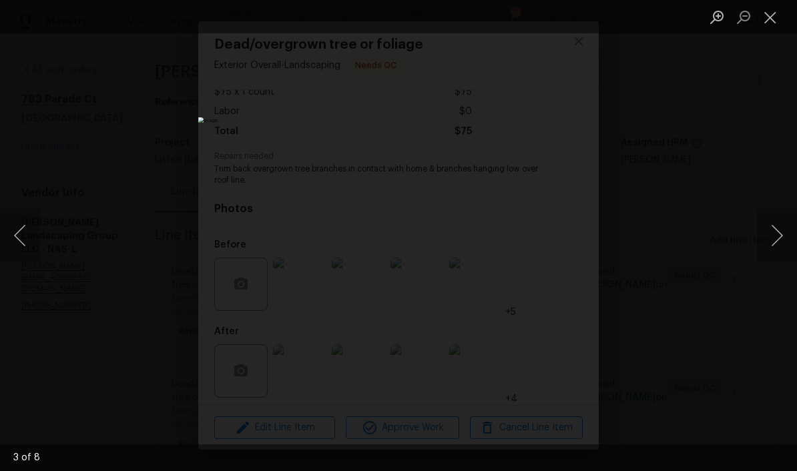
click at [556, 235] on button "Next image" at bounding box center [777, 235] width 40 height 53
click at [556, 10] on button "Close lightbox" at bounding box center [770, 16] width 27 height 23
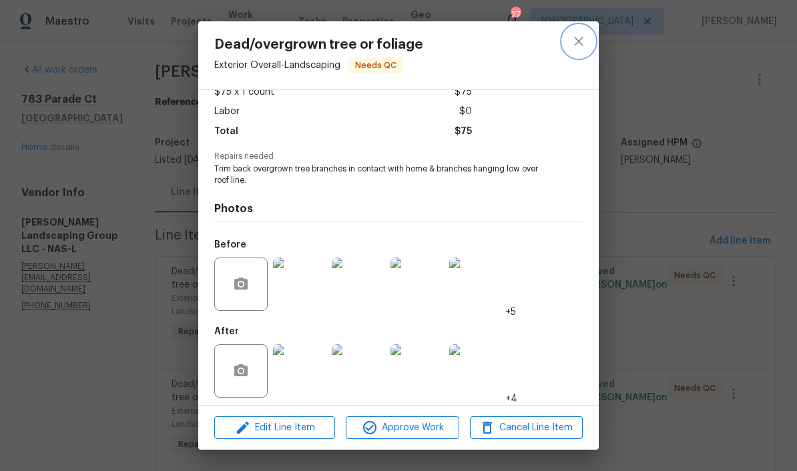
click at [556, 45] on icon "close" at bounding box center [578, 41] width 9 height 9
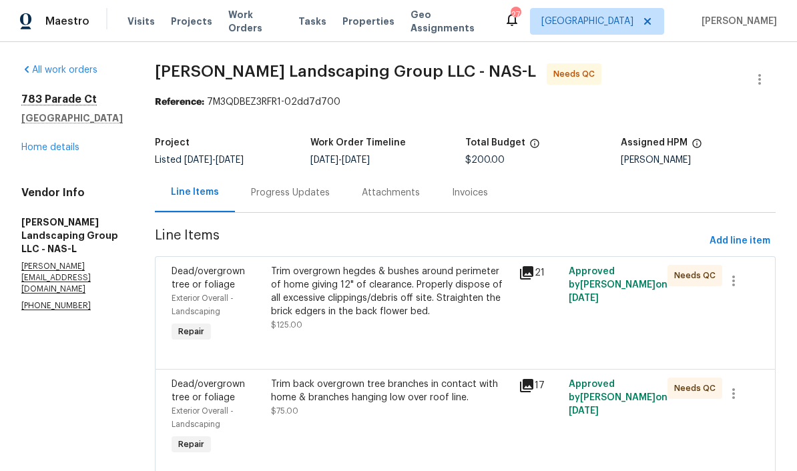
scroll to position [0, 0]
click at [72, 146] on link "Home details" at bounding box center [50, 147] width 58 height 9
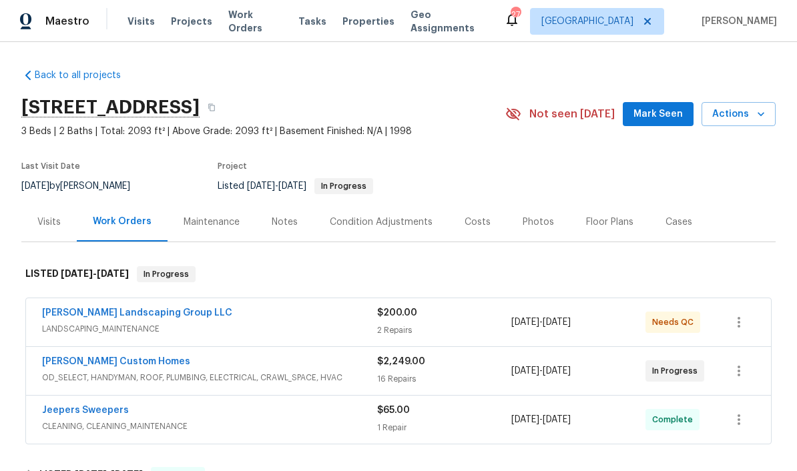
click at [129, 365] on link "Rappa Custom Homes" at bounding box center [116, 361] width 148 height 9
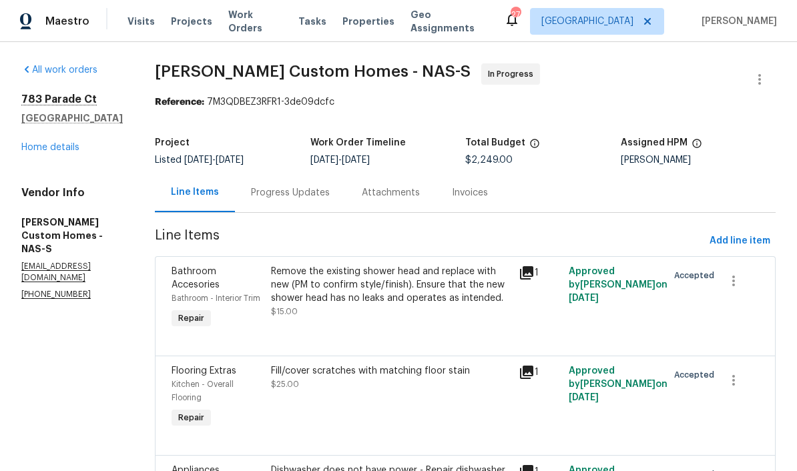
click at [328, 196] on div "Progress Updates" at bounding box center [290, 192] width 79 height 13
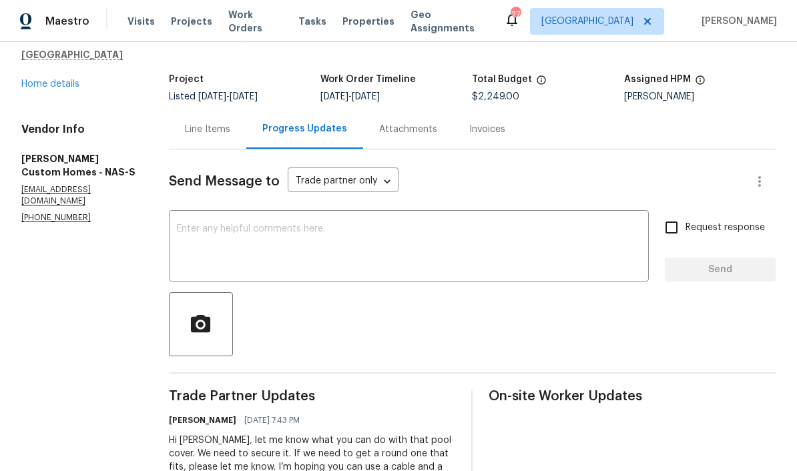
scroll to position [63, 0]
click at [342, 223] on div "x ​" at bounding box center [409, 248] width 480 height 68
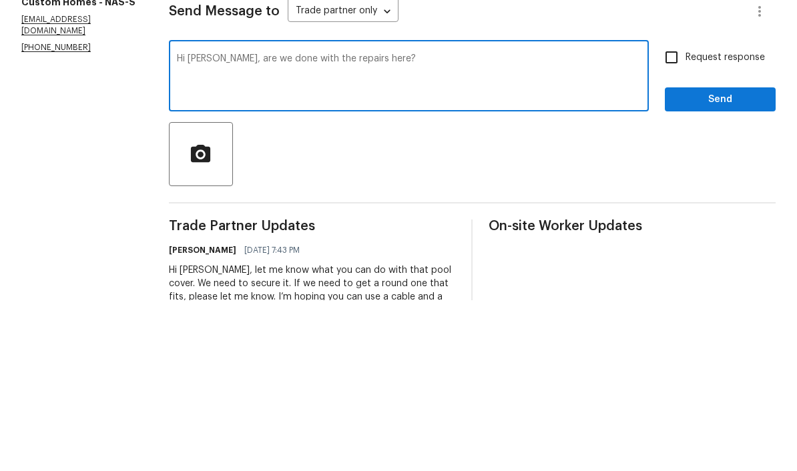
type textarea "Hi Kohl, are we done with the repairs here?"
click at [556, 262] on span "Send" at bounding box center [719, 270] width 89 height 17
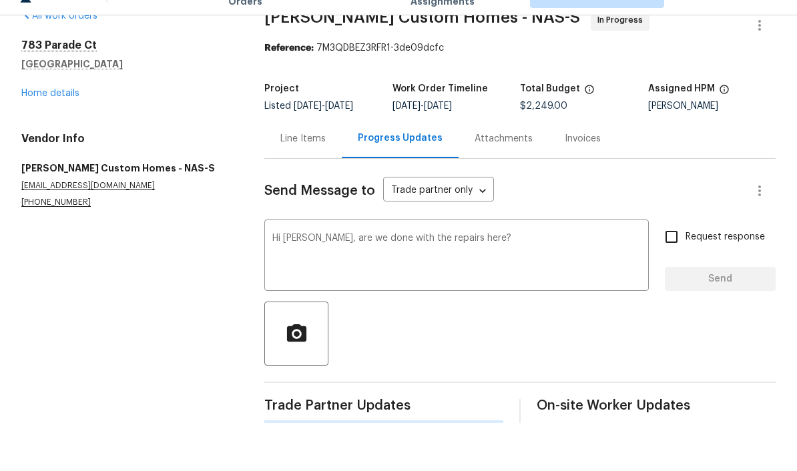
scroll to position [0, 0]
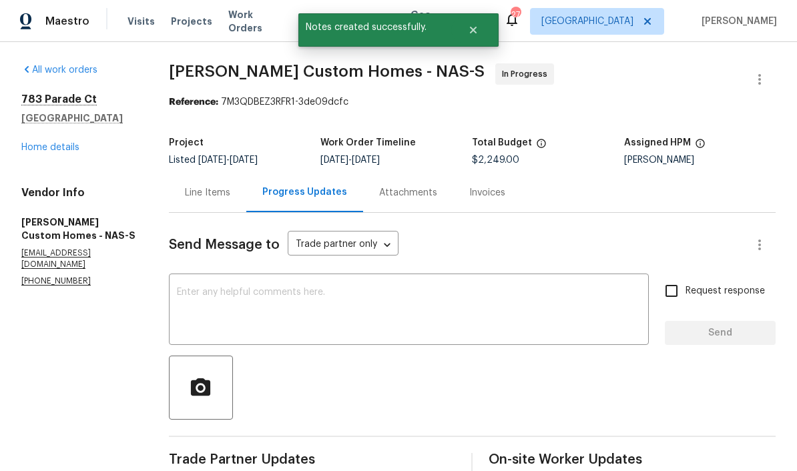
click at [65, 143] on link "Home details" at bounding box center [50, 147] width 58 height 9
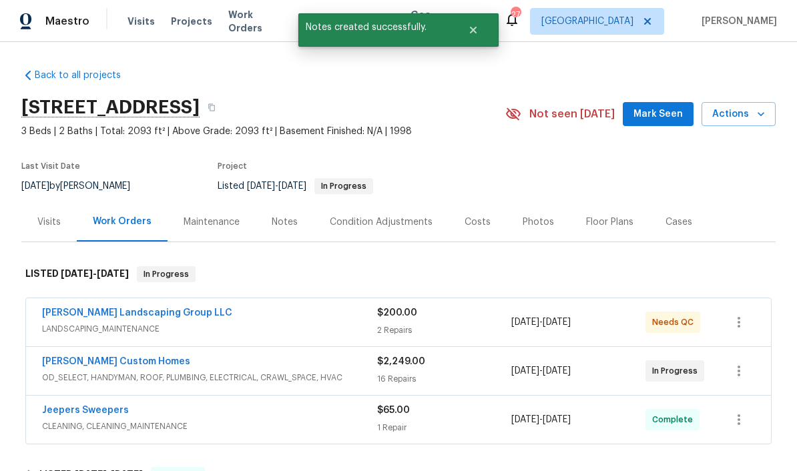
click at [556, 115] on span "Mark Seen" at bounding box center [657, 114] width 49 height 17
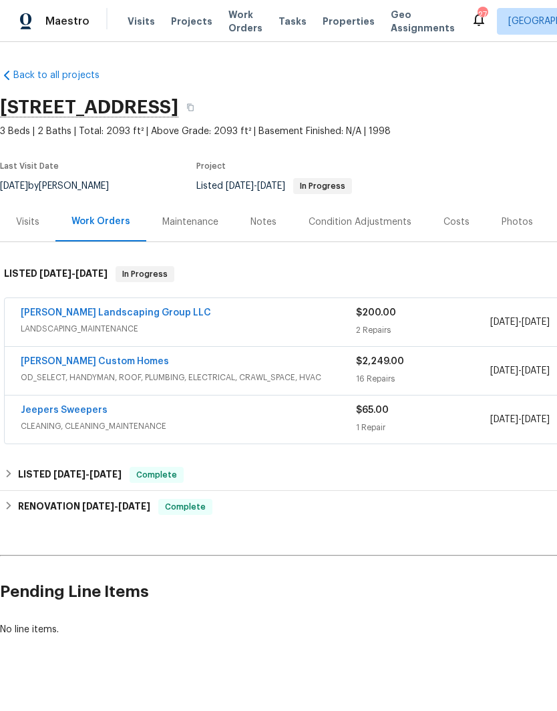
click at [141, 26] on span "Visits" at bounding box center [140, 21] width 27 height 13
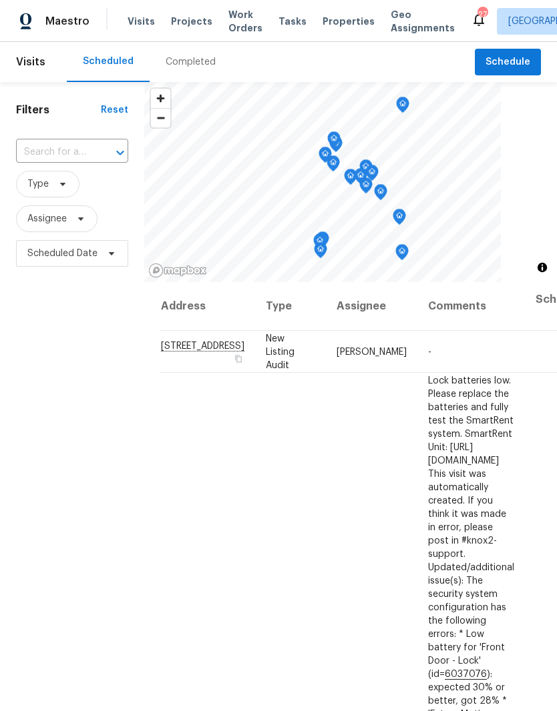
click at [60, 147] on input "text" at bounding box center [53, 152] width 75 height 21
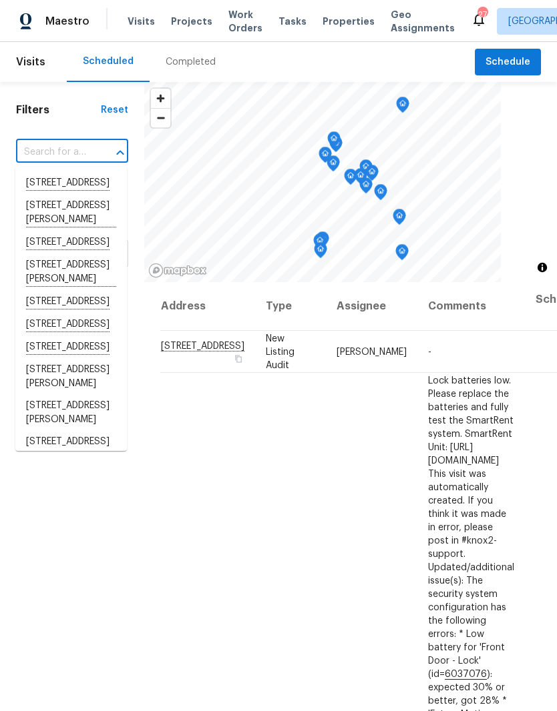
click at [50, 148] on input "text" at bounding box center [53, 152] width 75 height 21
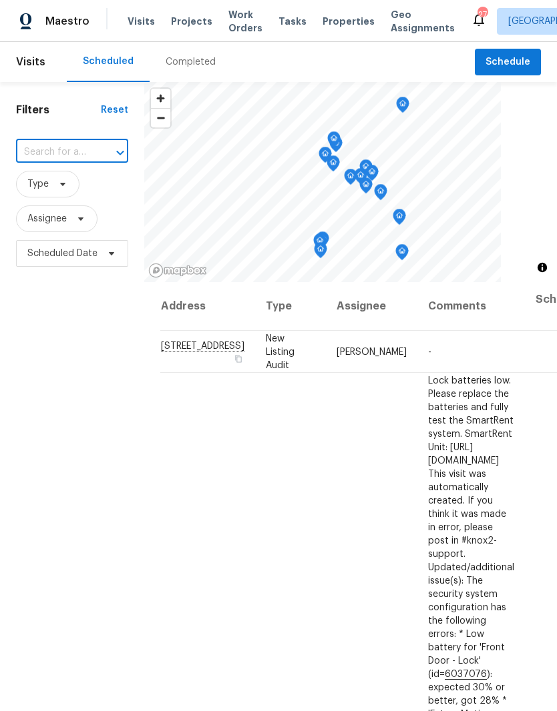
paste input "783 Parade Ct, Clarksville, TN 37040"
type input "783 Parade Ct, Clarksville, TN 37040"
click at [62, 191] on li "783 Parade Ct, Clarksville, TN 37040" at bounding box center [70, 183] width 111 height 23
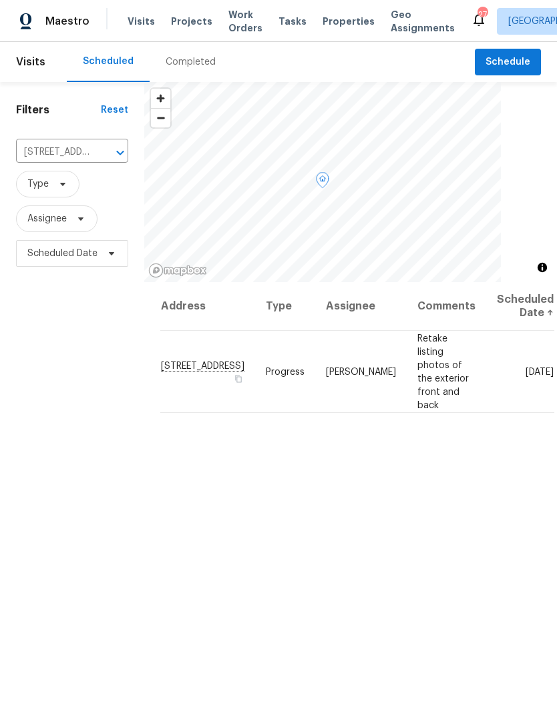
click at [0, 0] on icon at bounding box center [0, 0] width 0 height 0
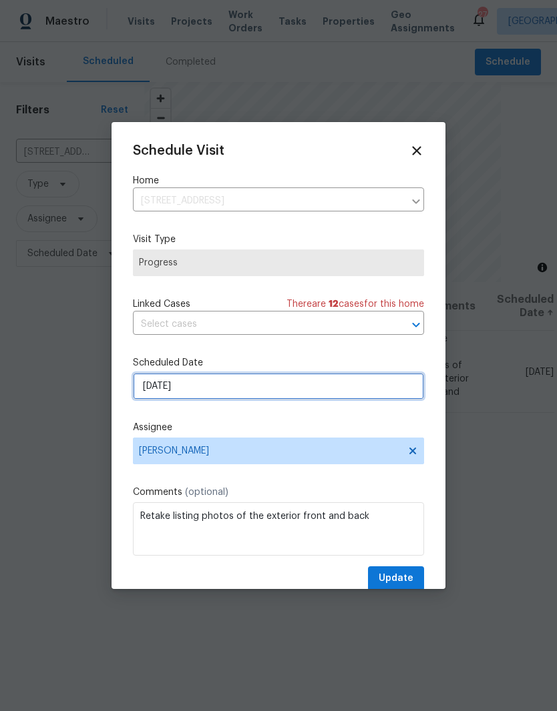
click at [240, 384] on input "[DATE]" at bounding box center [278, 386] width 291 height 27
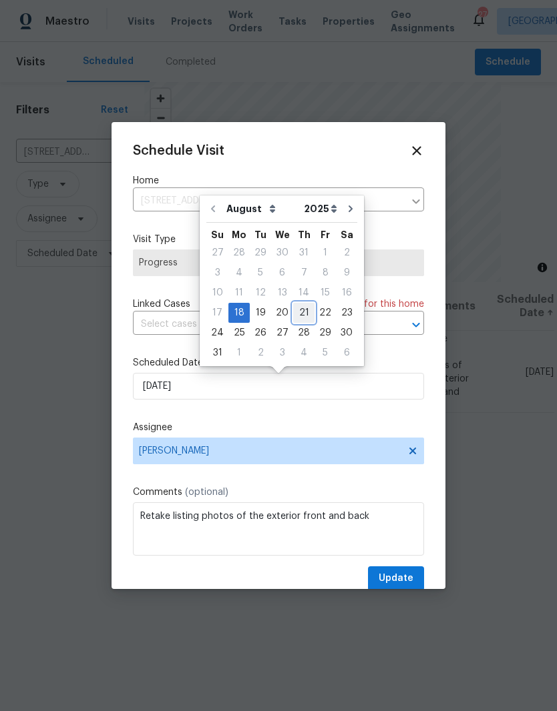
click at [300, 312] on div "21" at bounding box center [303, 313] width 21 height 19
type input "8/21/2025"
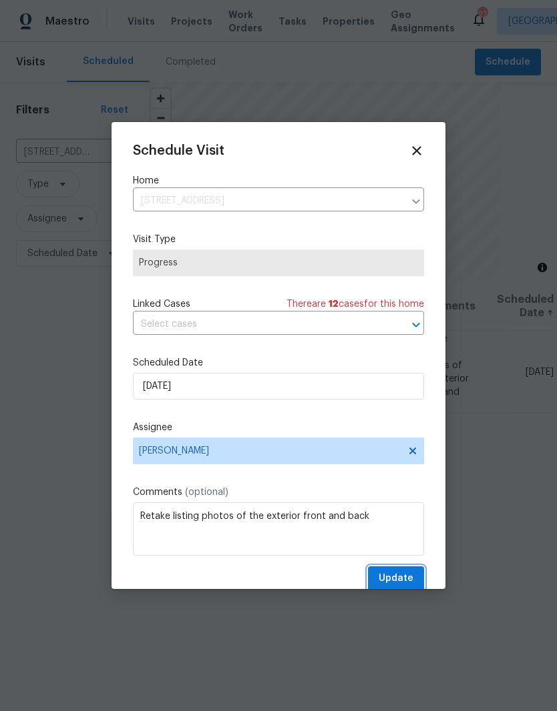
click at [402, 577] on span "Update" at bounding box center [395, 579] width 35 height 17
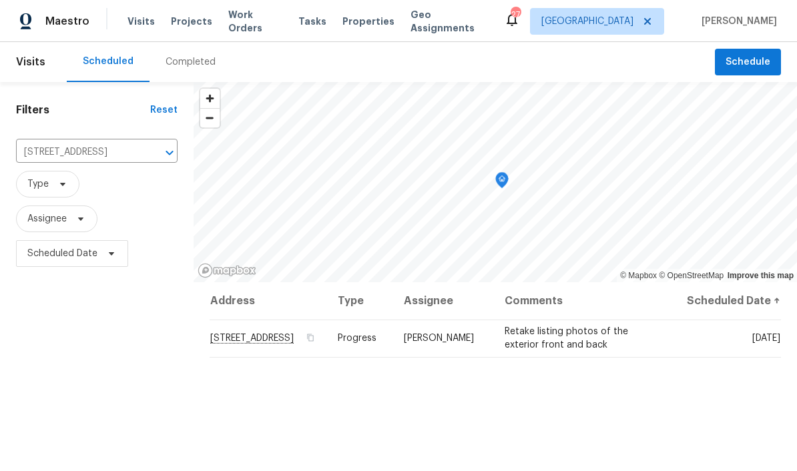
click at [250, 21] on span "Work Orders" at bounding box center [255, 21] width 54 height 27
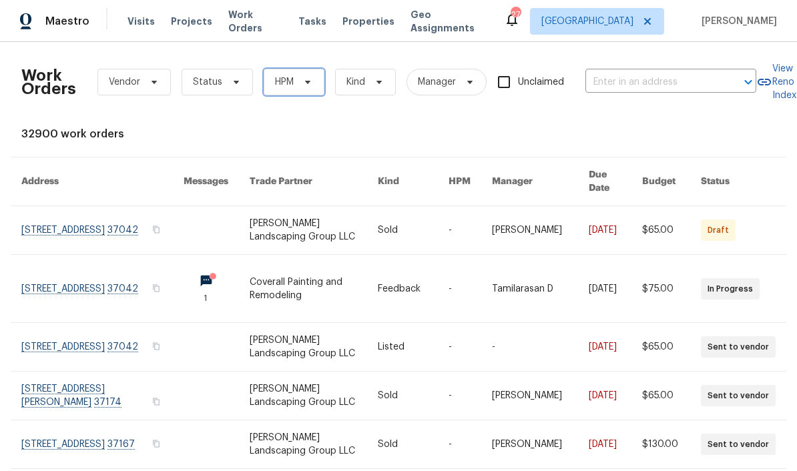
click at [306, 80] on icon at bounding box center [307, 82] width 11 height 11
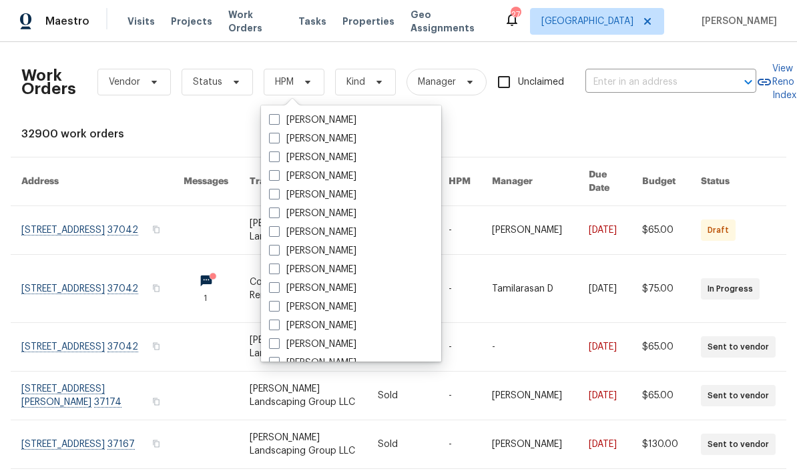
click at [346, 268] on label "[PERSON_NAME]" at bounding box center [312, 269] width 87 height 13
click at [278, 268] on input "[PERSON_NAME]" at bounding box center [273, 267] width 9 height 9
checkbox input "true"
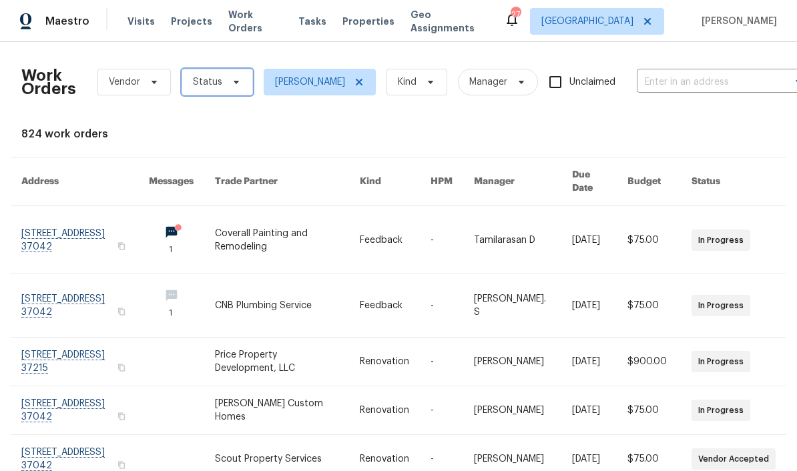
click at [222, 81] on span "Status" at bounding box center [217, 82] width 71 height 27
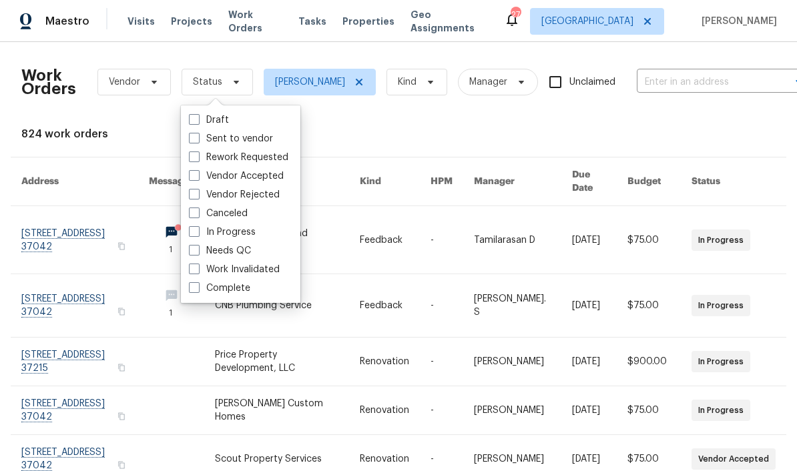
click at [242, 250] on label "Needs QC" at bounding box center [220, 250] width 62 height 13
click at [198, 250] on input "Needs QC" at bounding box center [193, 248] width 9 height 9
checkbox input "true"
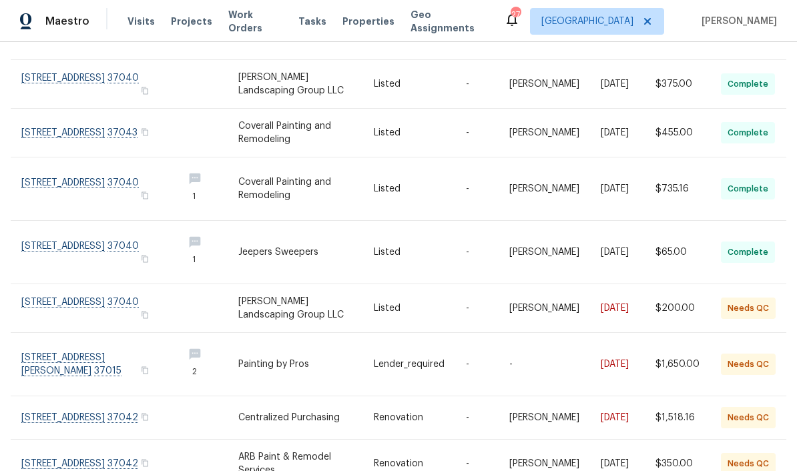
scroll to position [55, 0]
click at [103, 333] on link at bounding box center [96, 364] width 151 height 63
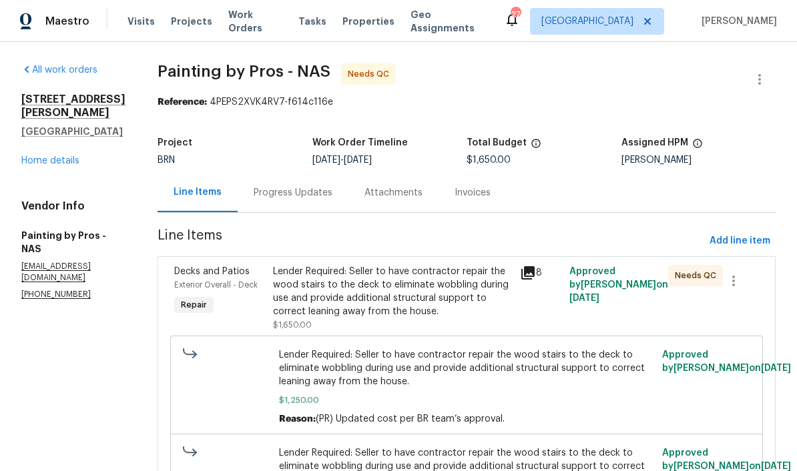
click at [467, 284] on div "Lender Required: Seller to have contractor repair the wood stairs to the deck t…" at bounding box center [392, 291] width 239 height 53
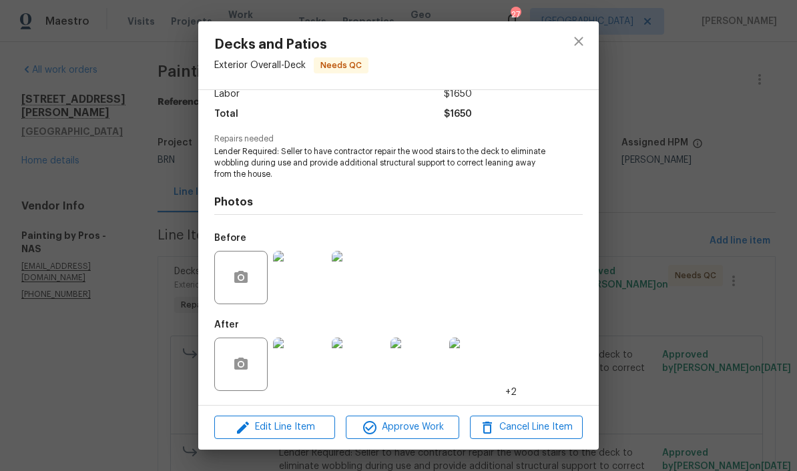
scroll to position [101, 0]
click at [308, 372] on img at bounding box center [299, 364] width 53 height 53
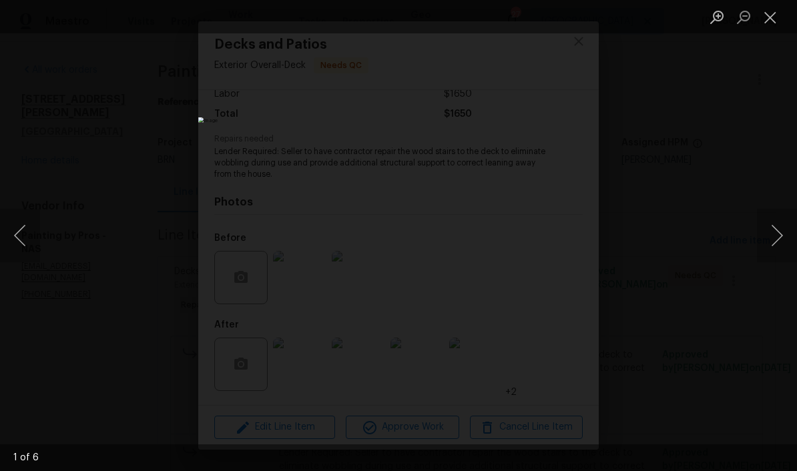
click at [556, 240] on button "Next image" at bounding box center [777, 235] width 40 height 53
click at [556, 237] on button "Next image" at bounding box center [777, 235] width 40 height 53
click at [556, 249] on button "Next image" at bounding box center [777, 235] width 40 height 53
click at [556, 239] on button "Next image" at bounding box center [777, 235] width 40 height 53
click at [556, 20] on button "Close lightbox" at bounding box center [770, 16] width 27 height 23
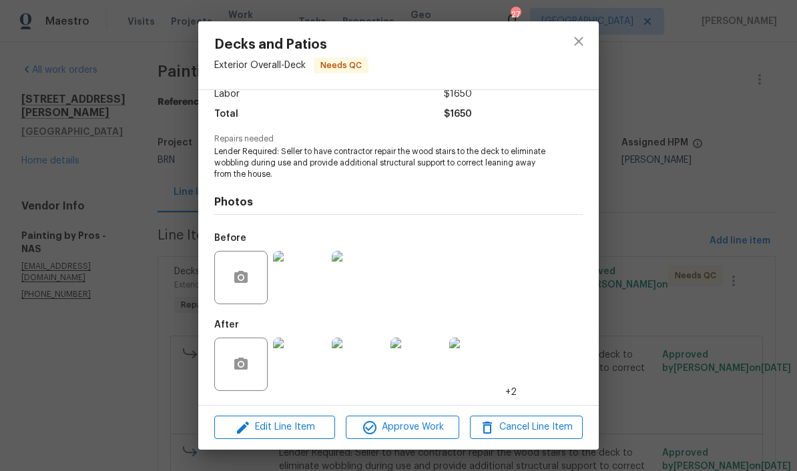
click at [312, 282] on img at bounding box center [299, 277] width 53 height 53
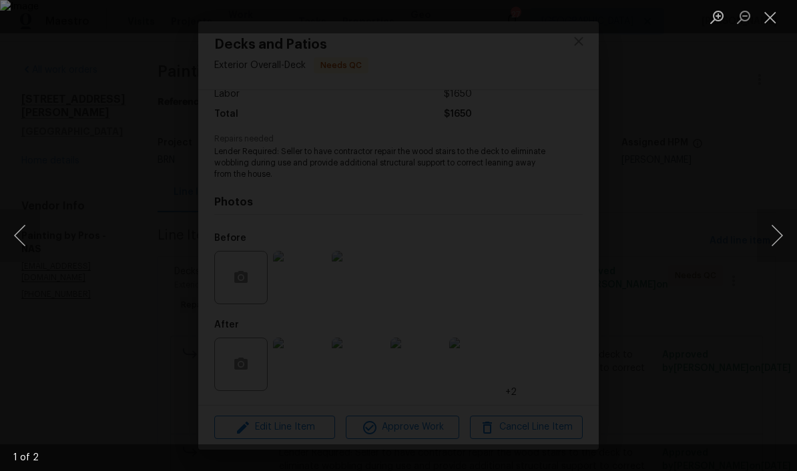
click at [556, 233] on button "Next image" at bounding box center [777, 235] width 40 height 53
click at [556, 236] on button "Next image" at bounding box center [777, 235] width 40 height 53
click at [556, 17] on button "Close lightbox" at bounding box center [770, 16] width 27 height 23
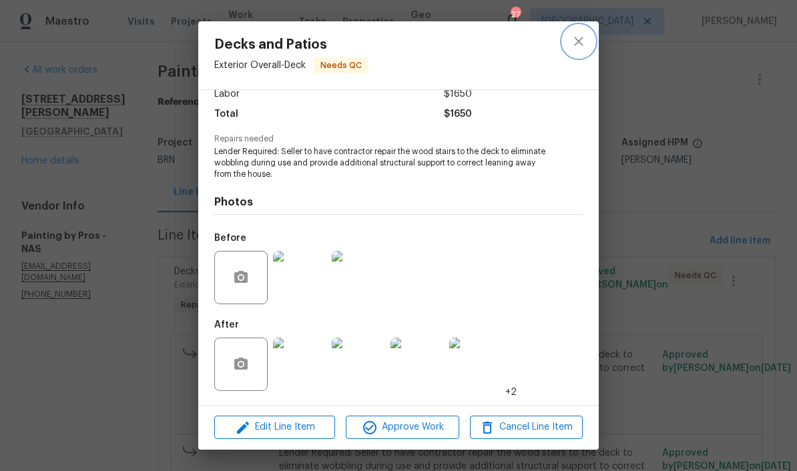
click at [556, 43] on icon "close" at bounding box center [579, 41] width 16 height 16
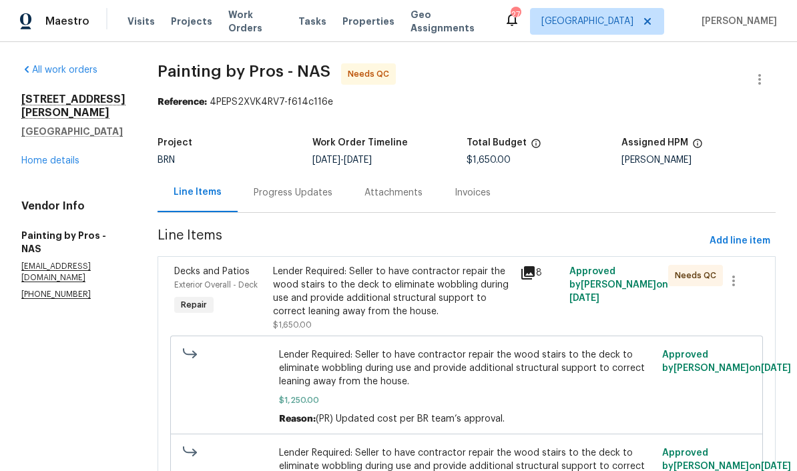
scroll to position [0, 0]
click at [260, 21] on span "Work Orders" at bounding box center [255, 21] width 54 height 27
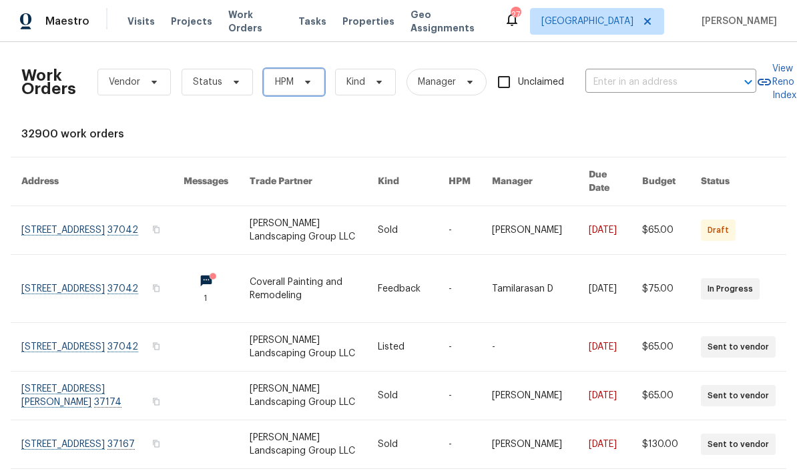
click at [311, 82] on icon at bounding box center [307, 82] width 11 height 11
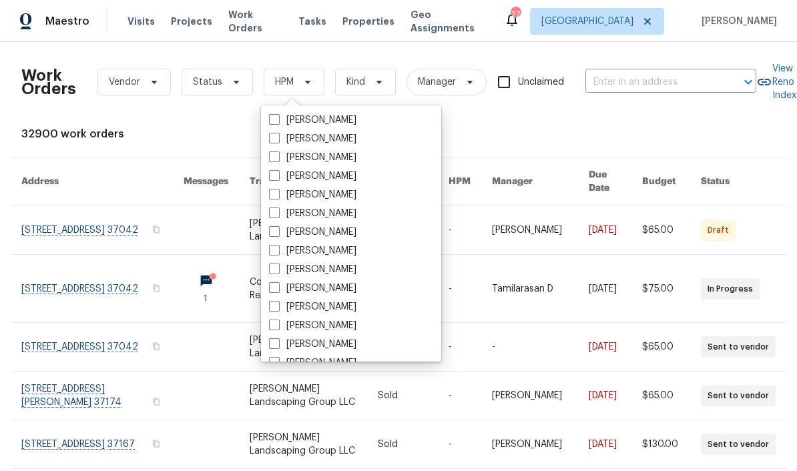
click at [338, 268] on label "[PERSON_NAME]" at bounding box center [312, 269] width 87 height 13
click at [278, 268] on input "[PERSON_NAME]" at bounding box center [273, 267] width 9 height 9
checkbox input "true"
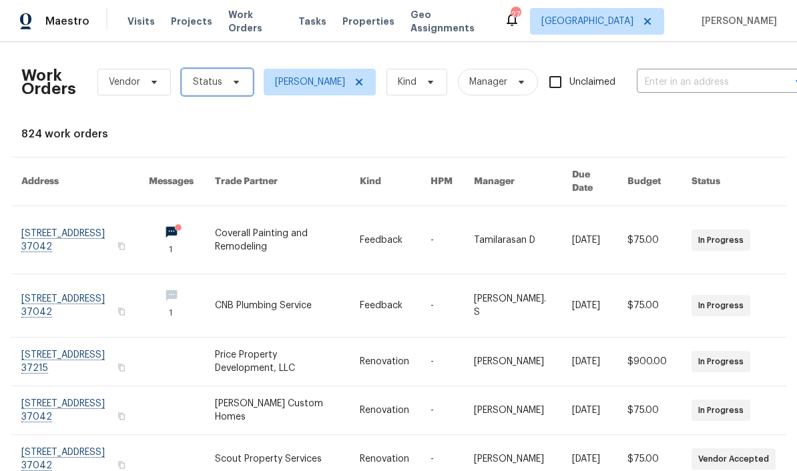
click at [236, 83] on icon at bounding box center [236, 82] width 11 height 11
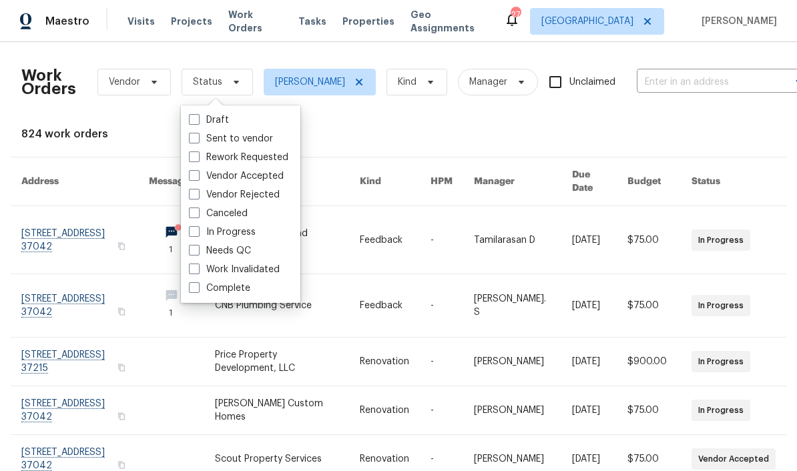
click at [248, 249] on label "Needs QC" at bounding box center [220, 250] width 62 height 13
click at [198, 249] on input "Needs QC" at bounding box center [193, 248] width 9 height 9
checkbox input "true"
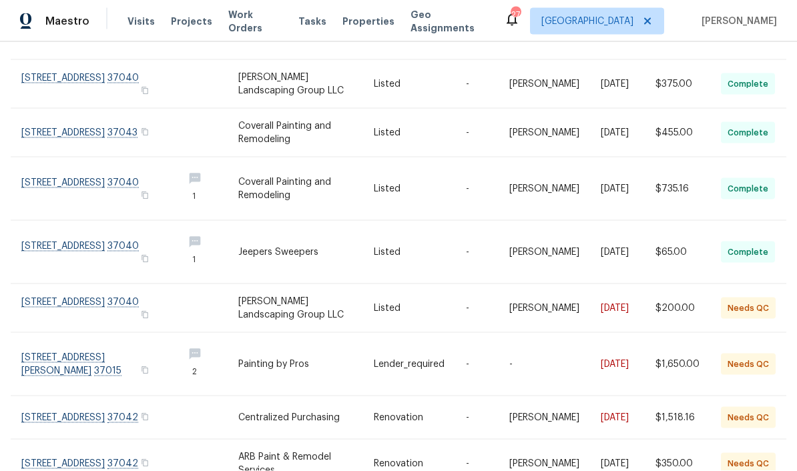
scroll to position [55, 0]
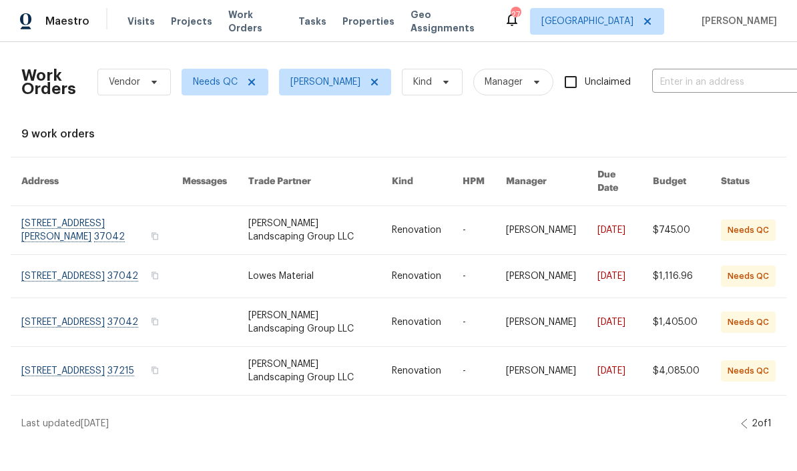
click at [83, 211] on link at bounding box center [101, 230] width 161 height 48
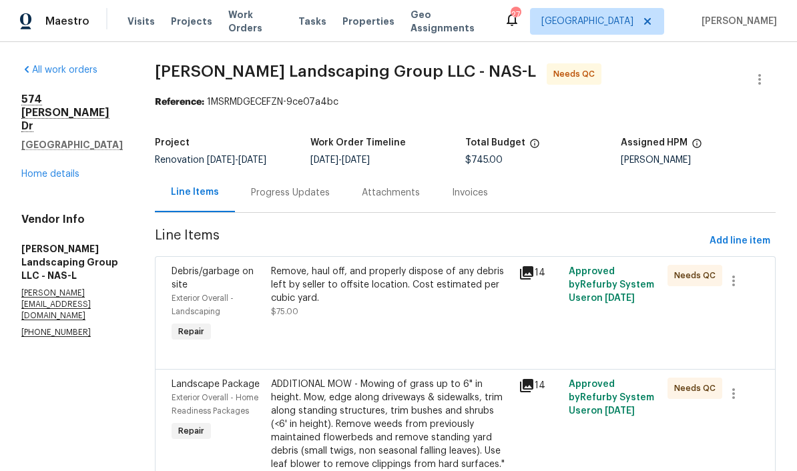
click at [425, 280] on div "Remove, haul off, and properly dispose of any debris left by seller to offsite …" at bounding box center [391, 285] width 240 height 40
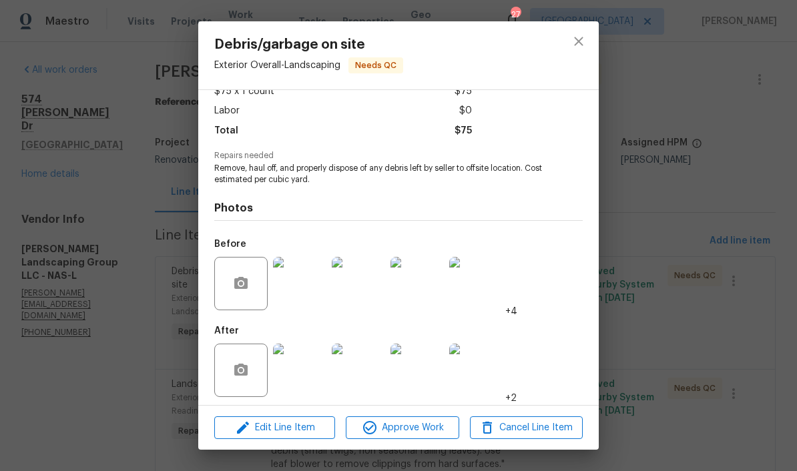
scroll to position [91, 0]
click at [426, 426] on span "Approve Work" at bounding box center [402, 428] width 105 height 17
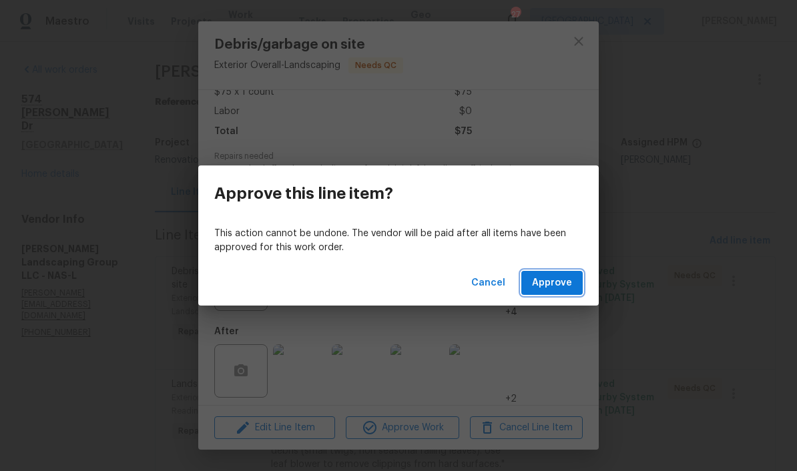
click at [556, 286] on span "Approve" at bounding box center [552, 283] width 40 height 17
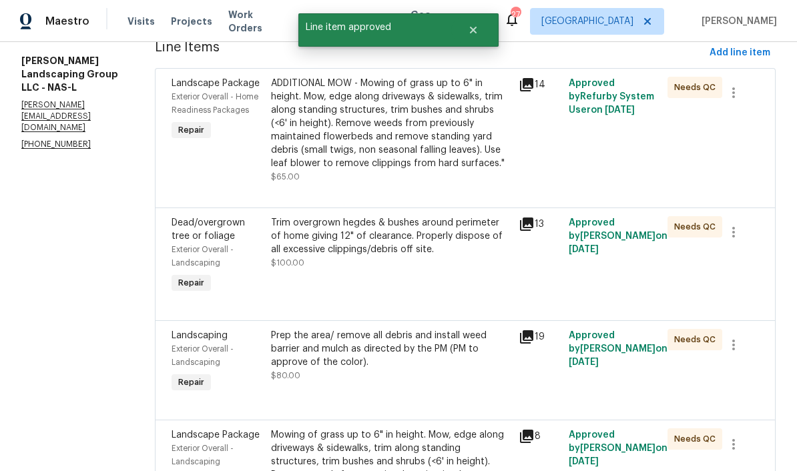
scroll to position [186, 0]
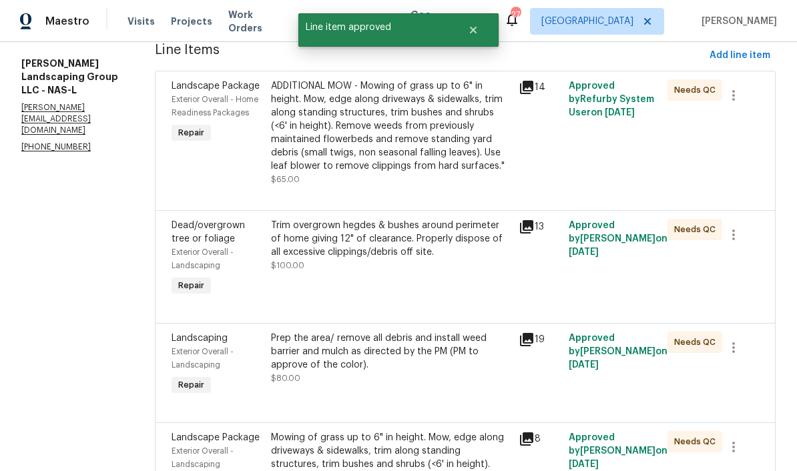
click at [445, 114] on div "ADDITIONAL MOW - Mowing of grass up to 6" in height. Mow, edge along driveways …" at bounding box center [391, 125] width 240 height 93
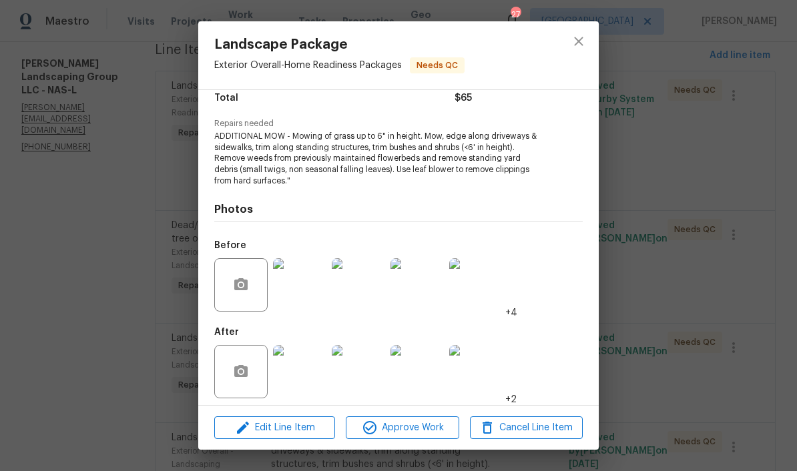
scroll to position [122, 0]
click at [424, 429] on span "Approve Work" at bounding box center [402, 428] width 105 height 17
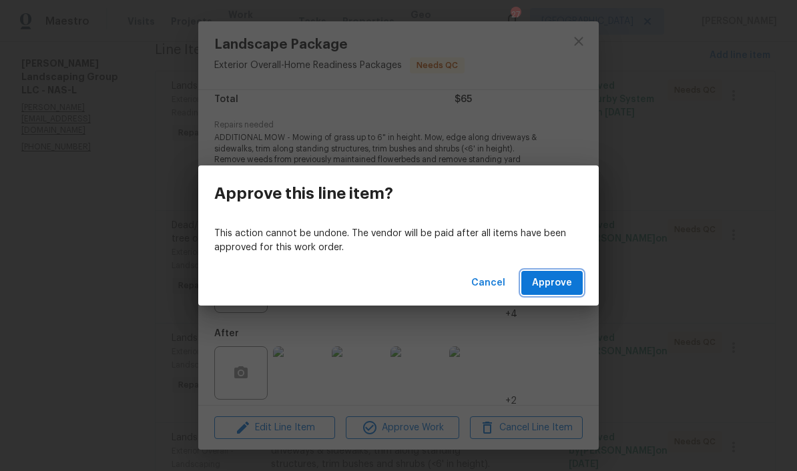
click at [556, 288] on span "Approve" at bounding box center [552, 283] width 40 height 17
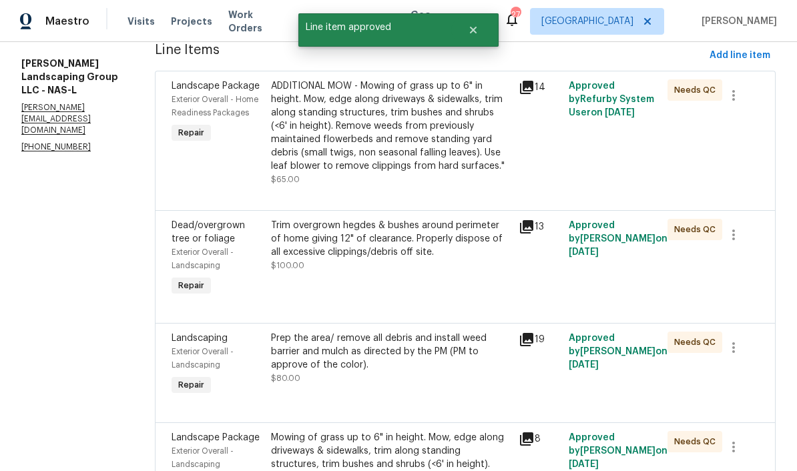
scroll to position [0, 0]
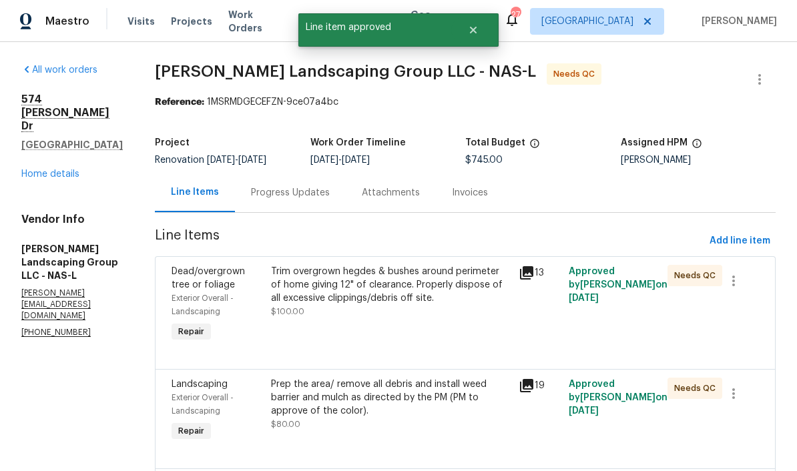
click at [451, 280] on div "Trim overgrown hegdes & bushes around perimeter of home giving 12" of clearance…" at bounding box center [391, 285] width 240 height 40
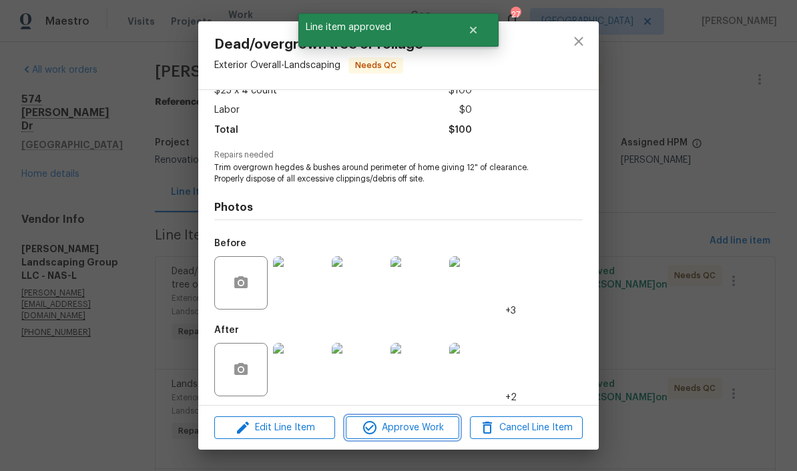
click at [433, 425] on span "Approve Work" at bounding box center [402, 428] width 105 height 17
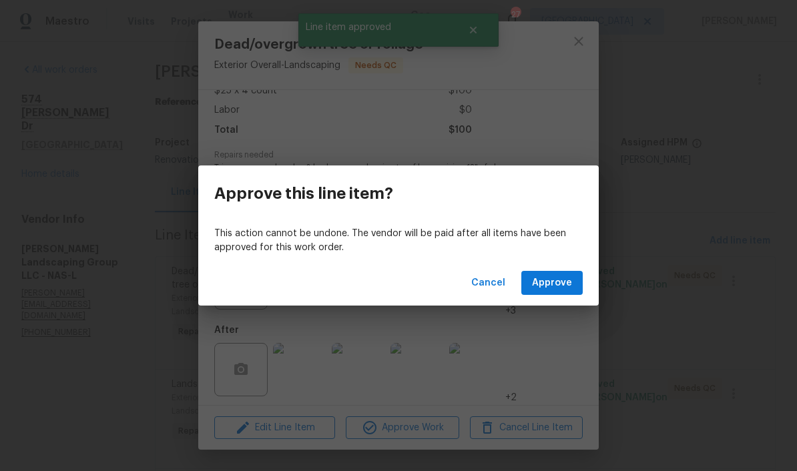
scroll to position [91, 0]
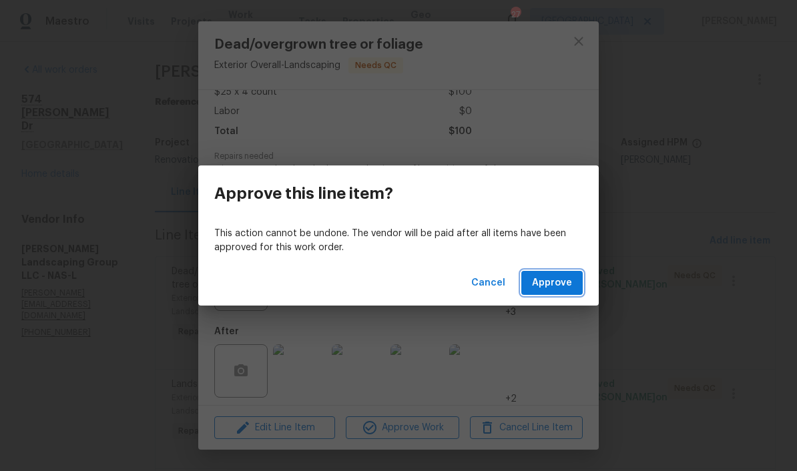
click at [549, 283] on span "Approve" at bounding box center [552, 283] width 40 height 17
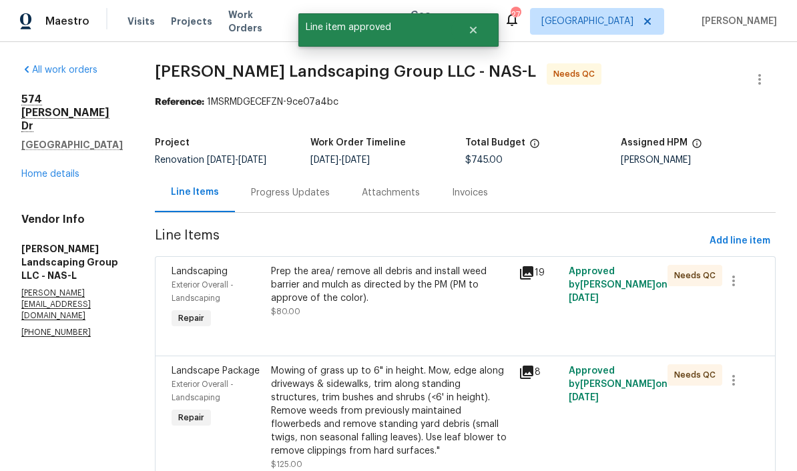
click at [446, 280] on div "Prep the area/ remove all debris and install weed barrier and mulch as directed…" at bounding box center [391, 285] width 240 height 40
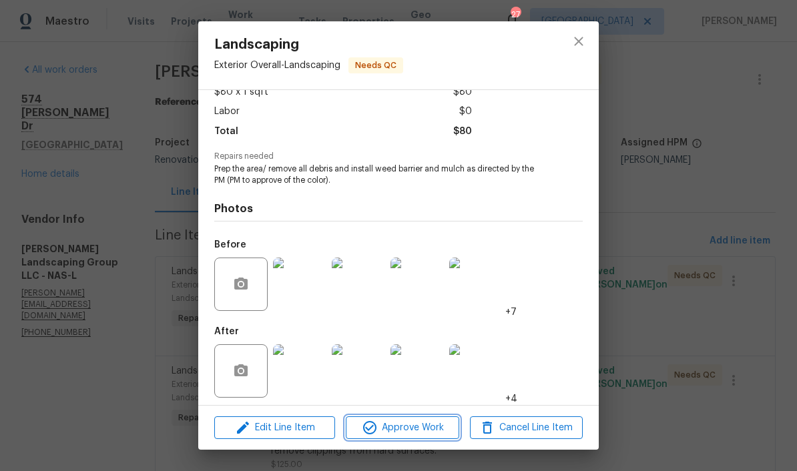
click at [436, 429] on span "Approve Work" at bounding box center [402, 428] width 105 height 17
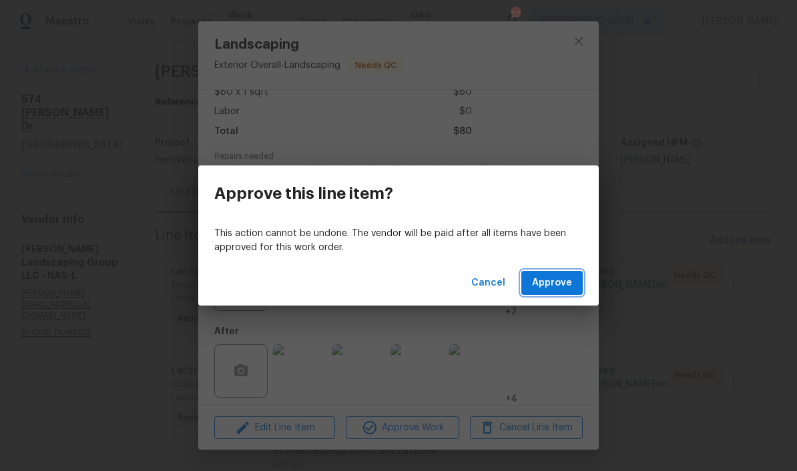
click at [543, 288] on span "Approve" at bounding box center [552, 283] width 40 height 17
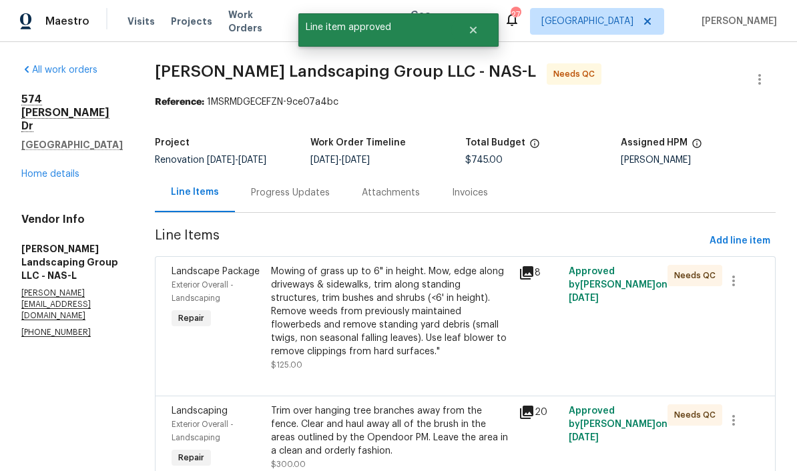
click at [469, 274] on div "Mowing of grass up to 6" in height. Mow, edge along driveways & sidewalks, trim…" at bounding box center [391, 311] width 240 height 93
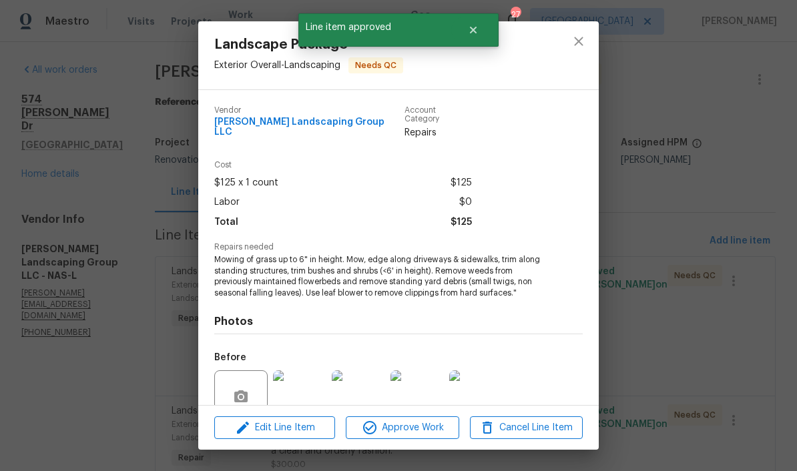
click at [431, 427] on span "Approve Work" at bounding box center [402, 428] width 105 height 17
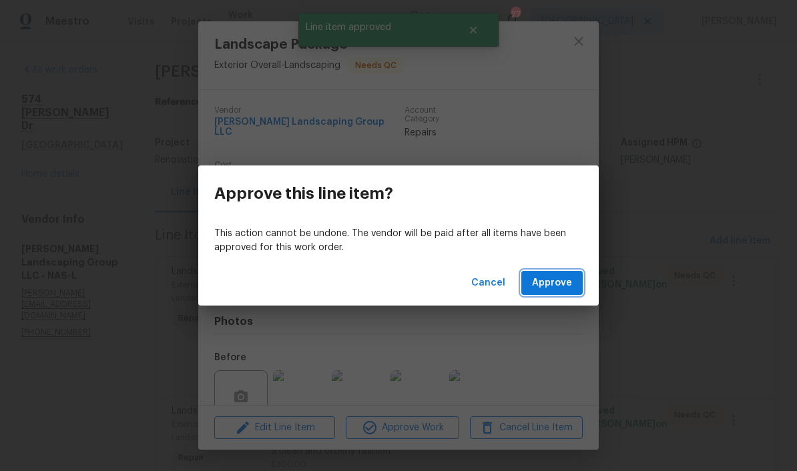
click at [546, 284] on span "Approve" at bounding box center [552, 283] width 40 height 17
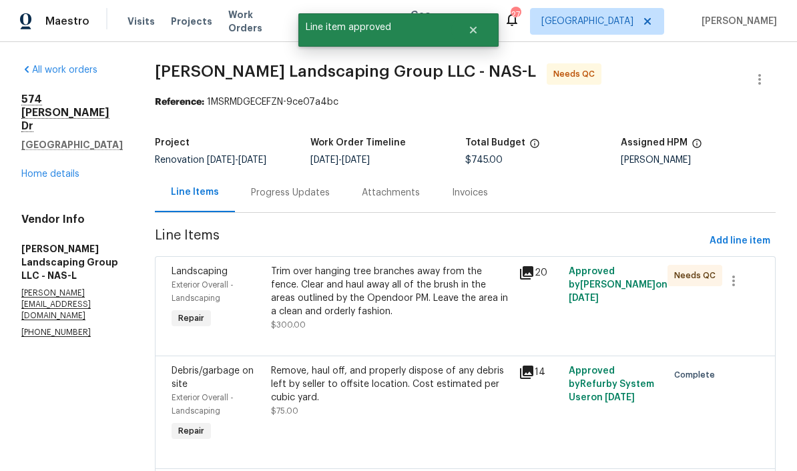
click at [470, 278] on div "Trim over hanging tree branches away from the fence. Clear and haul away all of…" at bounding box center [391, 291] width 240 height 53
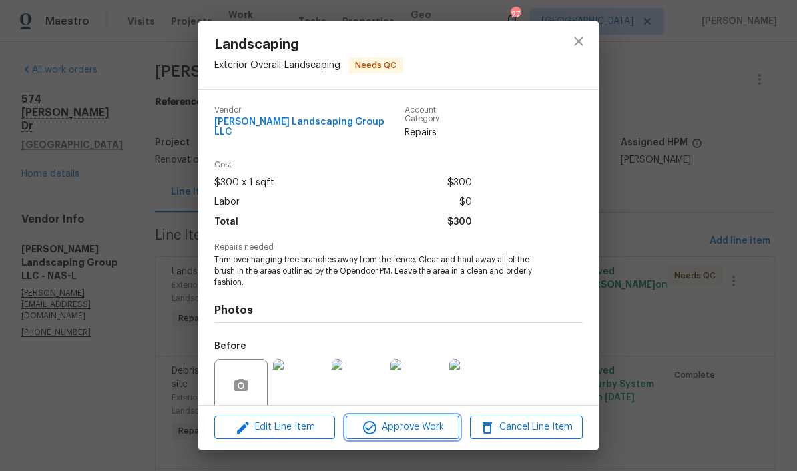
click at [435, 426] on span "Approve Work" at bounding box center [402, 427] width 105 height 17
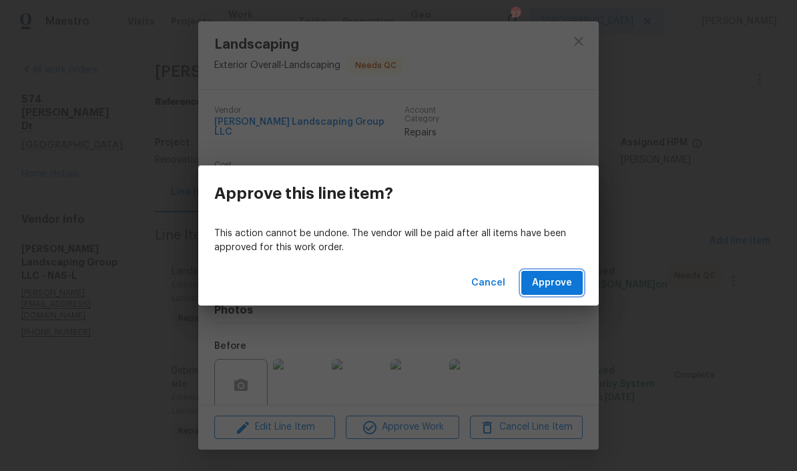
click at [549, 282] on span "Approve" at bounding box center [552, 283] width 40 height 17
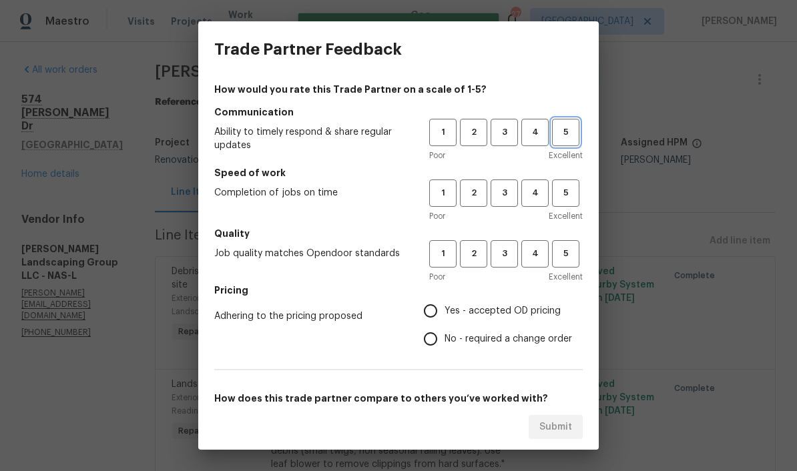
click at [556, 133] on span "5" at bounding box center [565, 132] width 25 height 15
click at [556, 192] on span "5" at bounding box center [565, 193] width 25 height 15
click at [556, 254] on span "5" at bounding box center [565, 253] width 25 height 15
click at [535, 261] on span "4" at bounding box center [535, 253] width 25 height 15
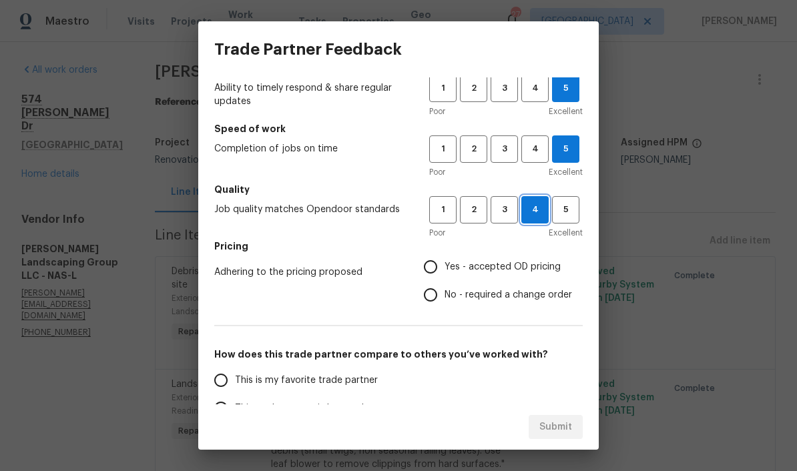
scroll to position [109, 0]
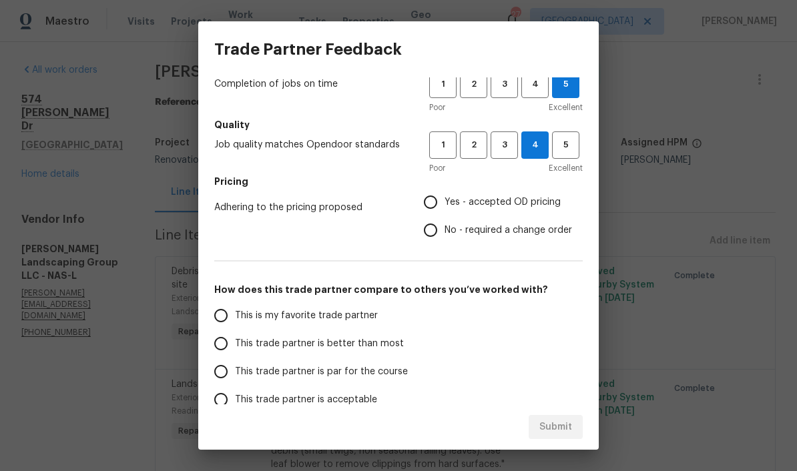
click at [444, 206] on input "Yes - accepted OD pricing" at bounding box center [430, 202] width 28 height 28
radio input "true"
click at [220, 316] on input "This is my favorite trade partner" at bounding box center [221, 316] width 28 height 28
click at [551, 424] on span "Submit" at bounding box center [555, 427] width 33 height 17
radio input "true"
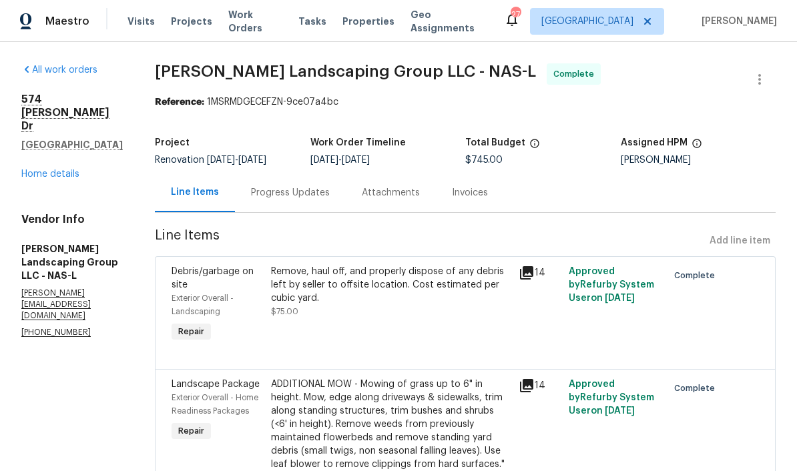
radio input "false"
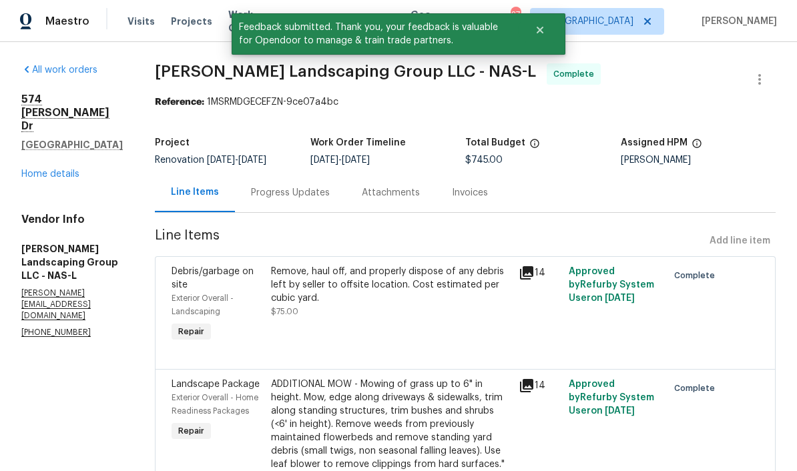
click at [53, 170] on link "Home details" at bounding box center [50, 174] width 58 height 9
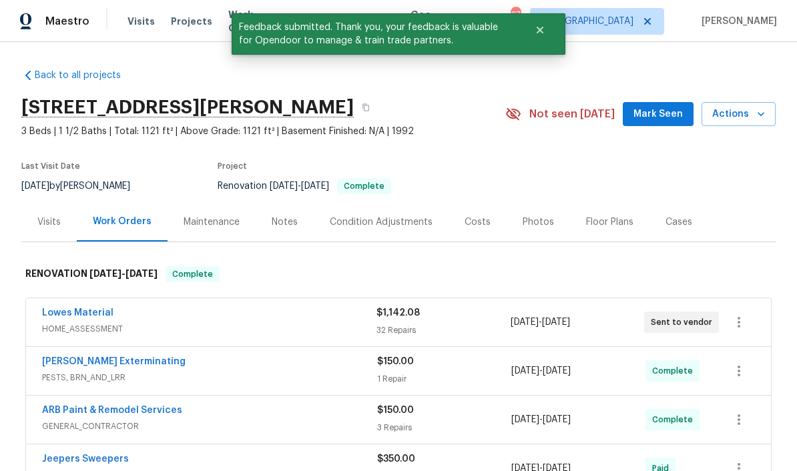
click at [556, 111] on span "Mark Seen" at bounding box center [657, 114] width 49 height 17
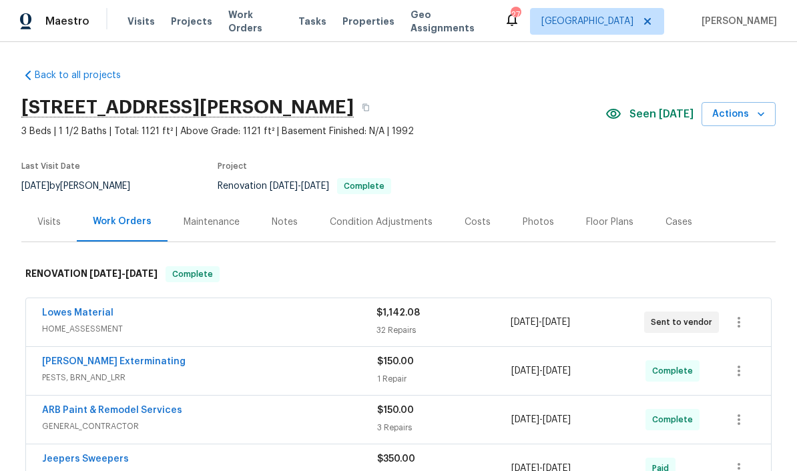
click at [286, 220] on div "Notes" at bounding box center [285, 222] width 26 height 13
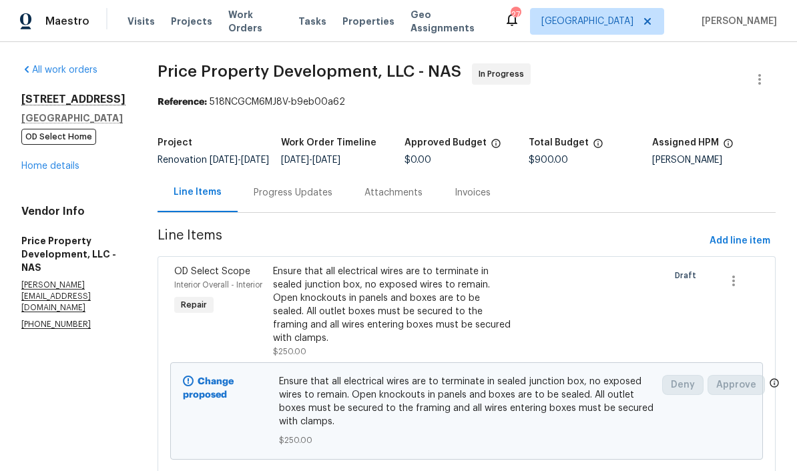
scroll to position [-2, 0]
click at [255, 19] on span "Work Orders" at bounding box center [255, 21] width 54 height 27
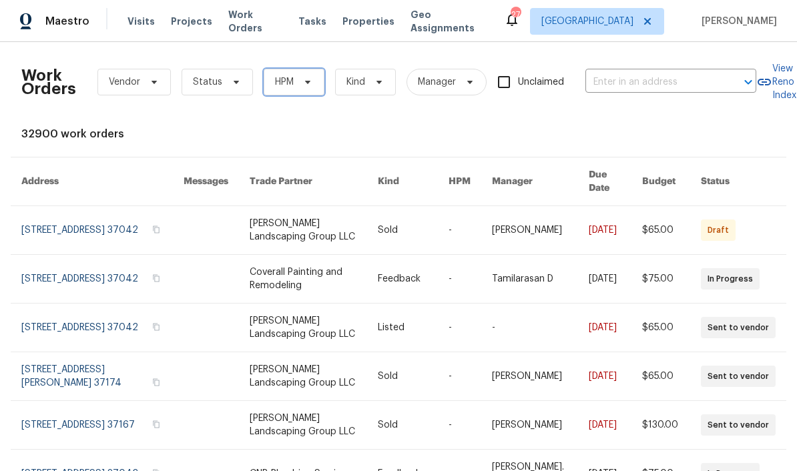
click at [306, 82] on icon at bounding box center [307, 82] width 5 height 3
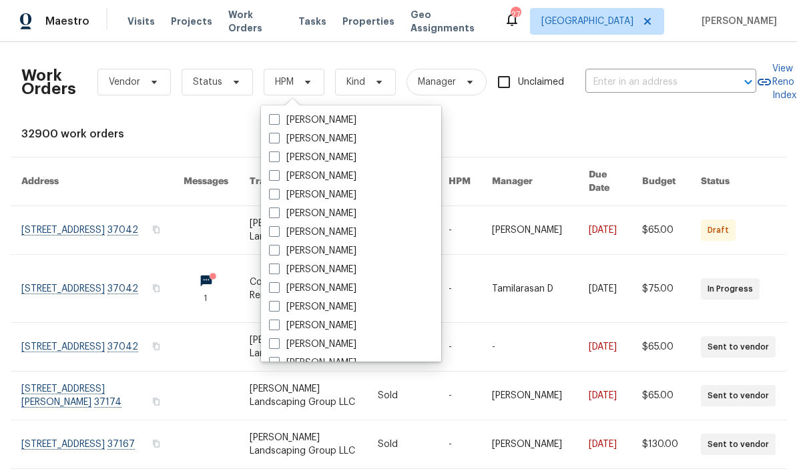
click at [342, 268] on label "[PERSON_NAME]" at bounding box center [312, 269] width 87 height 13
click at [278, 268] on input "[PERSON_NAME]" at bounding box center [273, 267] width 9 height 9
checkbox input "true"
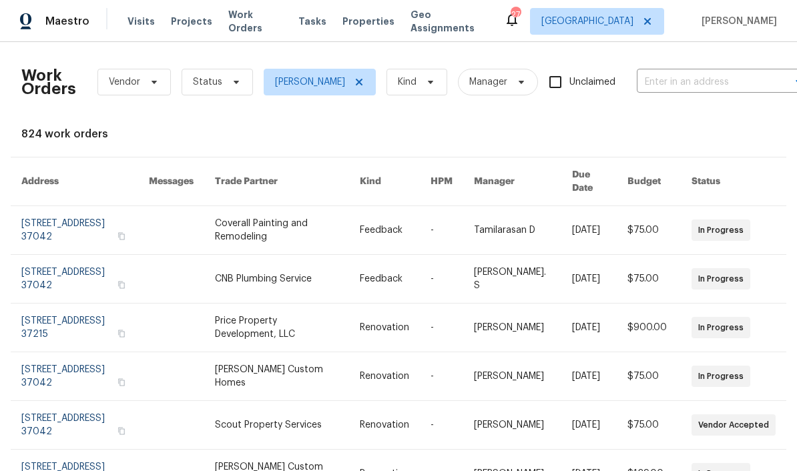
click at [234, 83] on icon at bounding box center [236, 82] width 5 height 3
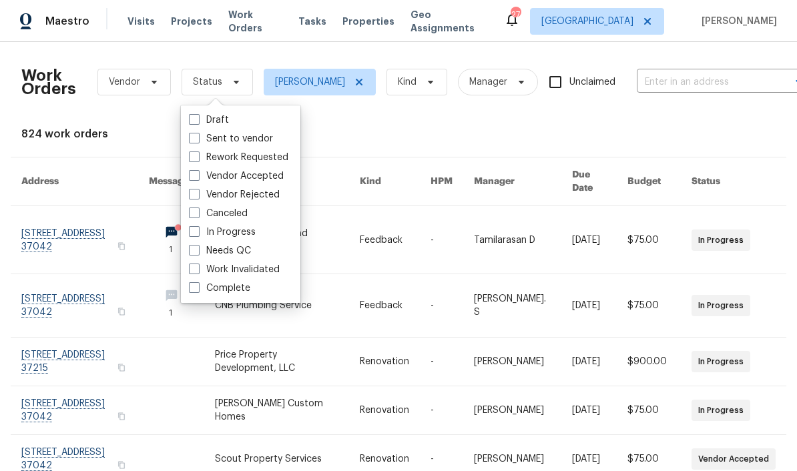
click at [248, 250] on label "Needs QC" at bounding box center [220, 250] width 62 height 13
click at [198, 250] on input "Needs QC" at bounding box center [193, 248] width 9 height 9
checkbox input "true"
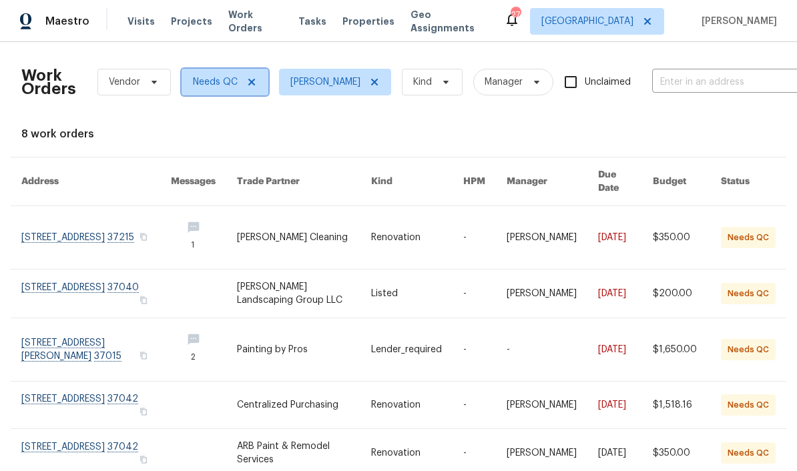
click at [252, 79] on icon at bounding box center [251, 82] width 7 height 7
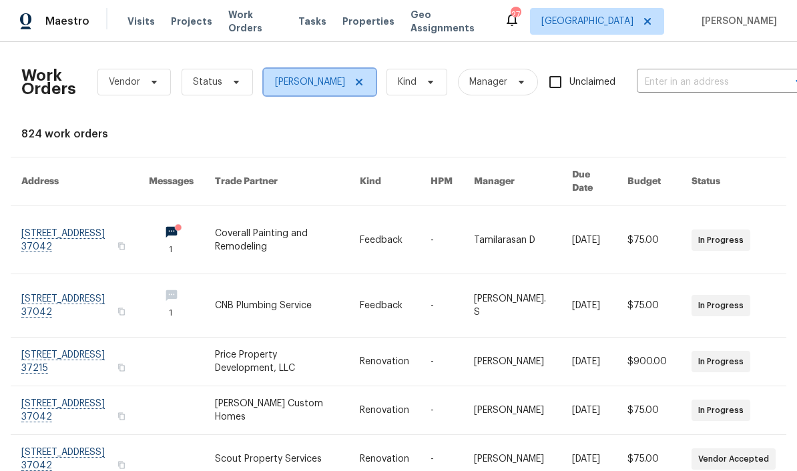
click at [357, 79] on icon at bounding box center [359, 82] width 11 height 11
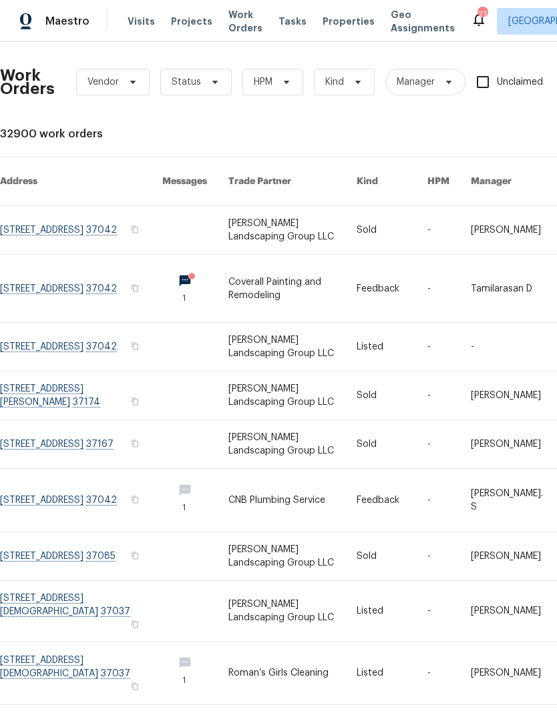
click at [141, 15] on span "Visits" at bounding box center [140, 21] width 27 height 13
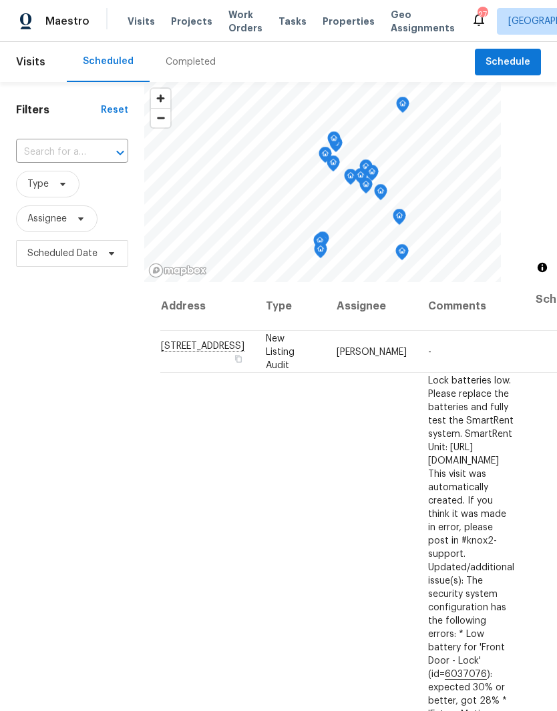
click at [67, 146] on input "text" at bounding box center [53, 152] width 75 height 21
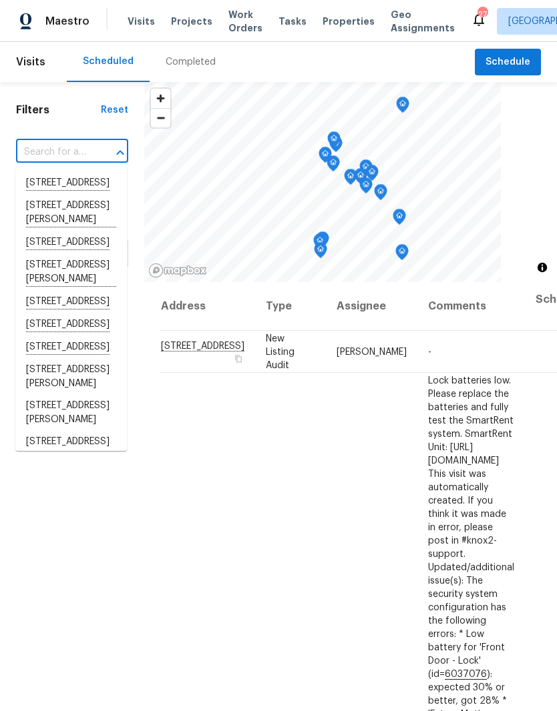
click at [59, 150] on input "text" at bounding box center [53, 152] width 75 height 21
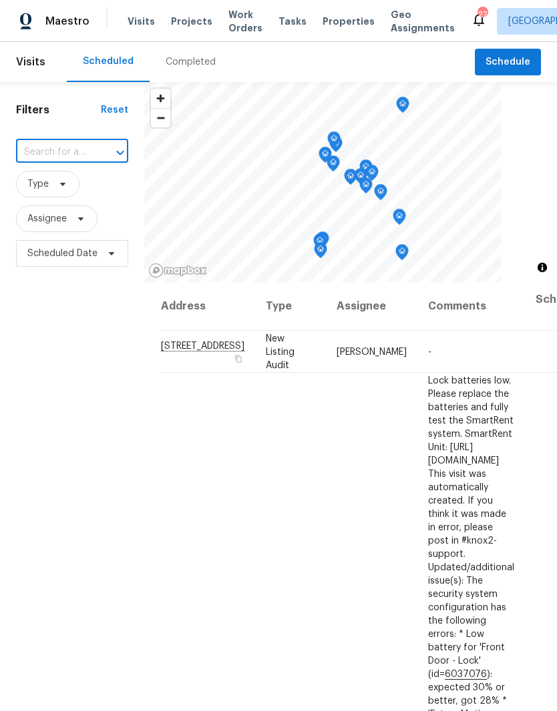
paste input "204 Melodie Dr, Clarksville, TN 37043"
type input "204 Melodie Dr, Clarksville, TN 37043"
click at [63, 186] on li "204 Melodie Dr, Clarksville, TN 37043" at bounding box center [70, 190] width 111 height 37
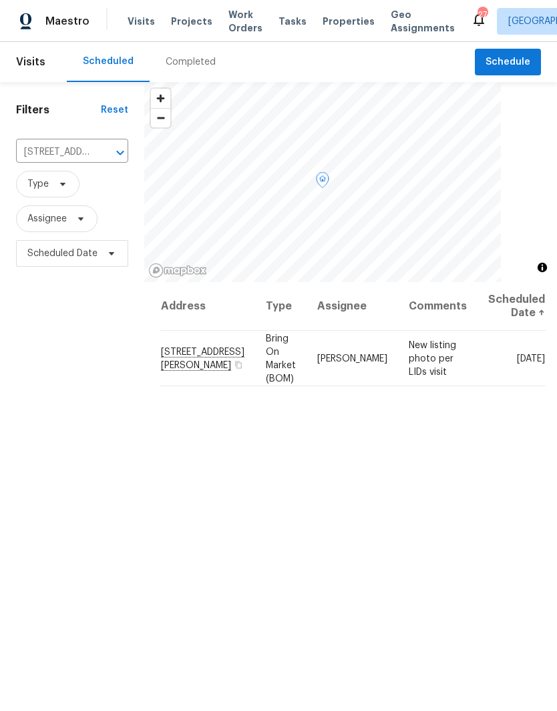
click at [0, 0] on icon at bounding box center [0, 0] width 0 height 0
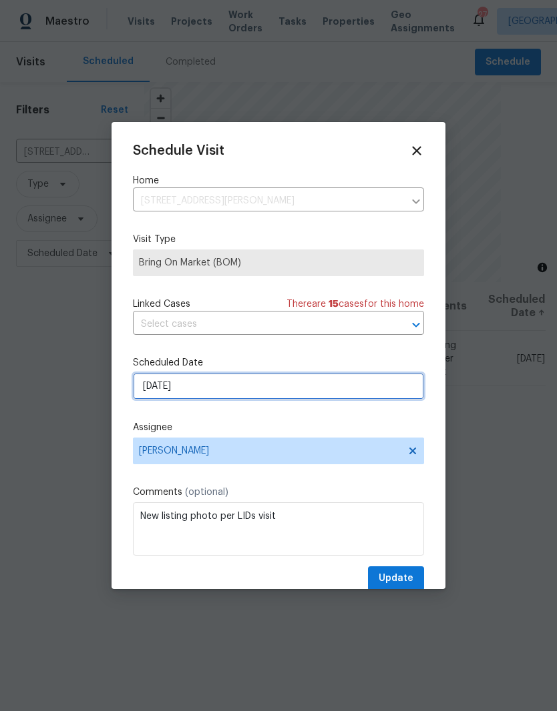
click at [246, 389] on input "[DATE]" at bounding box center [278, 386] width 291 height 27
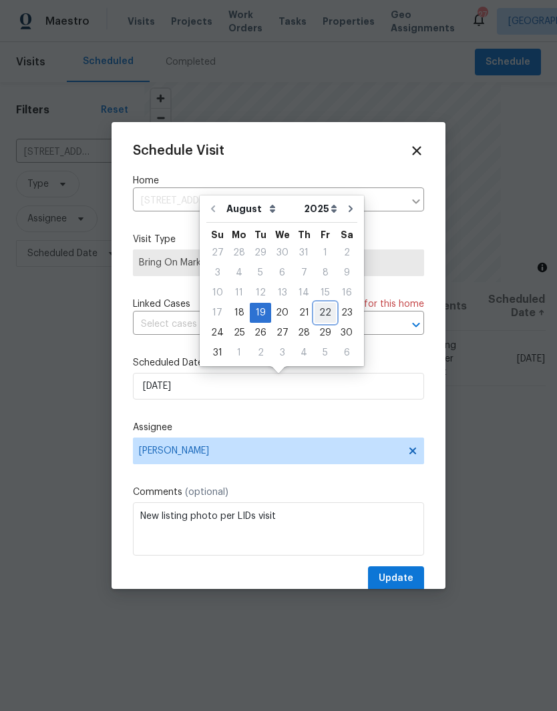
click at [323, 314] on div "22" at bounding box center [324, 313] width 21 height 19
type input "8/22/2025"
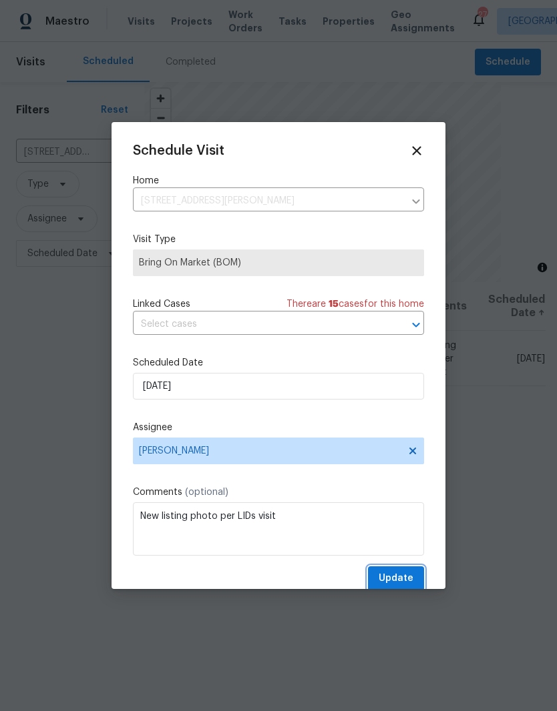
click at [402, 471] on span "Update" at bounding box center [395, 579] width 35 height 17
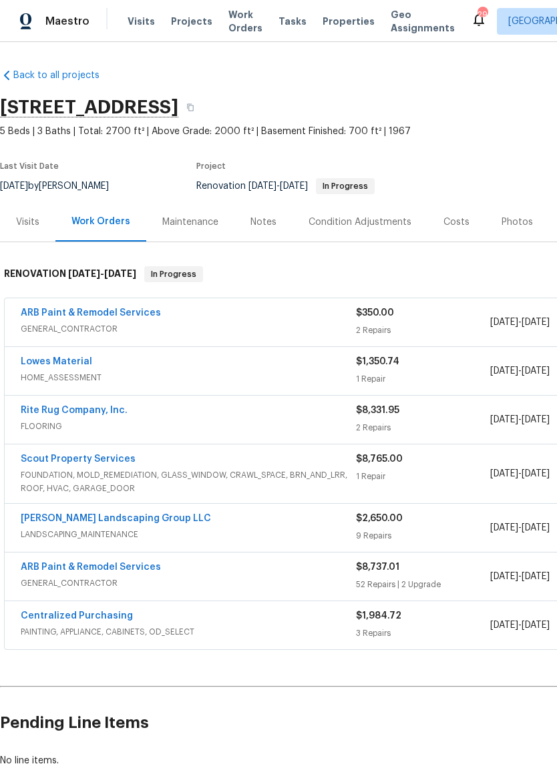
click at [141, 21] on span "Visits" at bounding box center [140, 21] width 27 height 13
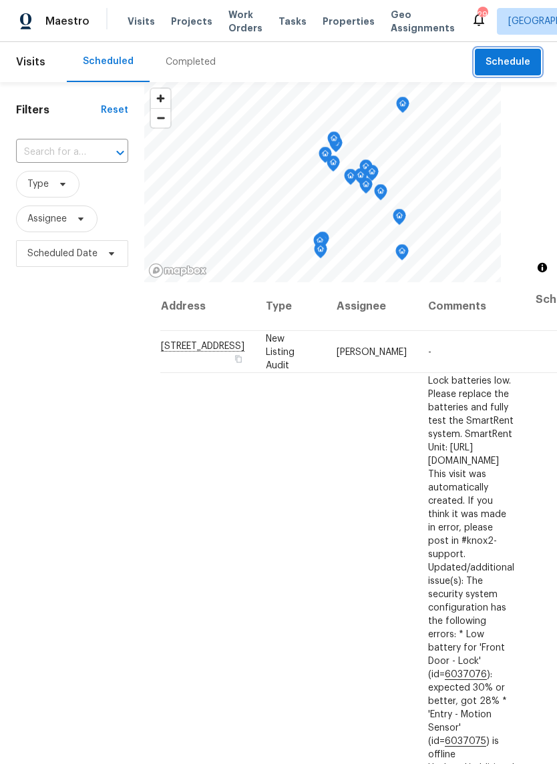
click at [489, 61] on span "Schedule" at bounding box center [507, 62] width 45 height 17
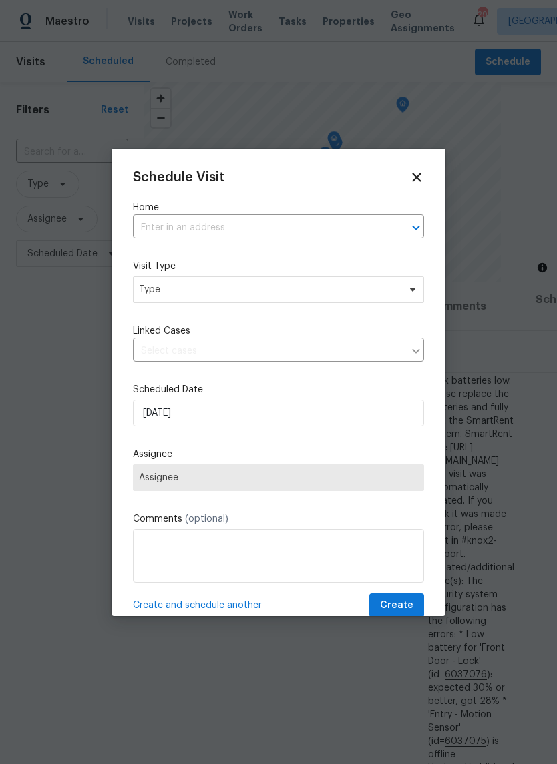
click at [206, 224] on input "text" at bounding box center [260, 228] width 254 height 21
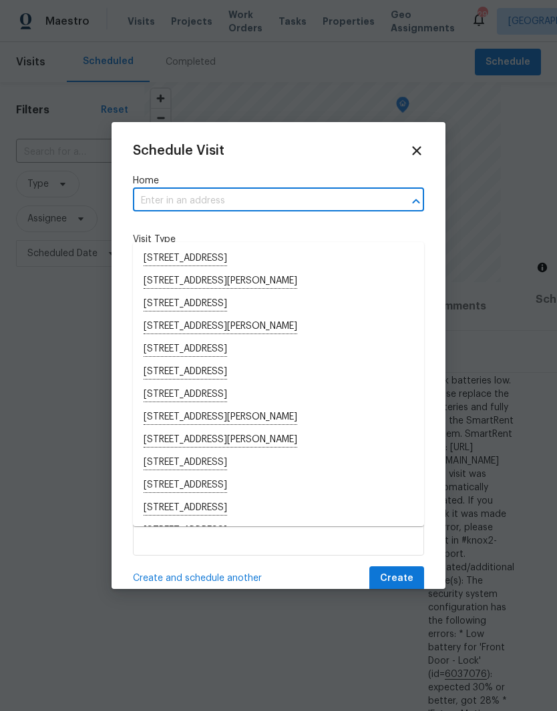
click at [170, 194] on input "text" at bounding box center [260, 201] width 254 height 21
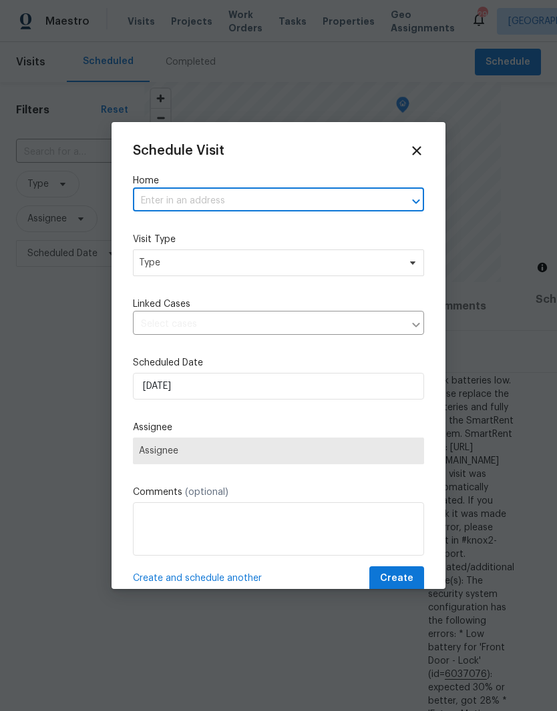
paste input "[STREET_ADDRESS]"
type input "[STREET_ADDRESS]"
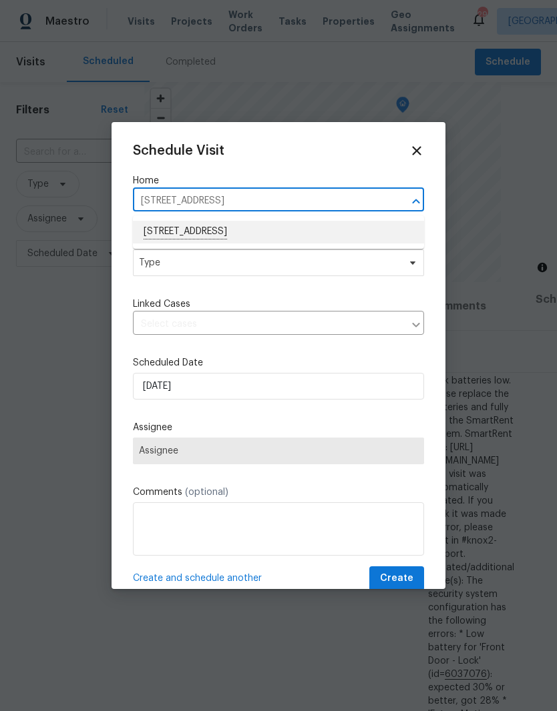
click at [201, 231] on li "[STREET_ADDRESS]" at bounding box center [278, 232] width 291 height 23
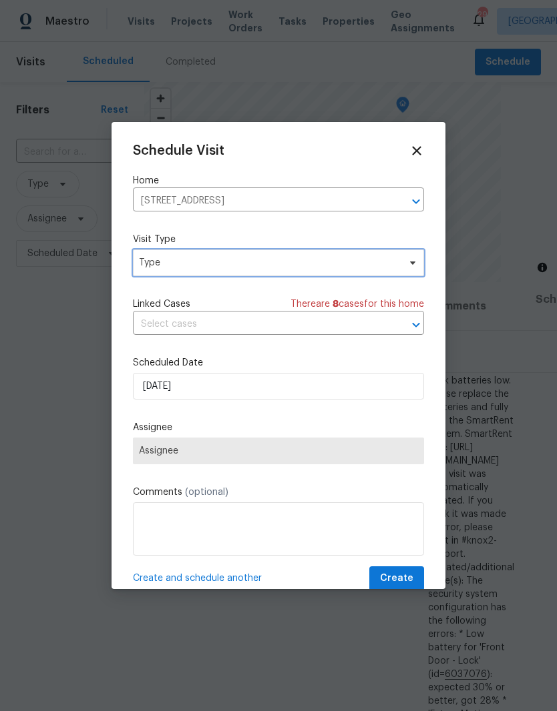
click at [302, 259] on span "Type" at bounding box center [269, 262] width 260 height 13
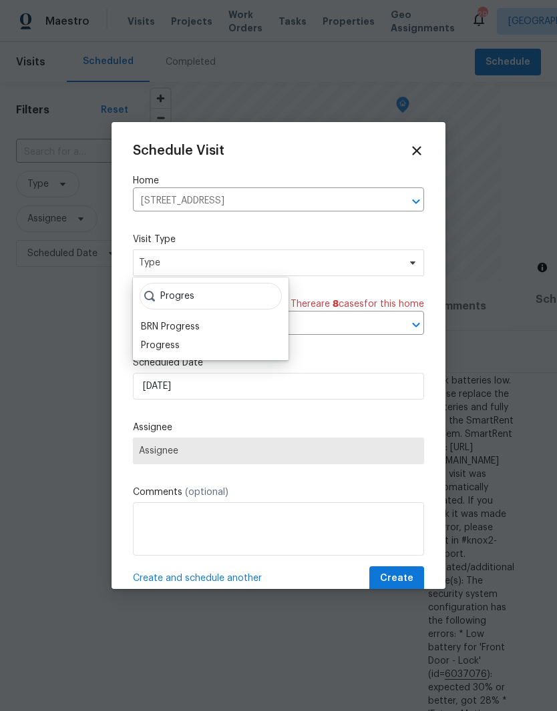
type input "Progres"
click at [177, 340] on div "Progress" at bounding box center [160, 345] width 39 height 13
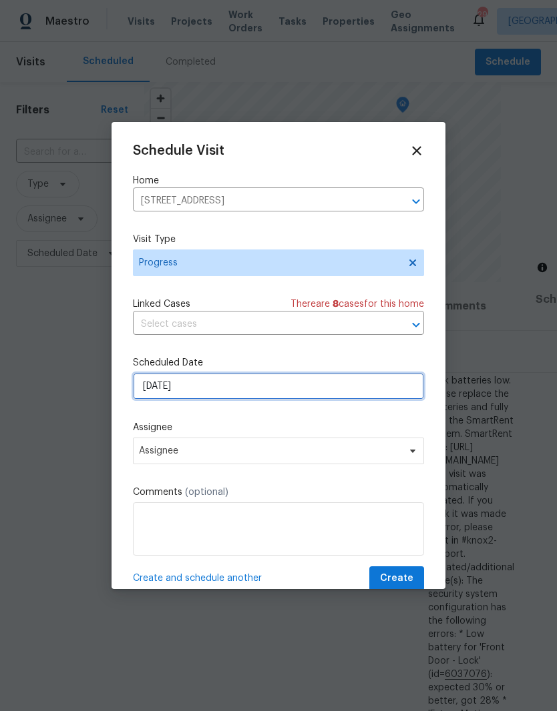
click at [305, 386] on input "8/18/2025" at bounding box center [278, 386] width 291 height 27
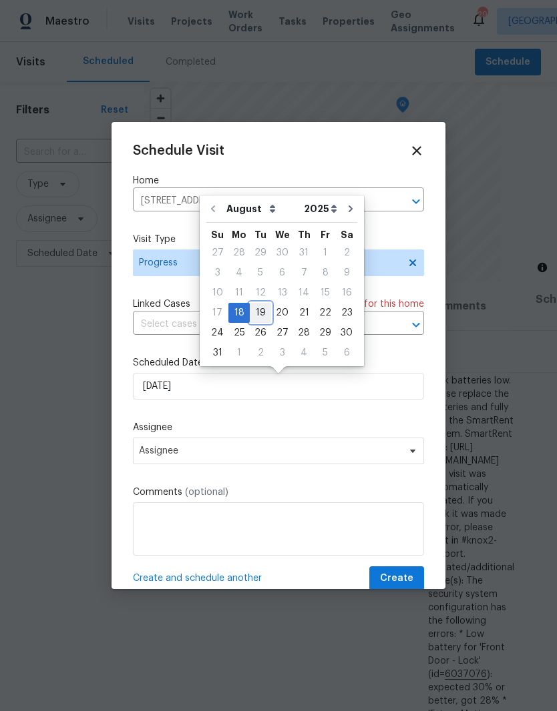
click at [262, 313] on div "19" at bounding box center [260, 313] width 21 height 19
type input "[DATE]"
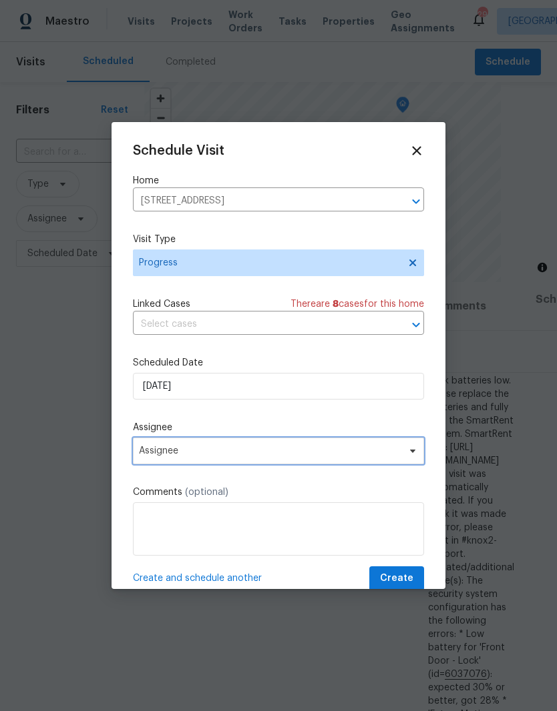
click at [404, 456] on span at bounding box center [410, 451] width 15 height 11
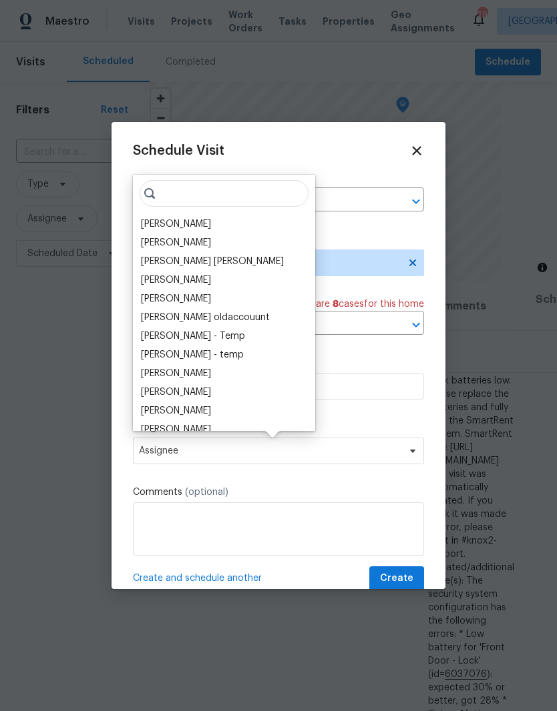
click at [206, 224] on div "[PERSON_NAME]" at bounding box center [176, 224] width 70 height 13
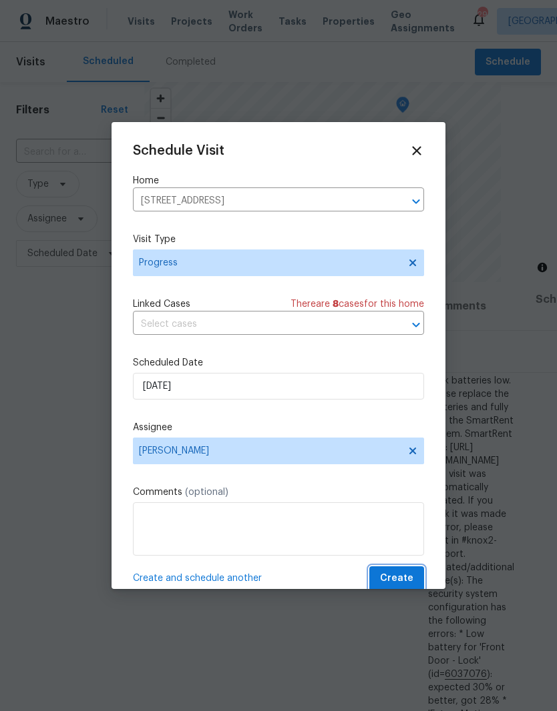
click at [394, 575] on span "Create" at bounding box center [396, 579] width 33 height 17
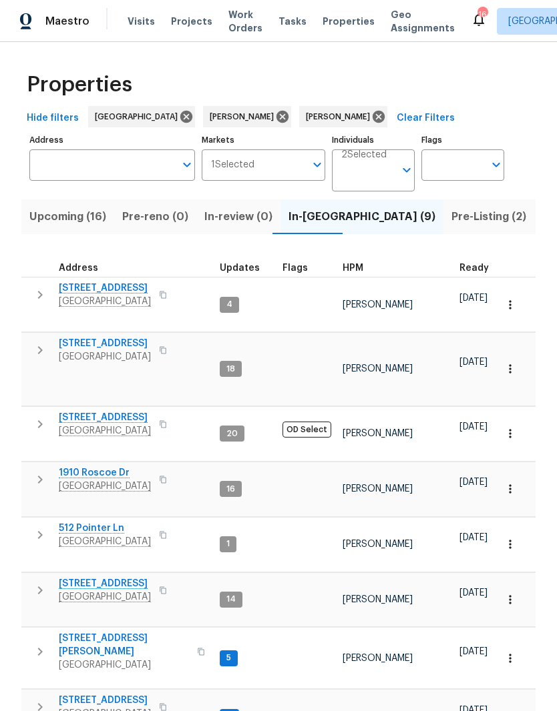
click at [126, 288] on span "[STREET_ADDRESS]" at bounding box center [105, 288] width 92 height 13
click at [120, 287] on span "[STREET_ADDRESS]" at bounding box center [105, 288] width 92 height 13
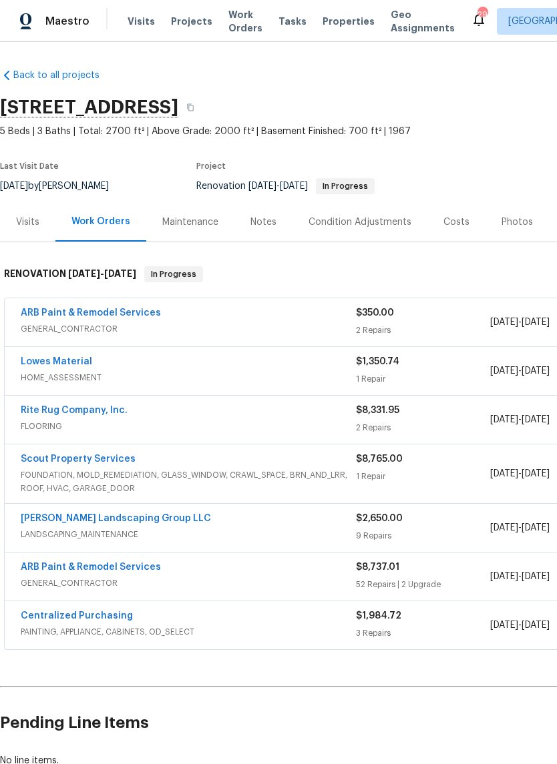
click at [121, 460] on link "Scout Property Services" at bounding box center [78, 458] width 115 height 9
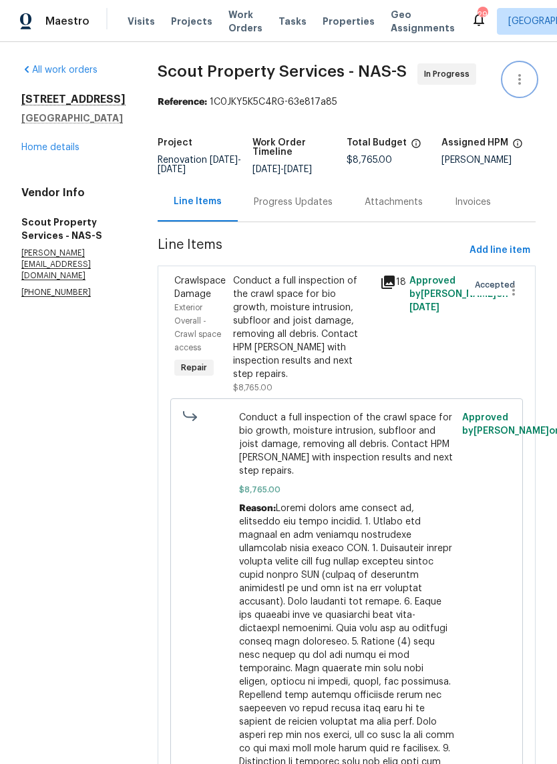
click at [523, 86] on icon "button" at bounding box center [519, 79] width 16 height 16
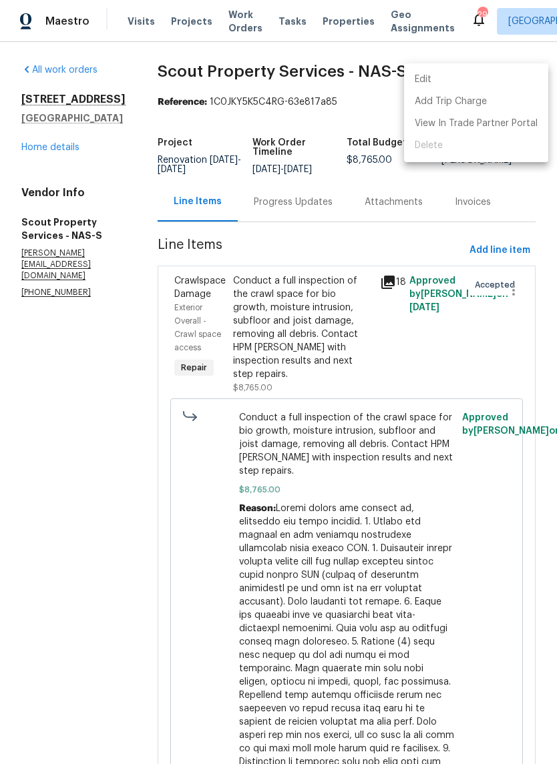
click at [436, 73] on li "Edit" at bounding box center [476, 80] width 144 height 22
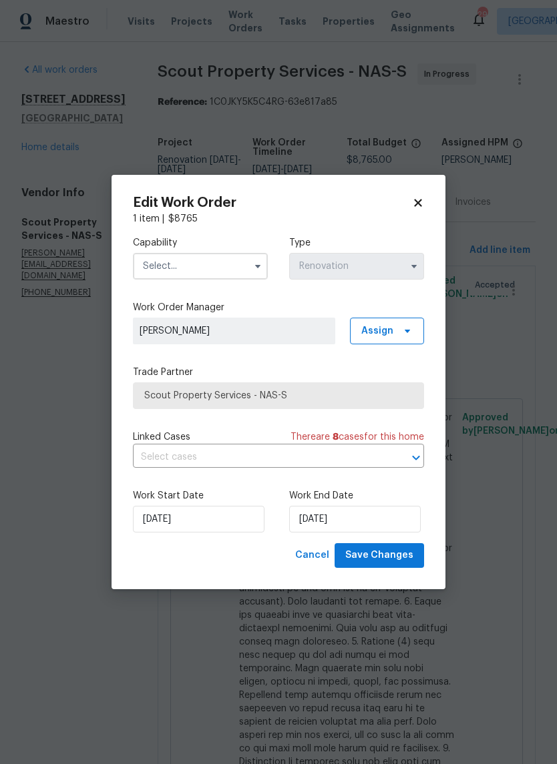
click at [238, 261] on input "text" at bounding box center [200, 266] width 135 height 27
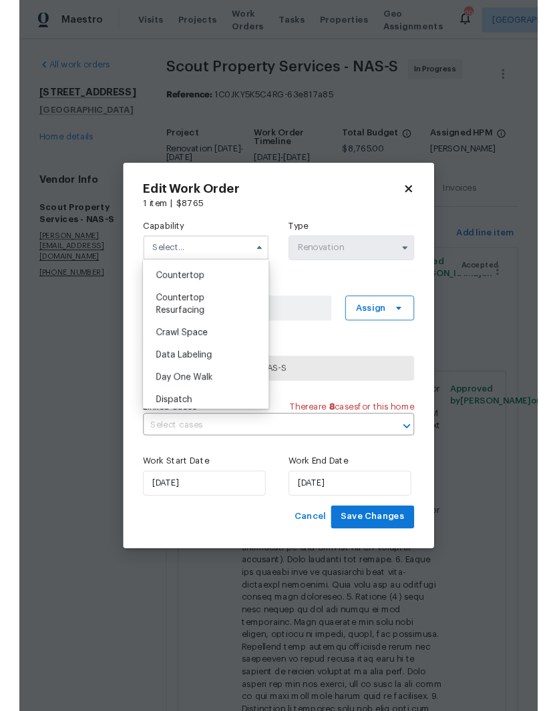
scroll to position [276, 0]
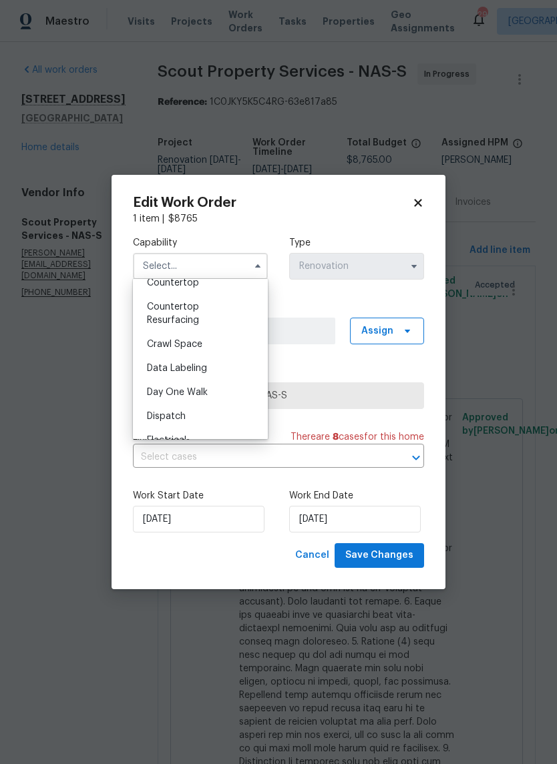
click at [198, 347] on span "Crawl Space" at bounding box center [174, 344] width 55 height 9
type input "Crawl Space"
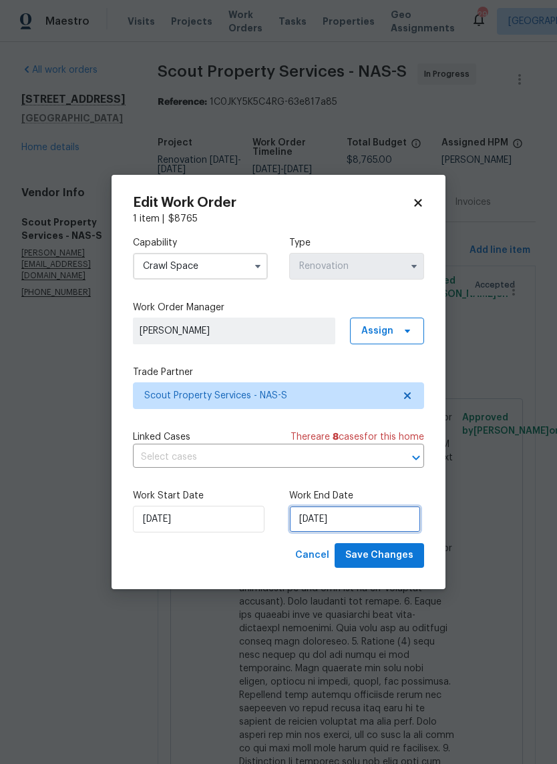
click at [363, 520] on input "[DATE]" at bounding box center [354, 519] width 131 height 27
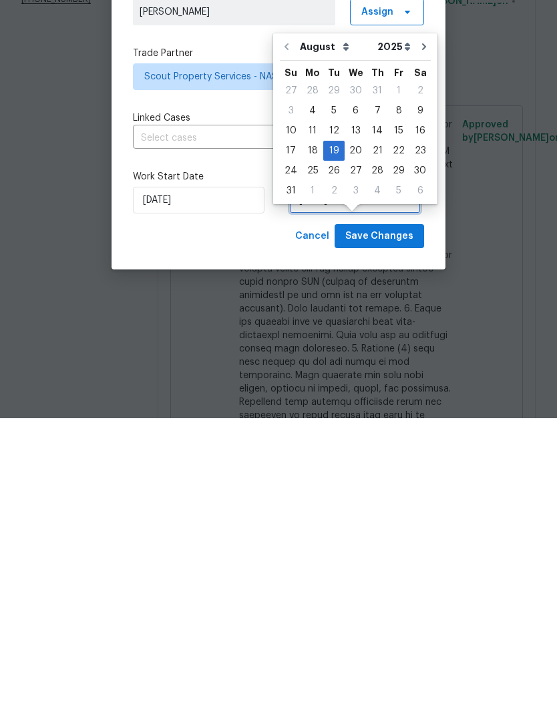
scroll to position [37, 0]
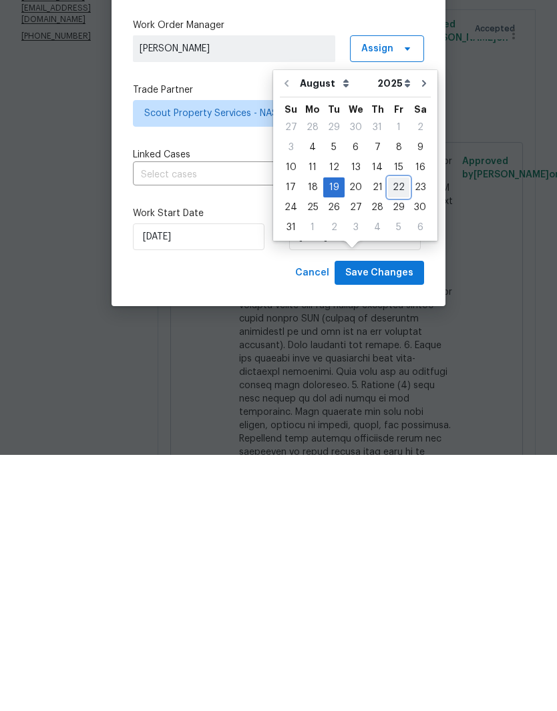
click at [395, 434] on div "22" at bounding box center [398, 443] width 21 height 19
type input "[DATE]"
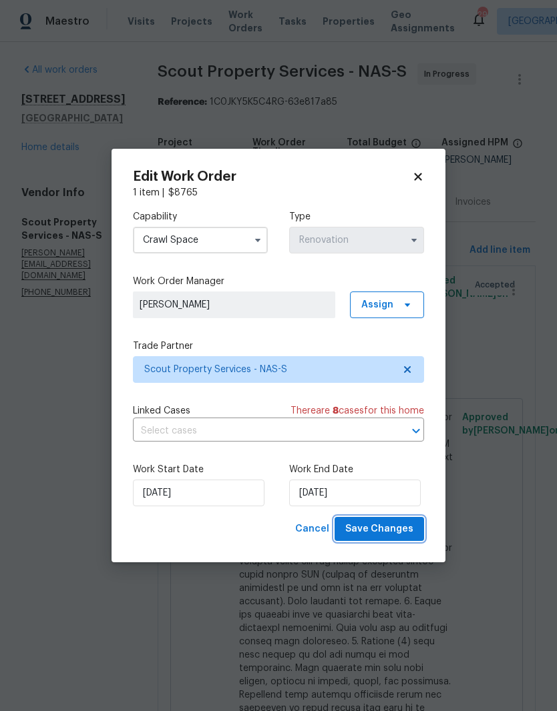
click at [388, 527] on span "Save Changes" at bounding box center [379, 529] width 68 height 17
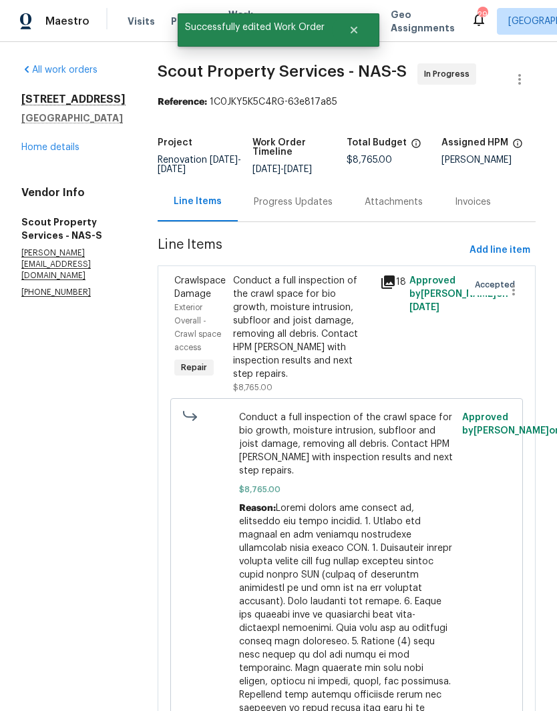
scroll to position [0, 0]
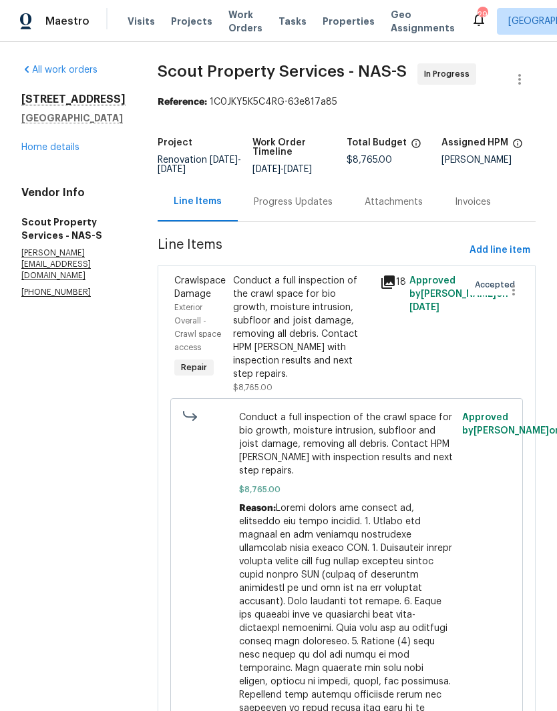
click at [43, 152] on link "Home details" at bounding box center [50, 147] width 58 height 9
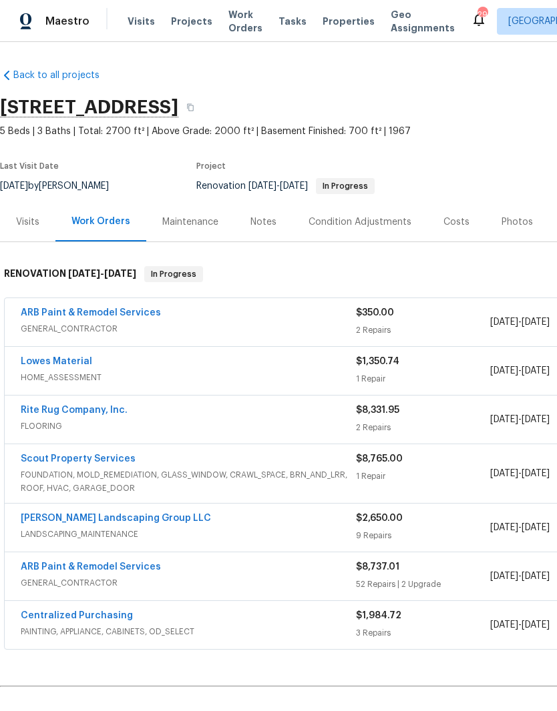
click at [264, 224] on div "Notes" at bounding box center [263, 222] width 26 height 13
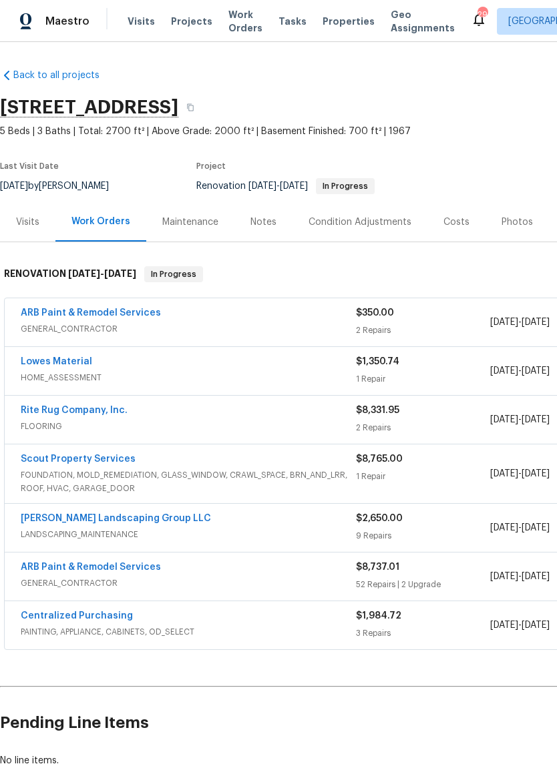
click at [141, 21] on span "Visits" at bounding box center [140, 21] width 27 height 13
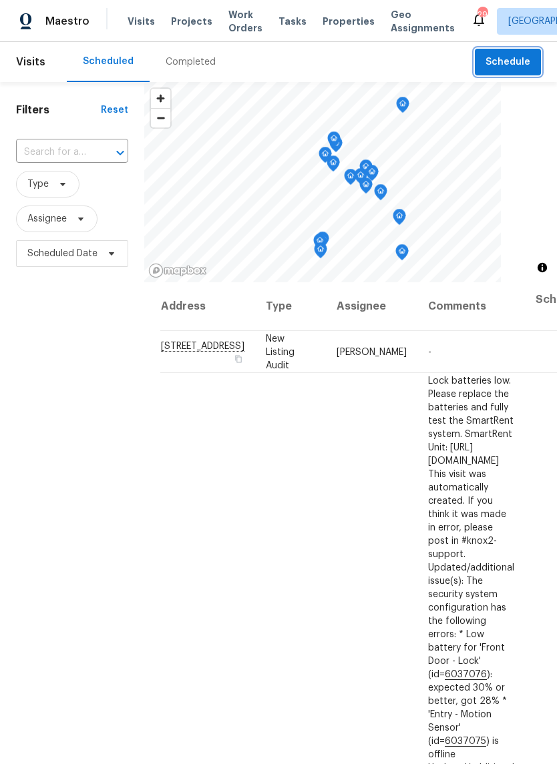
click at [507, 60] on span "Schedule" at bounding box center [507, 62] width 45 height 17
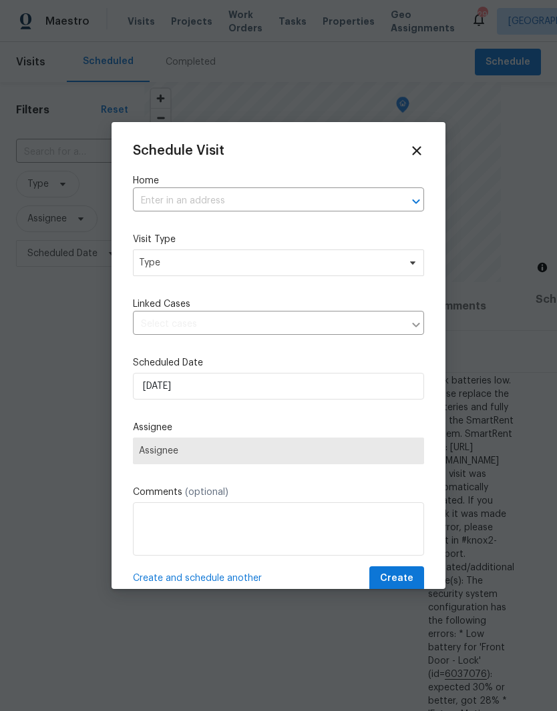
click at [252, 199] on input "text" at bounding box center [260, 201] width 254 height 21
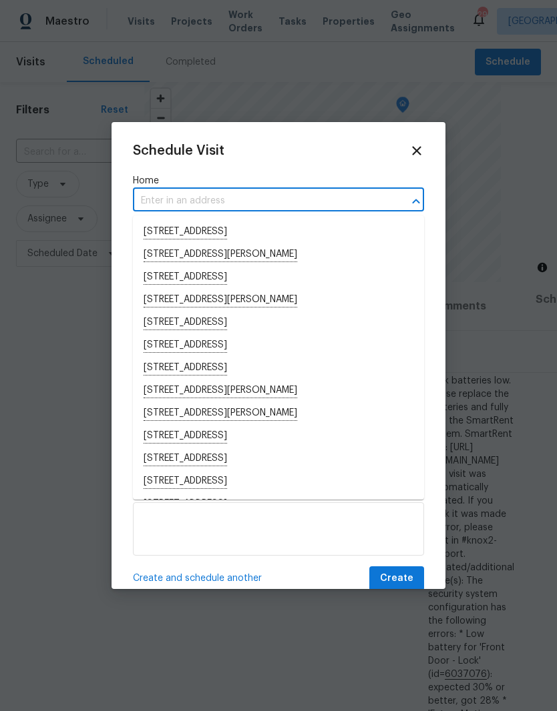
click at [168, 198] on input "text" at bounding box center [260, 201] width 254 height 21
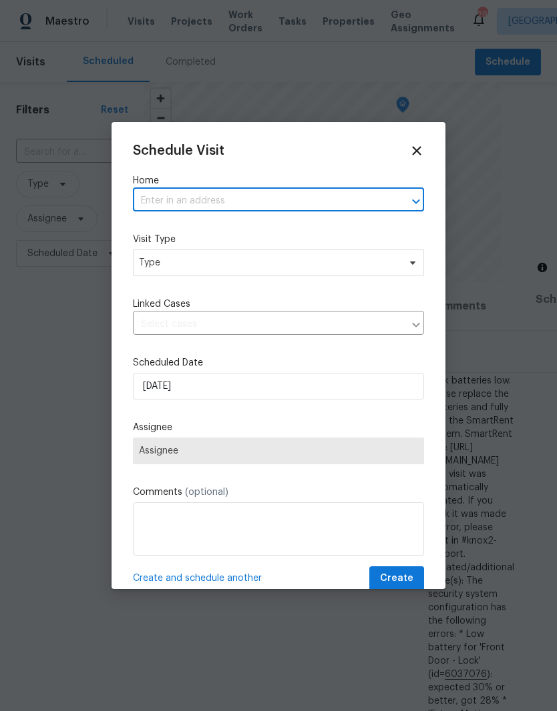
paste input "[STREET_ADDRESS]"
type input "[STREET_ADDRESS]"
click at [229, 230] on li "[STREET_ADDRESS]" at bounding box center [278, 232] width 291 height 23
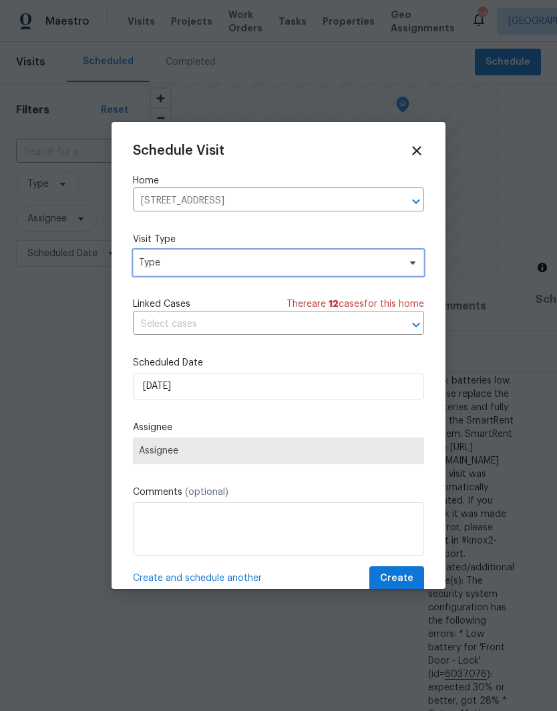
click at [386, 266] on span "Type" at bounding box center [269, 262] width 260 height 13
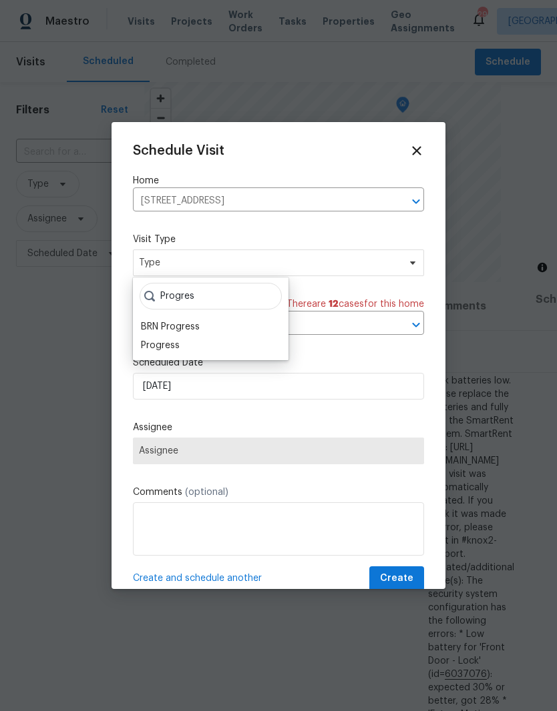
type input "Progres"
click at [175, 344] on div "Progress" at bounding box center [160, 345] width 39 height 13
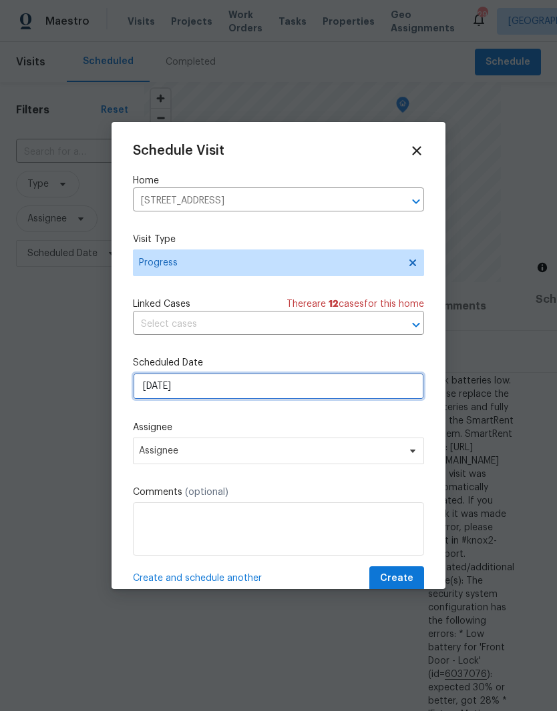
click at [283, 386] on input "[DATE]" at bounding box center [278, 386] width 291 height 27
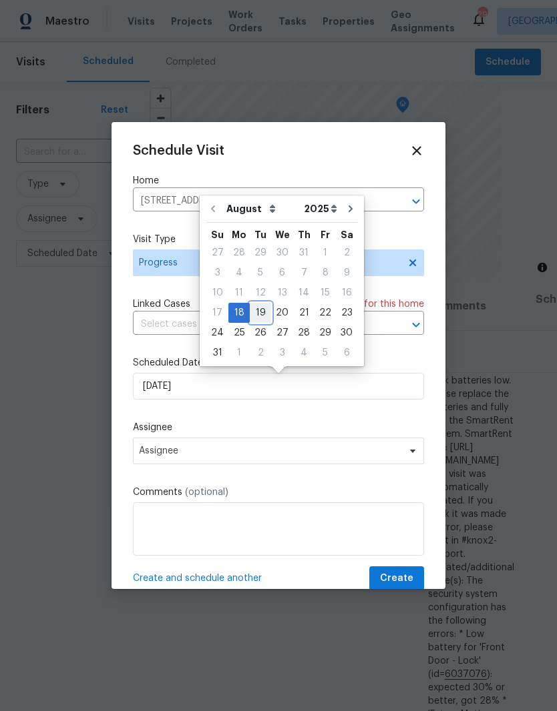
click at [262, 314] on div "19" at bounding box center [260, 313] width 21 height 19
type input "[DATE]"
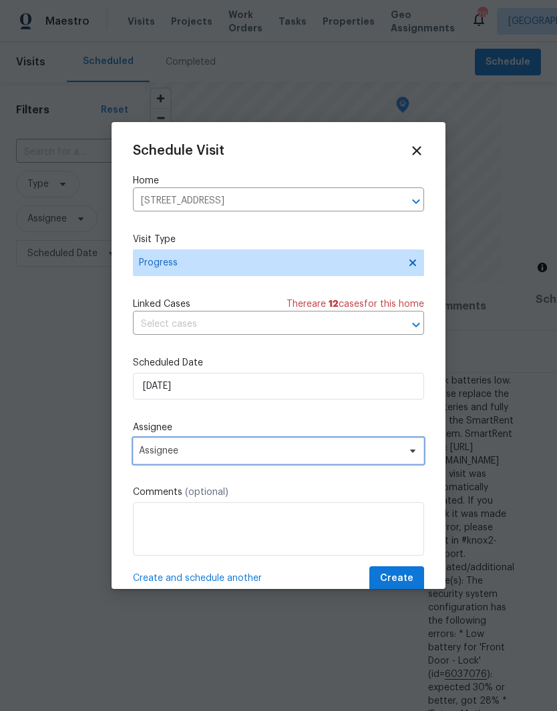
click at [323, 455] on span "Assignee" at bounding box center [270, 451] width 262 height 11
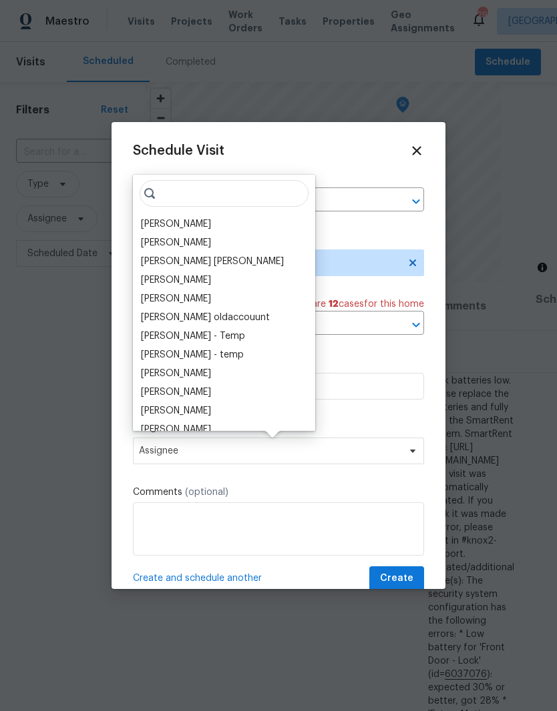
click at [208, 222] on div "[PERSON_NAME]" at bounding box center [176, 224] width 70 height 13
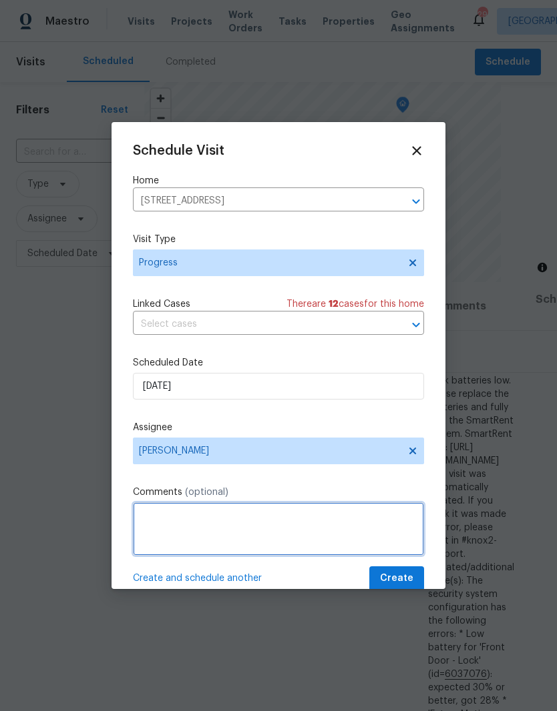
click at [203, 521] on textarea at bounding box center [278, 529] width 291 height 53
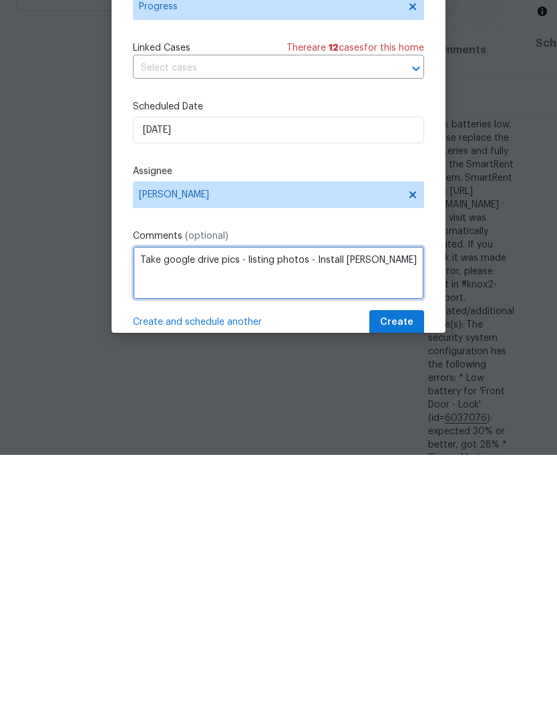
type textarea "Take google drive pics - listing photos - Install [PERSON_NAME]"
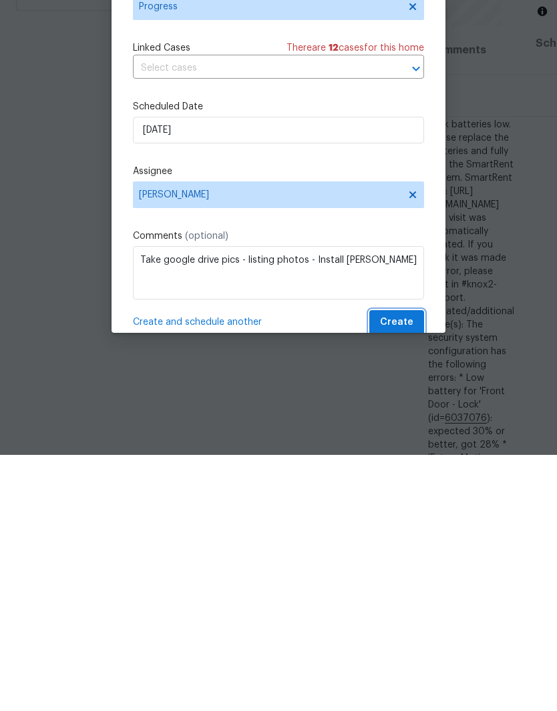
click at [400, 571] on span "Create" at bounding box center [396, 579] width 33 height 17
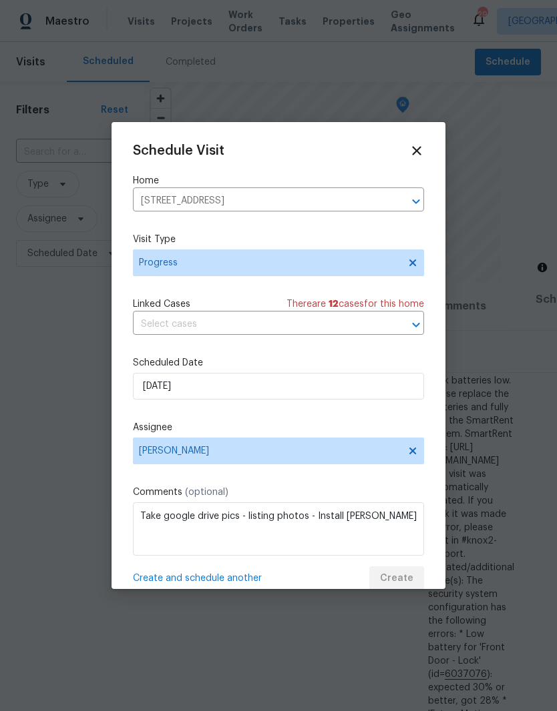
scroll to position [0, 0]
